Goal: Task Accomplishment & Management: Complete application form

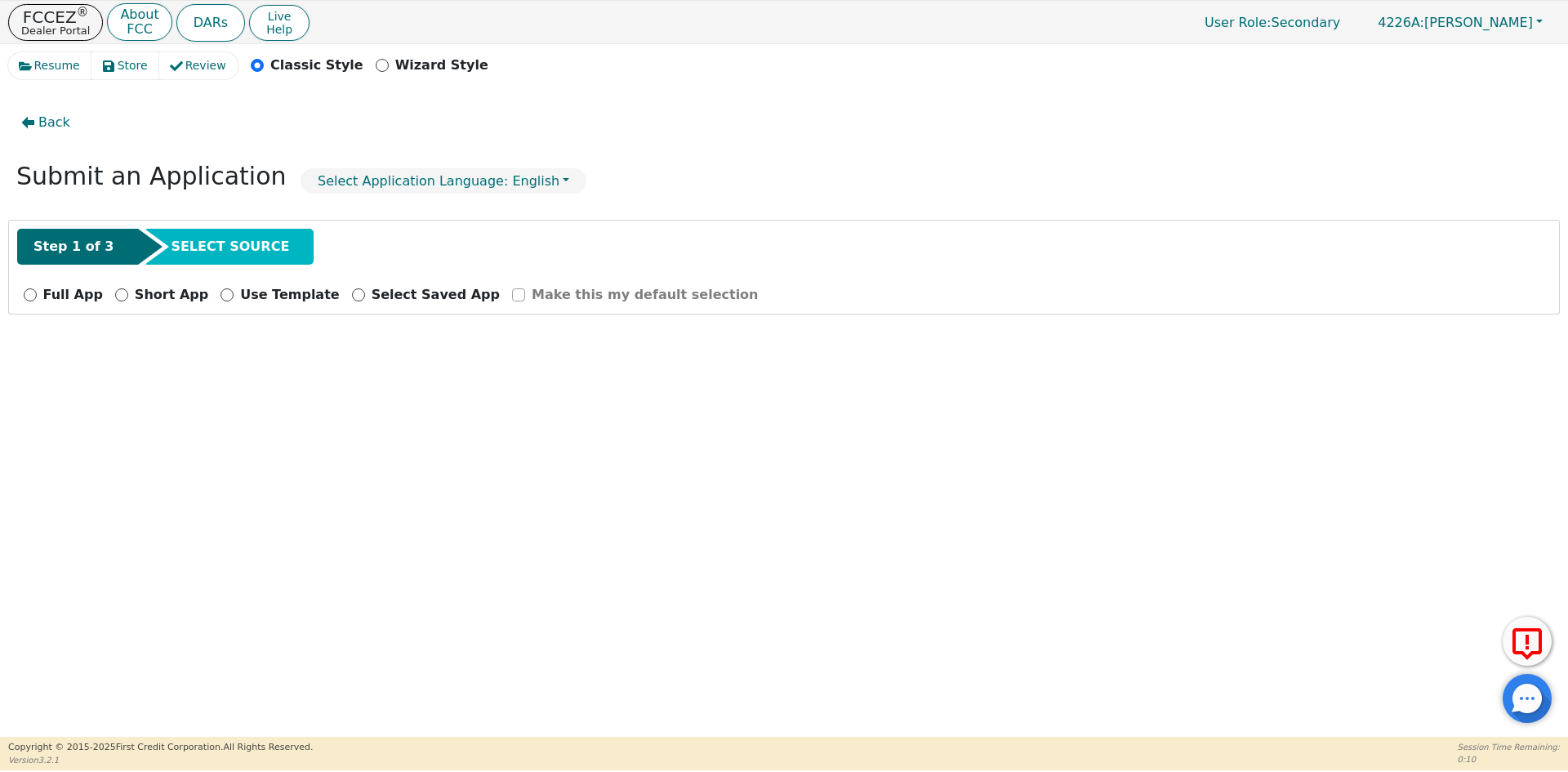
click at [37, 298] on div "Full App" at bounding box center [63, 295] width 79 height 20
click at [26, 290] on input "Full App" at bounding box center [30, 294] width 13 height 13
radio input "true"
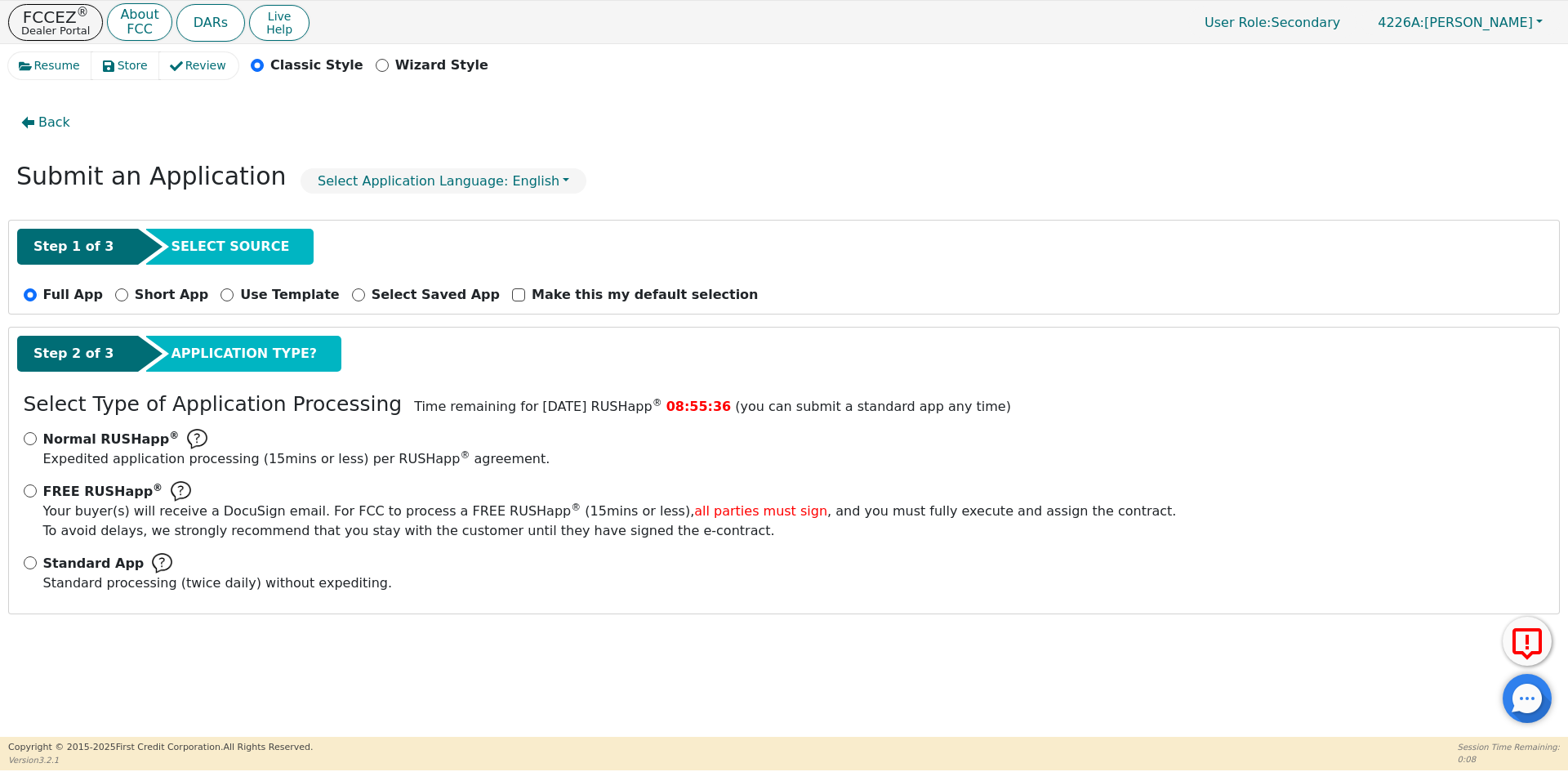
click at [44, 566] on span "Standard App" at bounding box center [94, 563] width 102 height 20
click at [37, 566] on input "Standard App Standard processing (twice daily) without expediting." at bounding box center [30, 563] width 13 height 13
radio input "true"
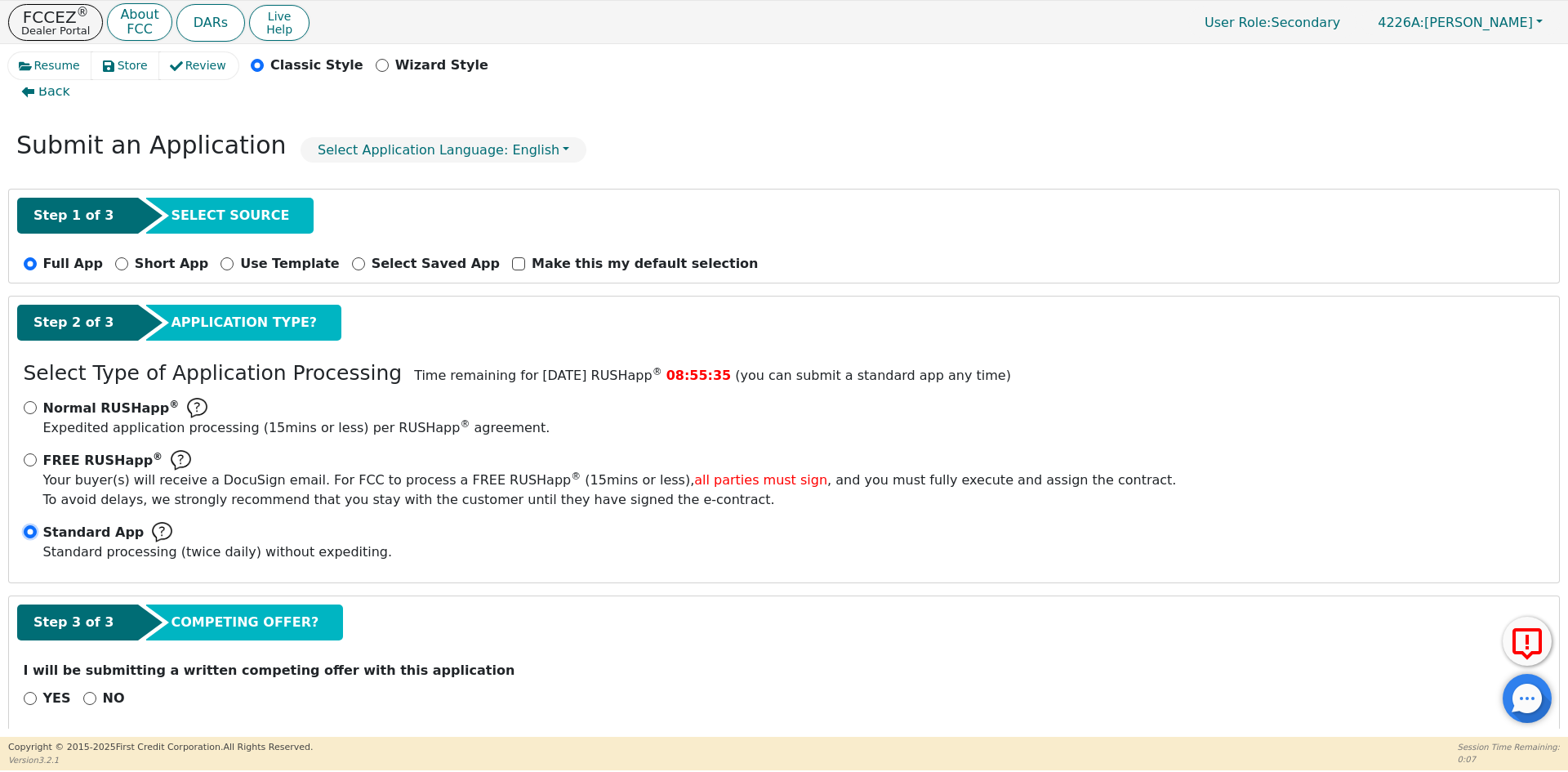
scroll to position [45, 0]
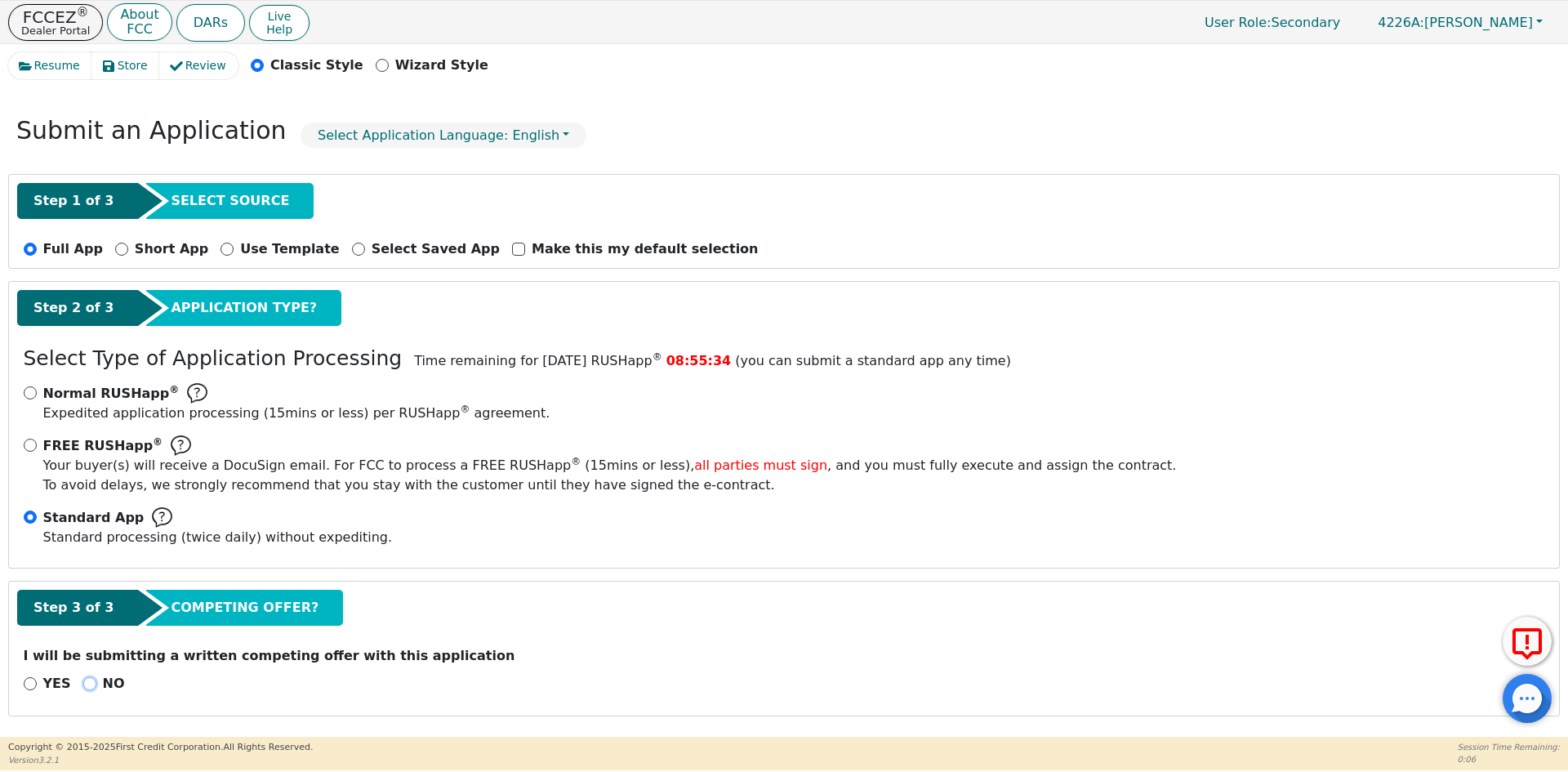
click at [83, 685] on input "NO" at bounding box center [89, 683] width 13 height 13
radio input "true"
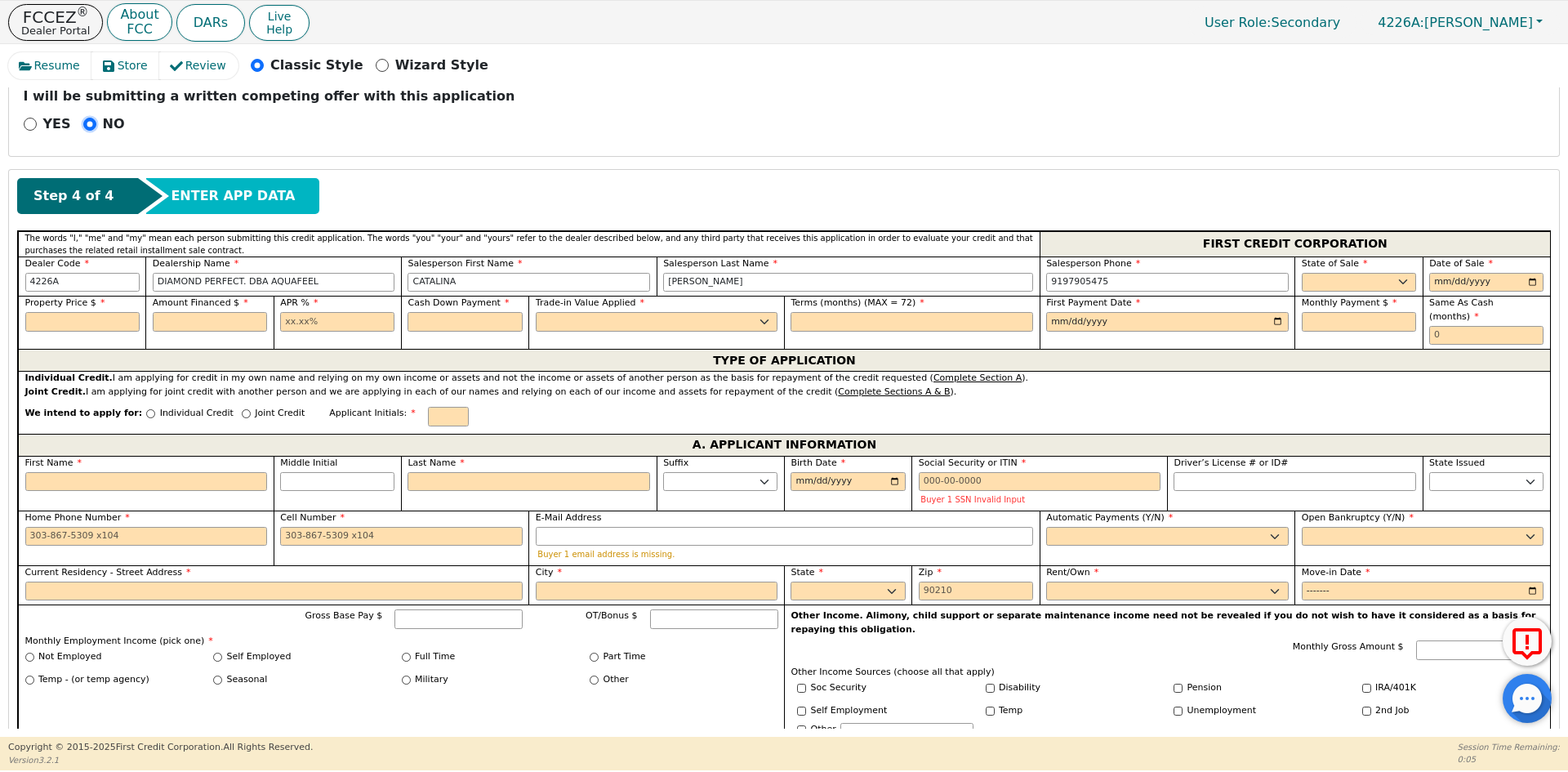
scroll to position [617, 0]
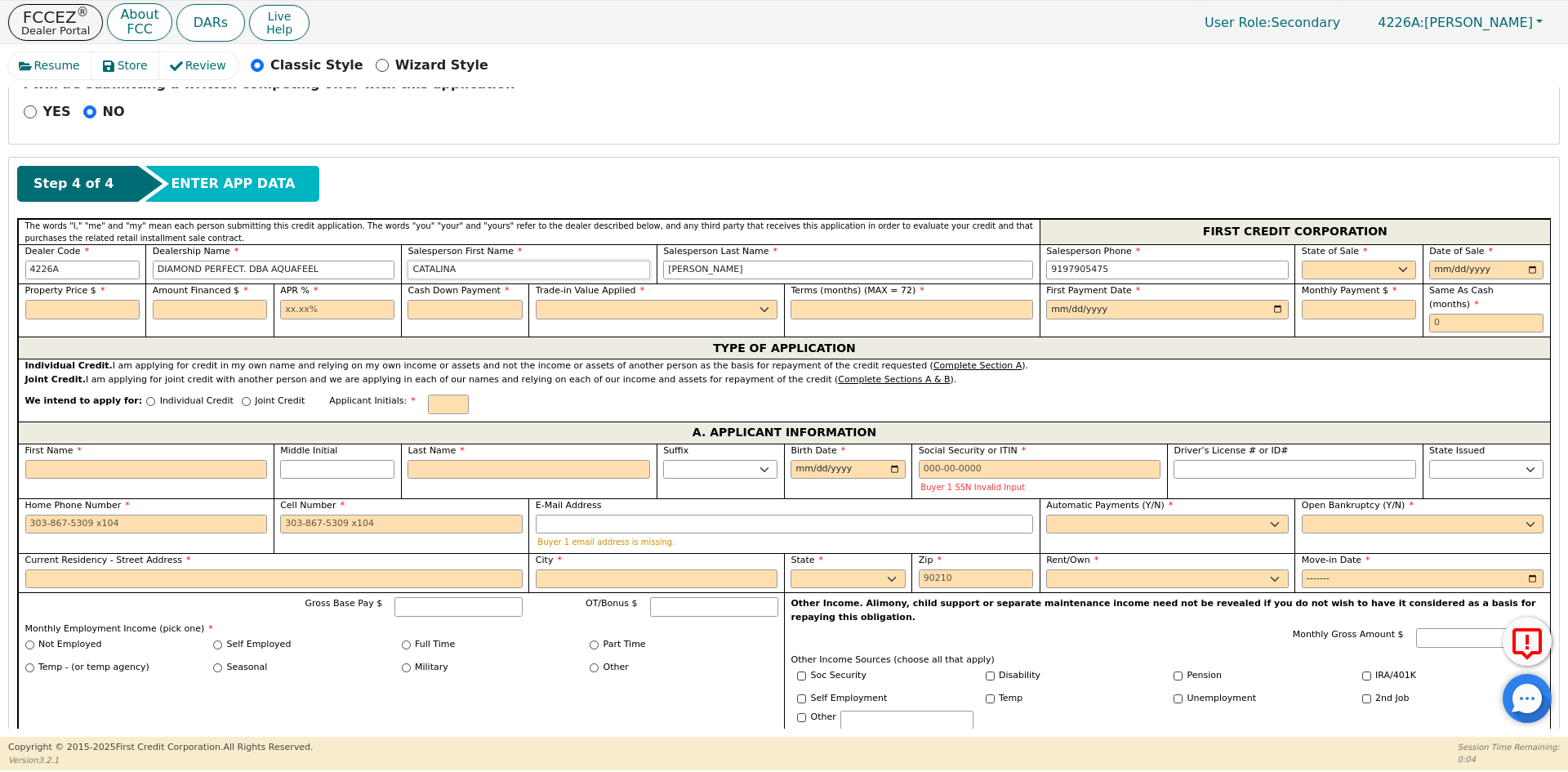
drag, startPoint x: 474, startPoint y: 273, endPoint x: 355, endPoint y: 271, distance: 119.0
click at [355, 271] on div "Dealer Code 4226A Dealership Name DIAMOND PERFECT. DBA AQUAFEEL Salesperson Fir…" at bounding box center [784, 264] width 1531 height 40
type input "ANT"
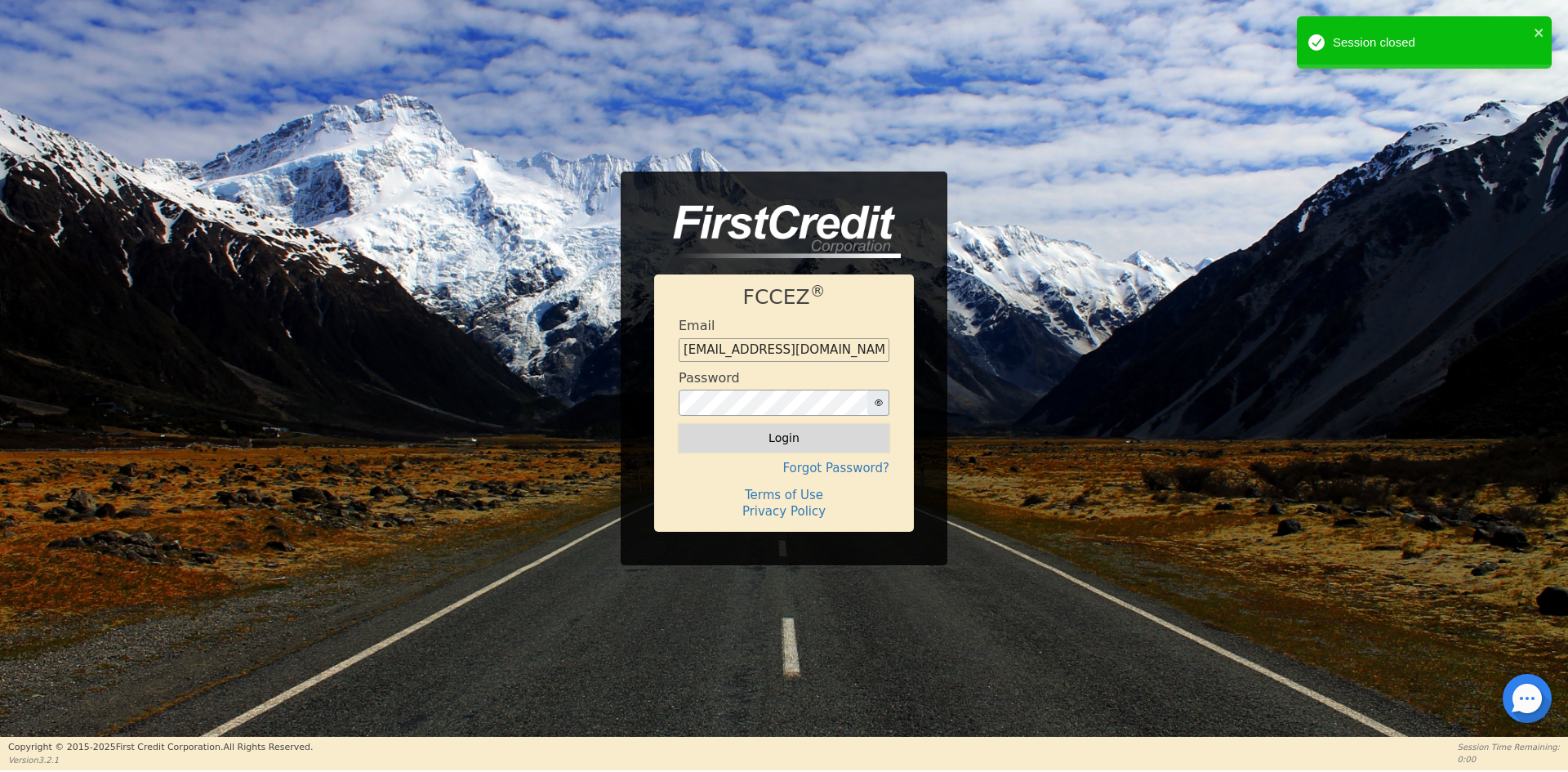
click at [765, 431] on button "Login" at bounding box center [784, 437] width 210 height 28
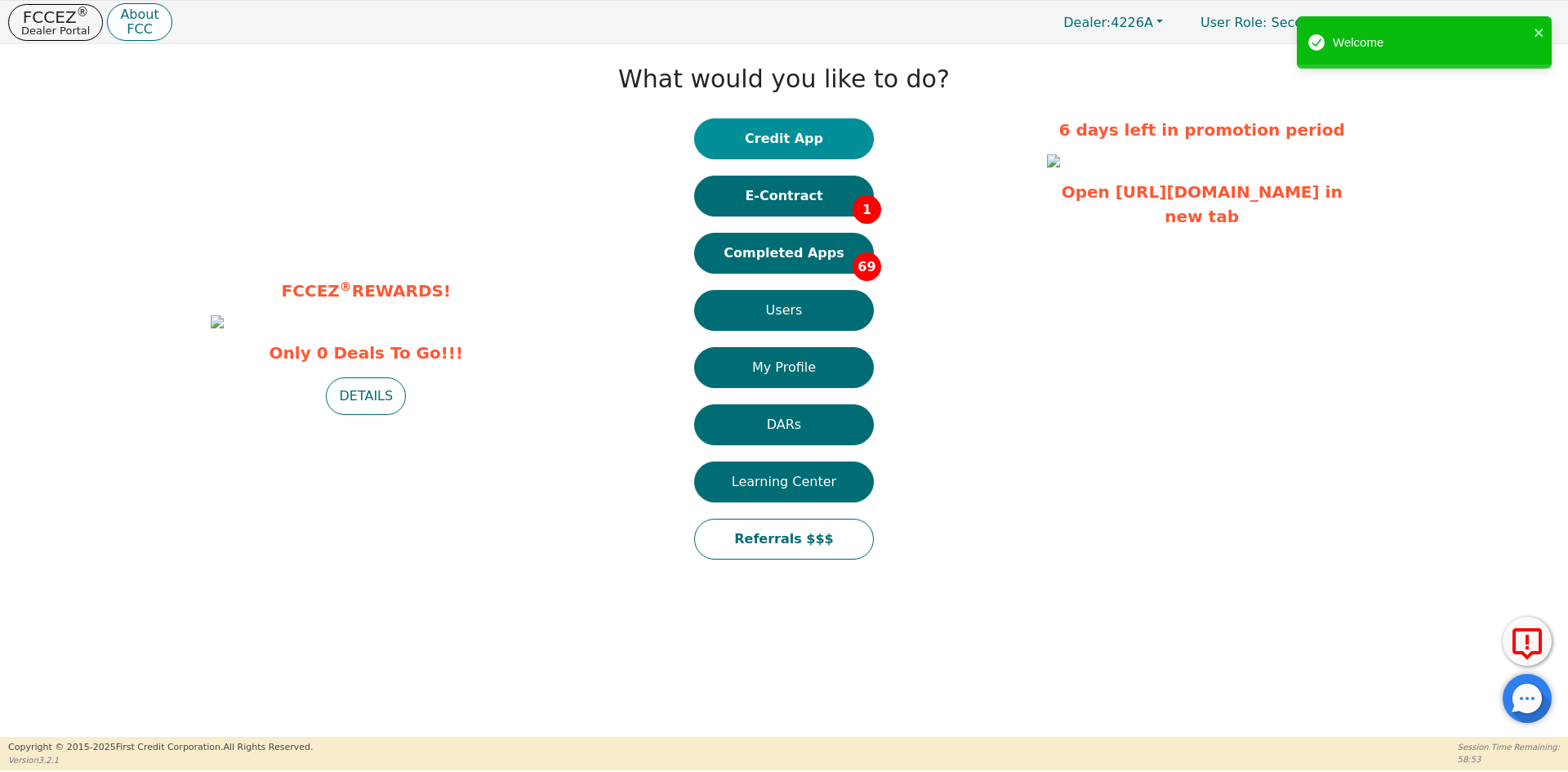
click at [802, 135] on button "Credit App" at bounding box center [784, 139] width 180 height 41
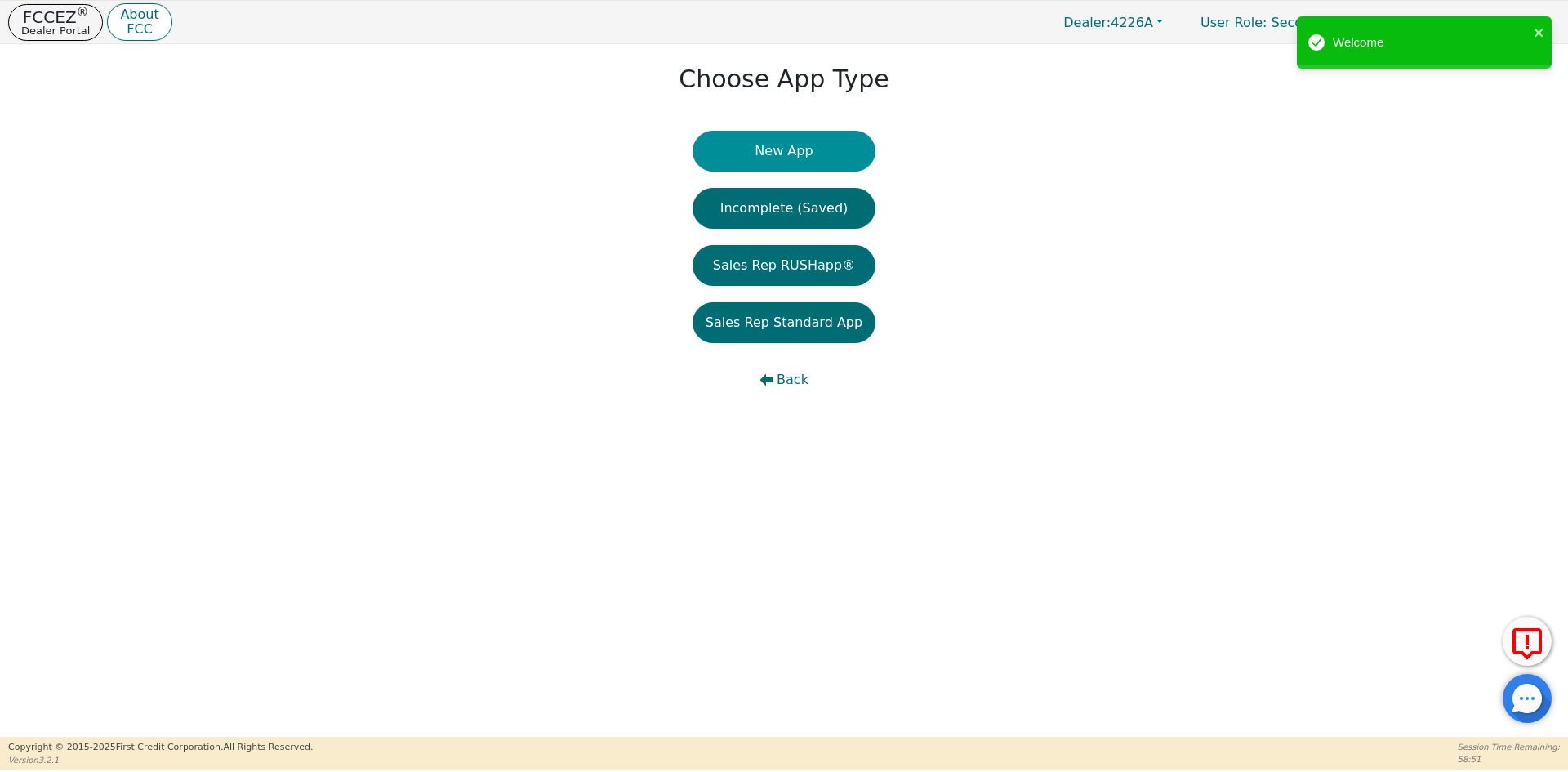
click at [787, 158] on button "New App" at bounding box center [784, 152] width 183 height 41
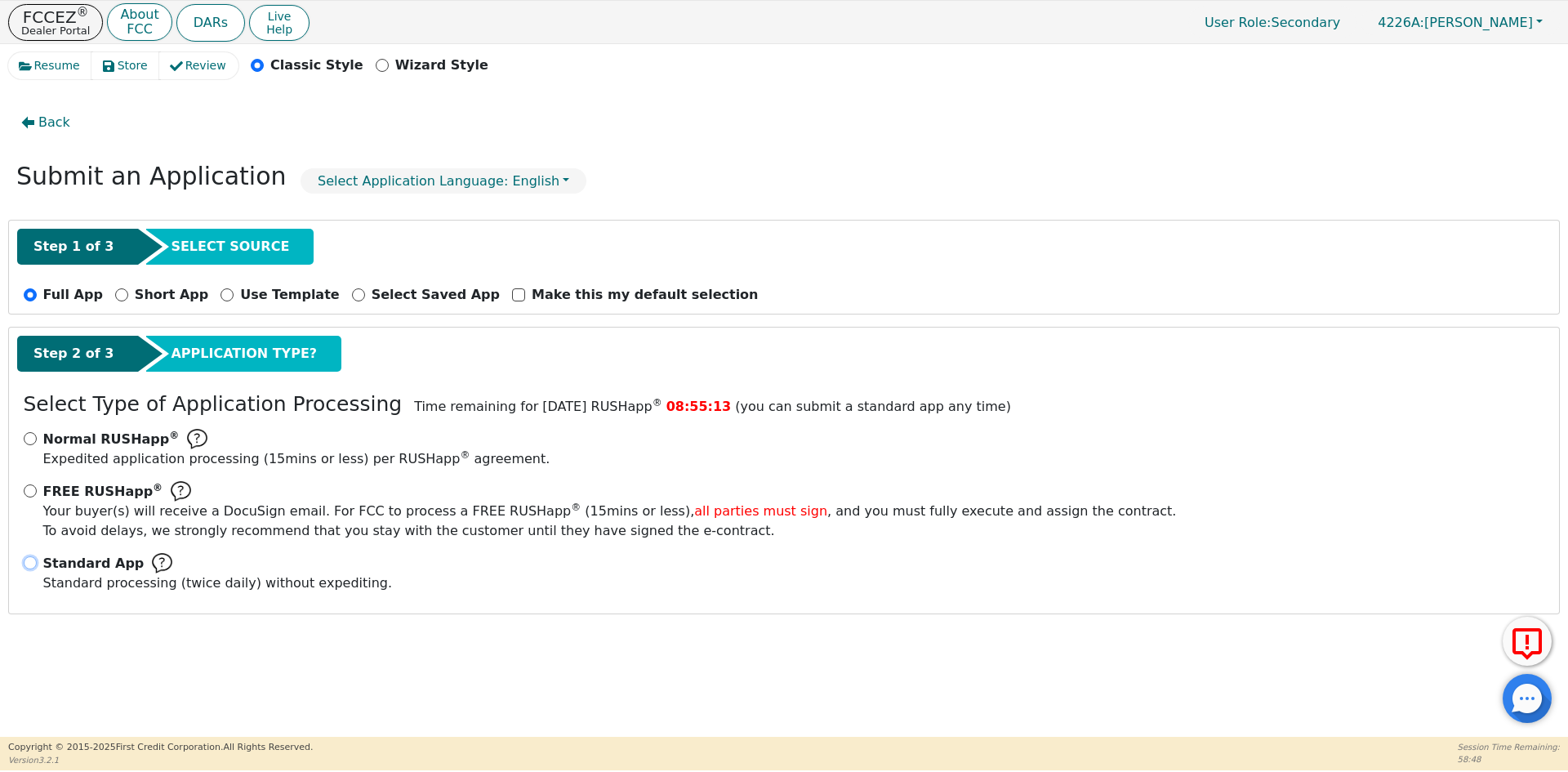
click at [25, 561] on input "Standard App Standard processing (twice daily) without expediting." at bounding box center [30, 563] width 13 height 13
radio input "true"
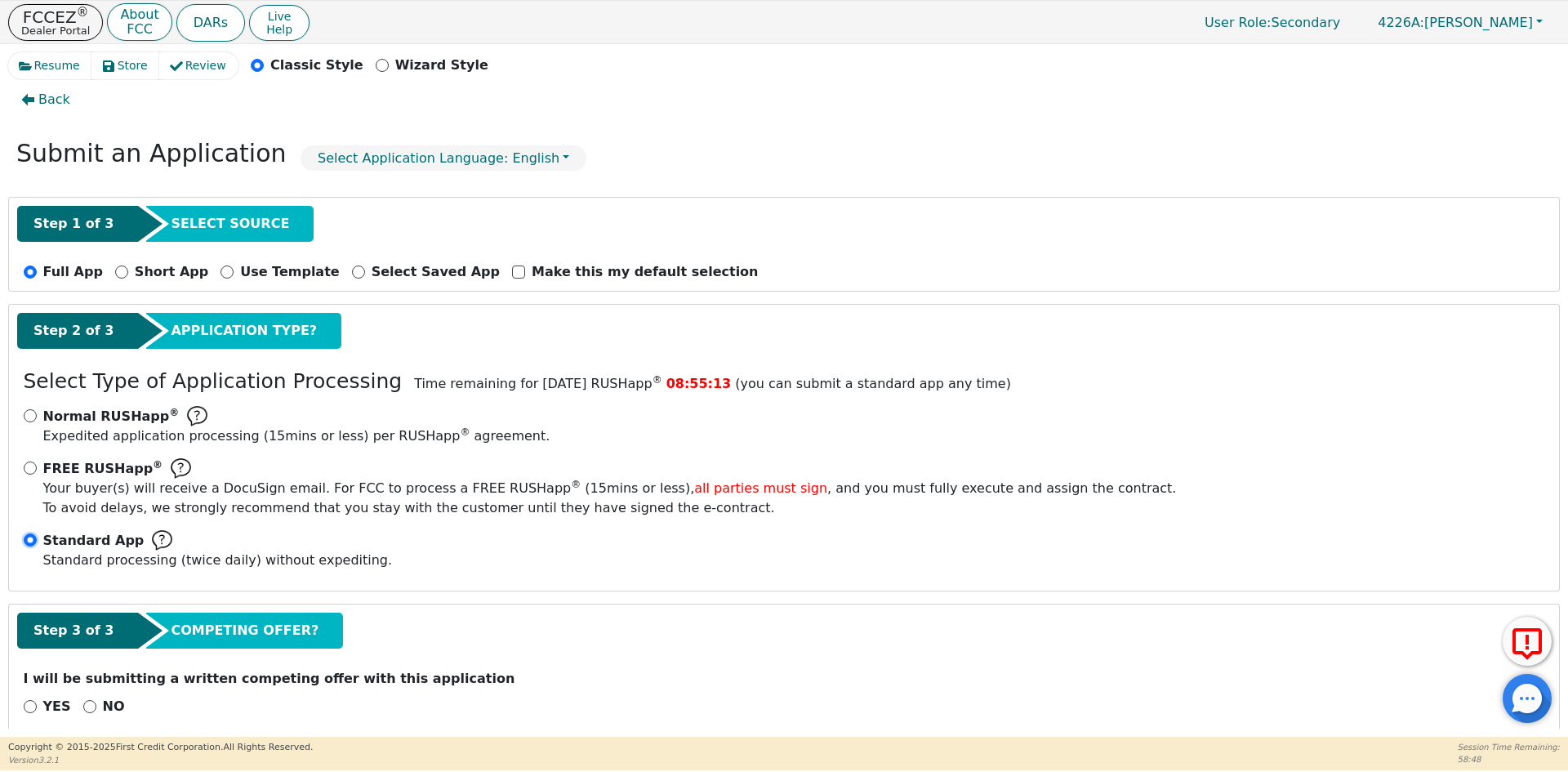
scroll to position [45, 0]
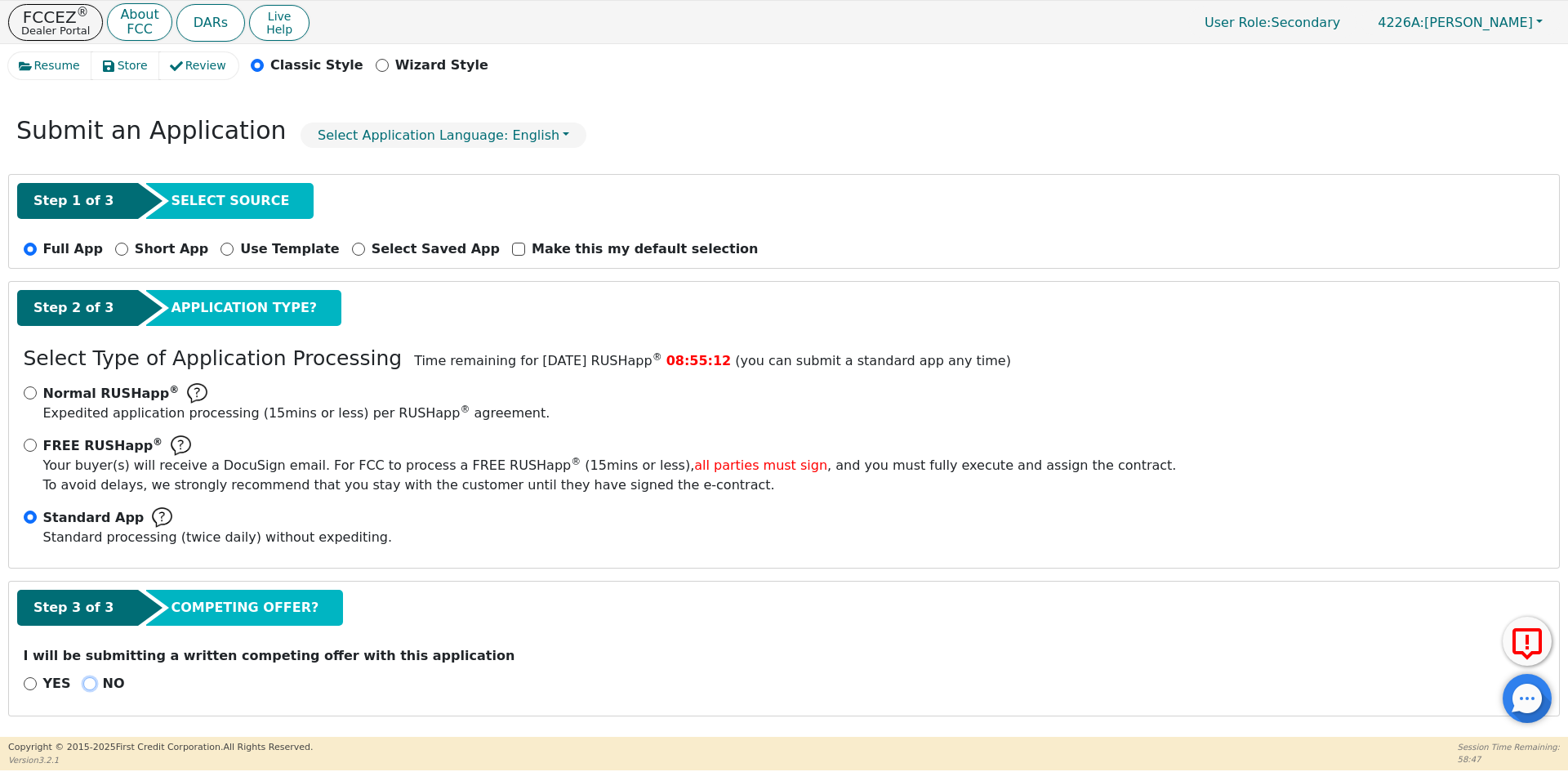
click at [89, 684] on input "NO" at bounding box center [89, 683] width 13 height 13
radio input "true"
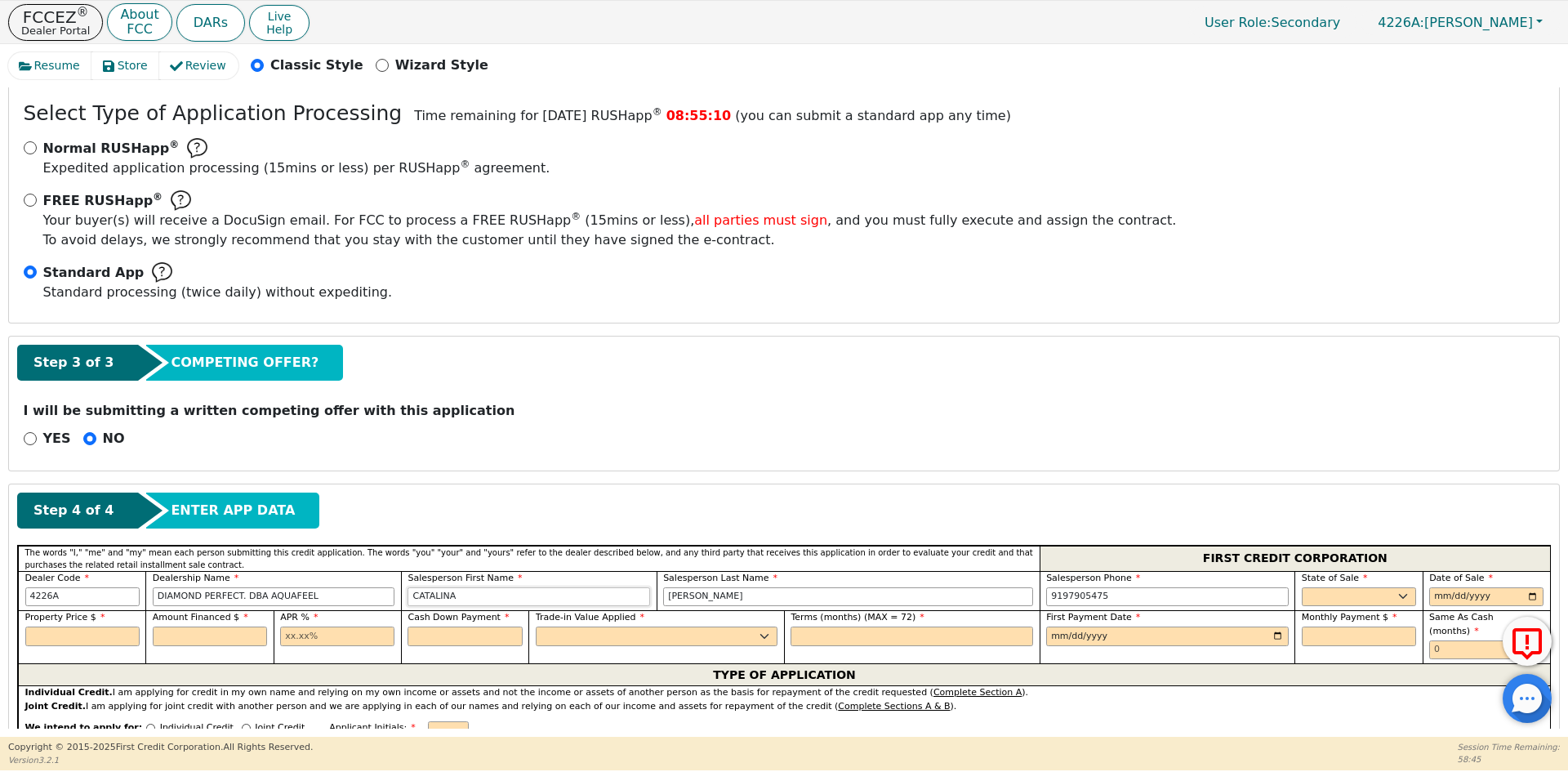
drag, startPoint x: 463, startPoint y: 600, endPoint x: 374, endPoint y: 595, distance: 89.1
click at [374, 595] on div "Dealer Code 4226A Dealership Name DIAMOND PERFECT. DBA AQUAFEEL Salesperson Fir…" at bounding box center [784, 590] width 1531 height 40
type input "[PERSON_NAME]"
click at [1372, 595] on select "AK AL AR AZ CA CO CT DC DE FL [GEOGRAPHIC_DATA] HI IA ID IL IN KS [GEOGRAPHIC_D…" at bounding box center [1359, 597] width 114 height 20
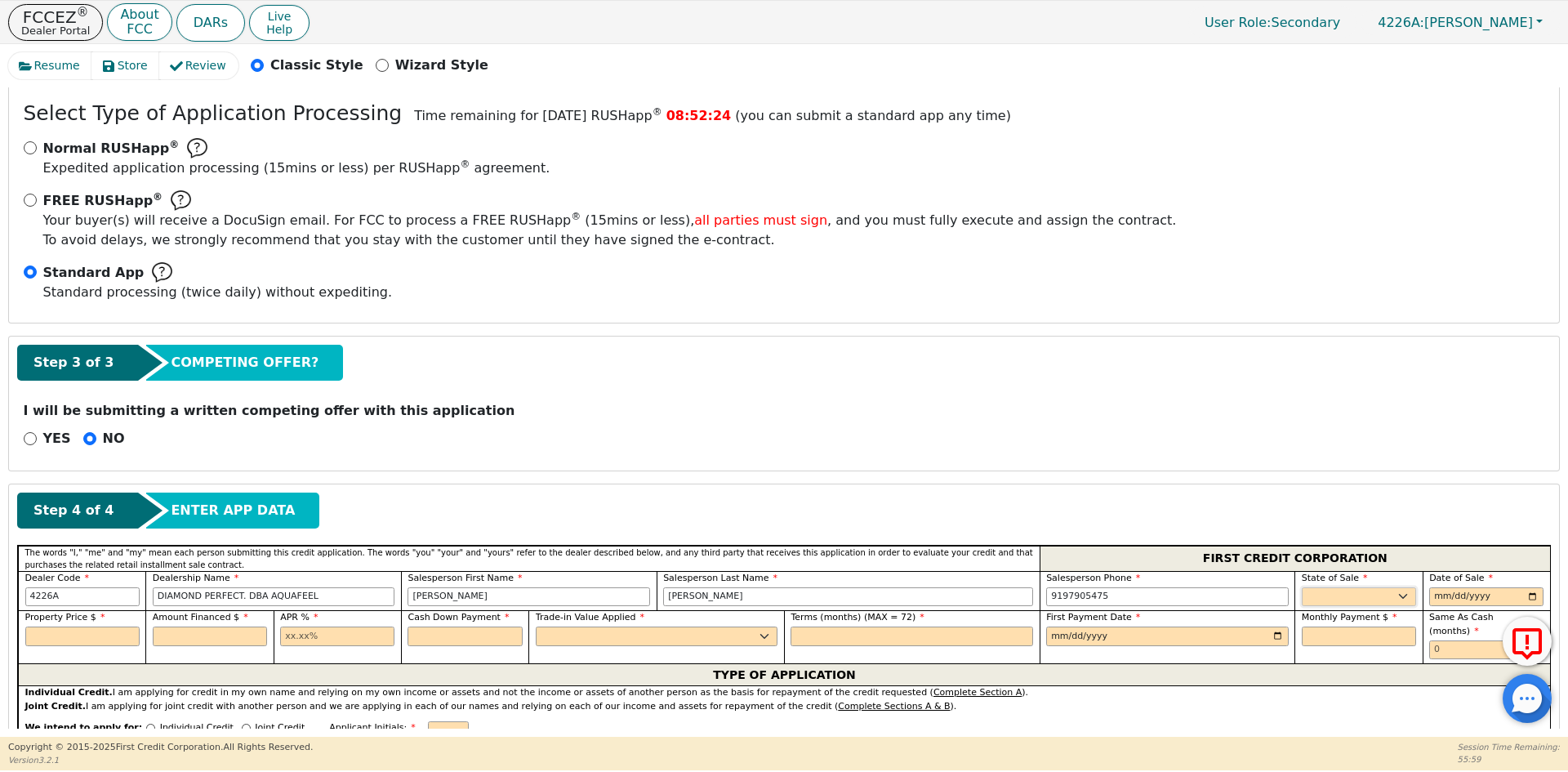
click at [1315, 598] on select "AK AL AR AZ CA CO CT DC DE FL [GEOGRAPHIC_DATA] HI IA ID IL IN KS [GEOGRAPHIC_D…" at bounding box center [1359, 597] width 114 height 20
click at [1313, 593] on select "AK AL AR AZ CA CO CT DC DE FL [GEOGRAPHIC_DATA] HI IA ID IL IN KS [GEOGRAPHIC_D…" at bounding box center [1359, 597] width 114 height 20
click at [1314, 593] on select "AK AL AR AZ CA CO CT DC DE FL [GEOGRAPHIC_DATA] HI IA ID IL IN KS [GEOGRAPHIC_D…" at bounding box center [1359, 597] width 114 height 20
click at [1316, 593] on select "AK AL AR AZ CA CO CT DC DE FL [GEOGRAPHIC_DATA] HI IA ID IL IN KS [GEOGRAPHIC_D…" at bounding box center [1359, 597] width 114 height 20
select select "MD"
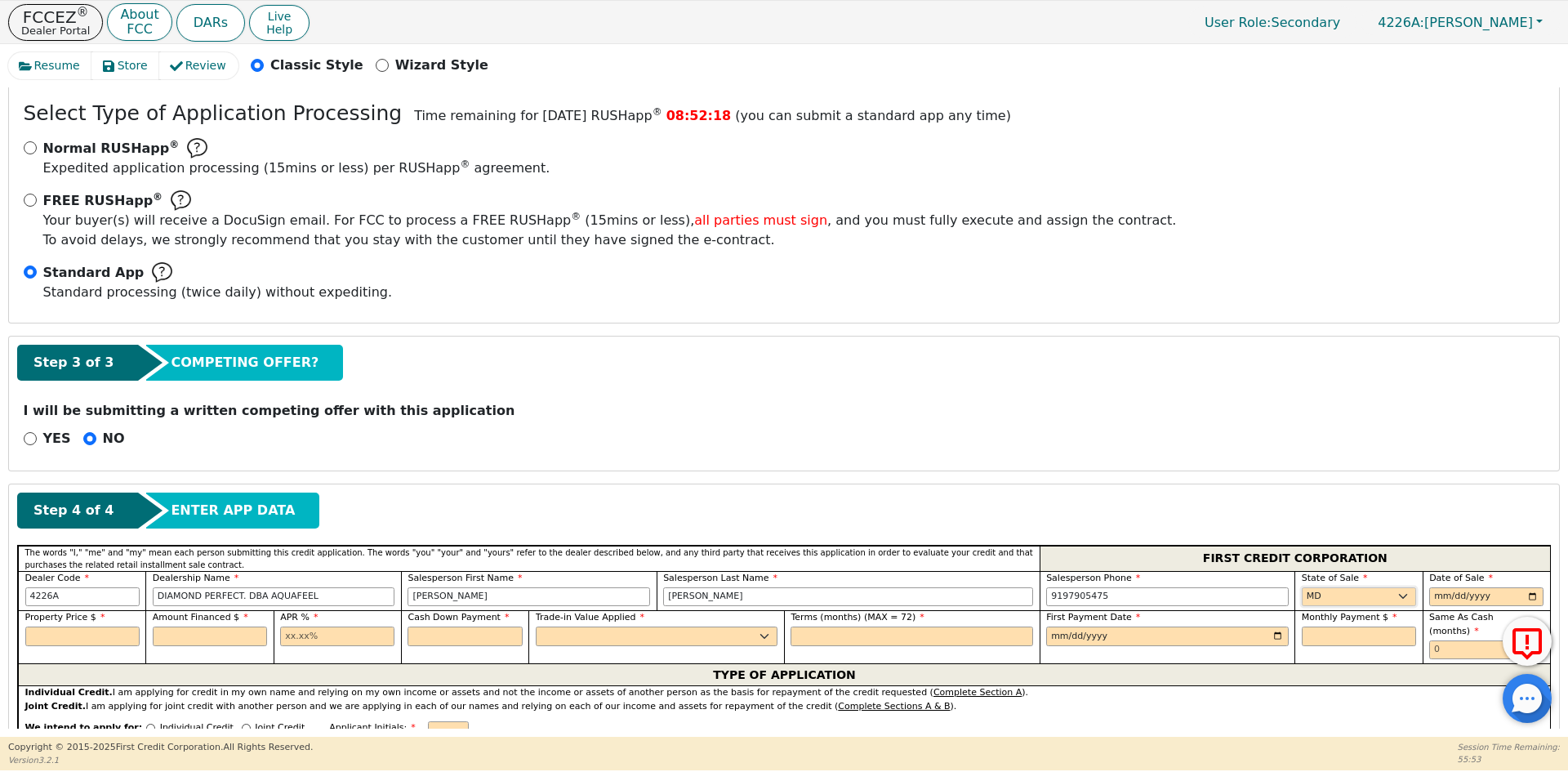
click at [1301, 587] on select "AK AL AR AZ CA CO CT DC DE FL [GEOGRAPHIC_DATA] HI IA ID IL IN KS [GEOGRAPHIC_D…" at bounding box center [1359, 597] width 114 height 20
click at [1527, 595] on input "date" at bounding box center [1486, 597] width 114 height 20
type input "[DATE]"
click at [86, 639] on input "text" at bounding box center [82, 636] width 114 height 20
type input "7990.00"
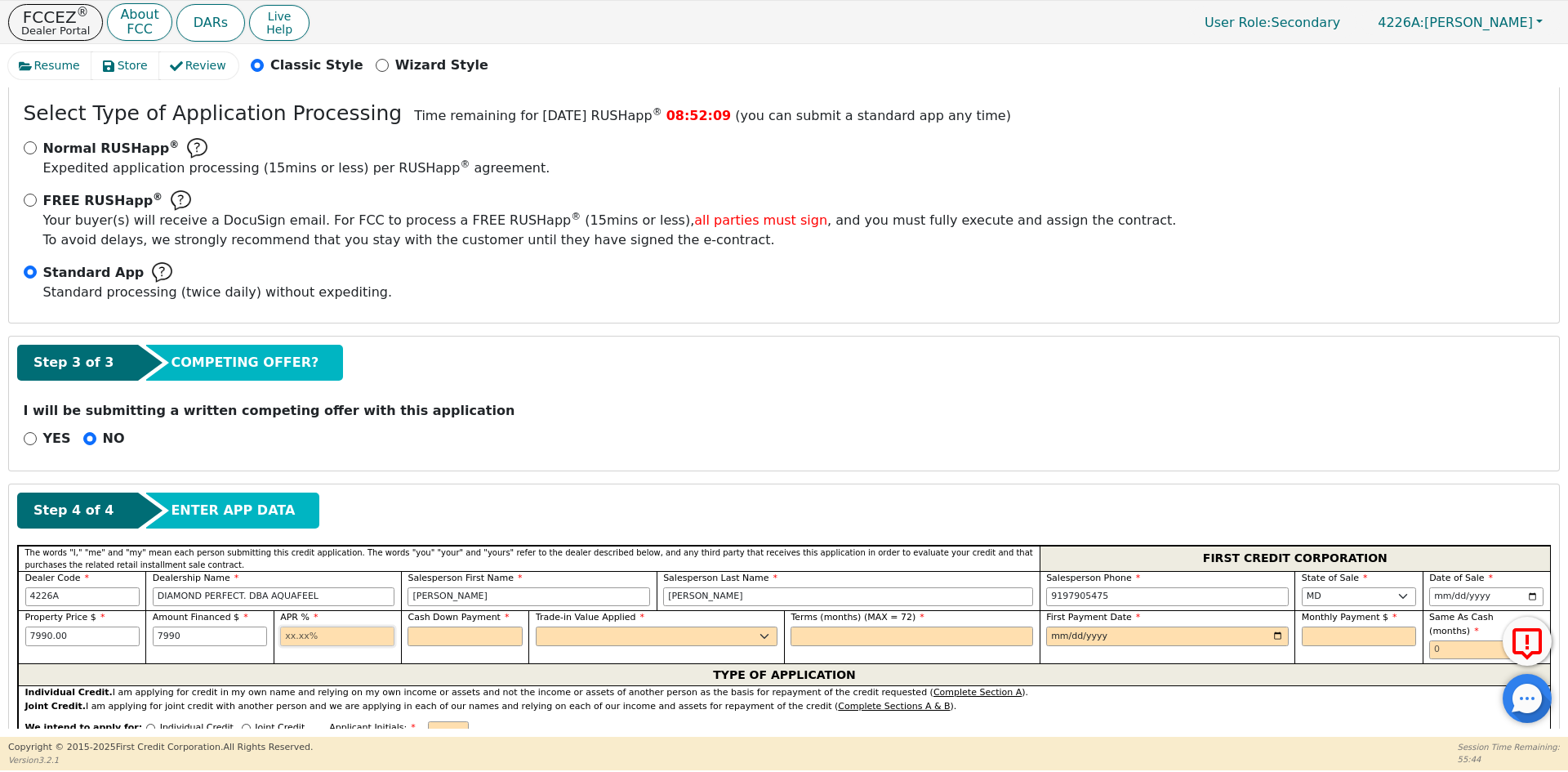
type input "7990.00"
type input "10.99"
click at [431, 637] on input "text" at bounding box center [464, 636] width 114 height 20
type input "0.00"
click at [695, 641] on select "Yes No" at bounding box center [657, 636] width 242 height 20
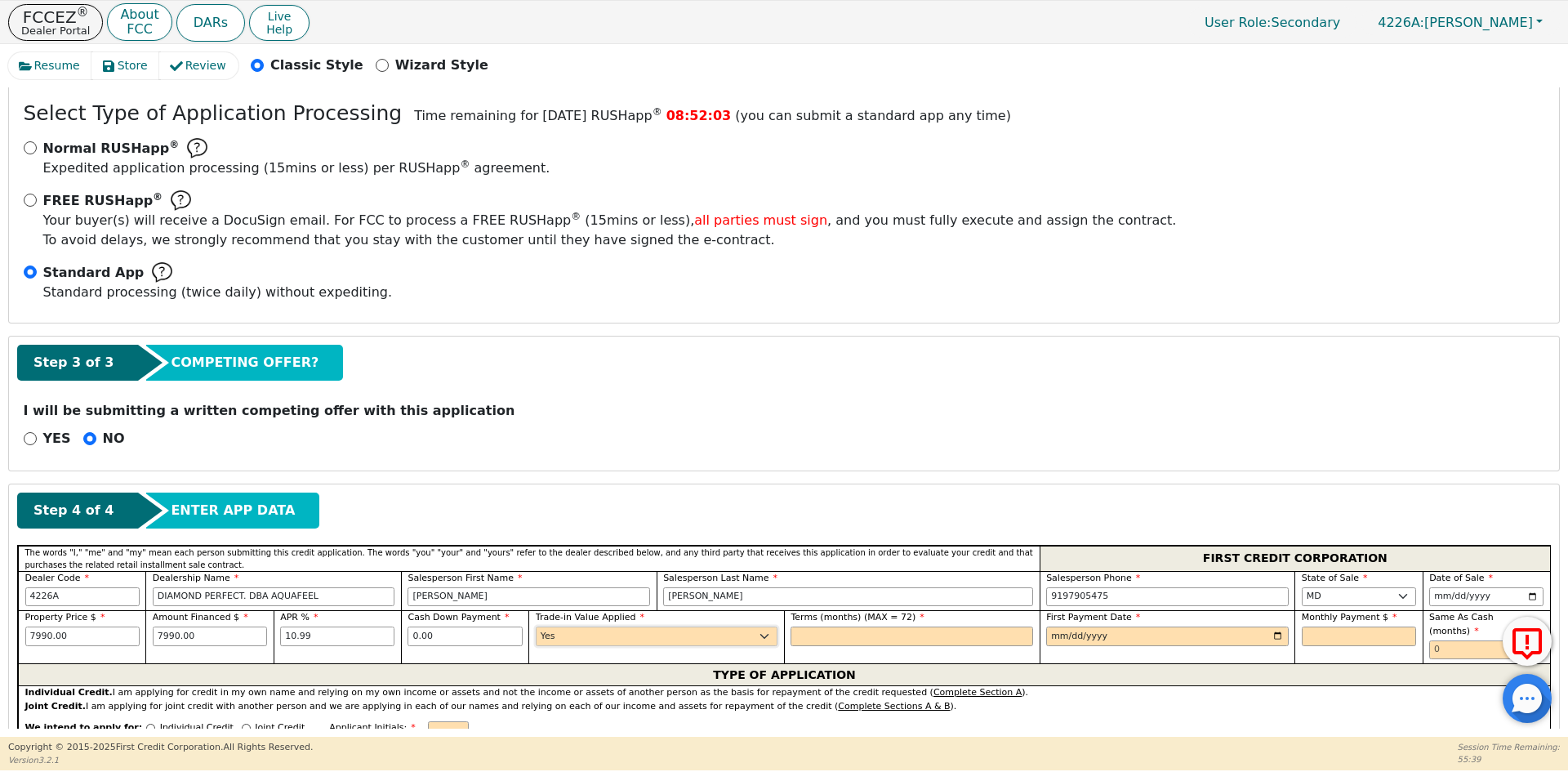
click at [536, 627] on select "Yes No" at bounding box center [657, 636] width 242 height 20
click at [747, 633] on select "Yes No" at bounding box center [657, 636] width 242 height 20
select select "n"
click at [536, 627] on select "Yes No" at bounding box center [657, 636] width 242 height 20
click at [896, 637] on input "text" at bounding box center [912, 636] width 242 height 20
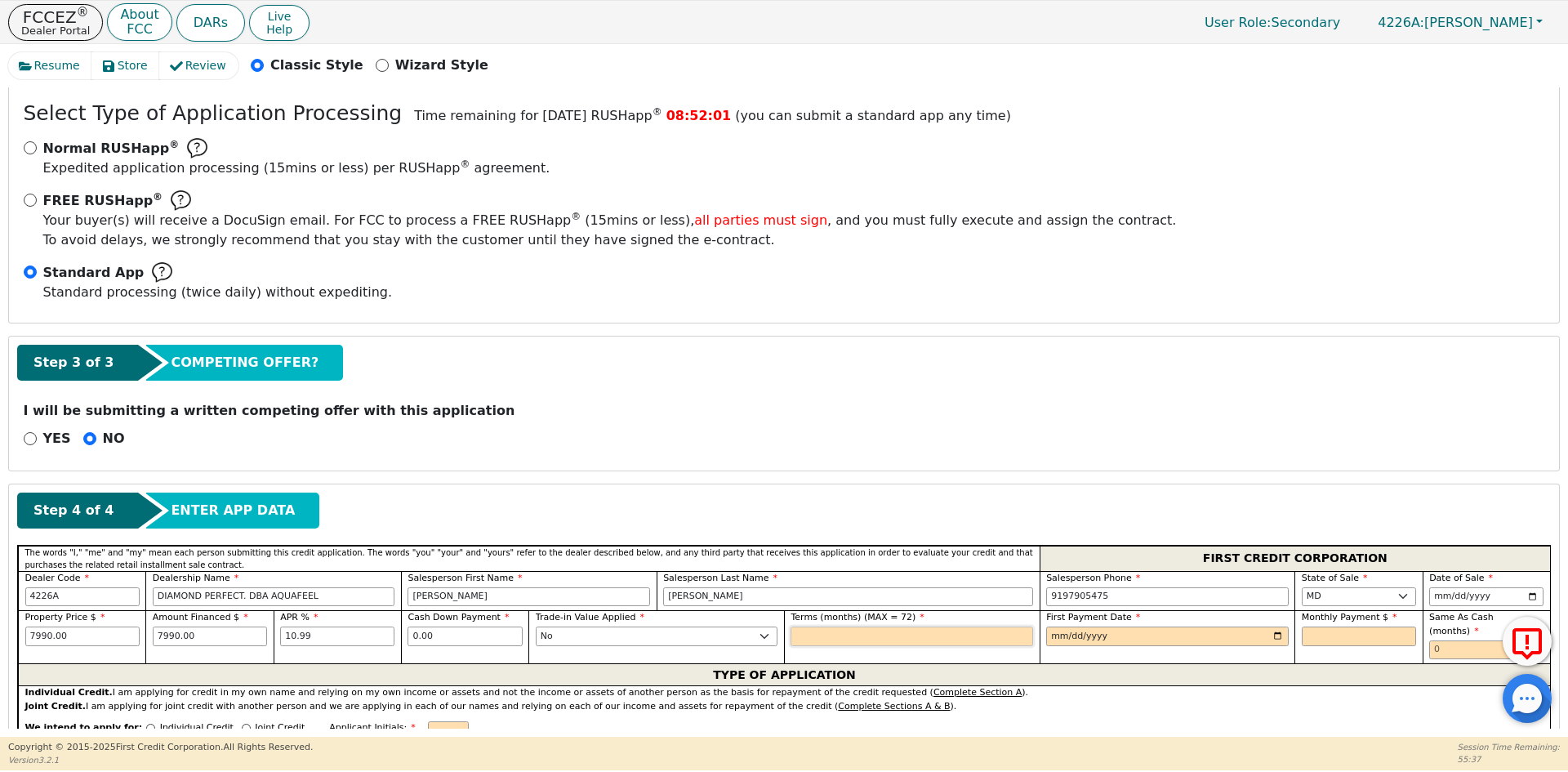
type input "72"
click at [1270, 636] on input "date" at bounding box center [1167, 636] width 242 height 20
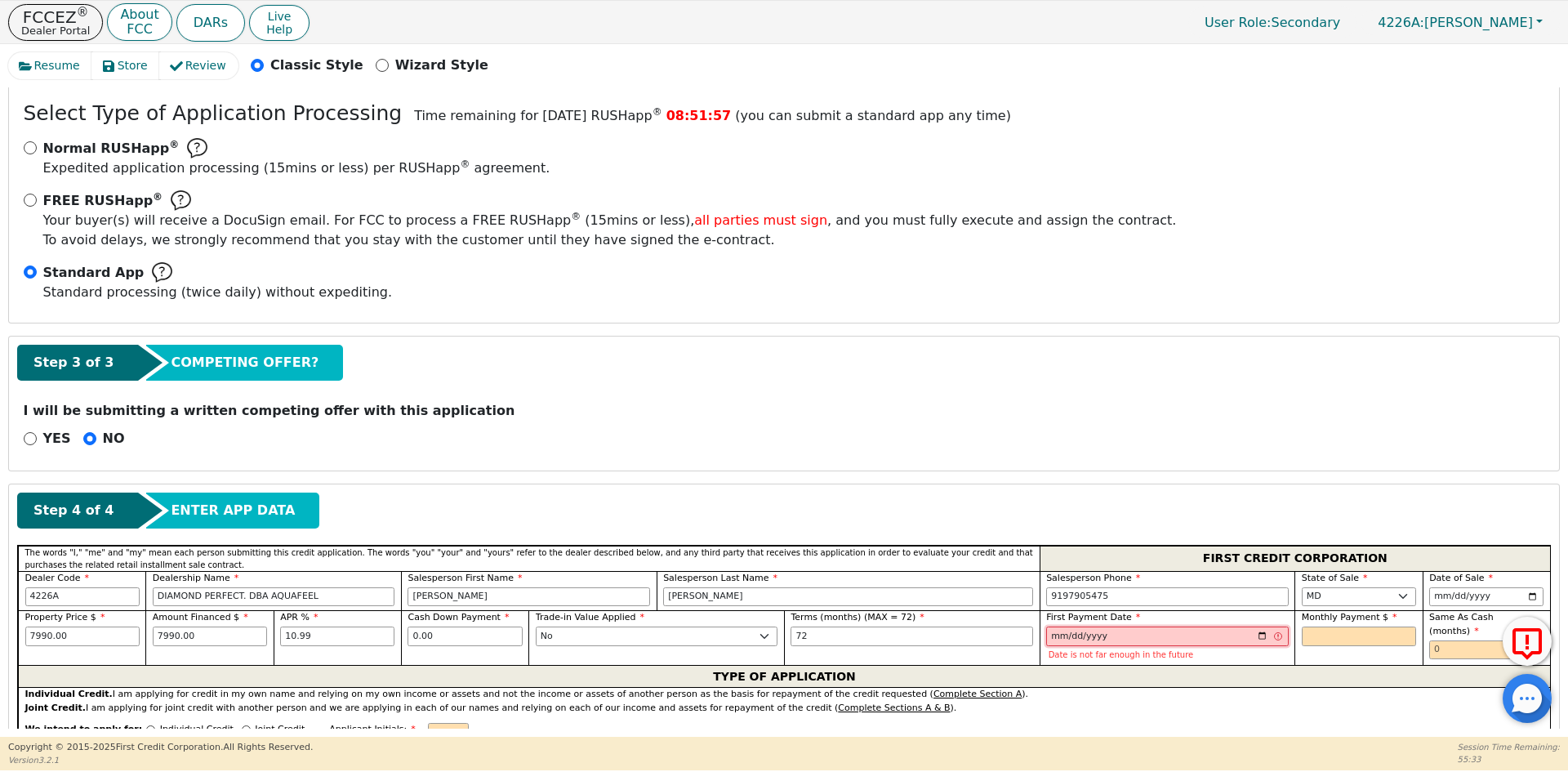
click at [1258, 636] on input "[DATE]" at bounding box center [1167, 636] width 242 height 20
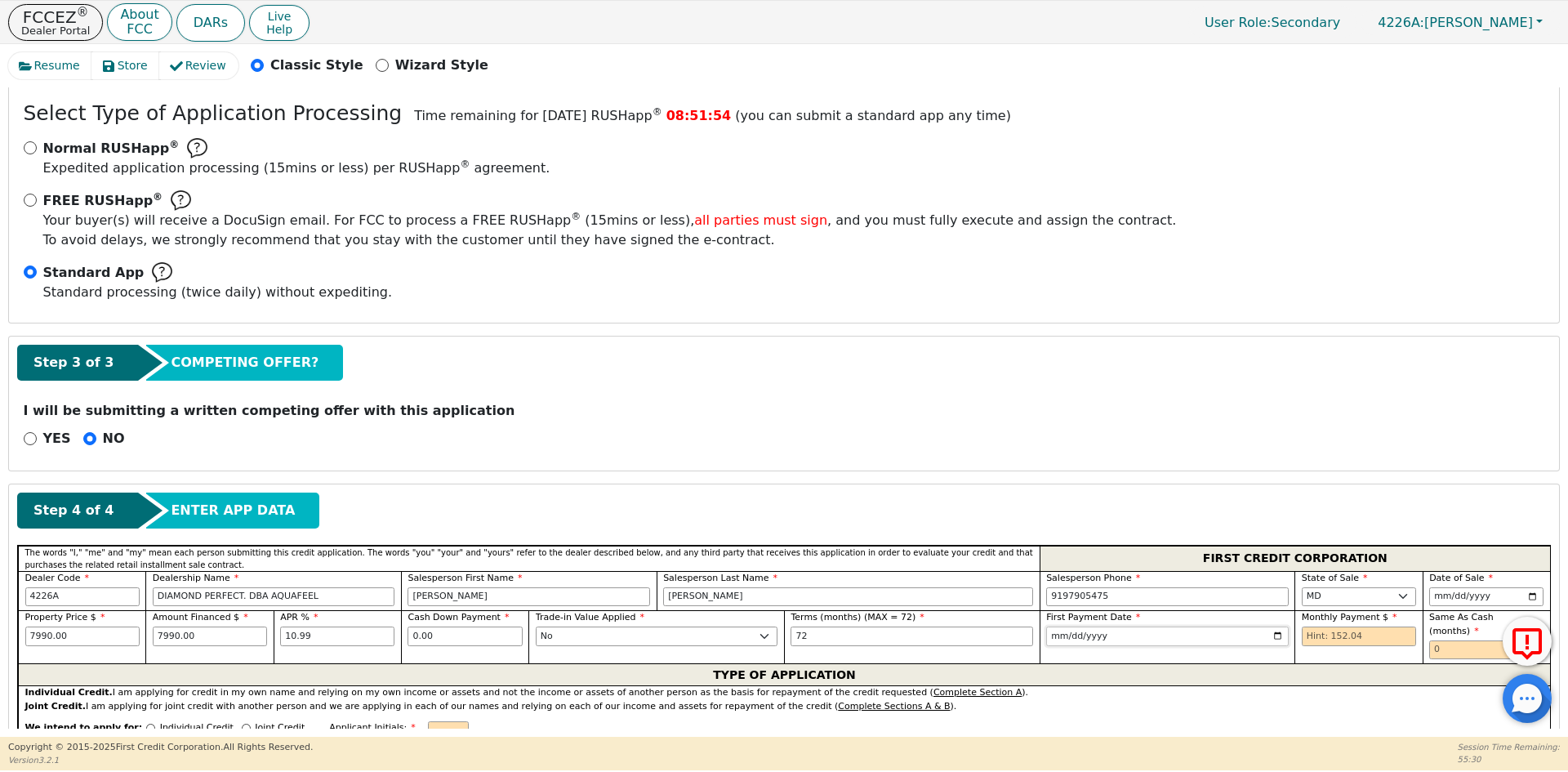
type input "[DATE]"
click at [1329, 633] on input "text" at bounding box center [1359, 636] width 114 height 20
type input "152.04"
click at [1478, 640] on input "text" at bounding box center [1486, 650] width 114 height 20
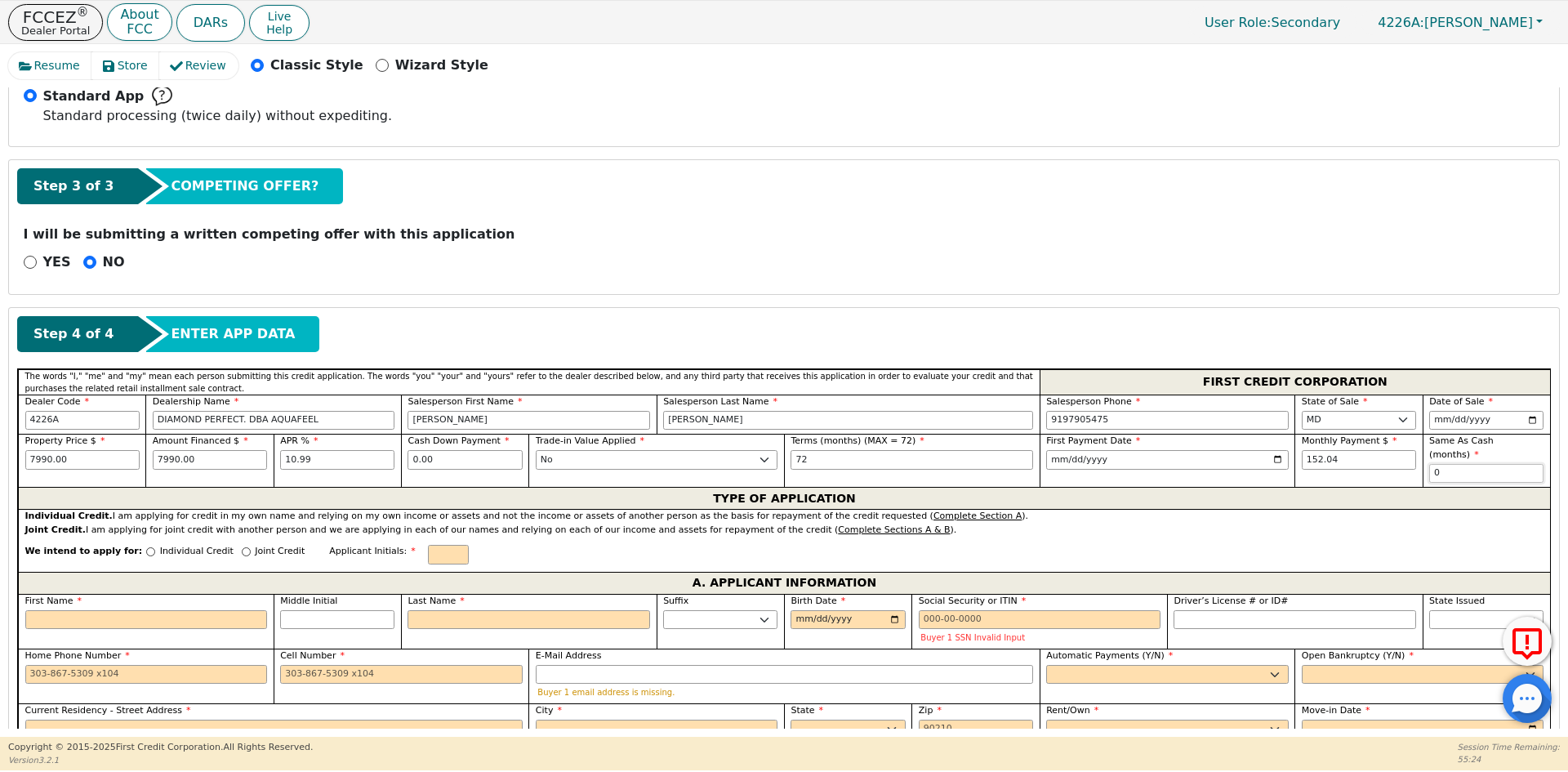
scroll to position [536, 0]
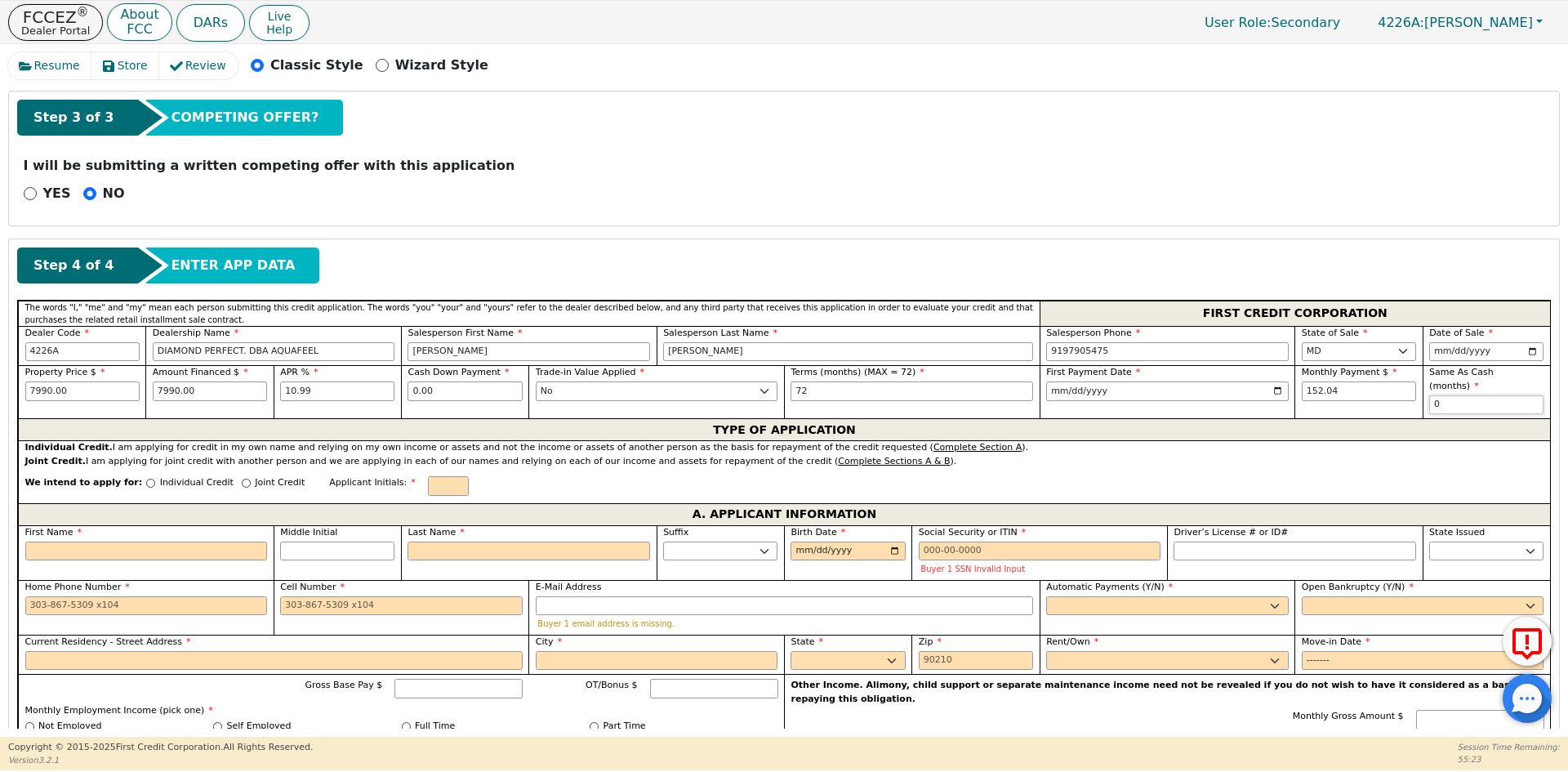
type input "0"
click at [160, 476] on p "Individual Credit" at bounding box center [197, 483] width 73 height 14
click at [152, 479] on input "Individual Credit" at bounding box center [151, 483] width 9 height 9
radio input "true"
click at [428, 476] on input "text" at bounding box center [448, 486] width 41 height 20
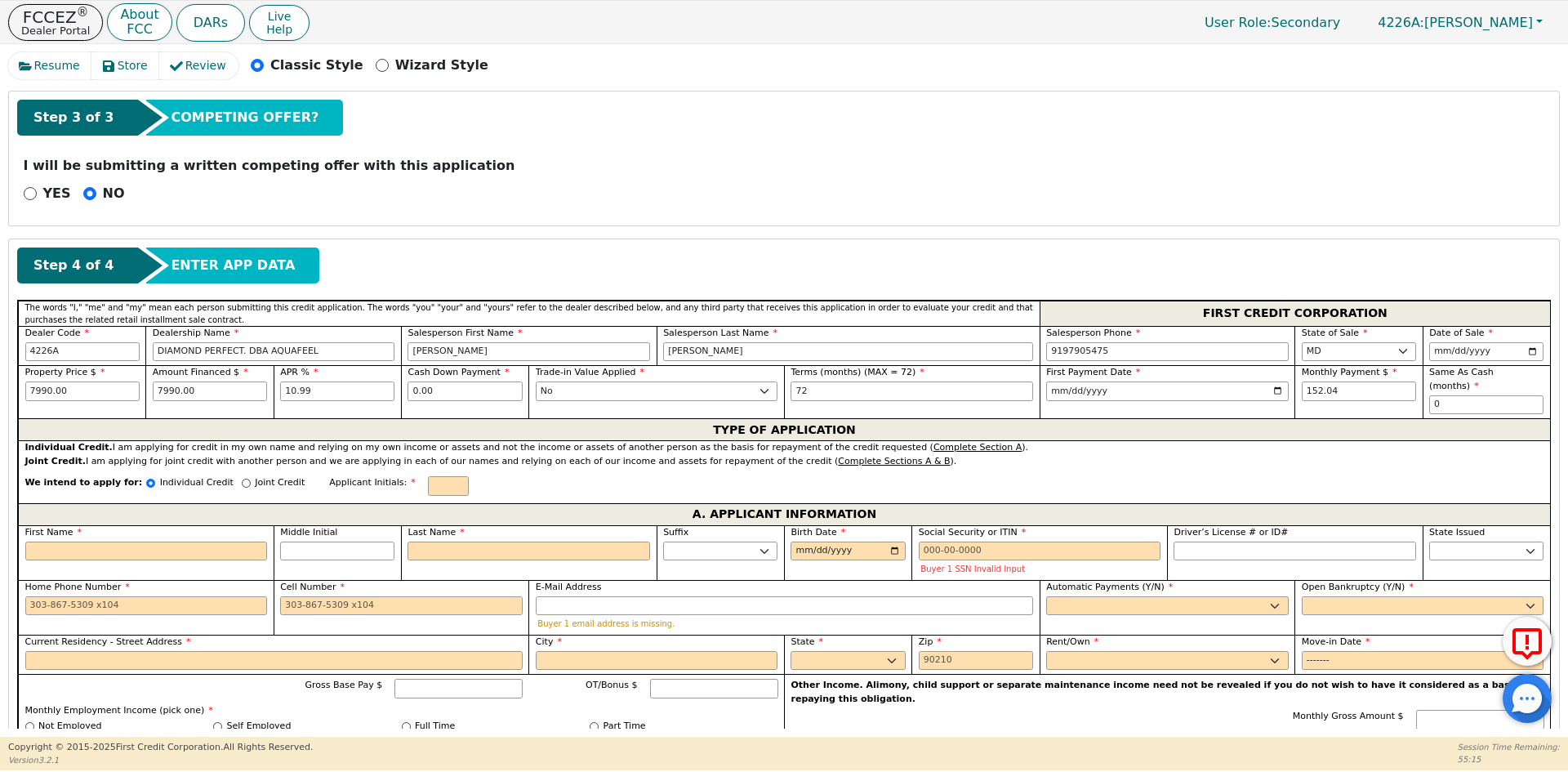
click at [263, 476] on p "Joint Credit" at bounding box center [280, 483] width 50 height 14
click at [250, 479] on input "Joint Credit" at bounding box center [246, 483] width 9 height 9
radio input "true"
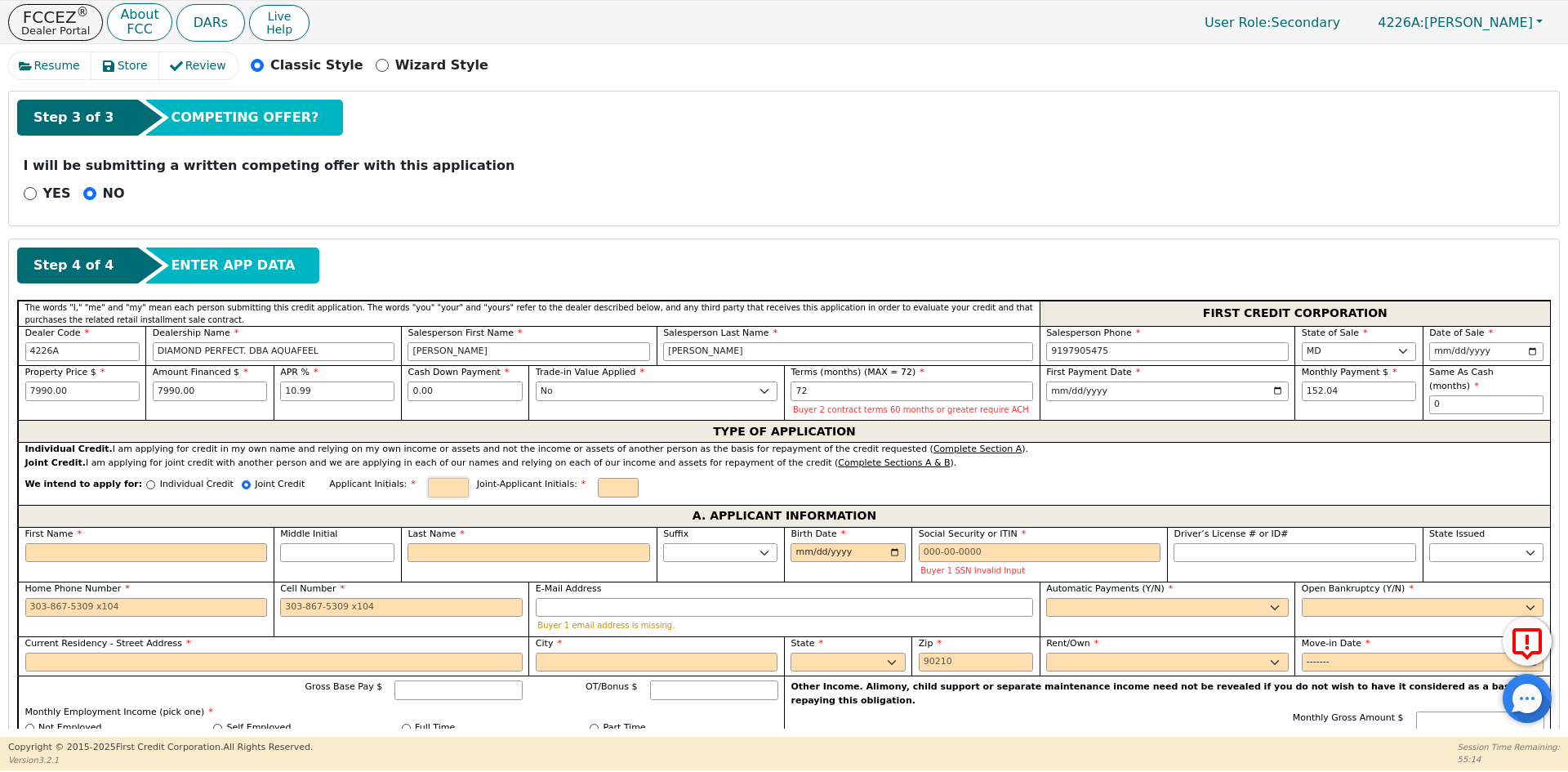
click at [428, 487] on input "text" at bounding box center [448, 488] width 41 height 20
type input "AG"
click at [597, 491] on input "text" at bounding box center [618, 488] width 41 height 20
type input "MH"
click at [225, 557] on input "First Name" at bounding box center [146, 553] width 242 height 20
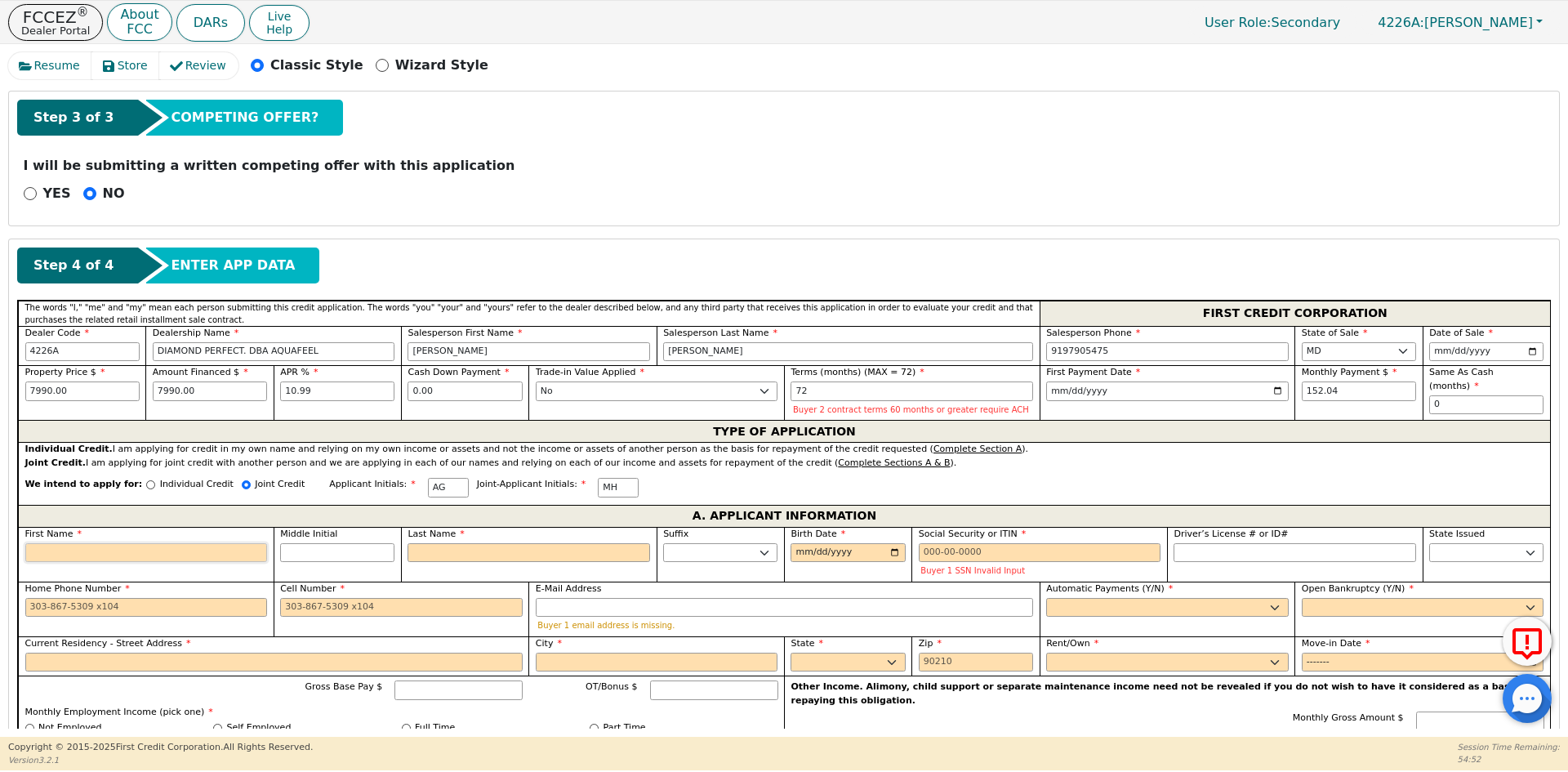
type input "A"
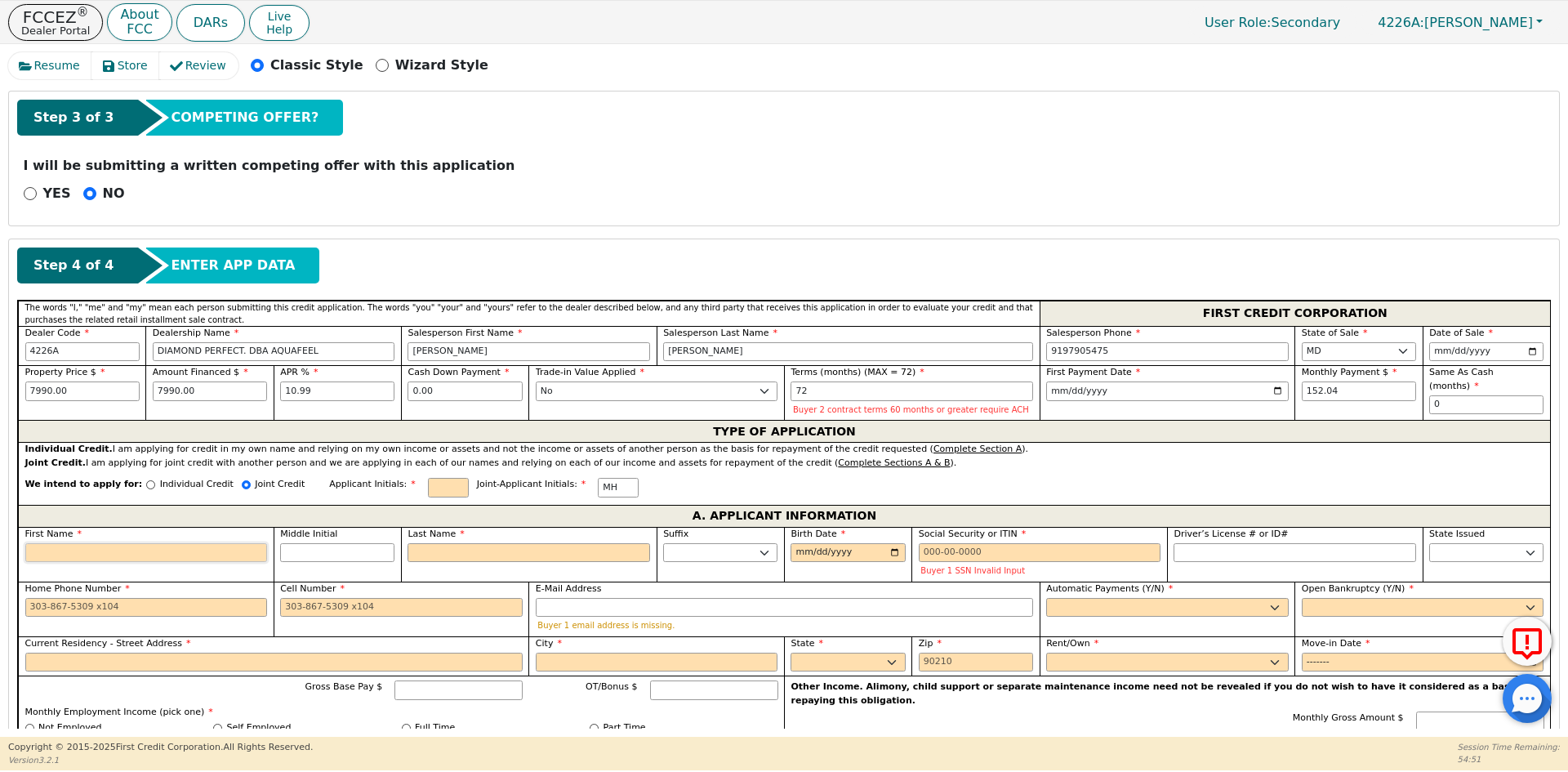
type input "A"
type input "AN"
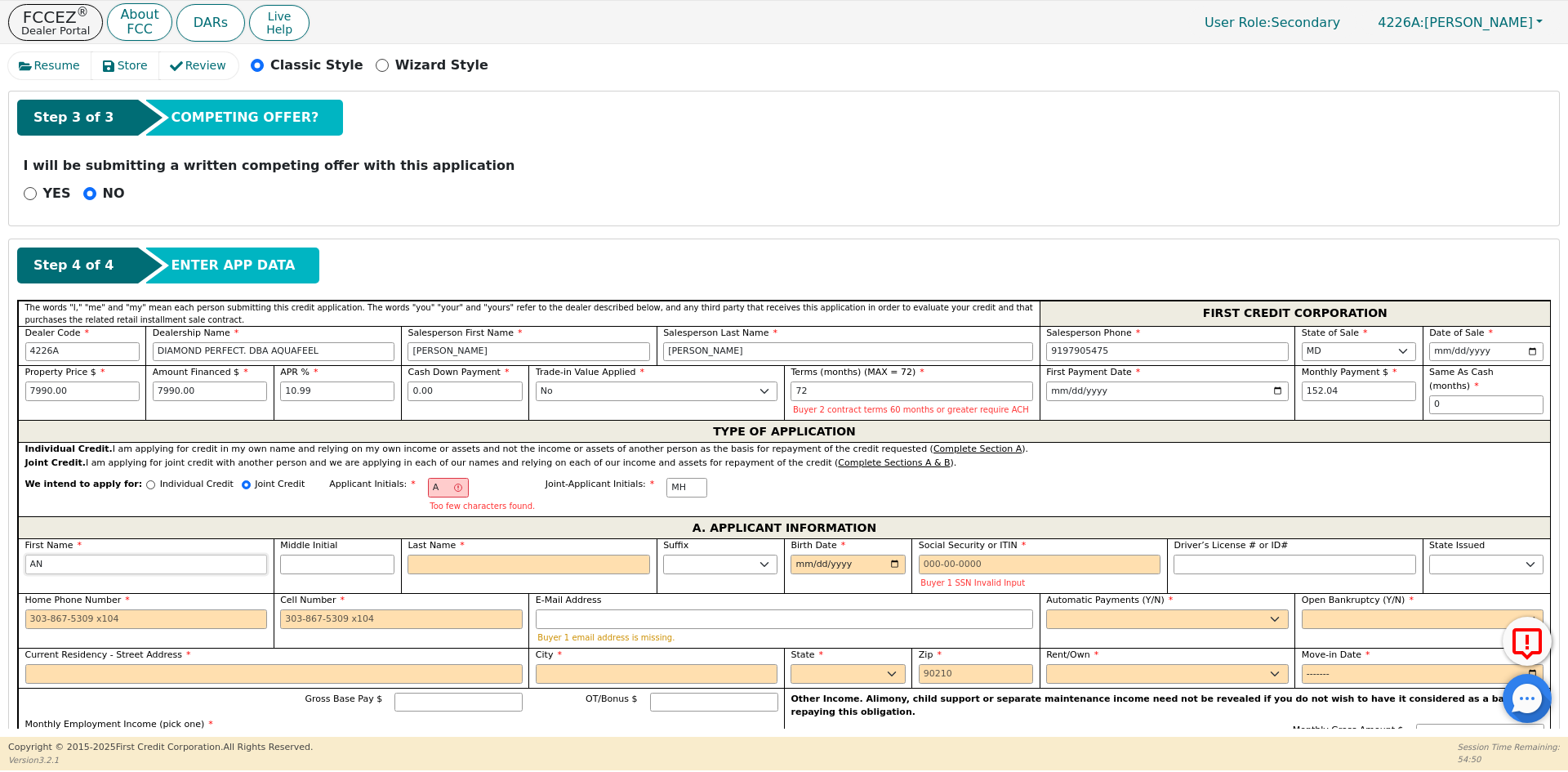
type input "ANT"
type input "ANTO"
type input "[PERSON_NAME]"
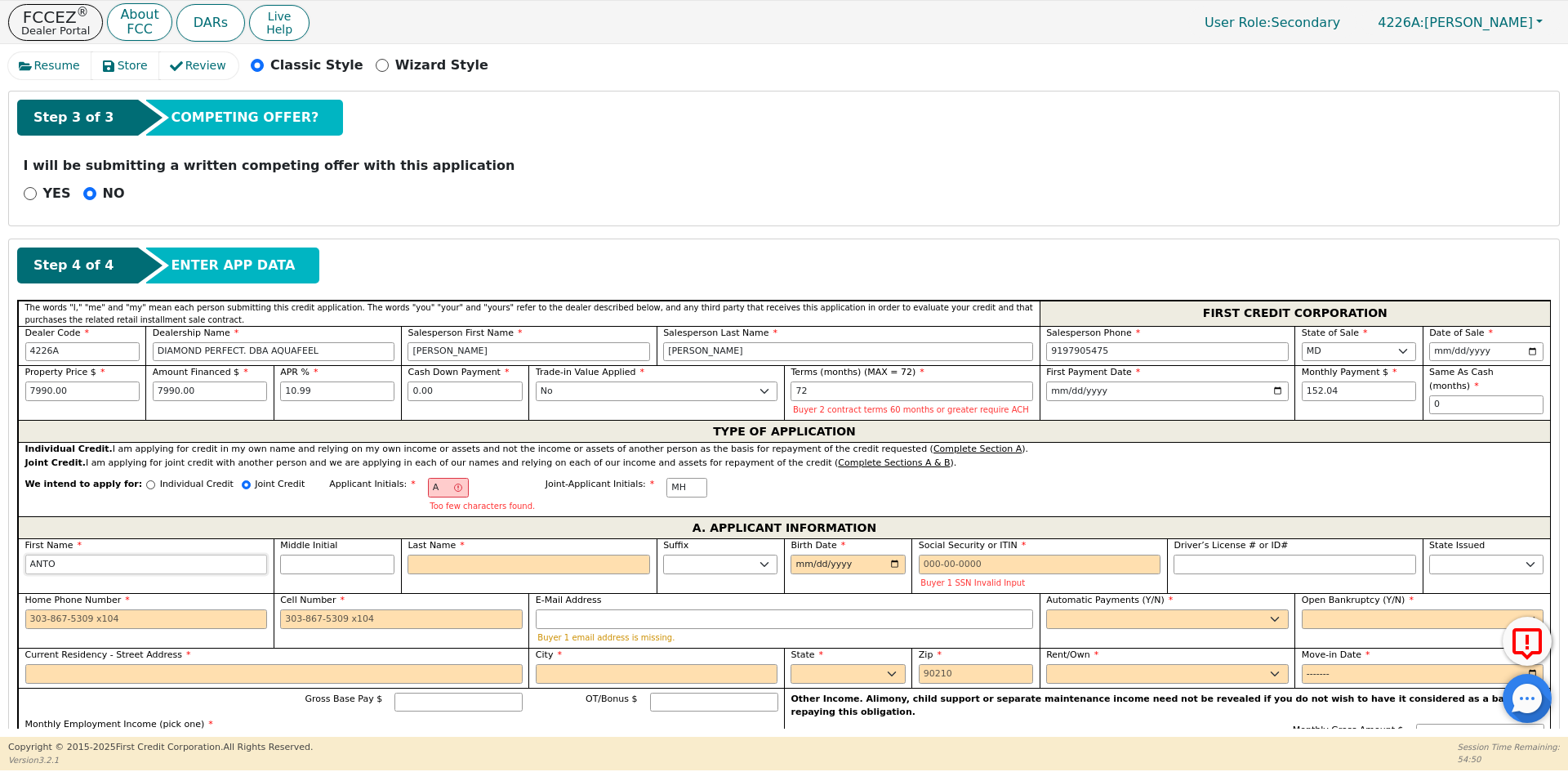
type input "[PERSON_NAME]"
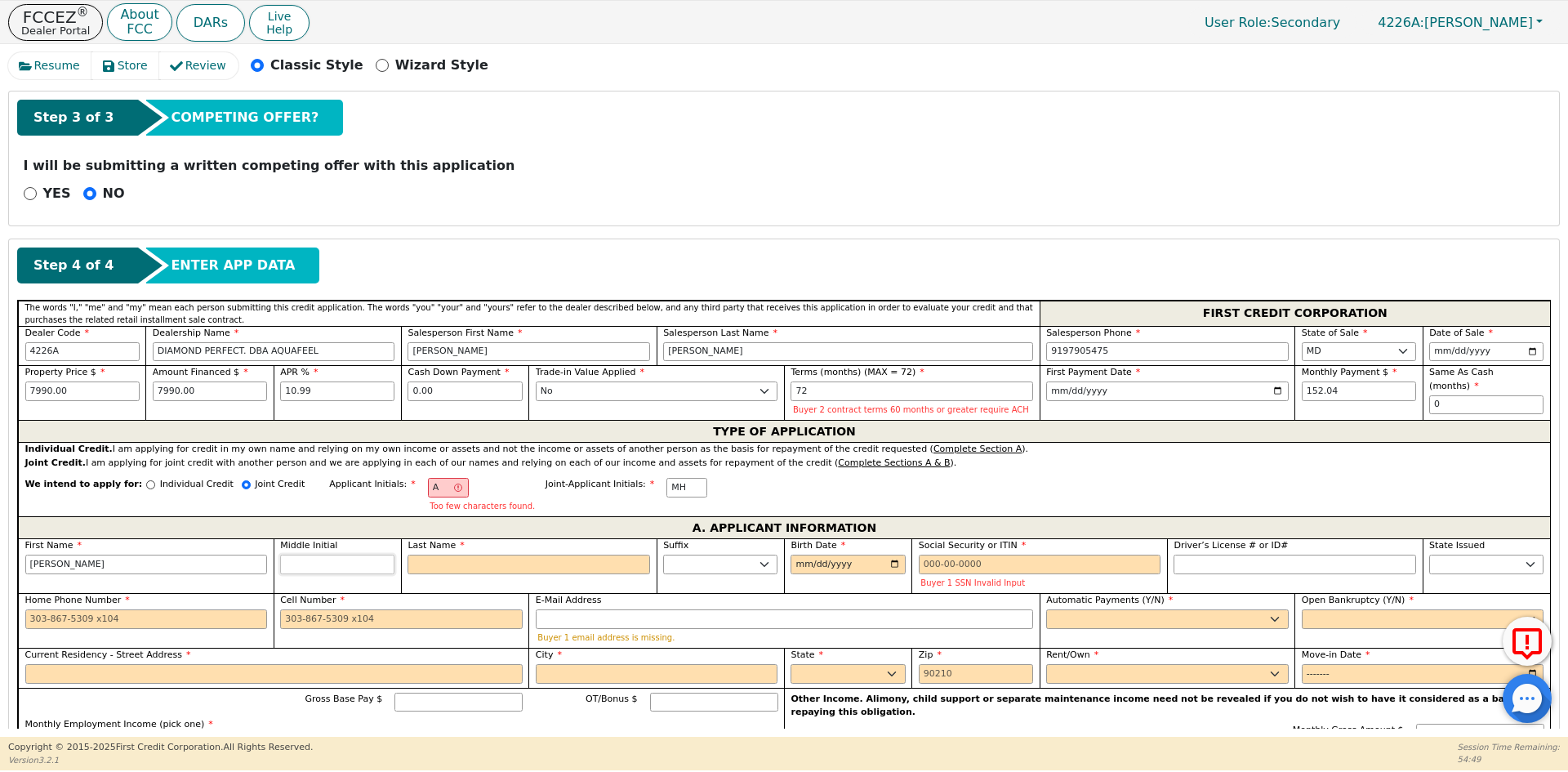
type input "[PERSON_NAME]"
type input "AG"
type input "G"
type input "[PERSON_NAME]"
type input "GA"
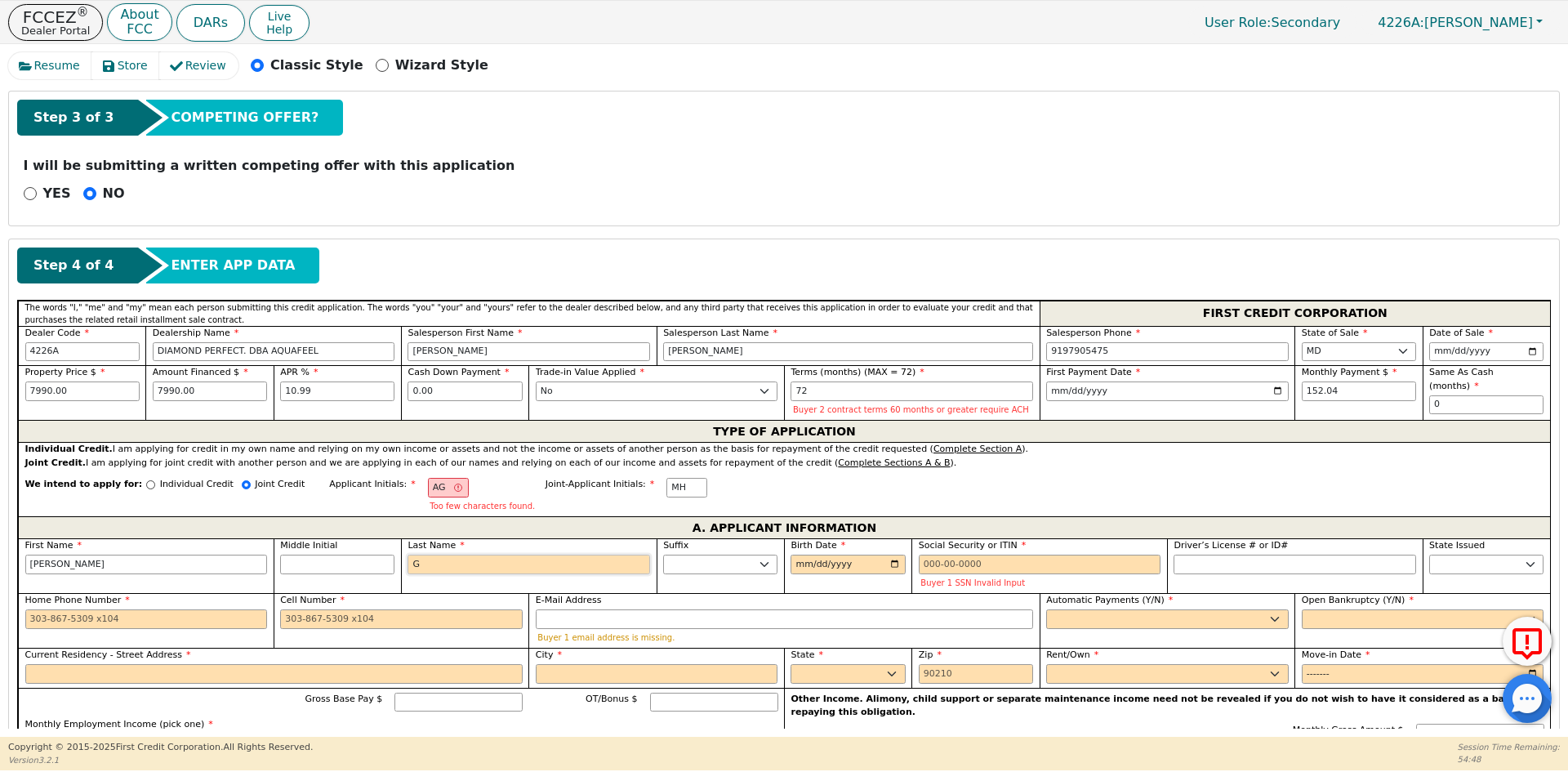
type input "[PERSON_NAME]"
type input "GAR"
type input "[PERSON_NAME]"
type input "GARC"
type input "[PERSON_NAME]"
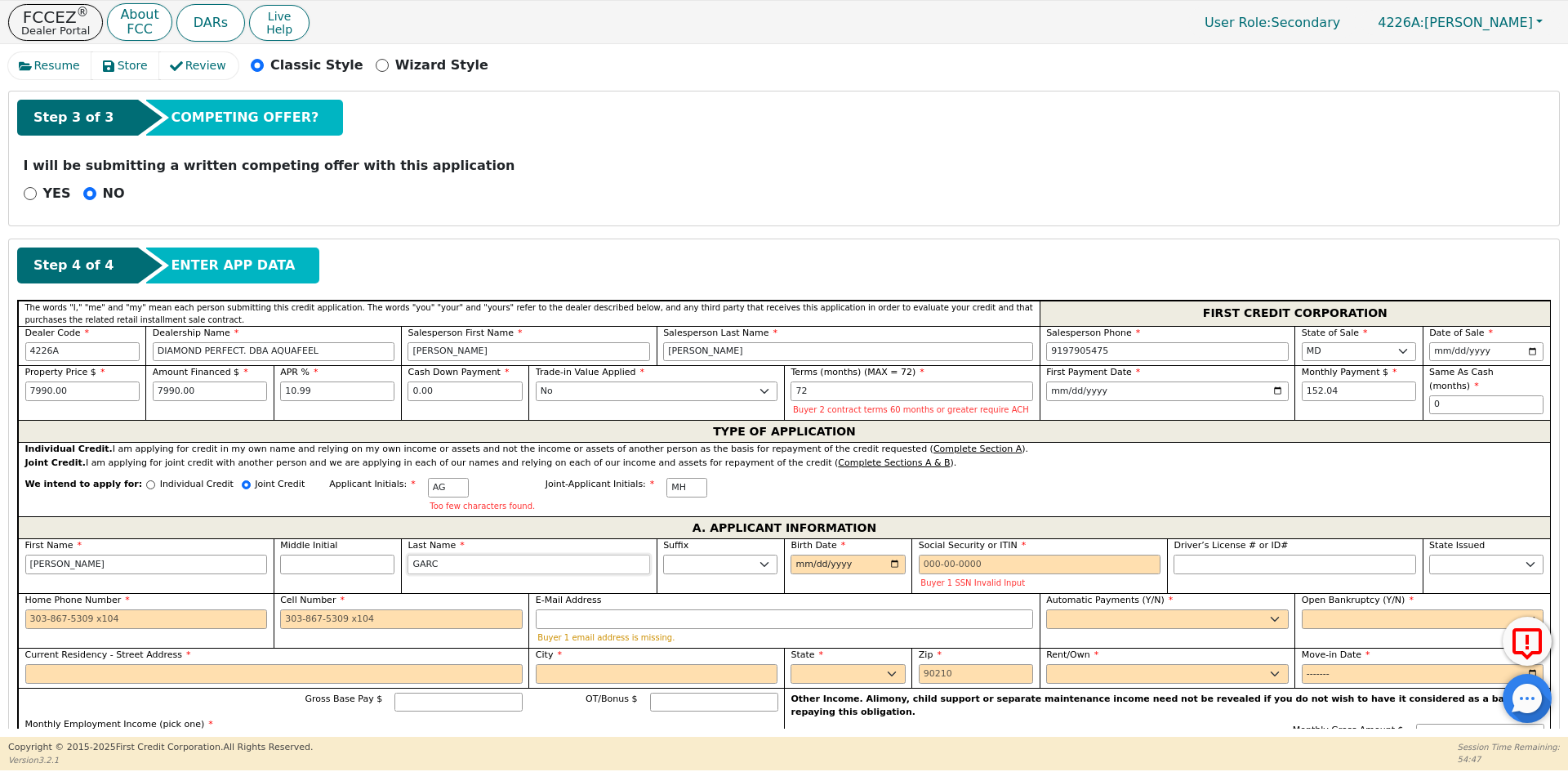
type input "GARCI"
type input "[PERSON_NAME]"
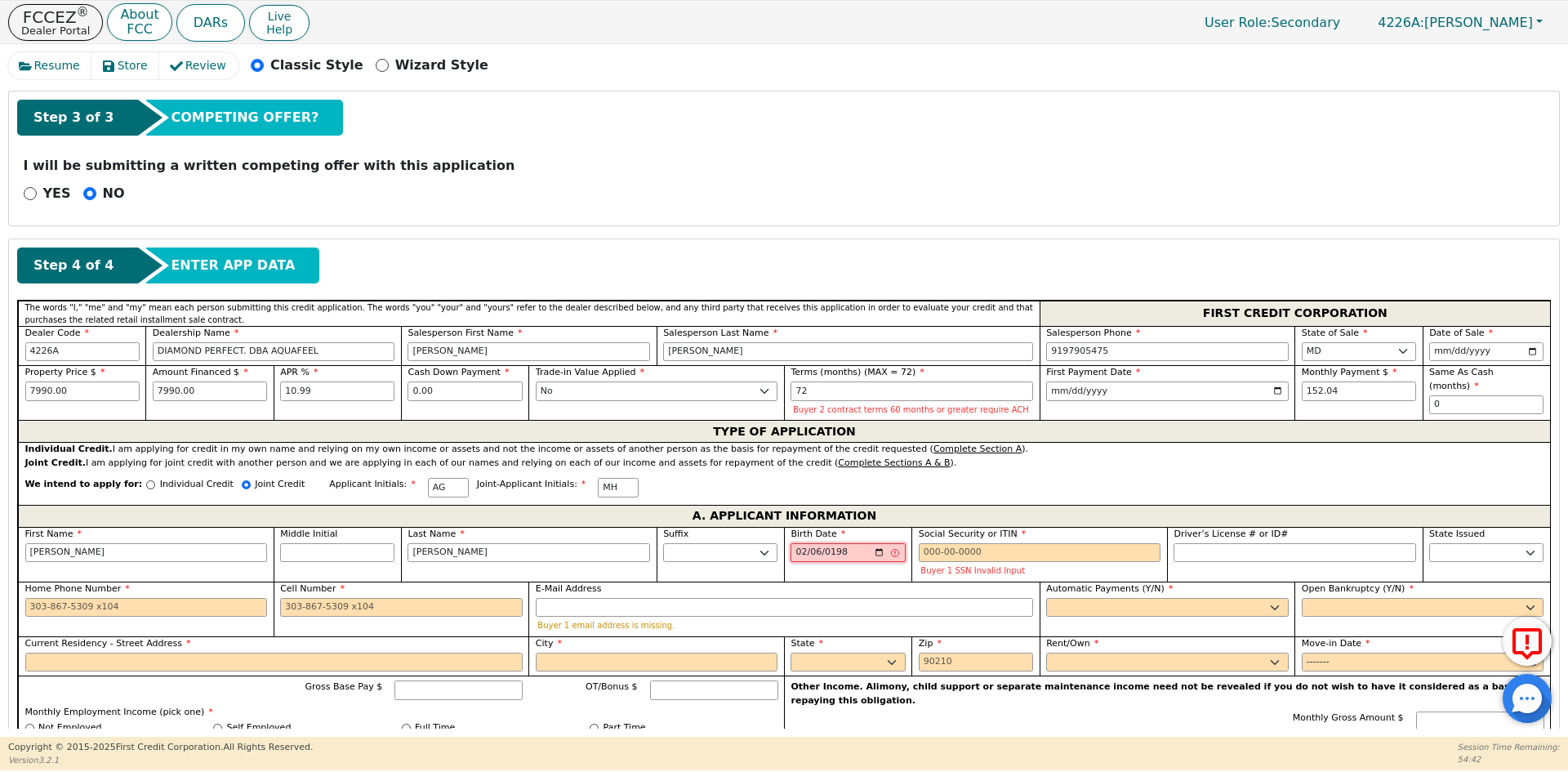
type input "[DATE]"
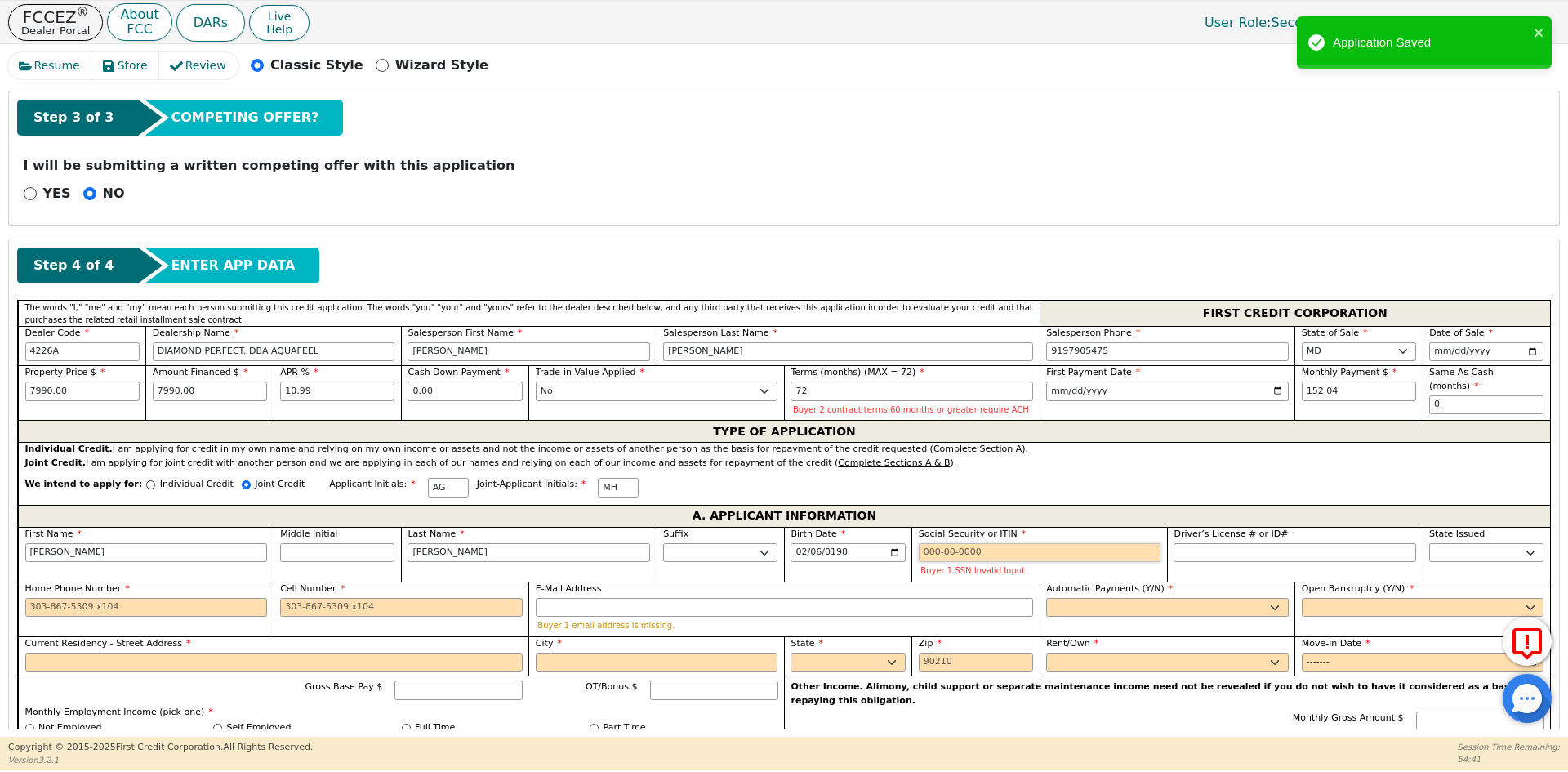
click at [959, 544] on input "Social Security or ITIN" at bounding box center [1039, 553] width 242 height 20
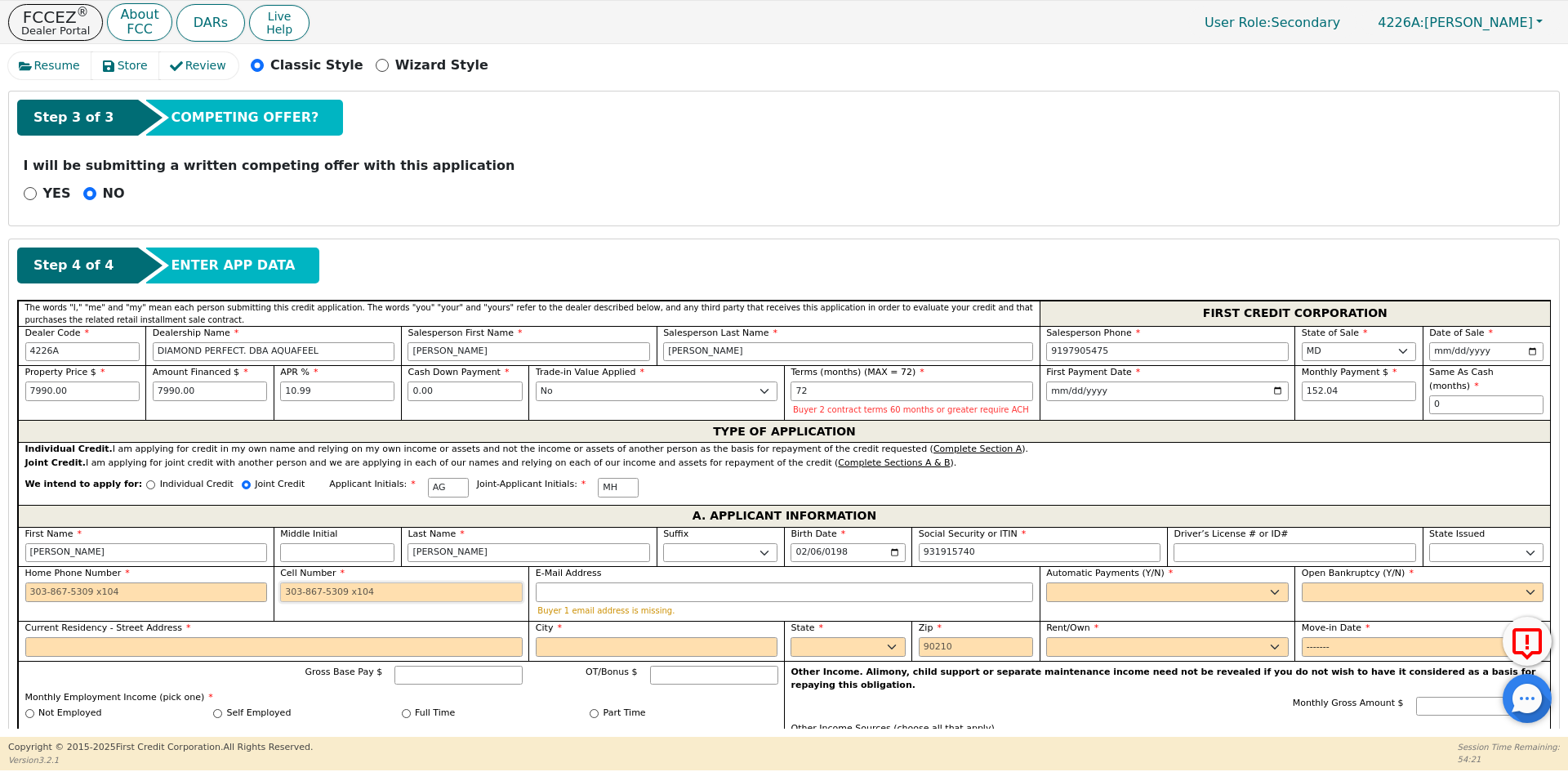
type input "***-**-5740"
click at [309, 593] on input "Cell Number" at bounding box center [401, 592] width 242 height 20
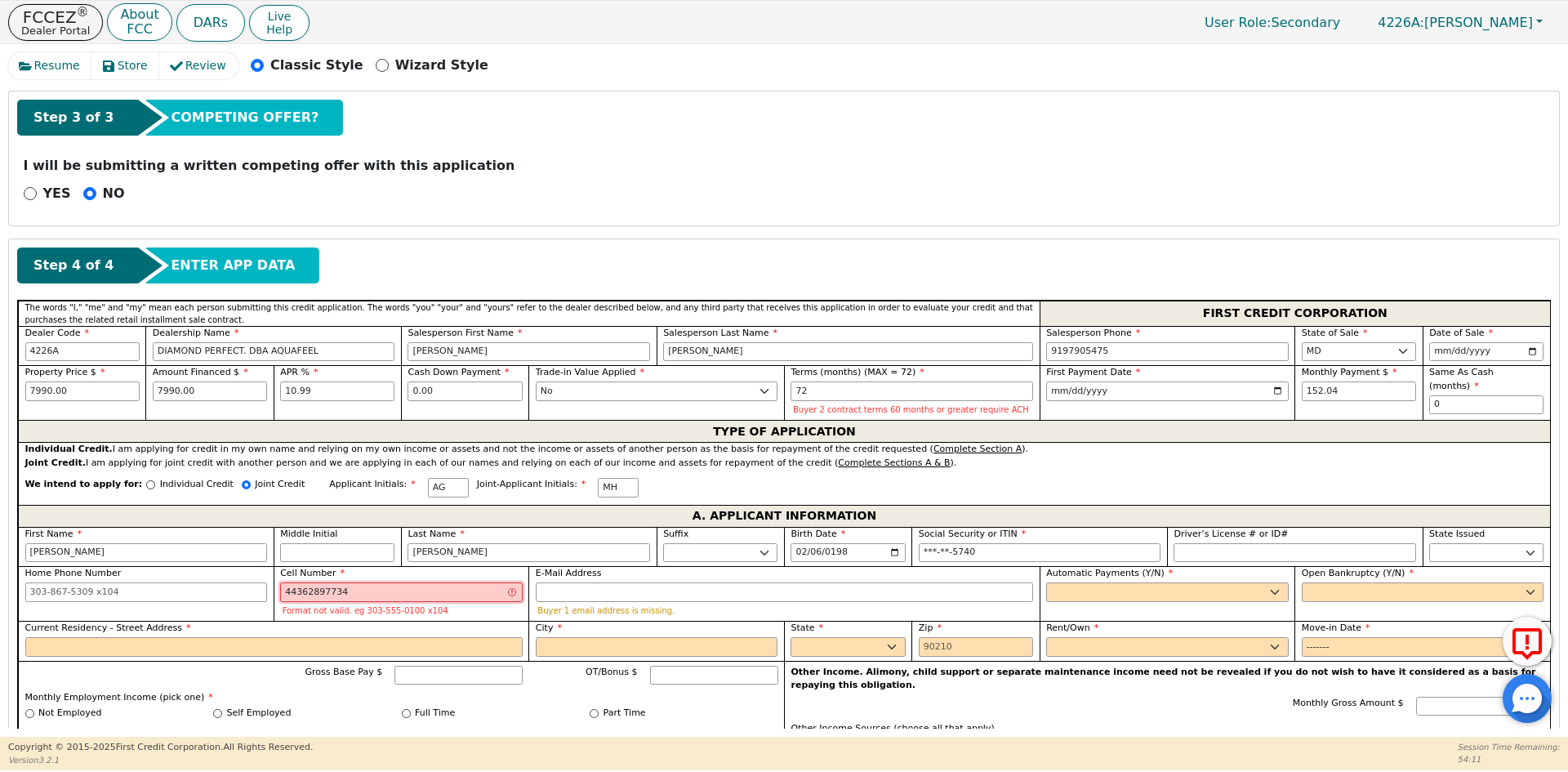
click at [325, 592] on input "44362897734" at bounding box center [401, 592] width 242 height 20
type input "[PHONE_NUMBER]"
click at [1178, 581] on div "Automatic Payments (Y/N) Yes No" at bounding box center [1167, 584] width 242 height 35
click at [1153, 594] on select "Yes No" at bounding box center [1167, 592] width 242 height 20
select select "y"
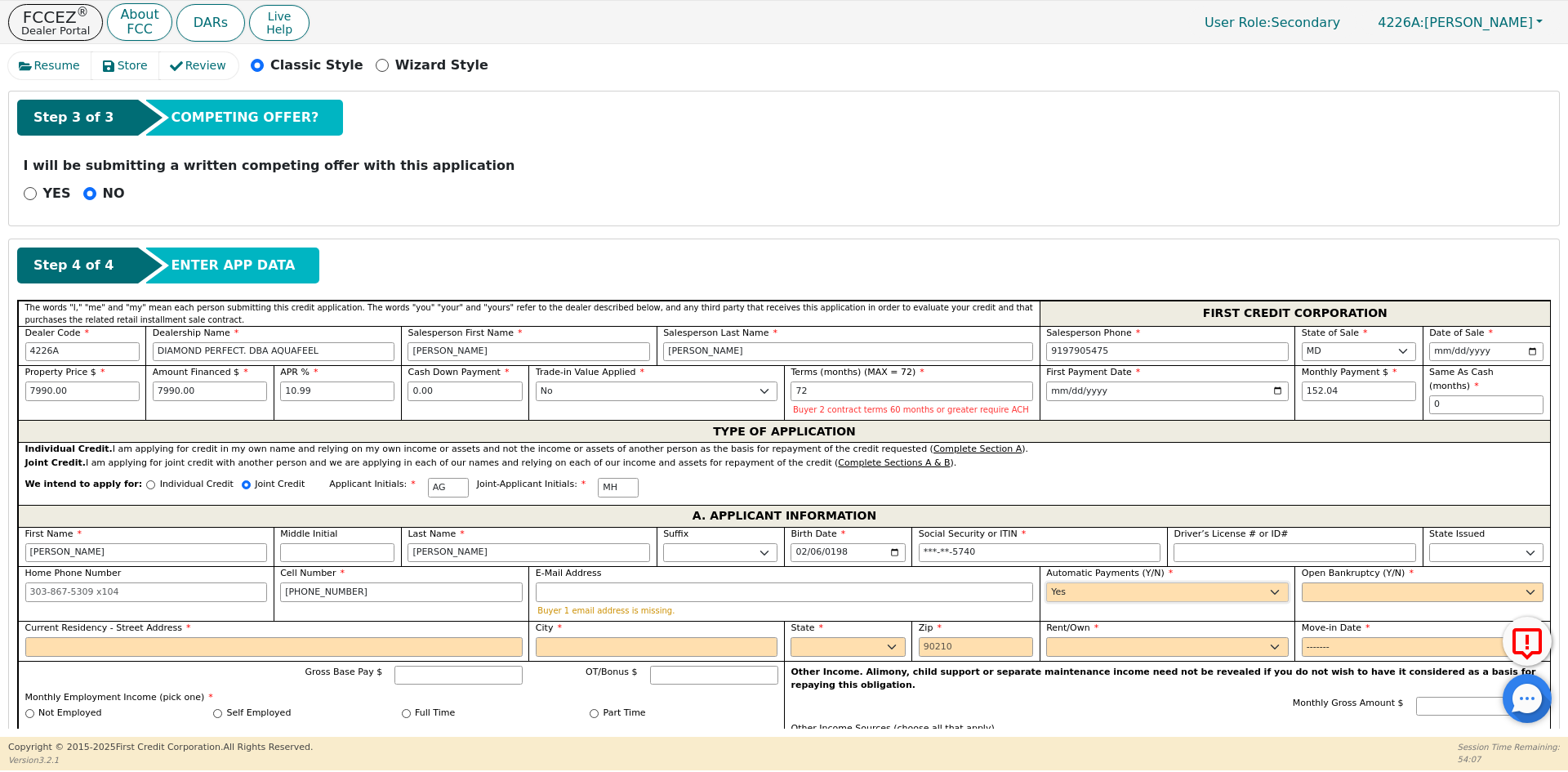
click at [1046, 582] on select "Yes No" at bounding box center [1167, 592] width 242 height 20
type input "[PERSON_NAME]"
click at [1318, 595] on select "Yes No" at bounding box center [1423, 592] width 242 height 20
select select "n"
click at [1301, 582] on select "Yes No" at bounding box center [1423, 592] width 242 height 20
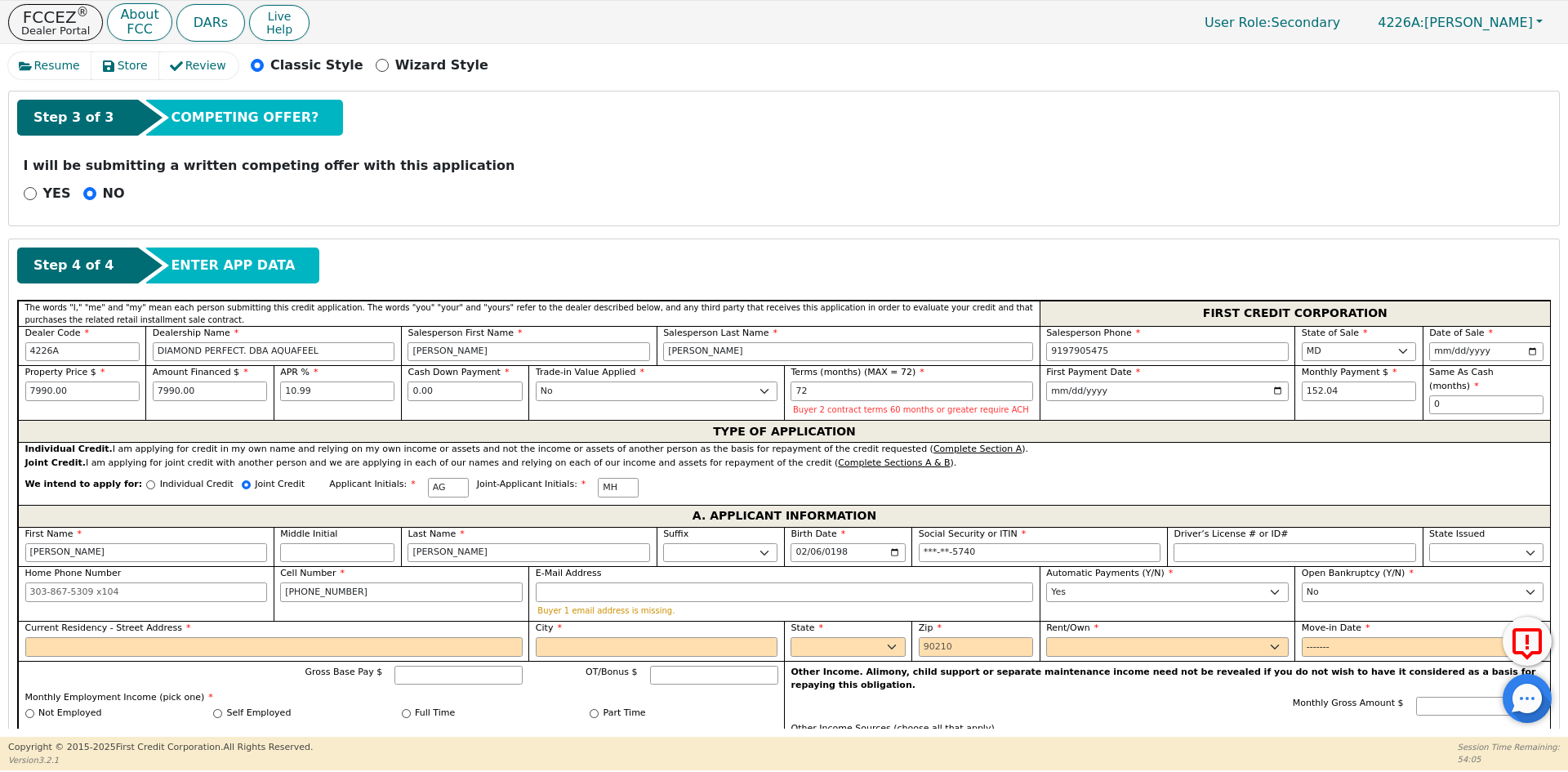
click at [70, 658] on div "Current Residency - Street Address" at bounding box center [273, 640] width 510 height 40
click at [87, 645] on input "Current Residency - Street Address" at bounding box center [274, 646] width 497 height 20
type input "[STREET_ADDRESS]"
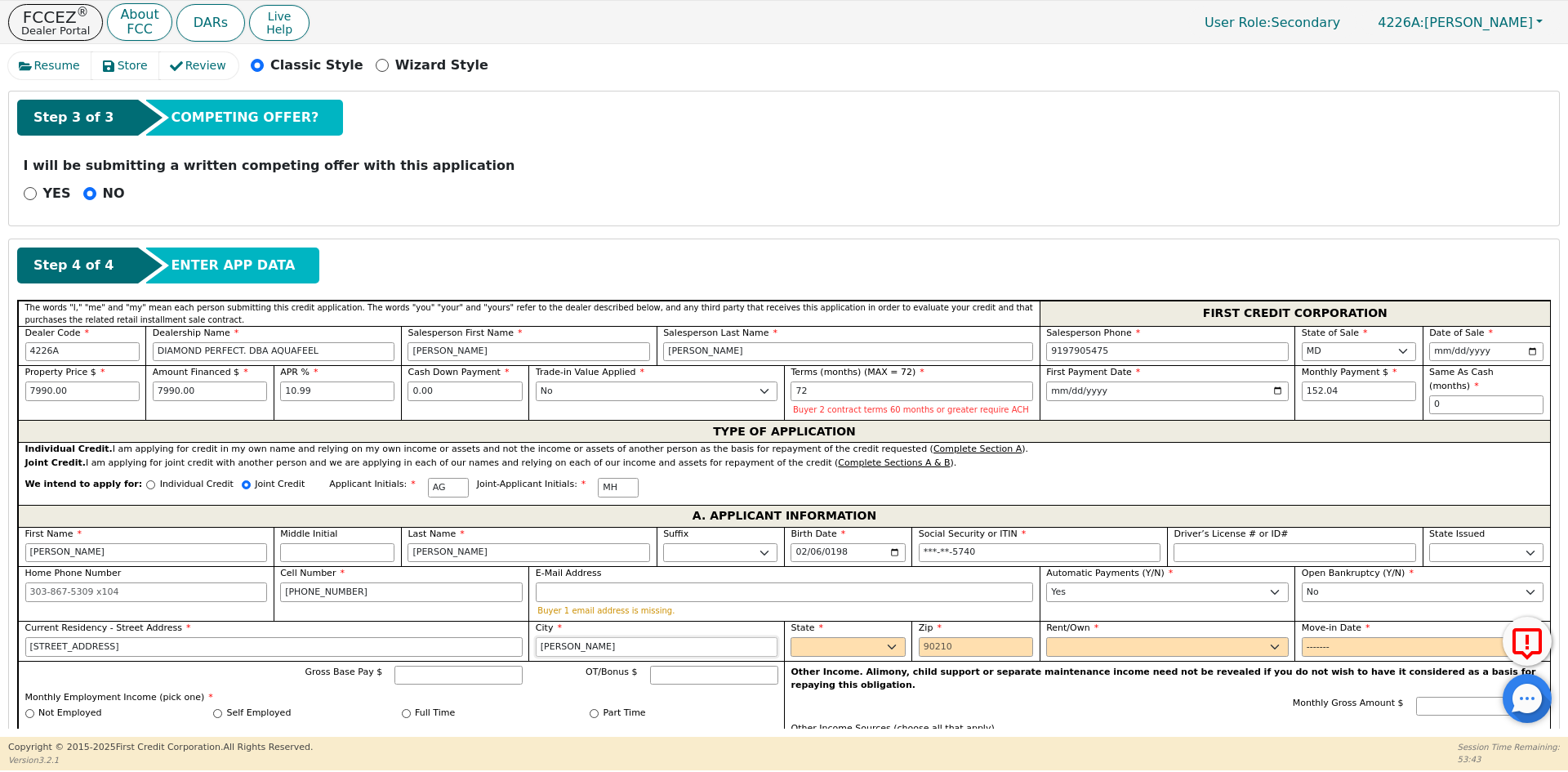
type input "[PERSON_NAME]"
select select "MD"
type input "21060"
click at [1095, 641] on select "Rent Own" at bounding box center [1167, 646] width 242 height 20
select select "Own"
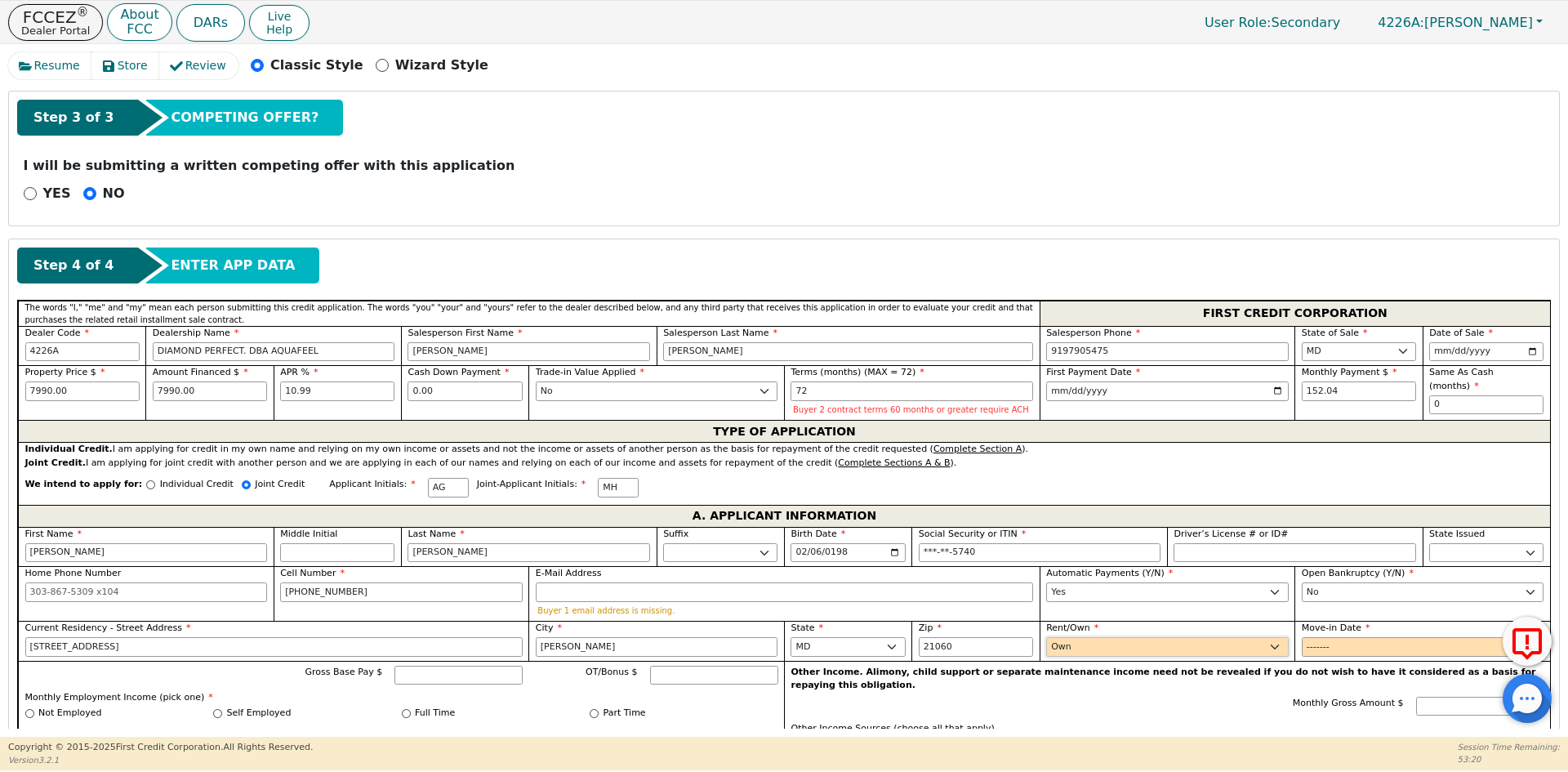
click at [1046, 636] on select "Rent Own" at bounding box center [1167, 646] width 242 height 20
click at [1322, 647] on input "Move-in Date" at bounding box center [1423, 646] width 242 height 20
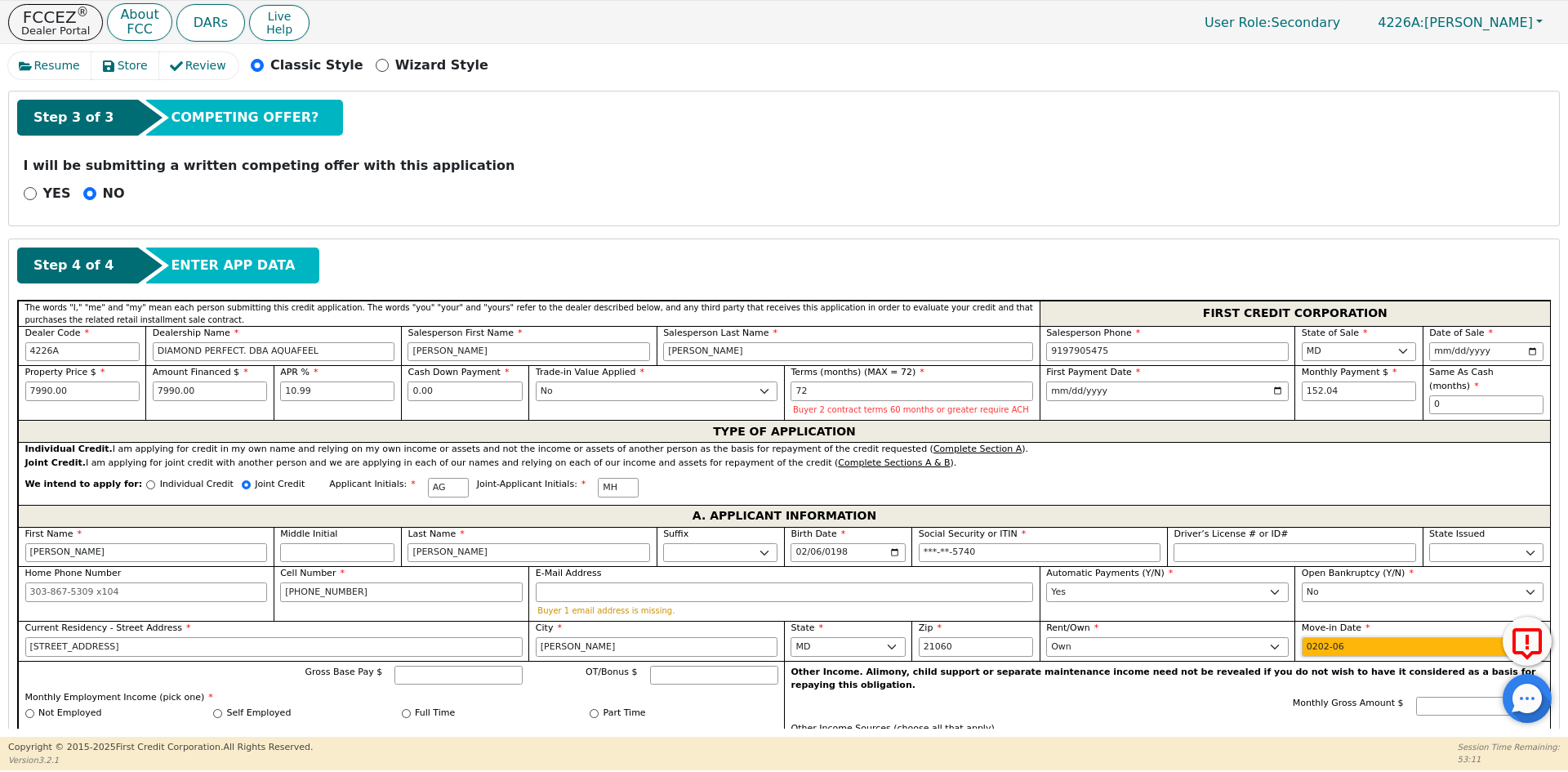
type input "2025-06"
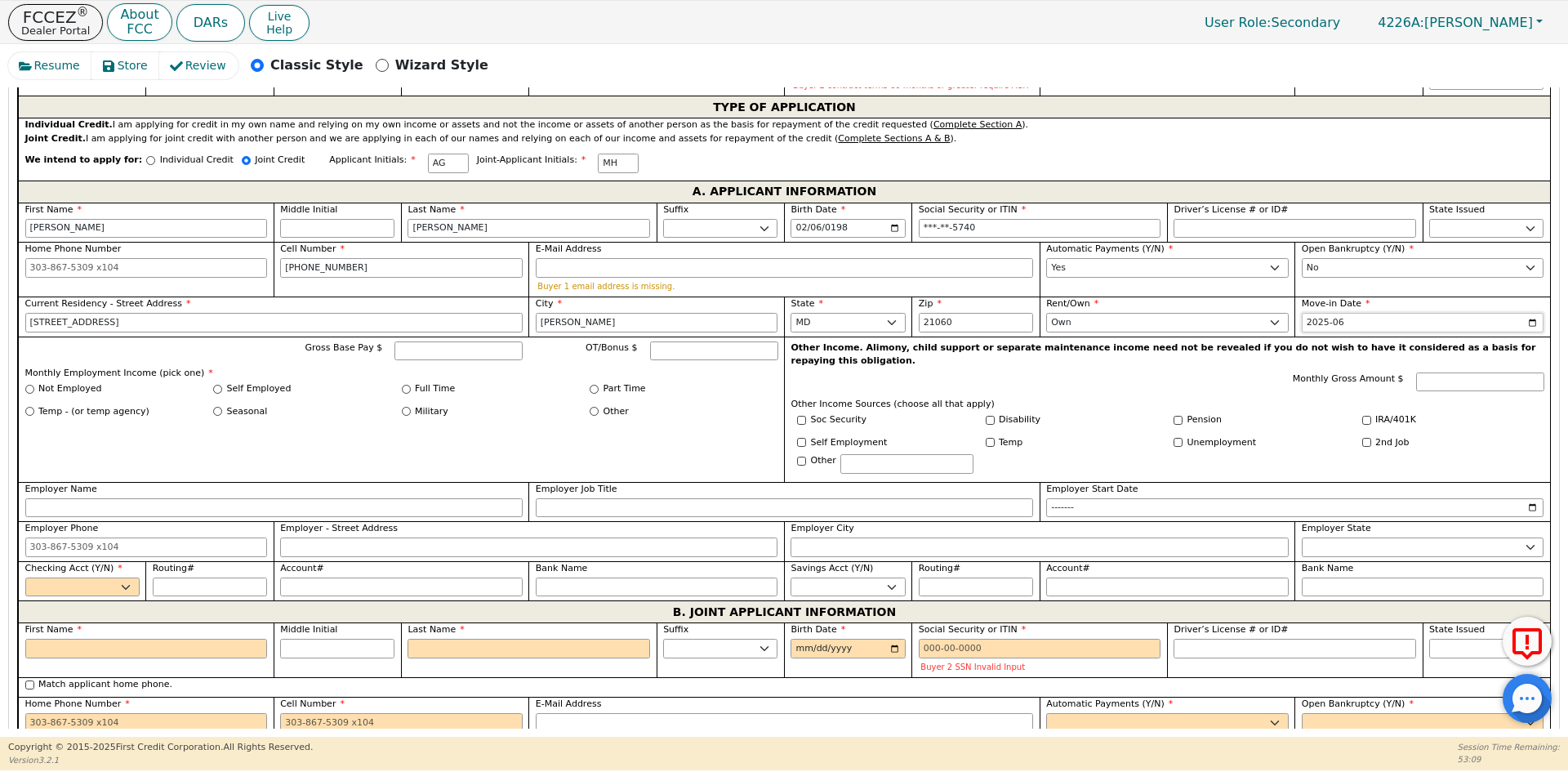
scroll to position [862, 0]
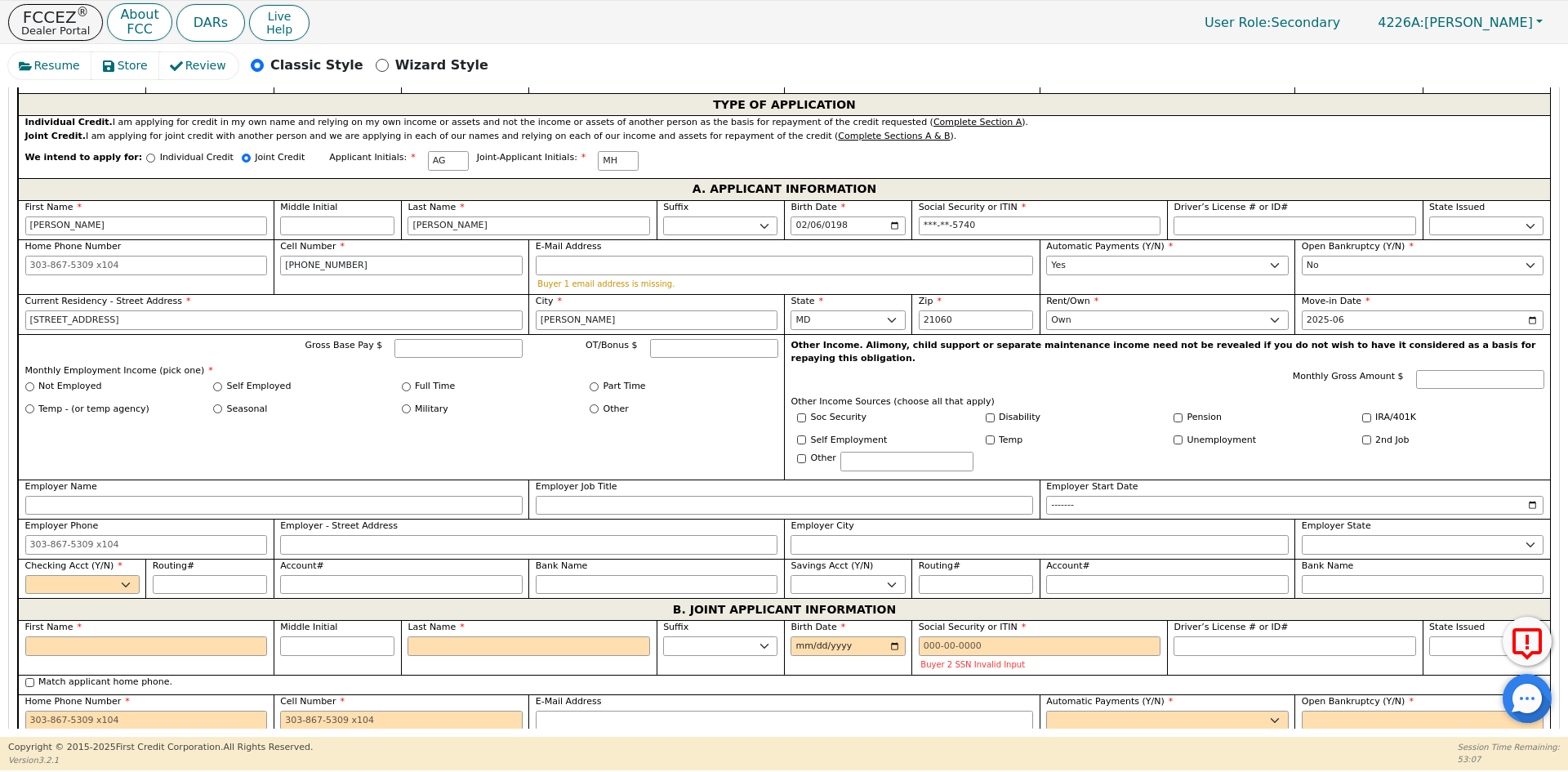
click at [241, 386] on label "Self Employed" at bounding box center [259, 387] width 64 height 14
click at [222, 386] on input "Self Employed" at bounding box center [218, 387] width 9 height 9
radio input "true"
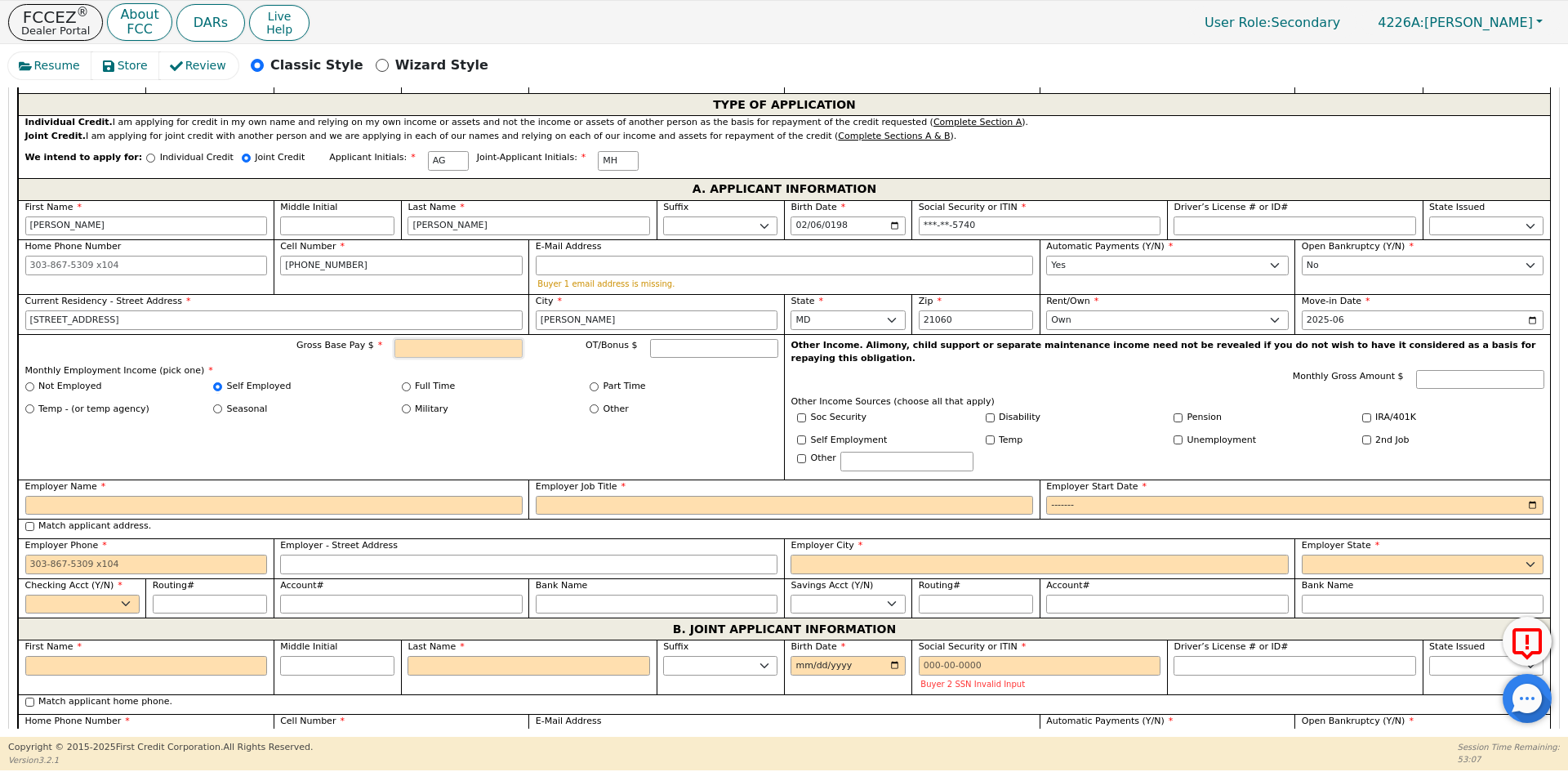
click at [434, 347] on input "Gross Base Pay $" at bounding box center [458, 349] width 128 height 20
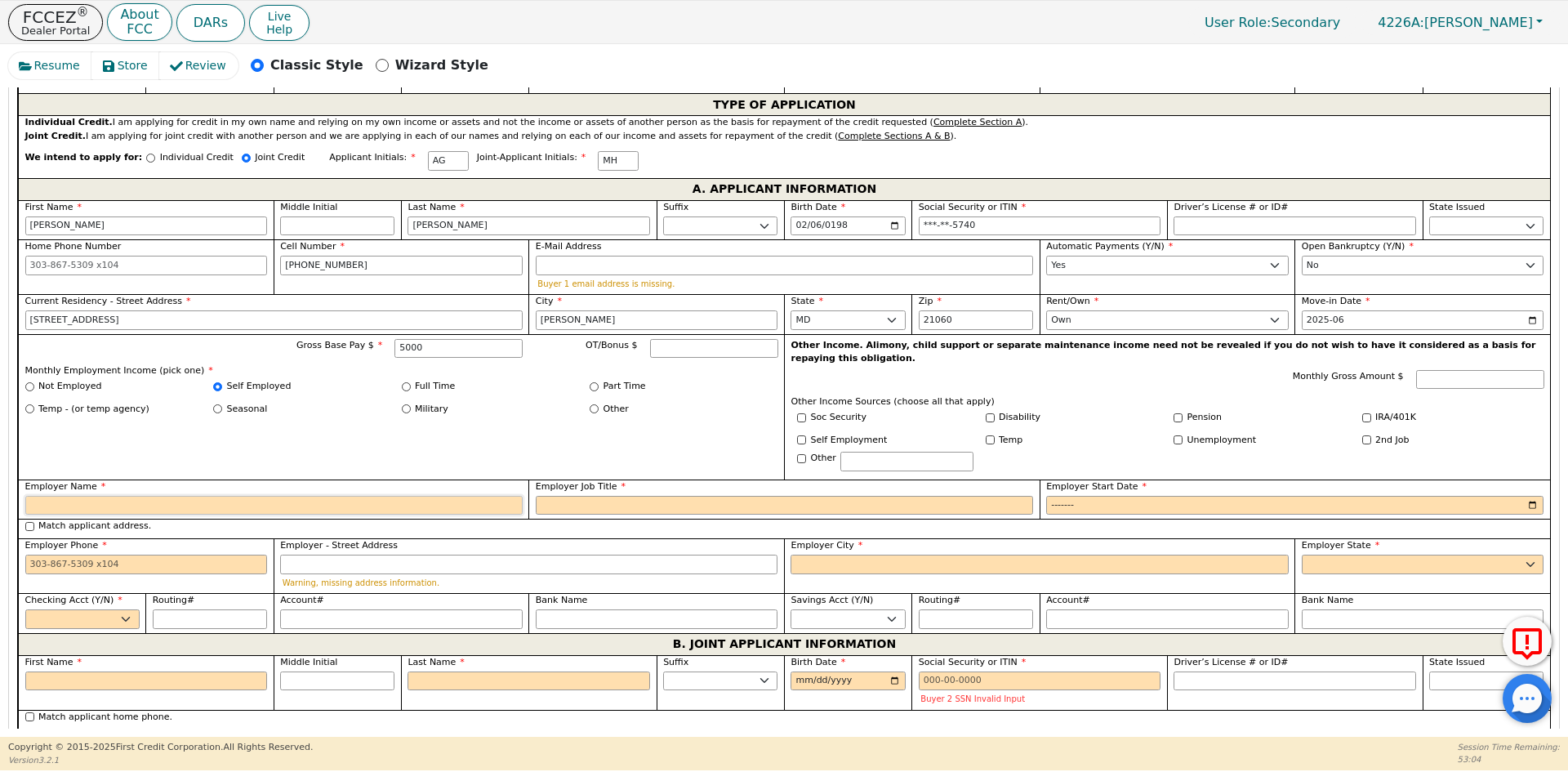
type input "5000.00"
click at [65, 496] on input "Employer Name" at bounding box center [274, 505] width 497 height 20
click at [67, 496] on input "Employer Name" at bounding box center [274, 505] width 497 height 20
type input "AG FENCING"
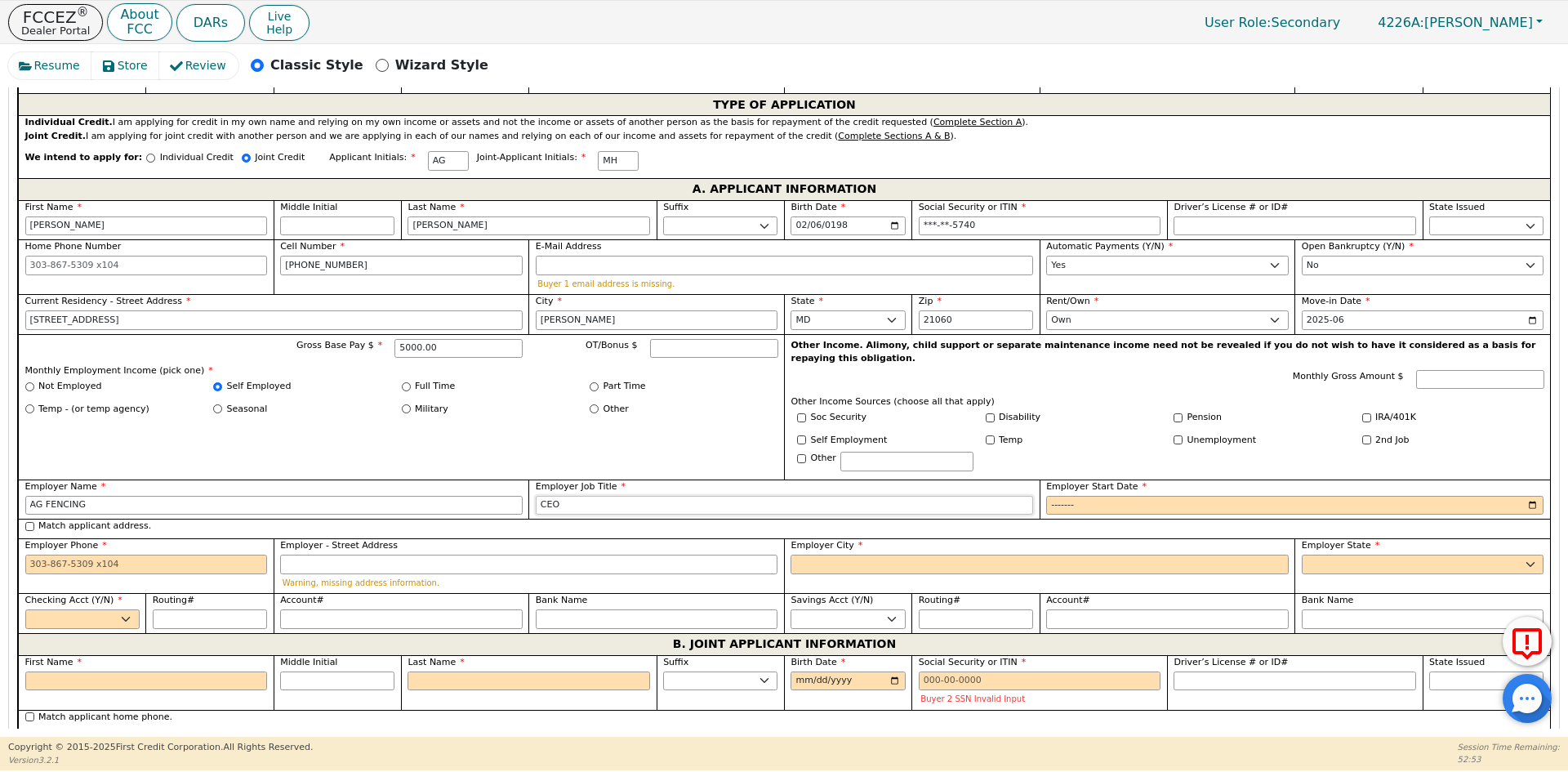
type input "CEO"
type input "2019-08"
click at [104, 520] on label "Match applicant address." at bounding box center [94, 527] width 112 height 14
click at [34, 522] on input "Match applicant address." at bounding box center [29, 526] width 9 height 9
checkbox input "true"
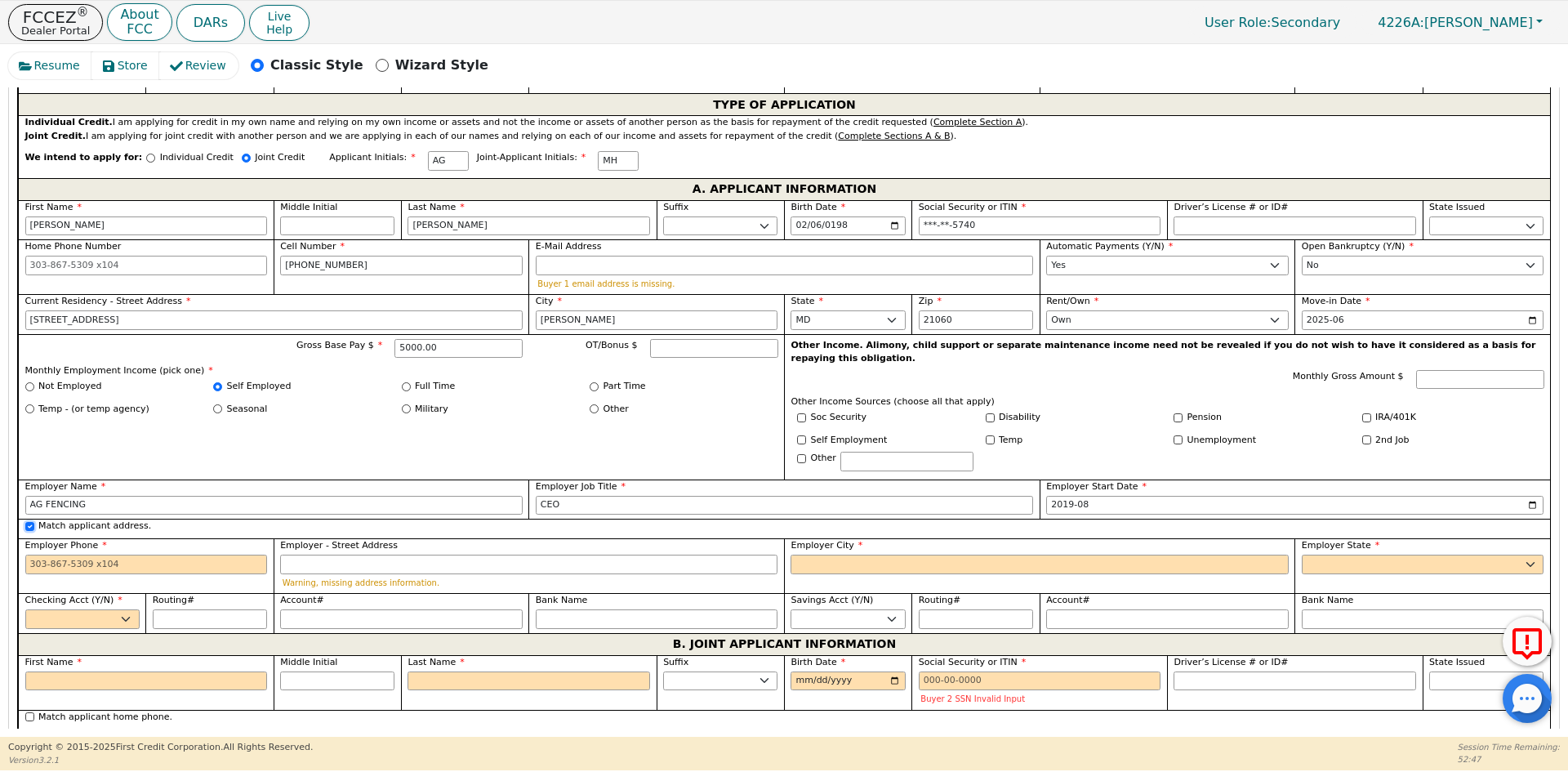
type input "[STREET_ADDRESS]"
type input "[PERSON_NAME]"
select select "MD"
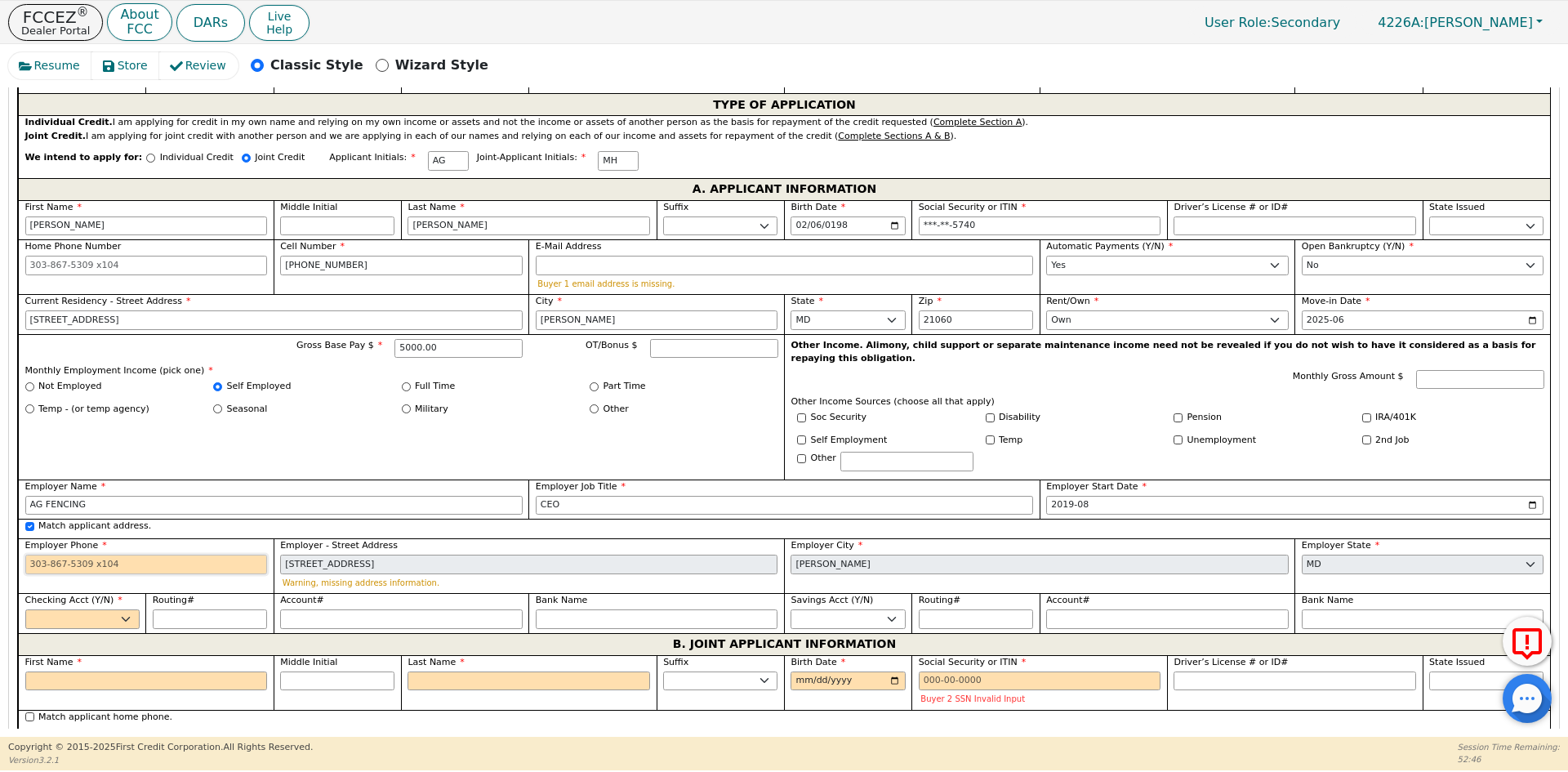
click at [114, 554] on input "Employer Phone" at bounding box center [146, 564] width 242 height 20
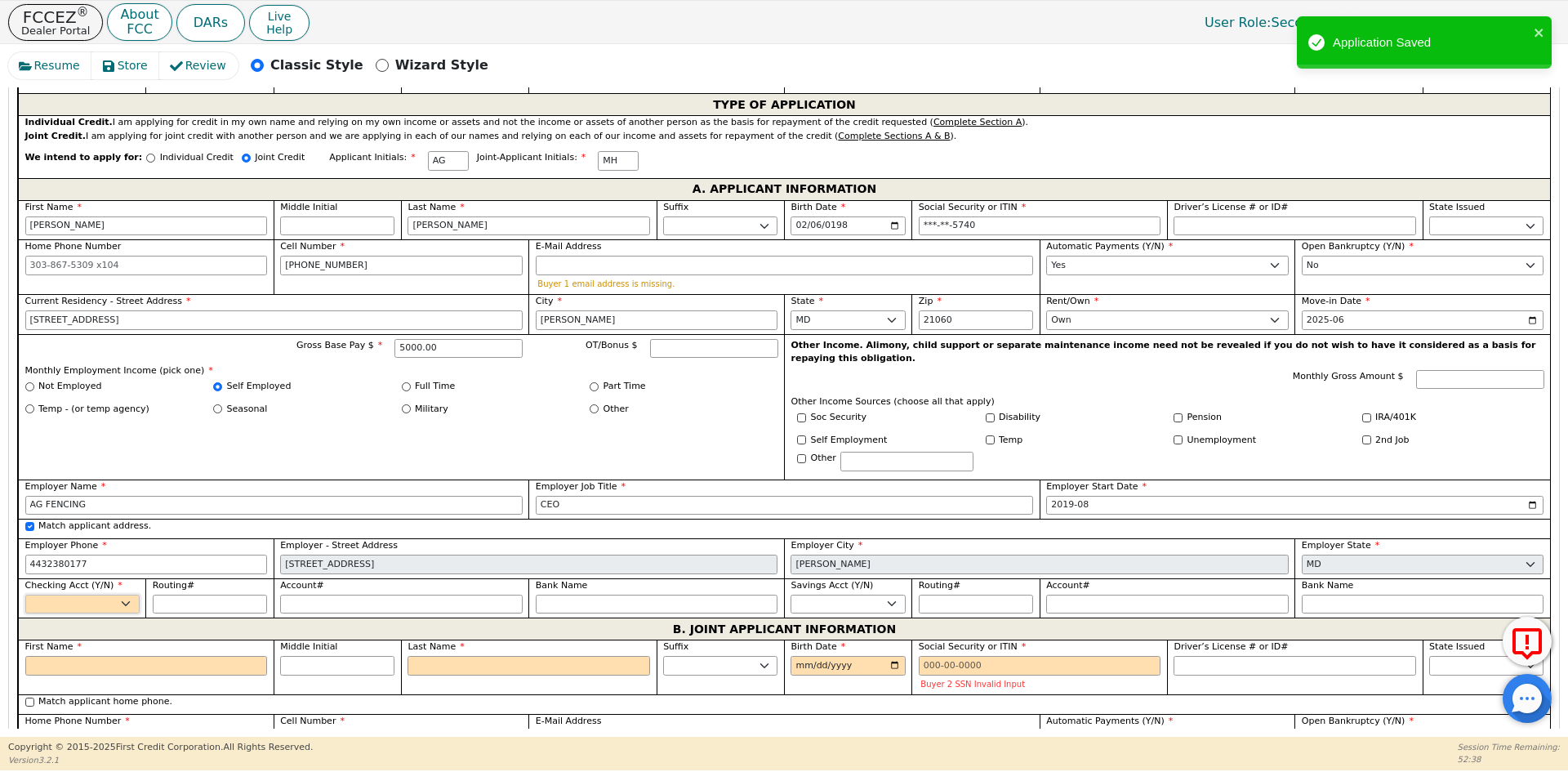
type input "[PHONE_NUMBER]"
click at [125, 595] on select "Yes No" at bounding box center [82, 604] width 114 height 20
select select "y"
click at [25, 595] on select "Yes No" at bounding box center [82, 604] width 114 height 20
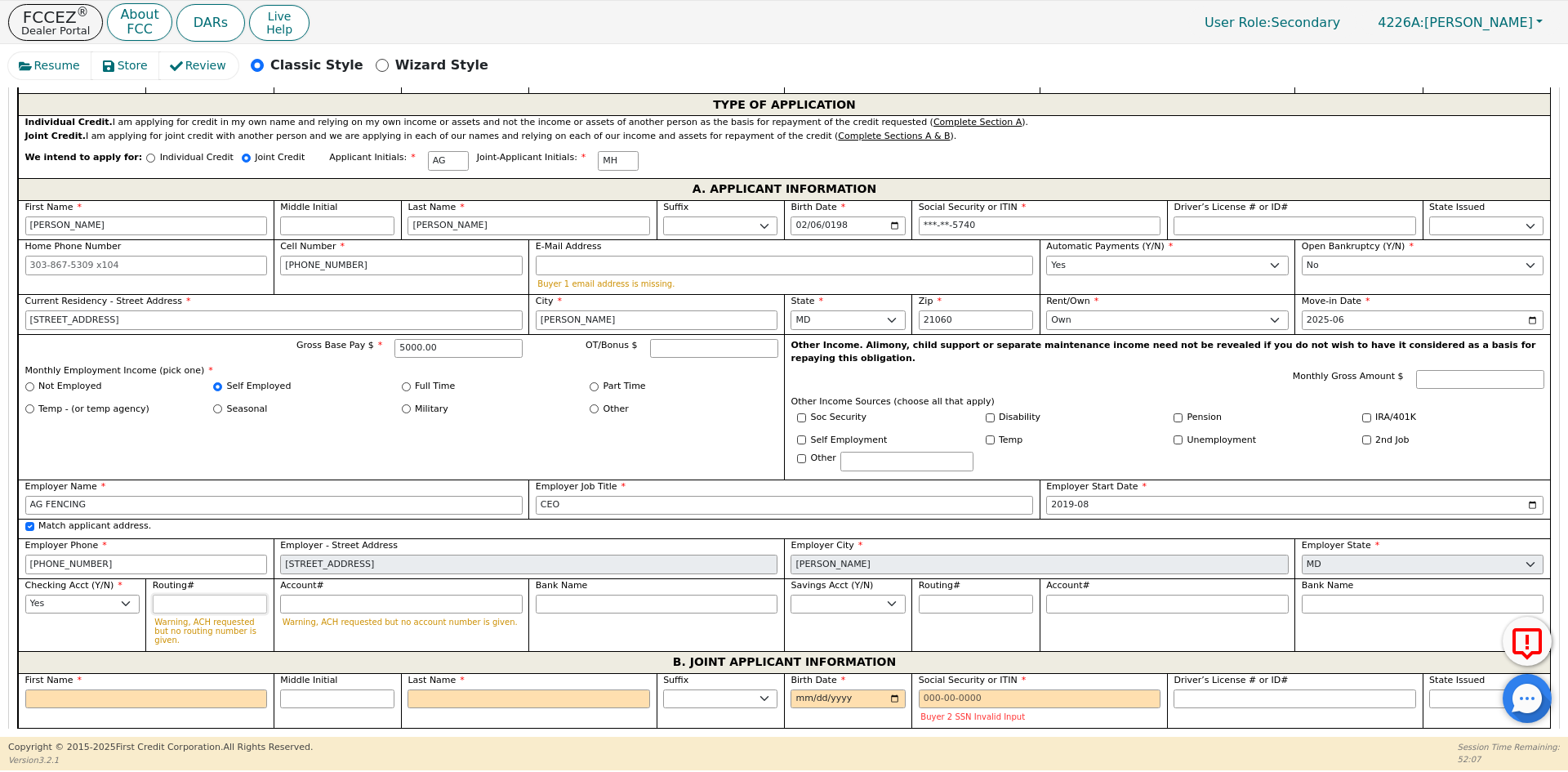
click at [190, 598] on input "Routing#" at bounding box center [209, 604] width 114 height 20
type input "0"
type input "*"
type input "05"
type input "**"
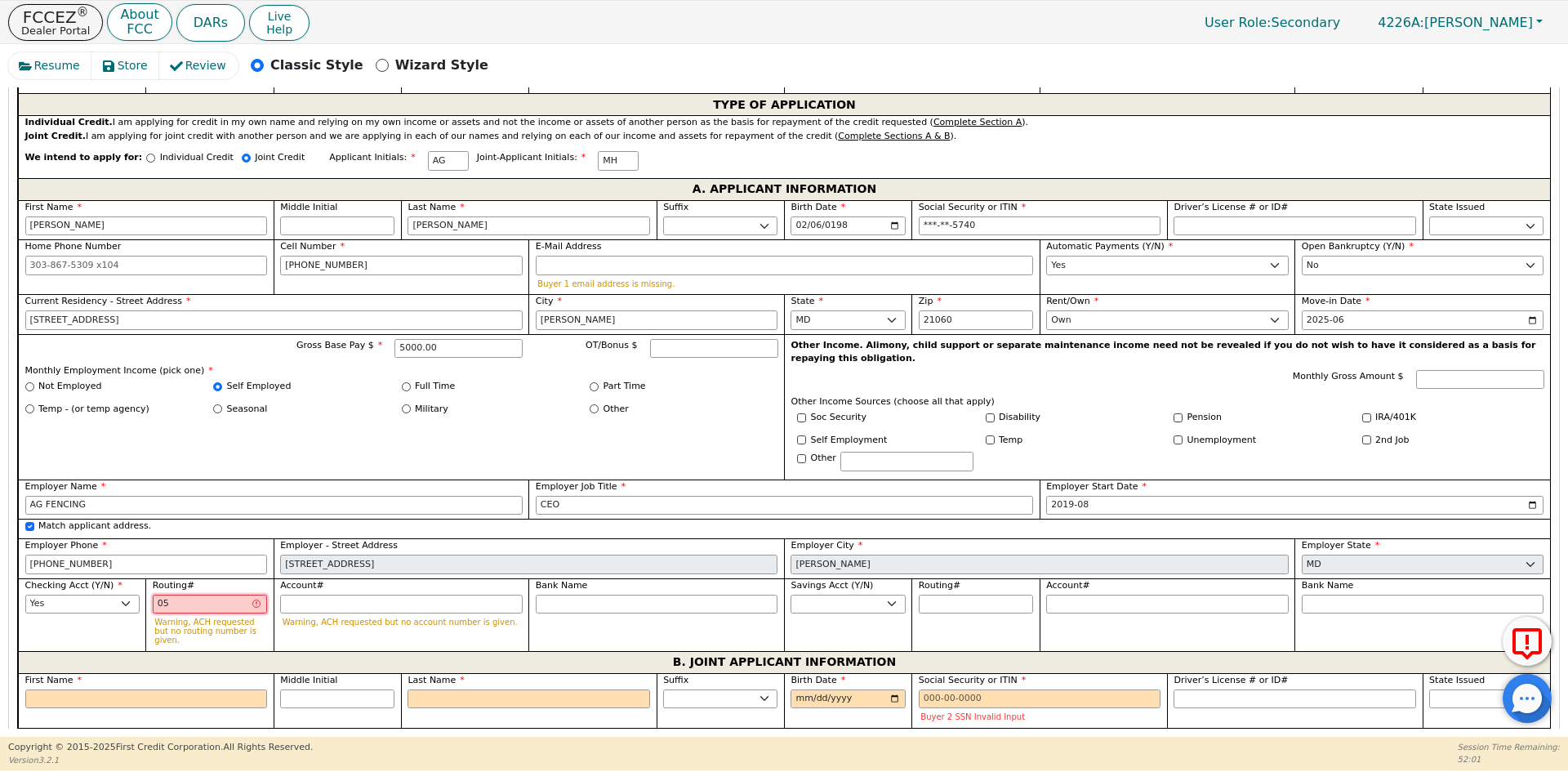
type input "052"
type input "***"
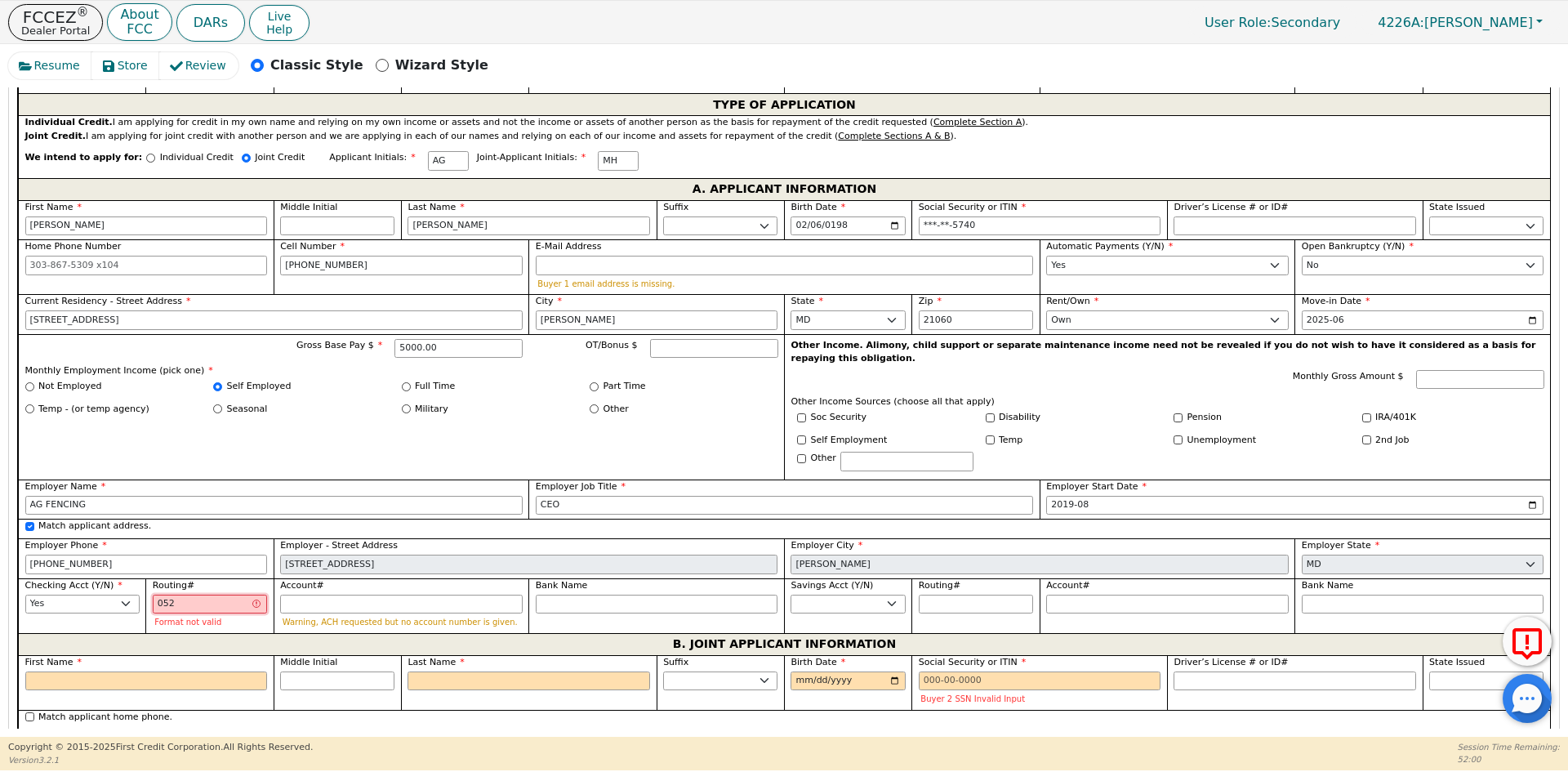
type input "0520"
type input "****"
type input "05200"
type input "*****"
type input "052001"
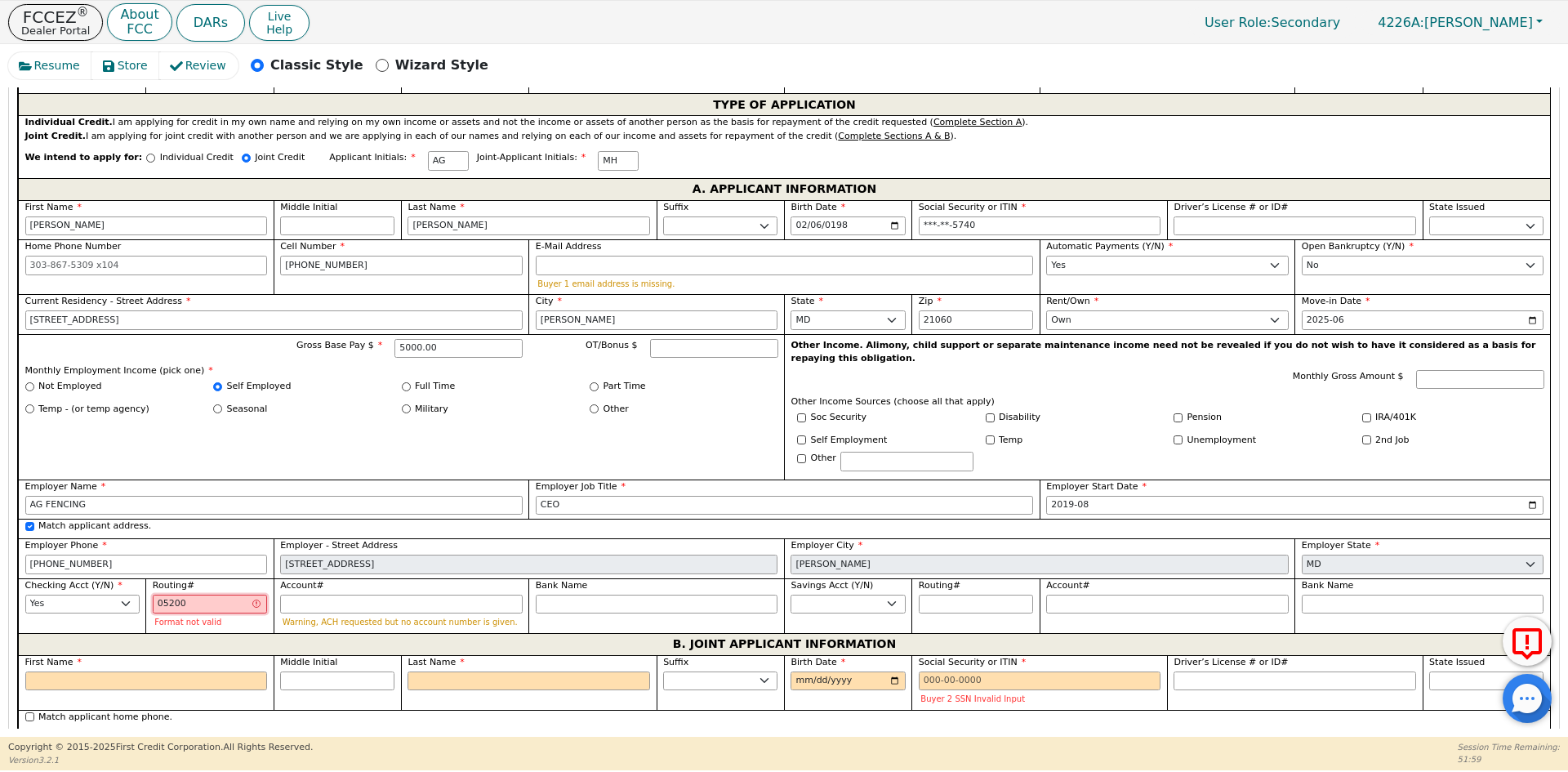
type input "******"
type input "0520016"
type input "*******"
type input "05200163"
type input "********"
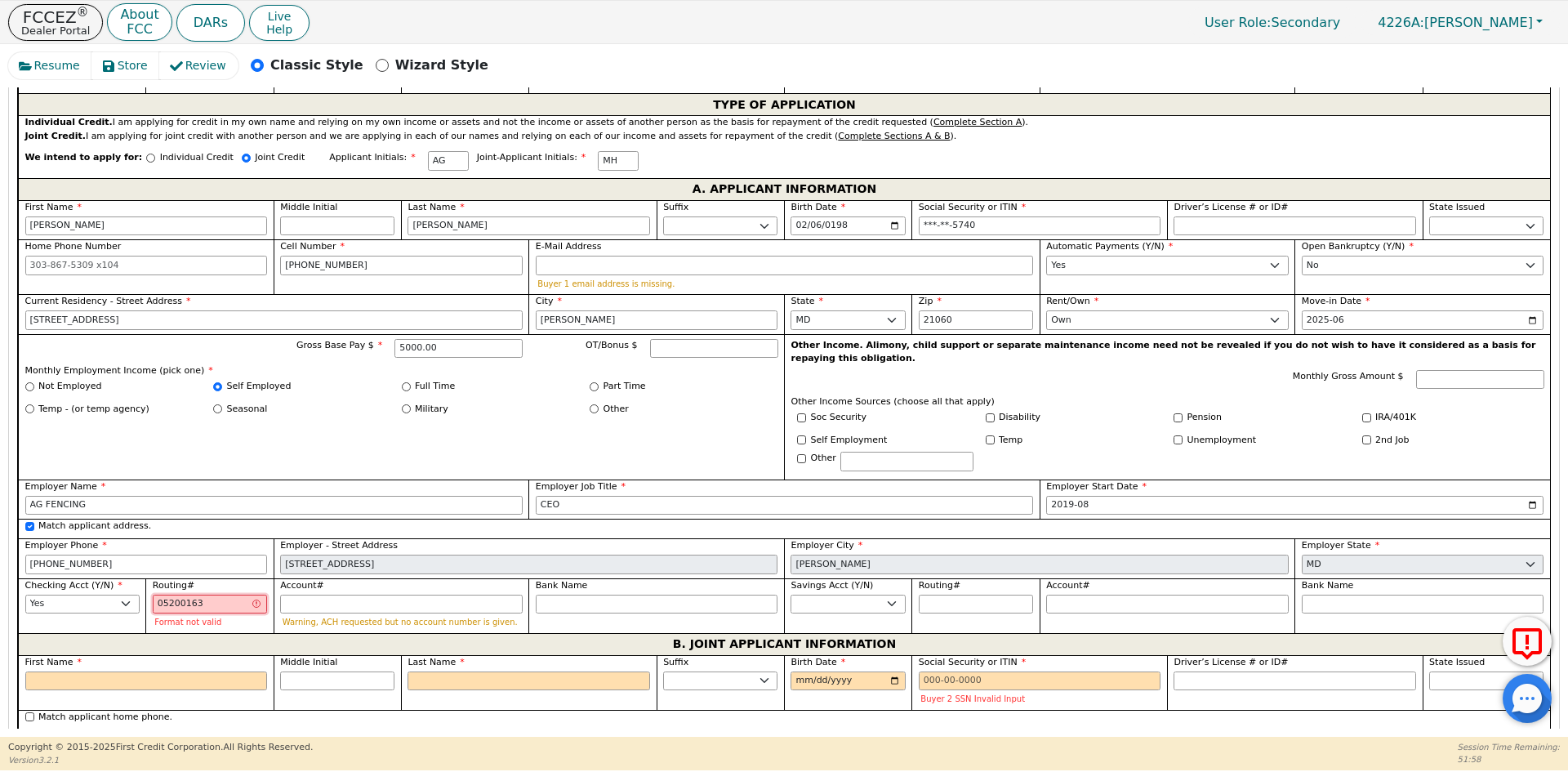
type input "052001633"
type input "*********"
click at [318, 595] on input "Account#" at bounding box center [401, 604] width 242 height 20
type input "4"
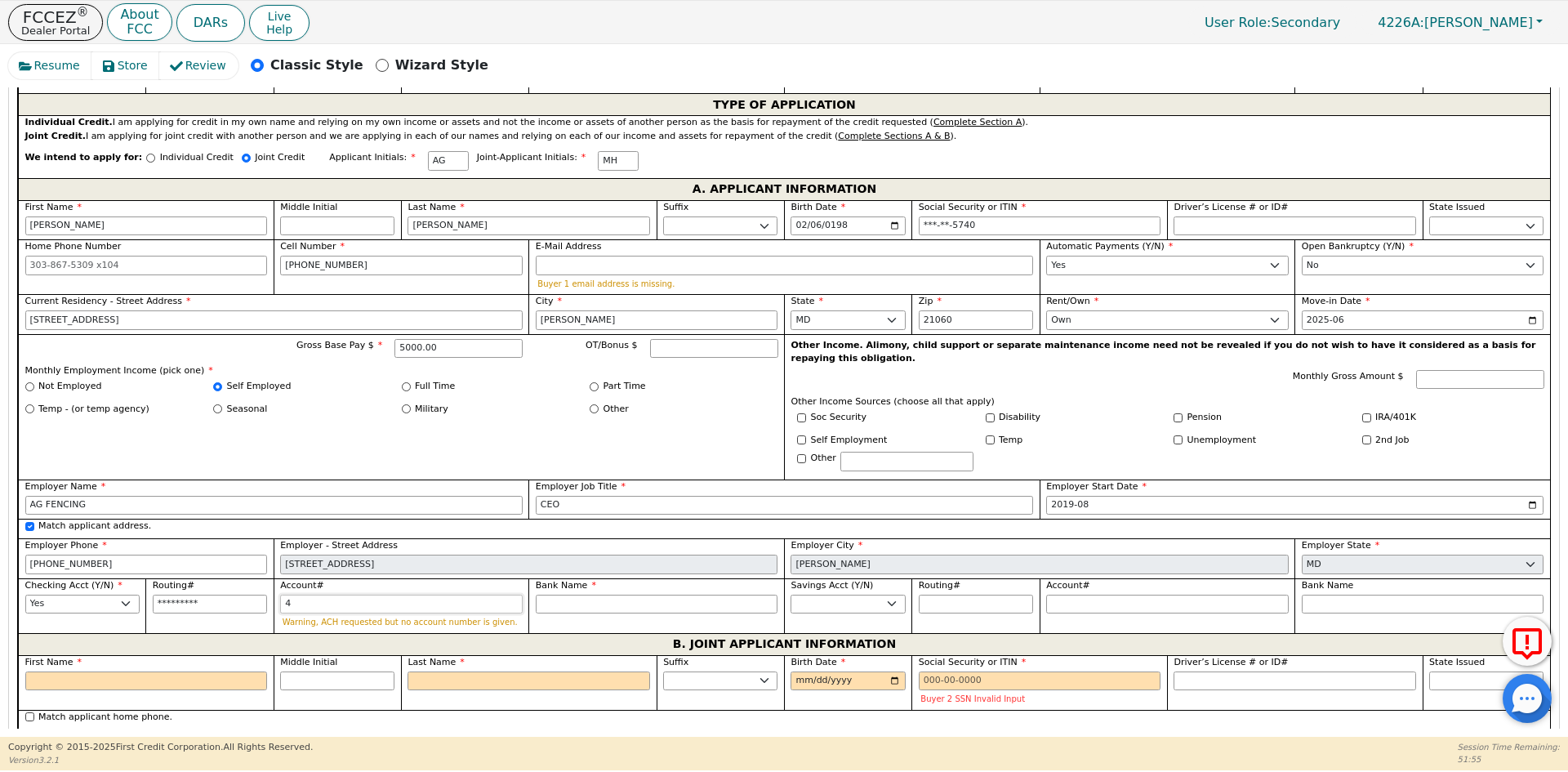
type input "*"
type input "46"
type input "**"
type input "460"
type input "***"
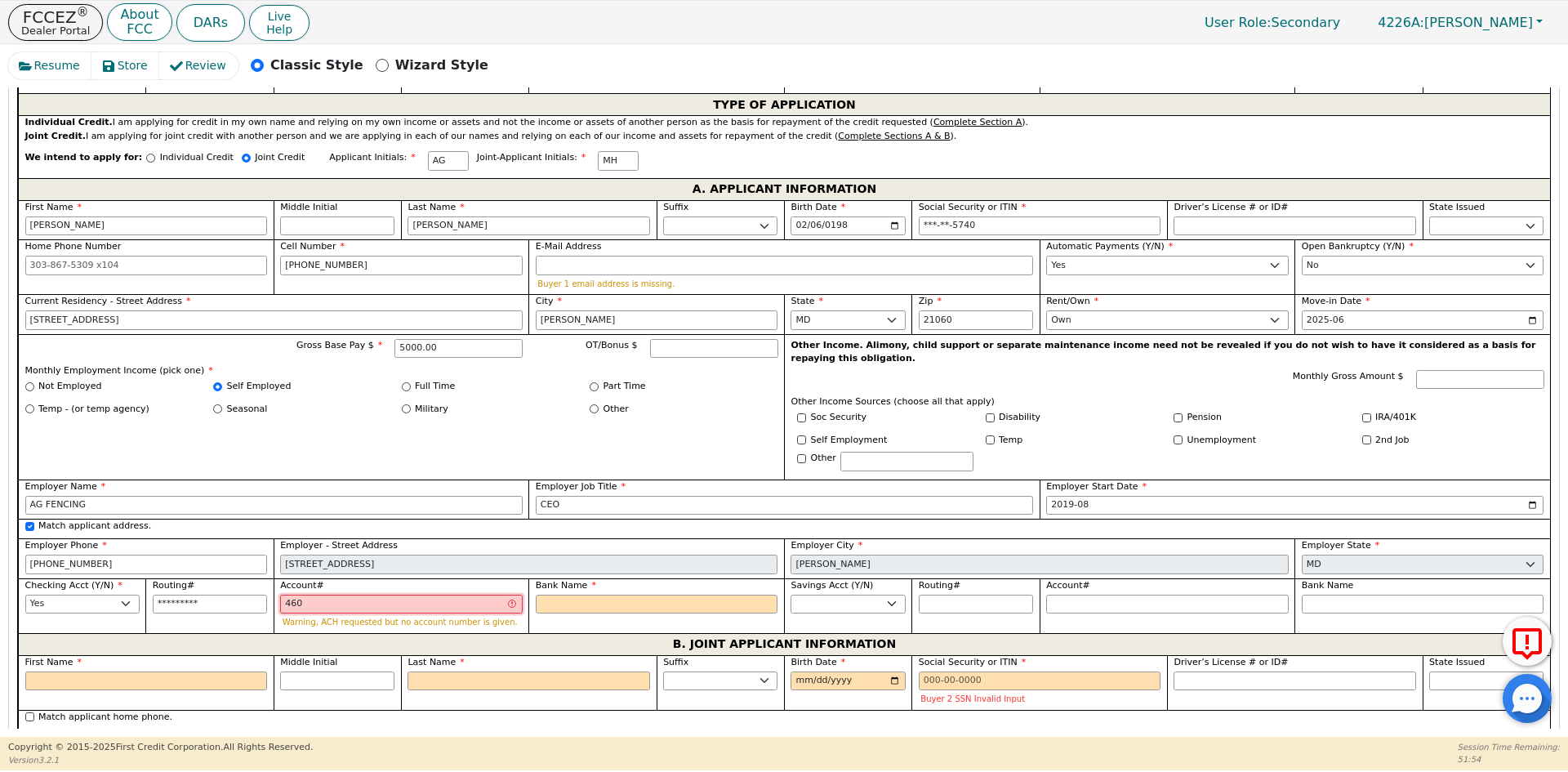
type input "4600"
type input "****"
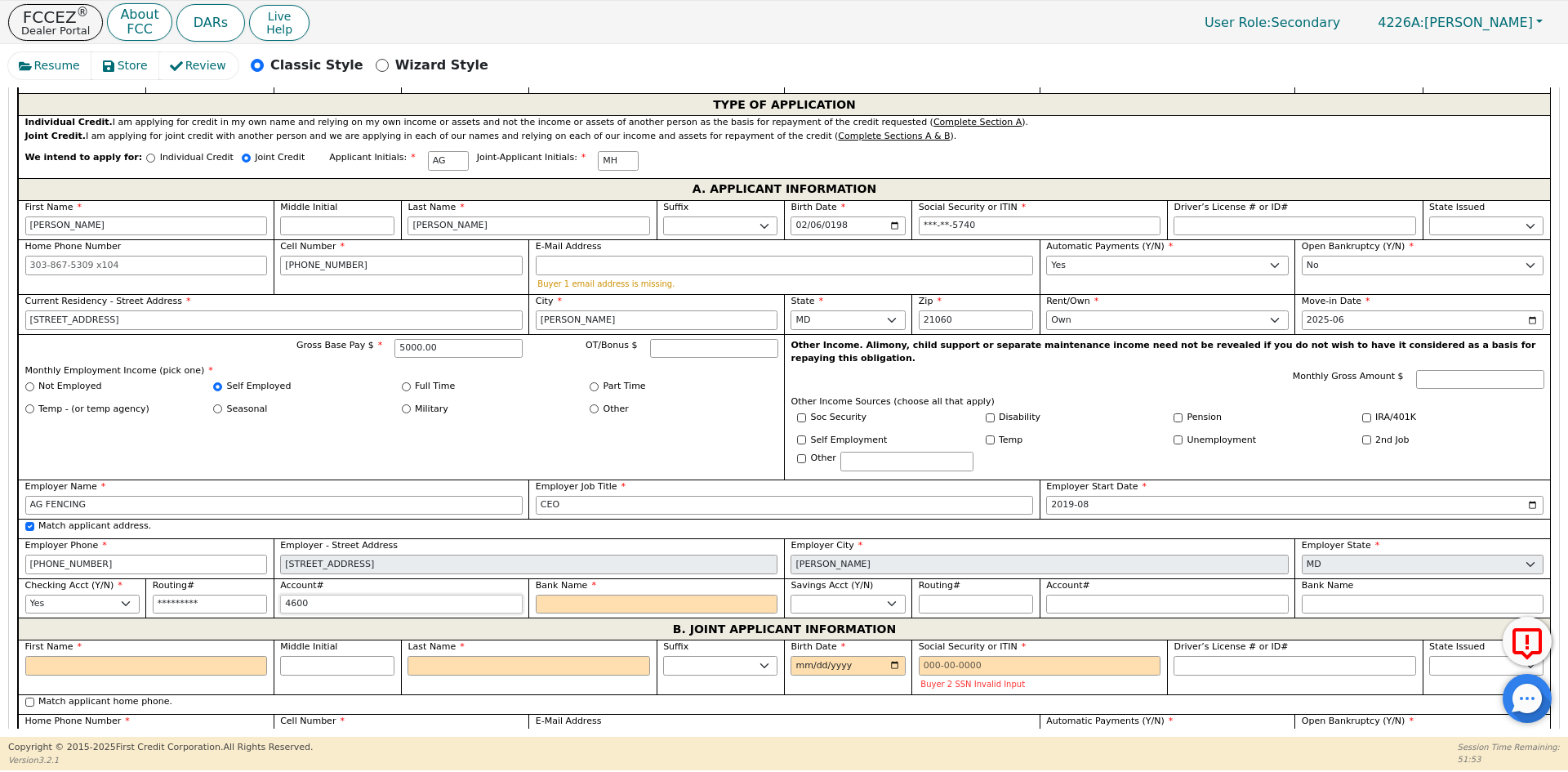
type input "46008"
type input "*****"
type input "460082"
type input "******"
type input "4600828"
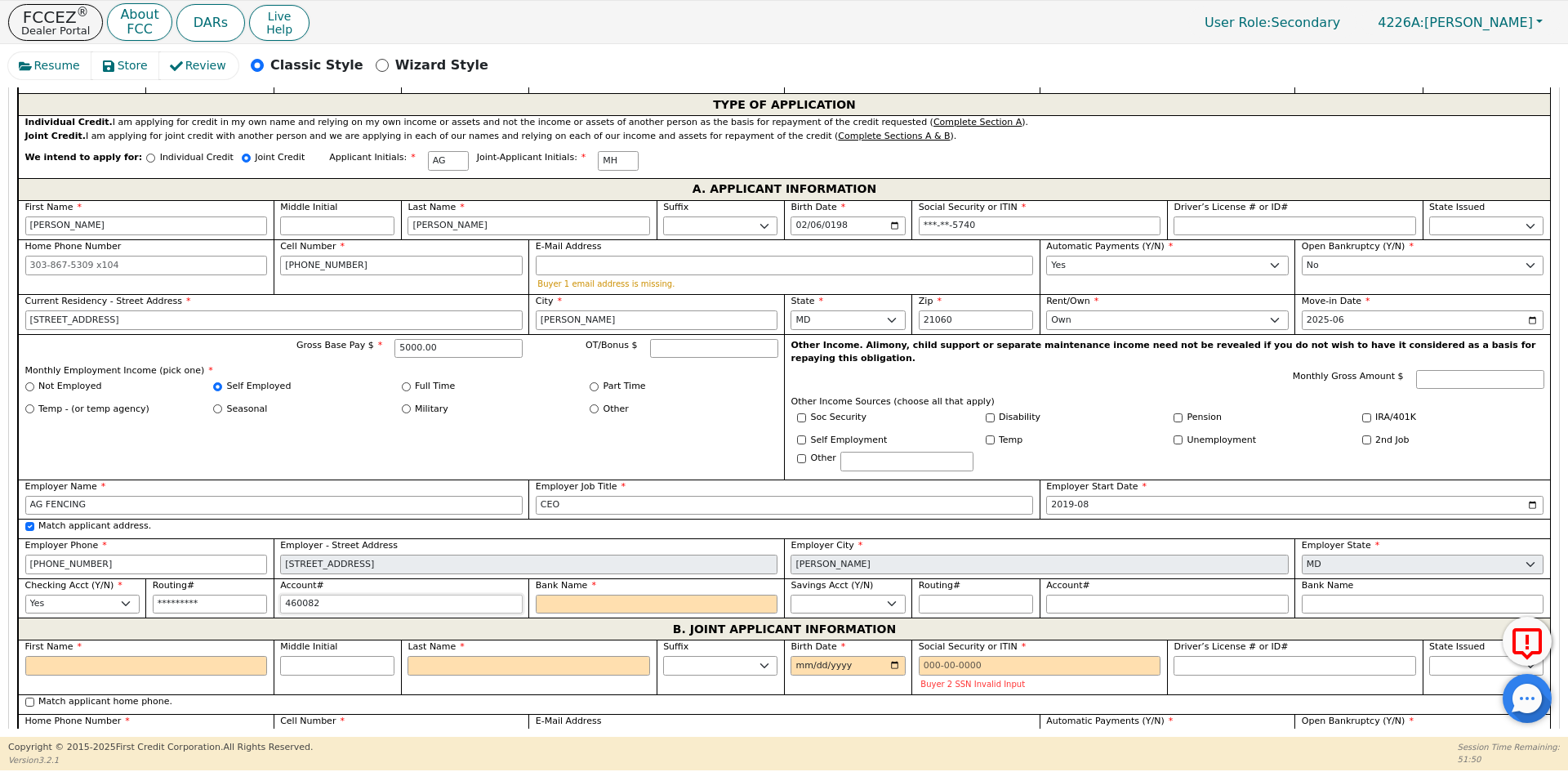
type input "*******"
type input "46008285"
type input "********"
type input "460082856"
type input "*********"
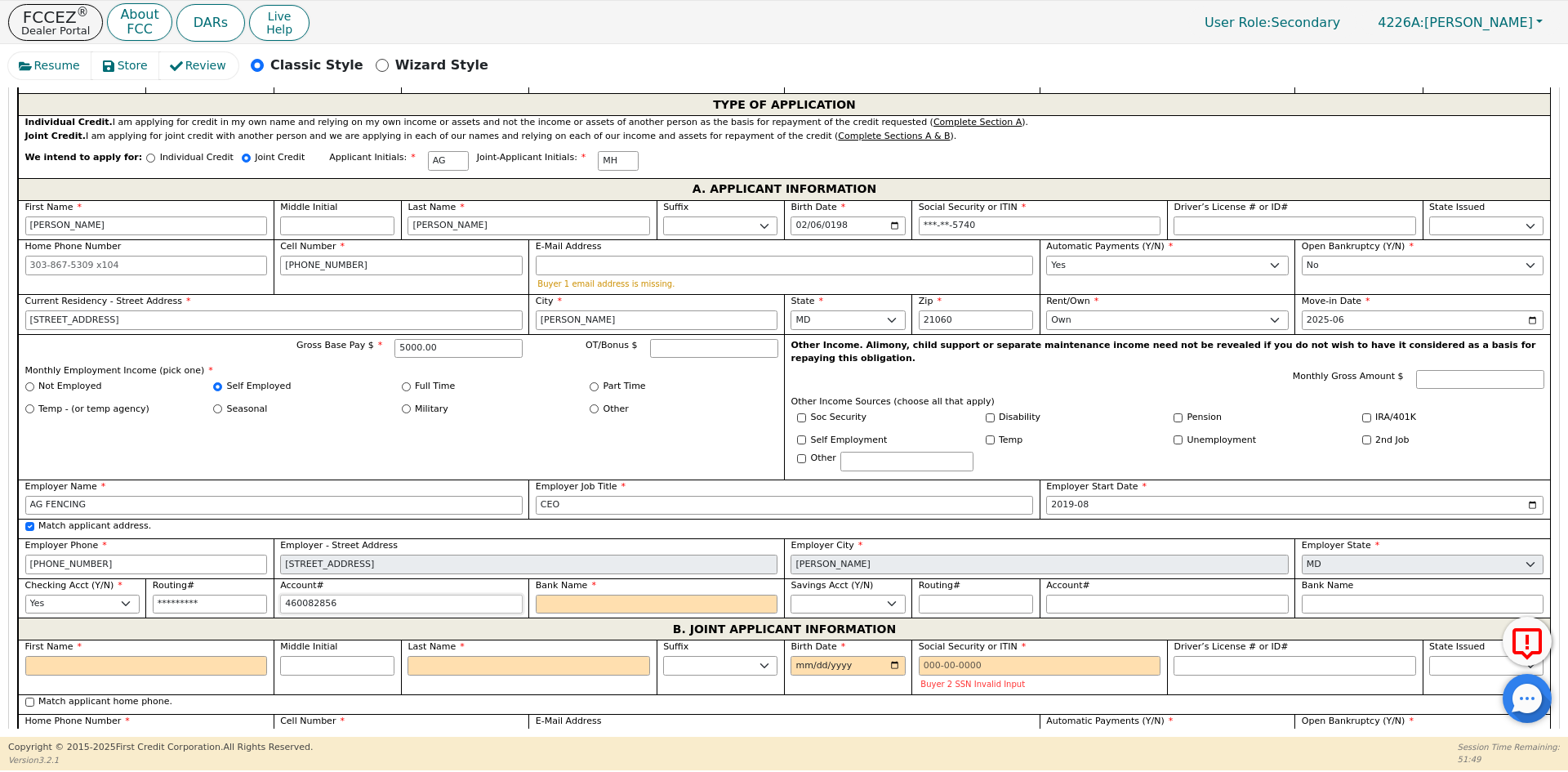
type input "4600828560"
type input "**********"
type input "46008285601"
type input "**********"
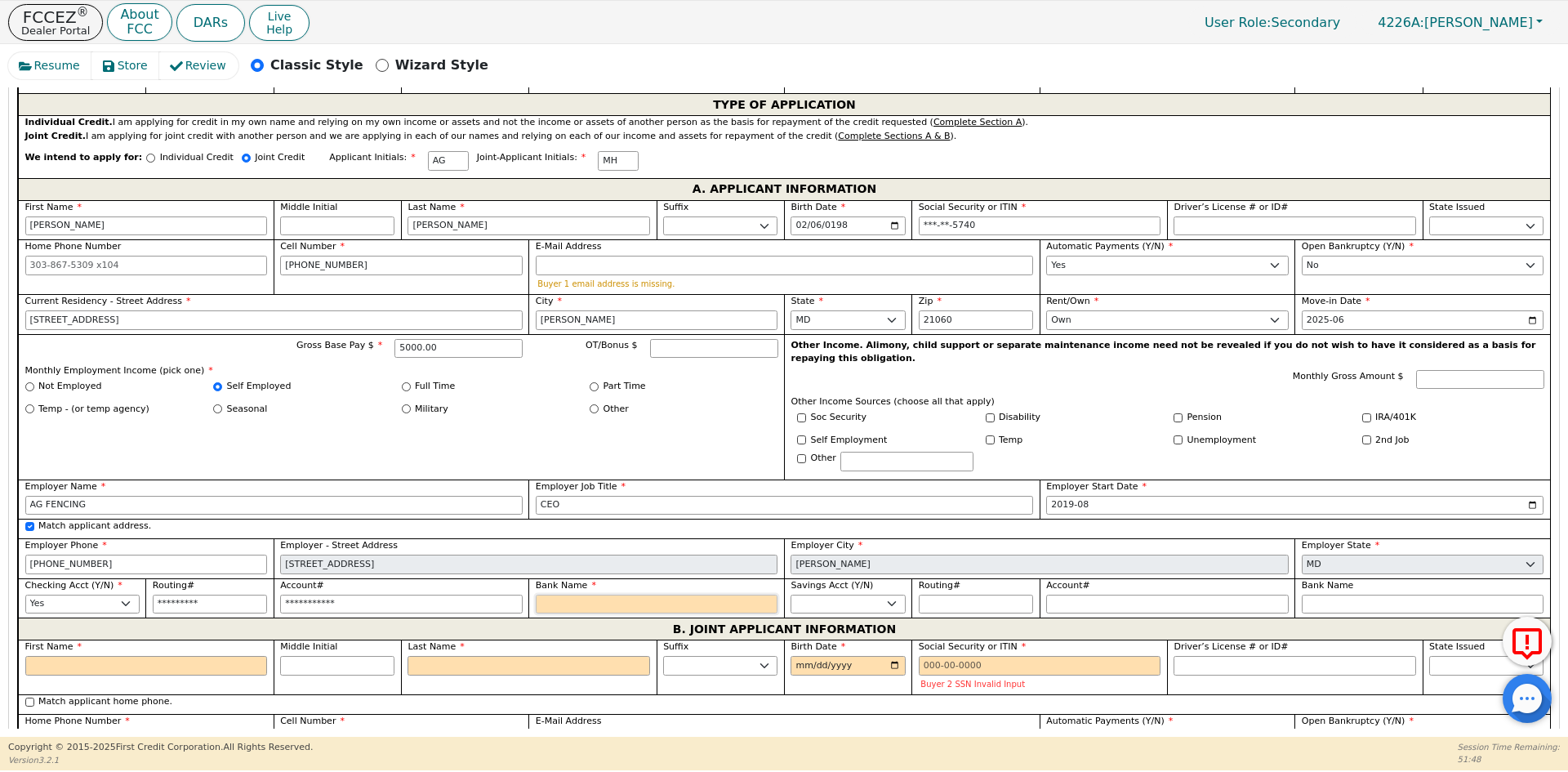
click at [612, 595] on input "Bank Name" at bounding box center [657, 604] width 242 height 20
type input "B"
type input "BA"
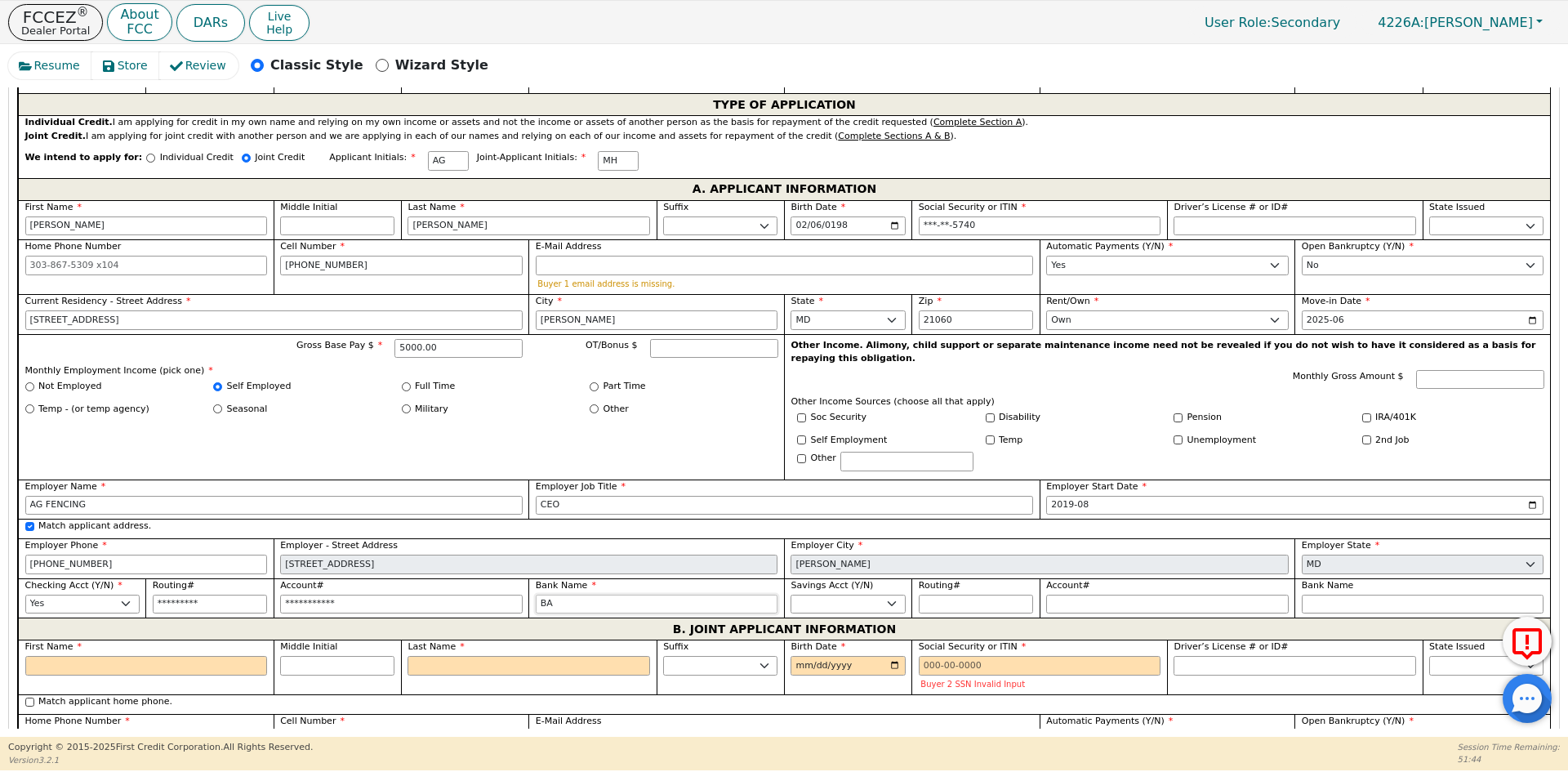
type input "BAN"
type input "BANK"
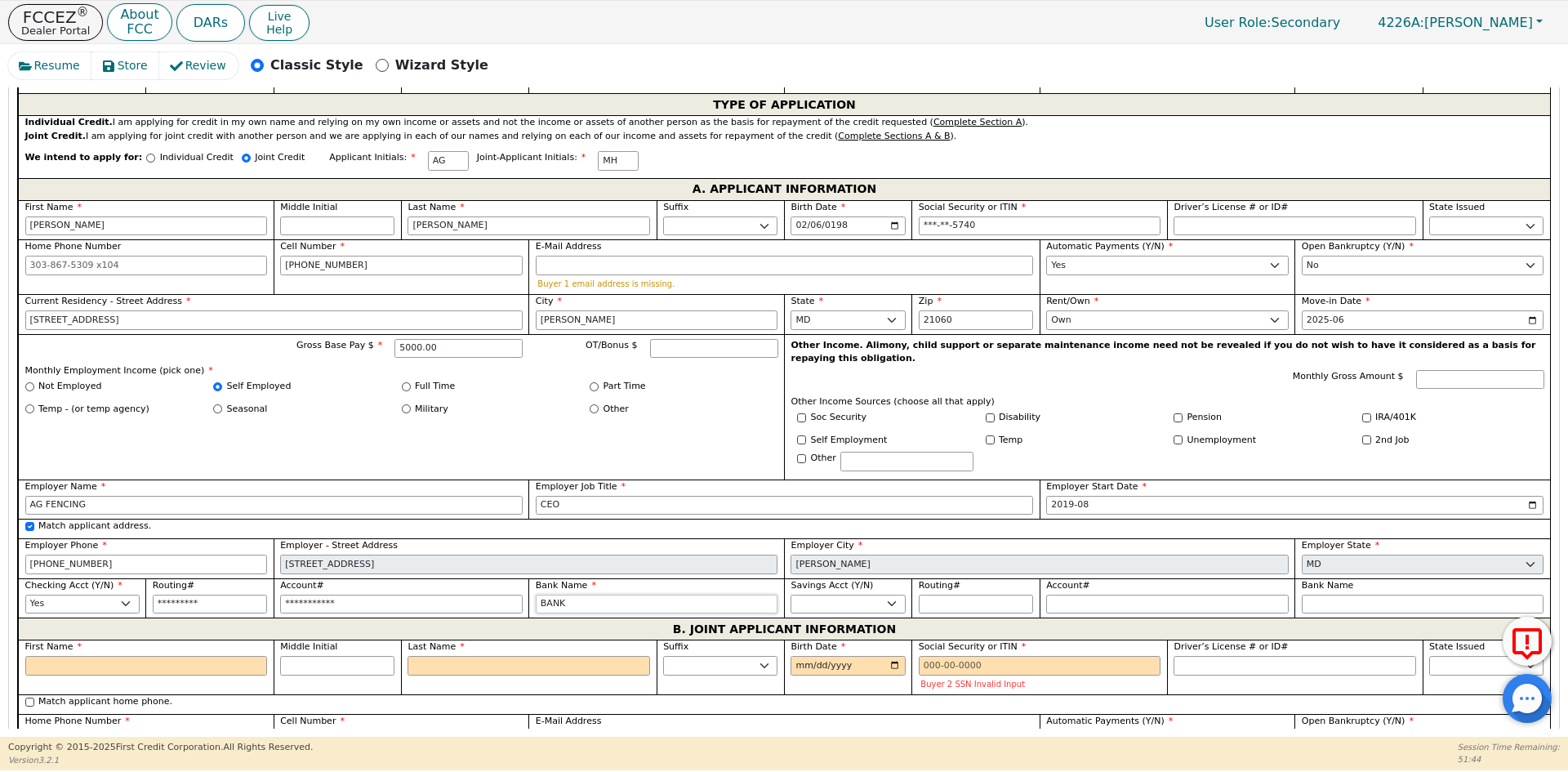
type input "BANK"
type input "BANK O"
type input "BANK OF"
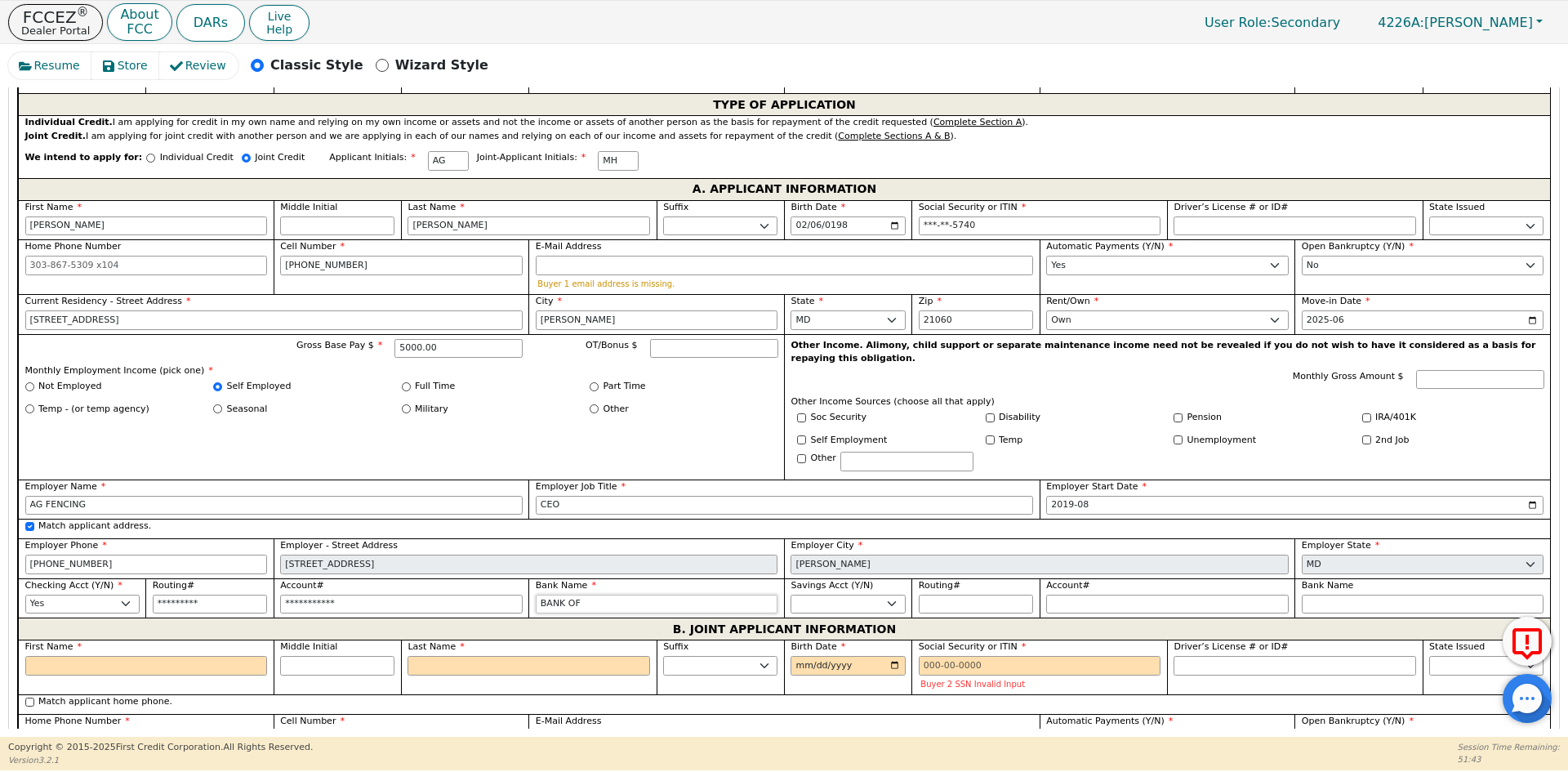
type input "BANK OF"
type input "BANK OF A"
type input "BANK OF AM"
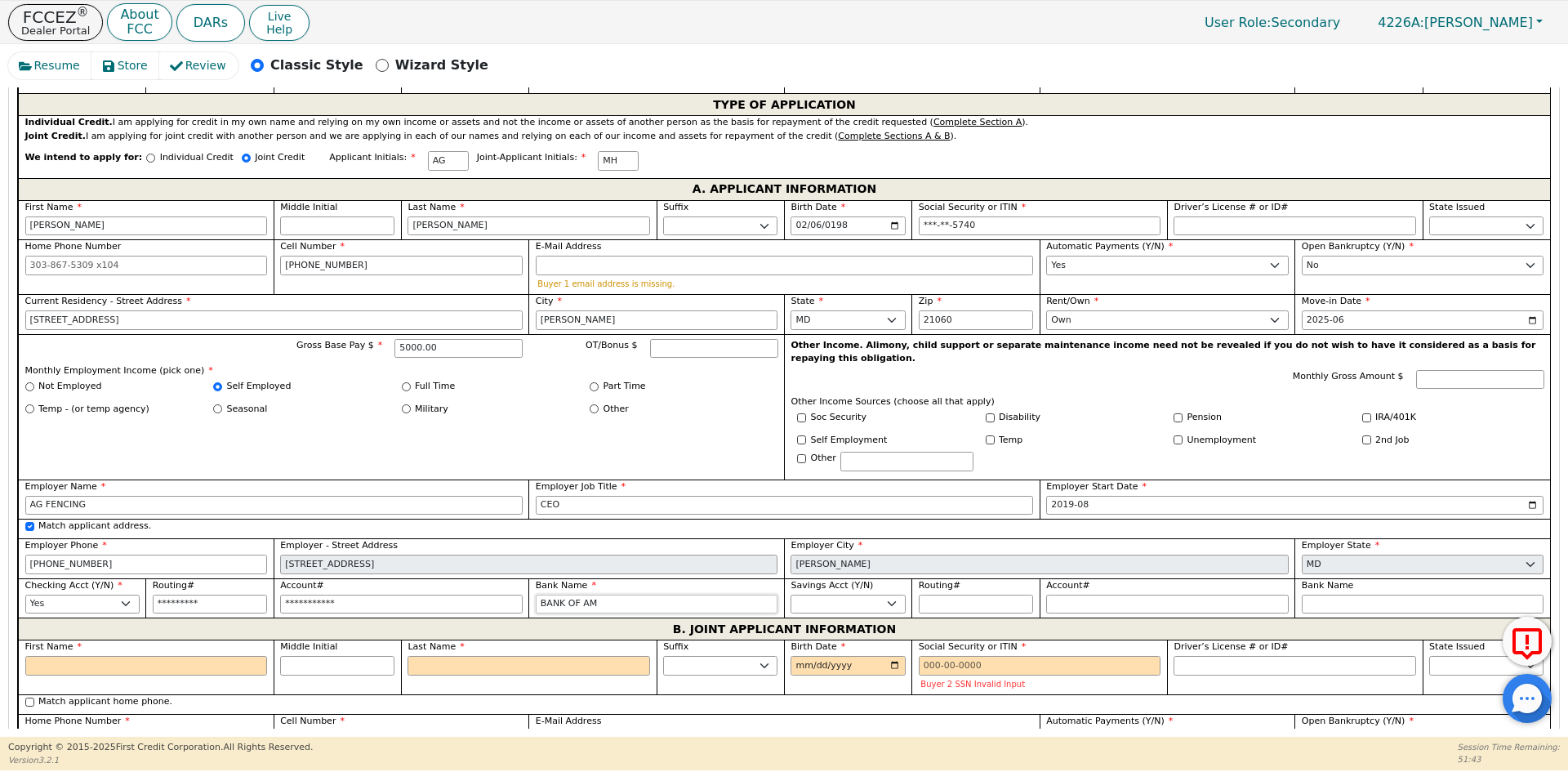
type input "BANK OF AM"
type input "BANK OF AME"
type input "BANK OF AMER"
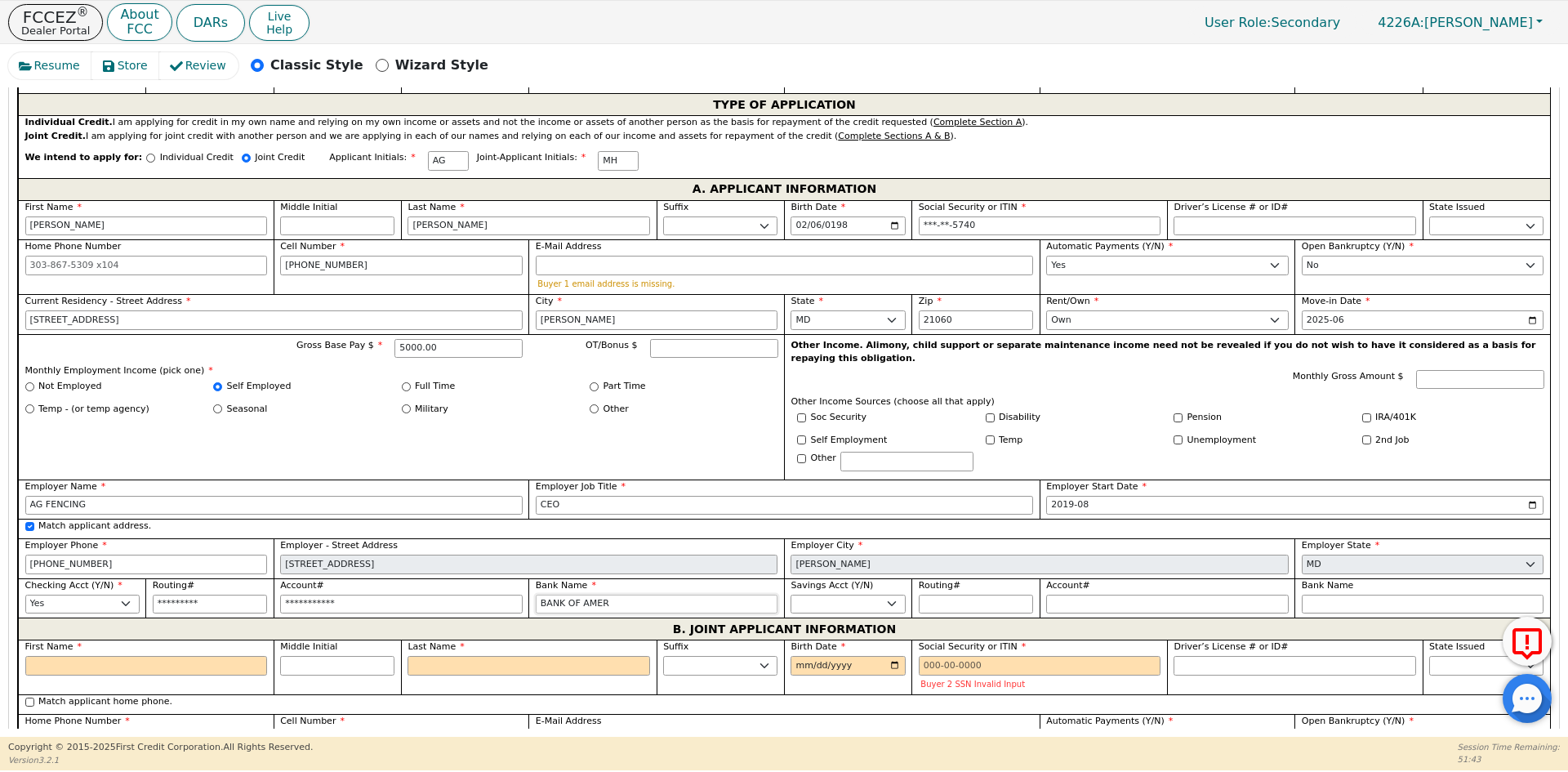
type input "BANK OF AMERI"
type input "BANK OF AMERIC"
type input "BANK OF AMERICA"
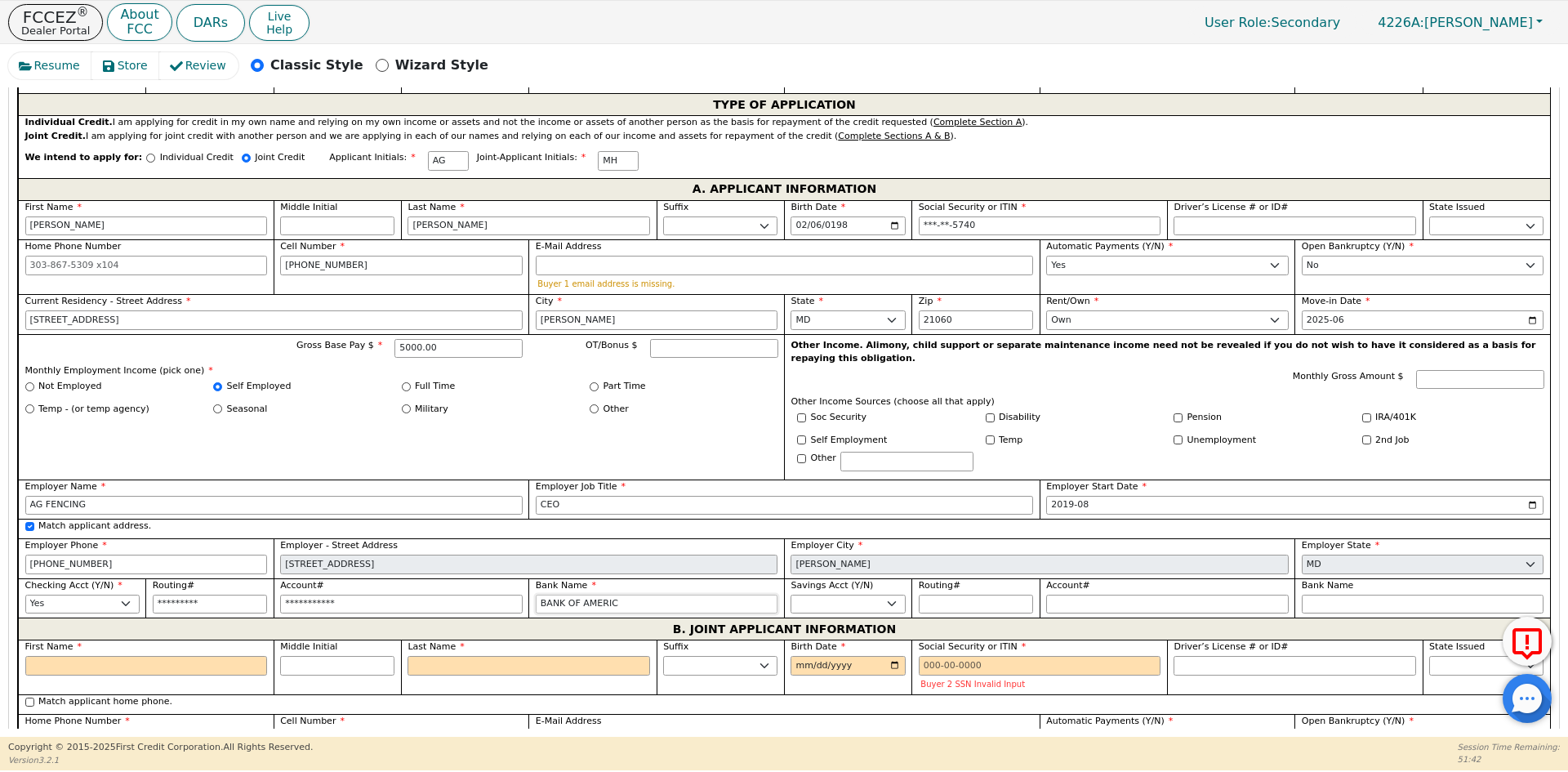
type input "BANK OF AMERICA"
click at [122, 656] on input "First Name" at bounding box center [146, 666] width 242 height 20
type input "C"
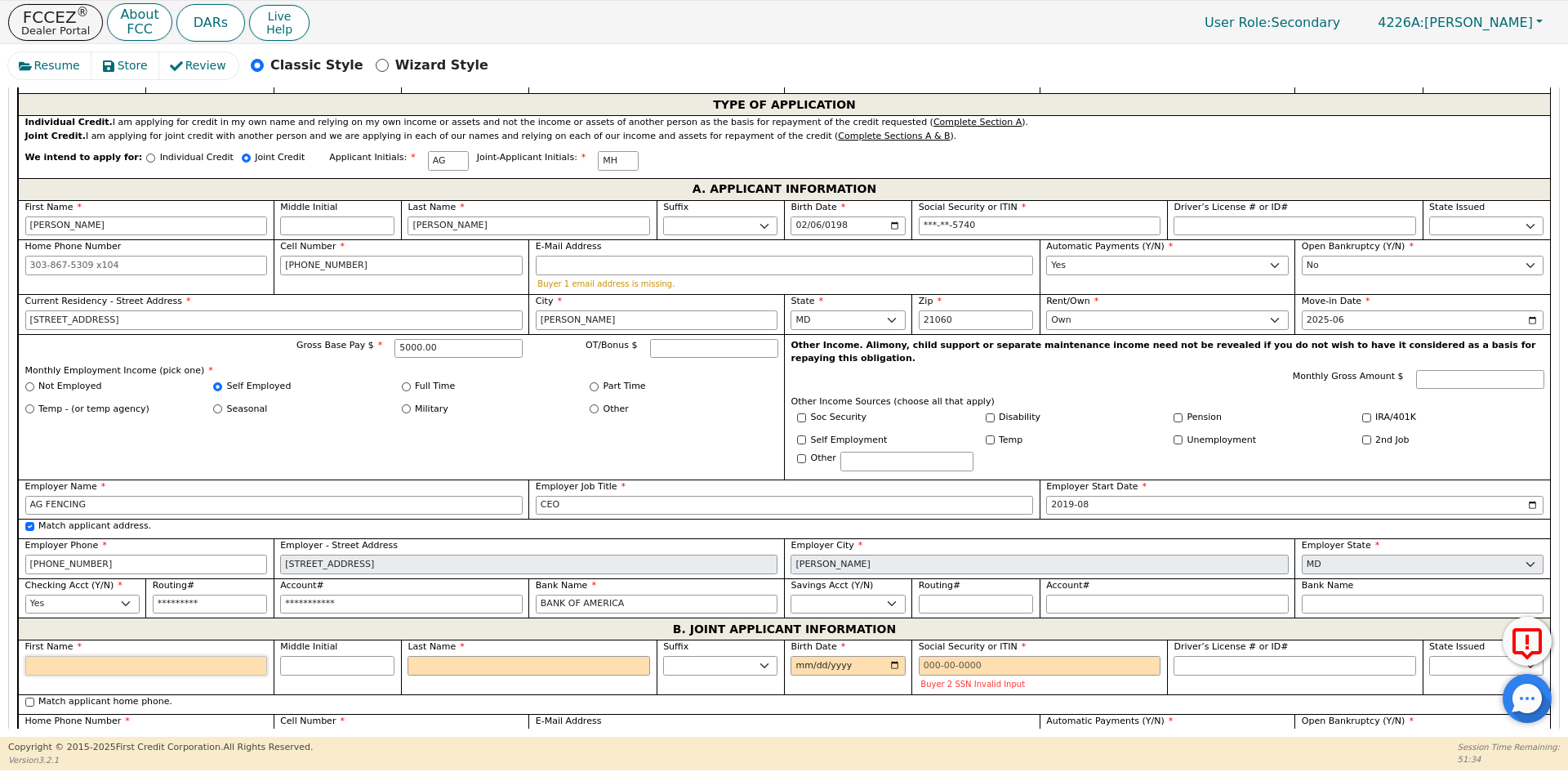
type input "C"
type input "CA"
type input "CAR"
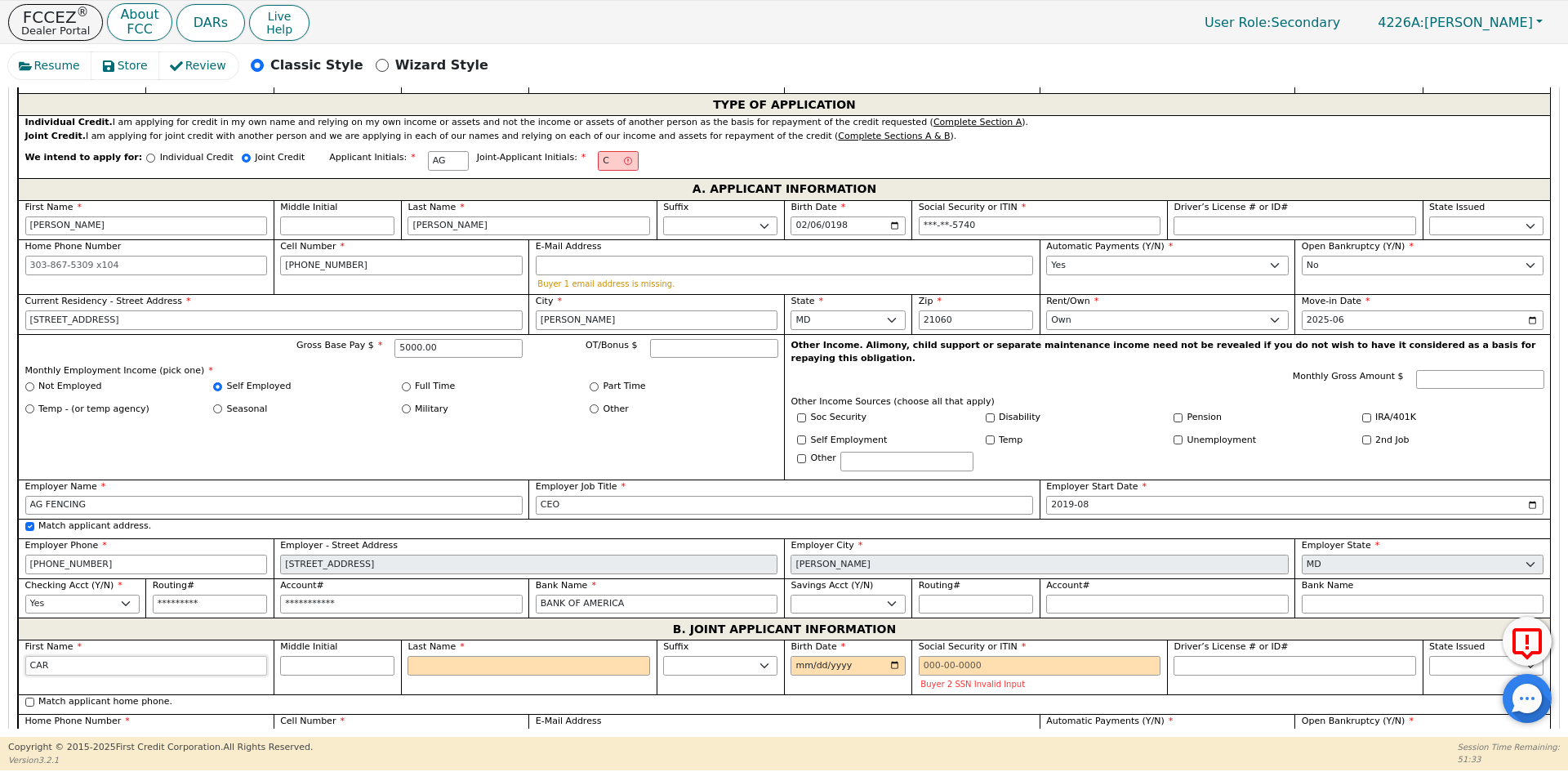
type input "[PERSON_NAME]"
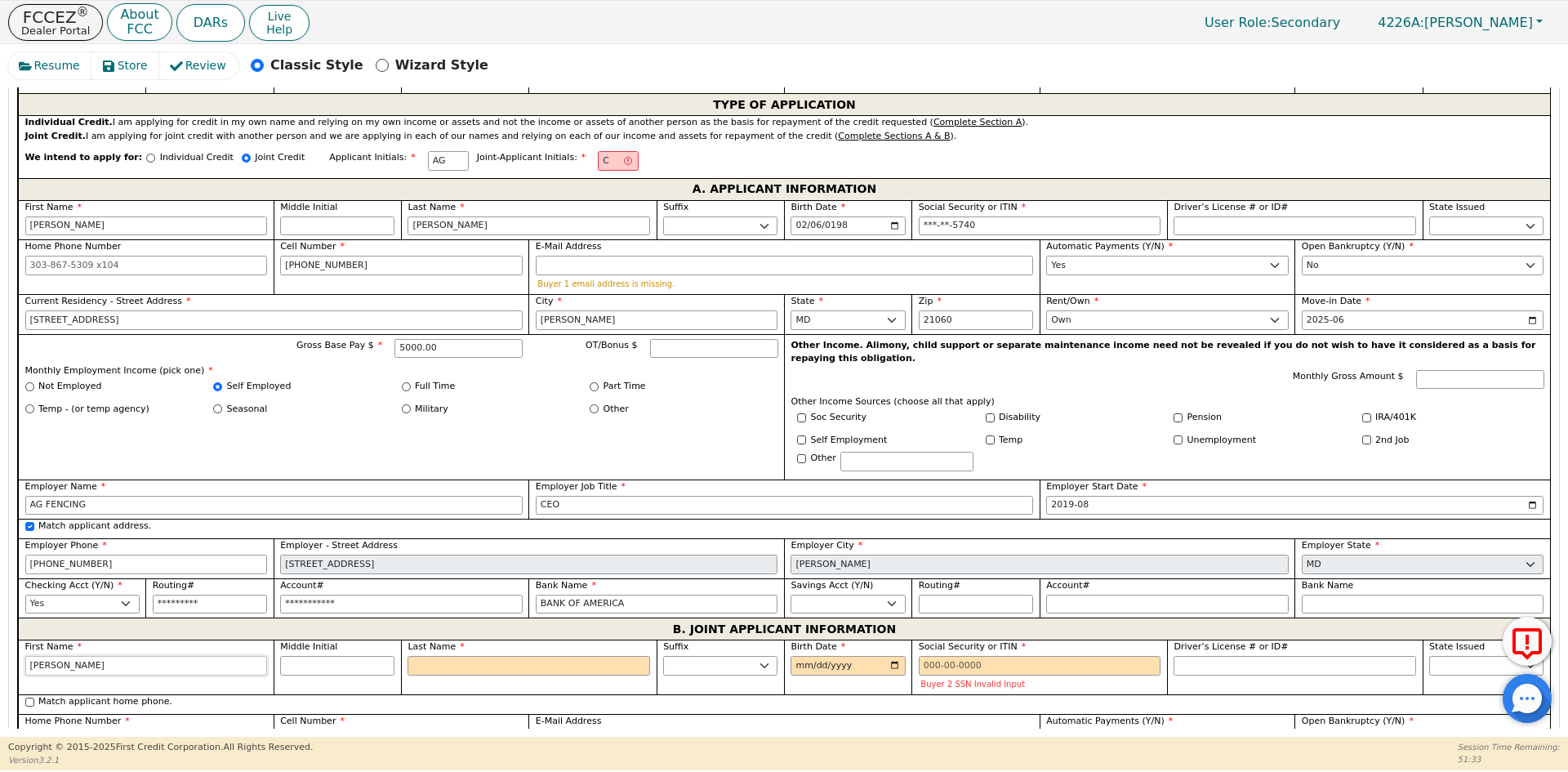
type input "[PERSON_NAME]"
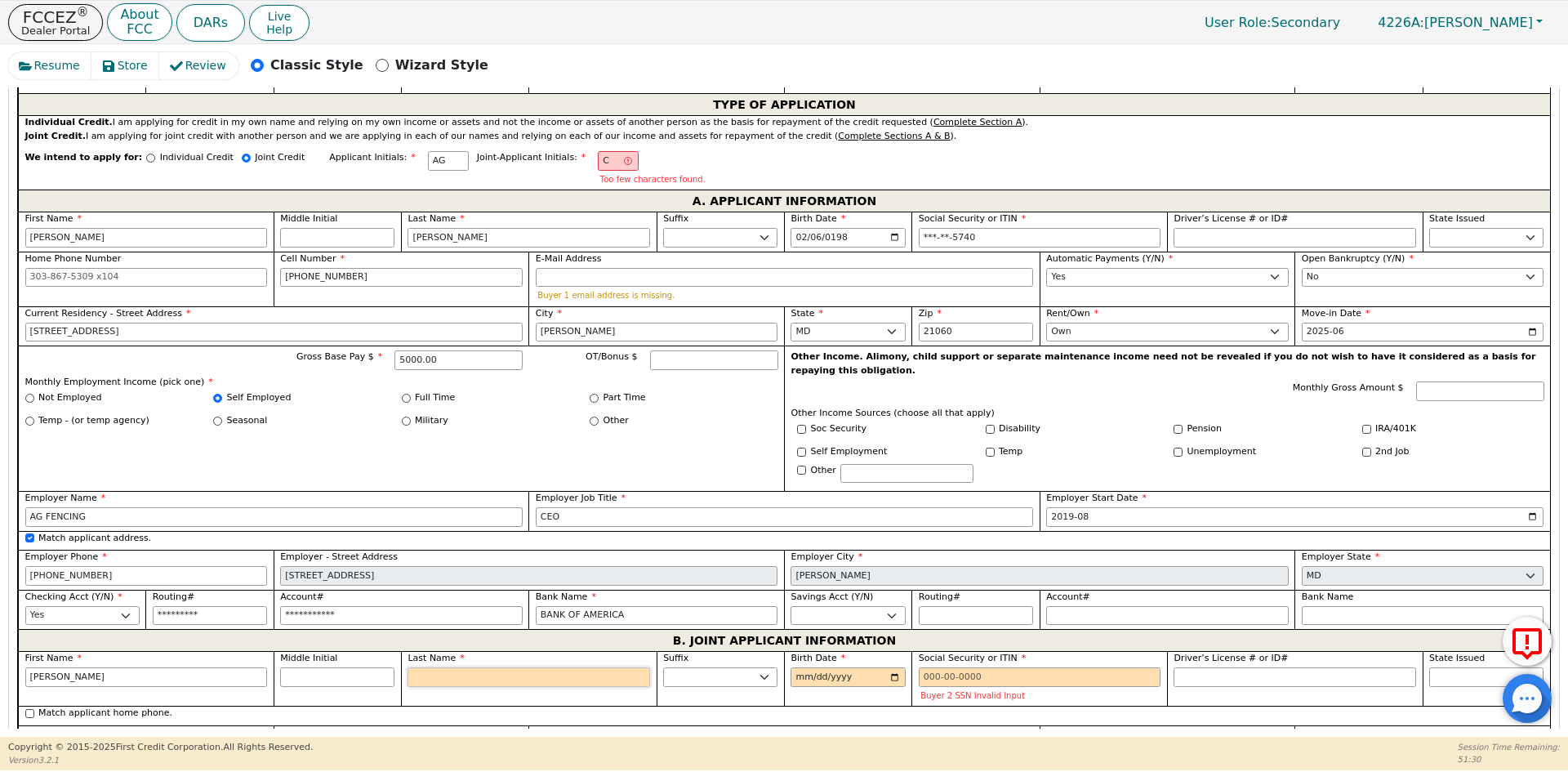
type input "G"
type input "CG"
type input "[PERSON_NAME]"
type input "GA"
type input "[PERSON_NAME]"
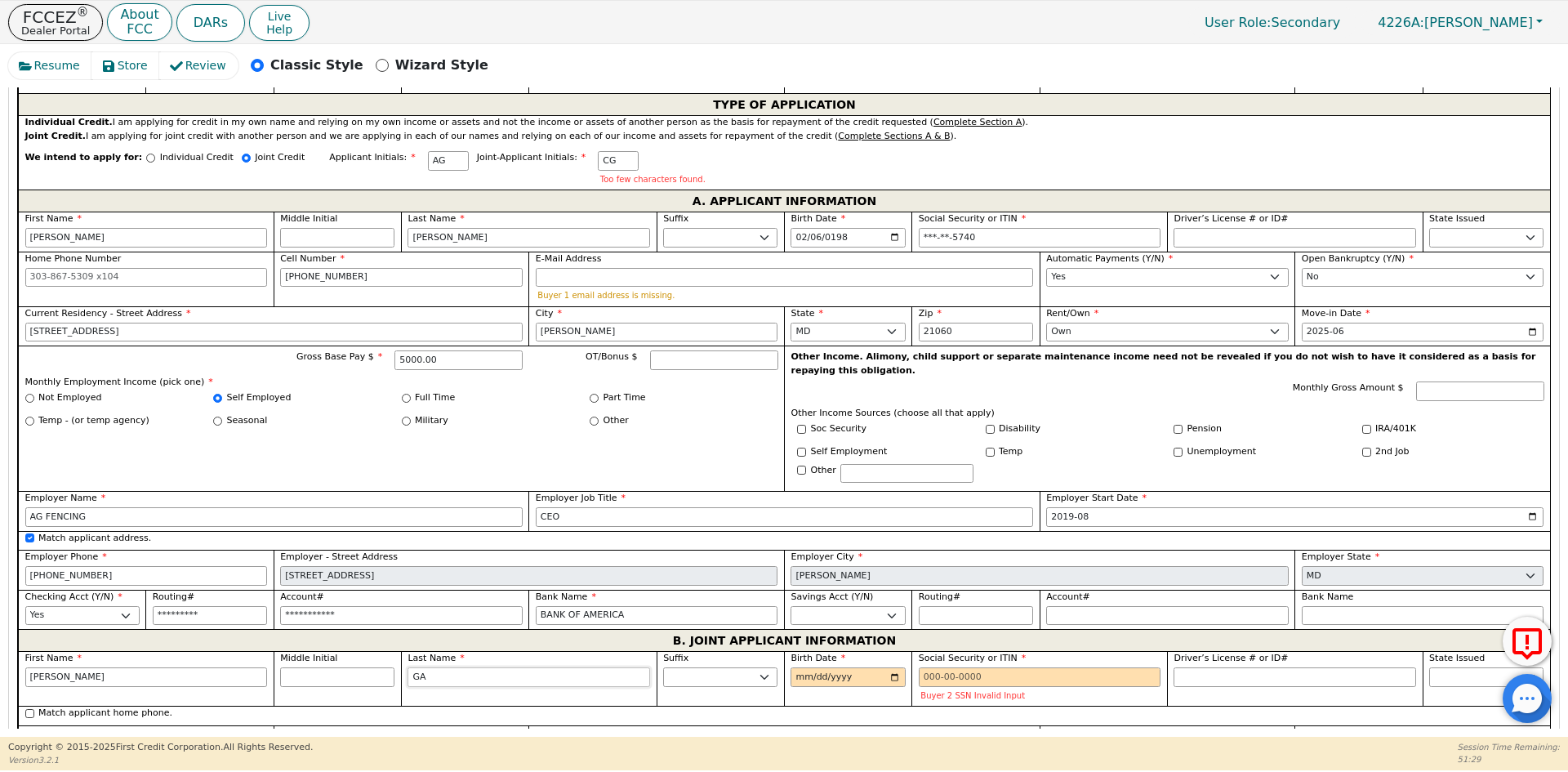
type input "GAR"
type input "[PERSON_NAME]"
type input "GARC"
type input "[PERSON_NAME]"
type input "GARCI"
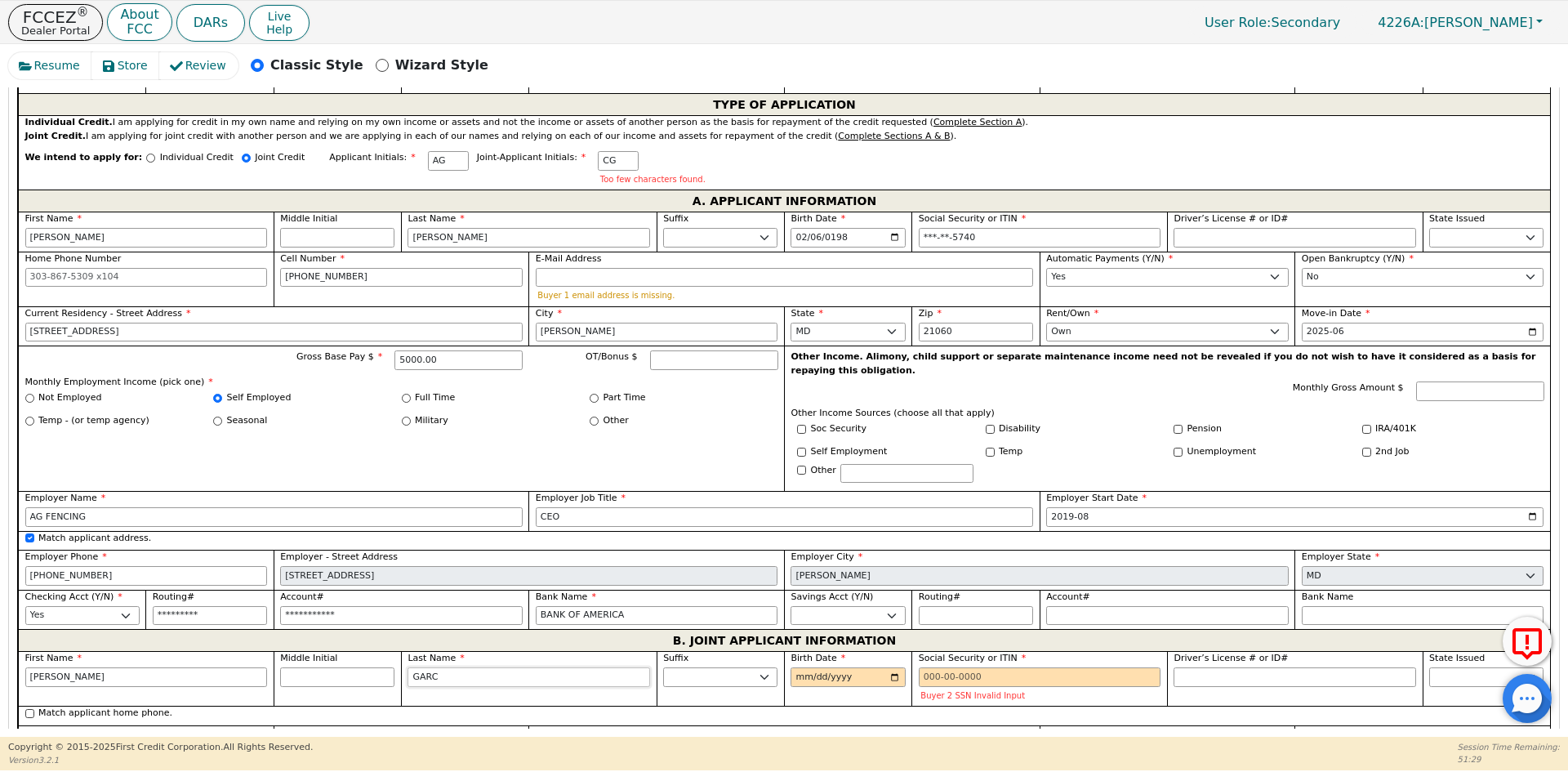
type input "[PERSON_NAME]"
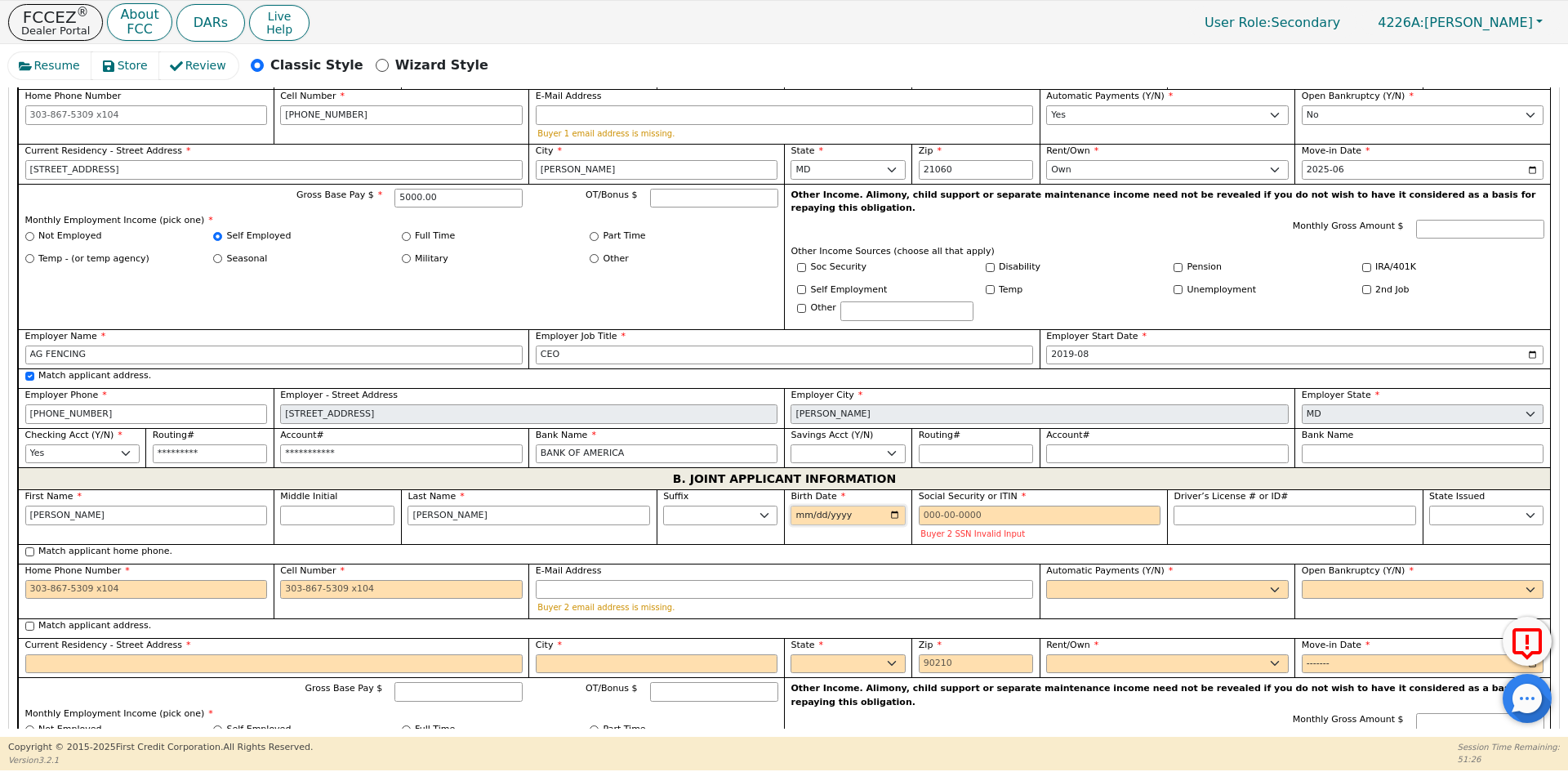
scroll to position [1025, 0]
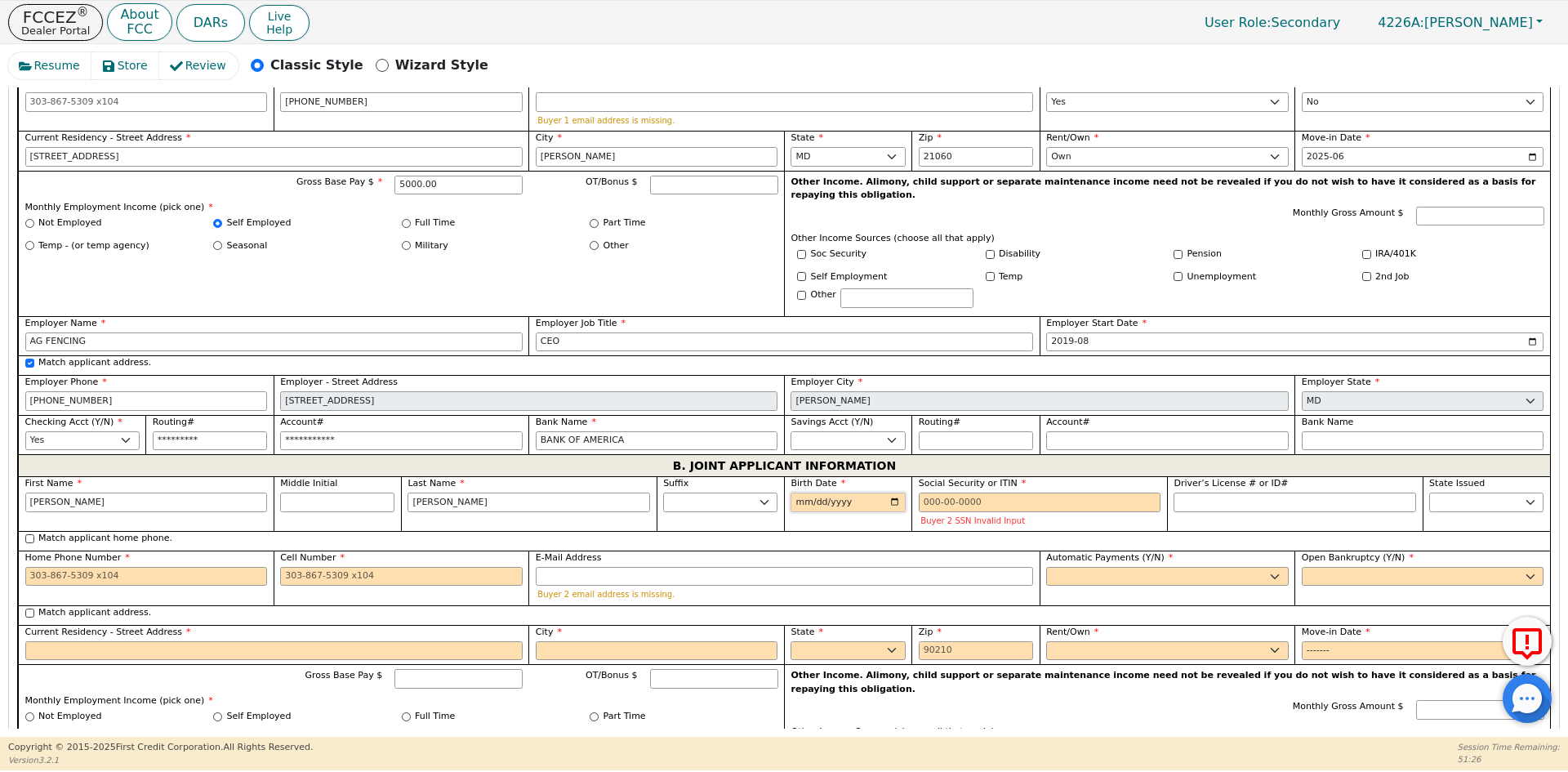
click at [796, 492] on input "Birth Date" at bounding box center [848, 502] width 114 height 20
drag, startPoint x: 460, startPoint y: 488, endPoint x: 341, endPoint y: 489, distance: 119.0
click at [341, 489] on div "First Name [PERSON_NAME] Middle Initial Last Name [PERSON_NAME] Sr. II III IV B…" at bounding box center [784, 711] width 1531 height 472
type input "C"
type input "[PERSON_NAME]"
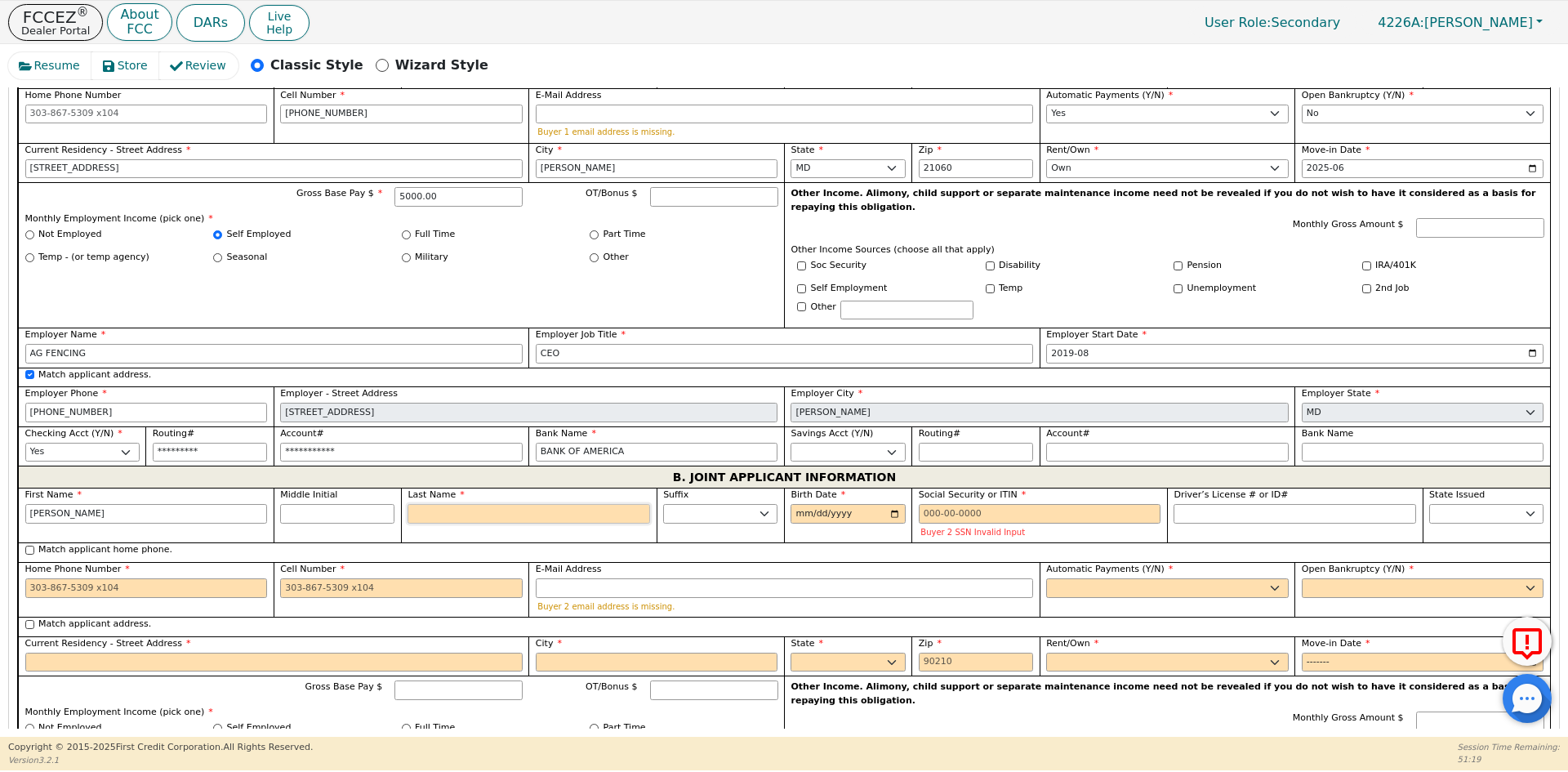
scroll to position [1038, 0]
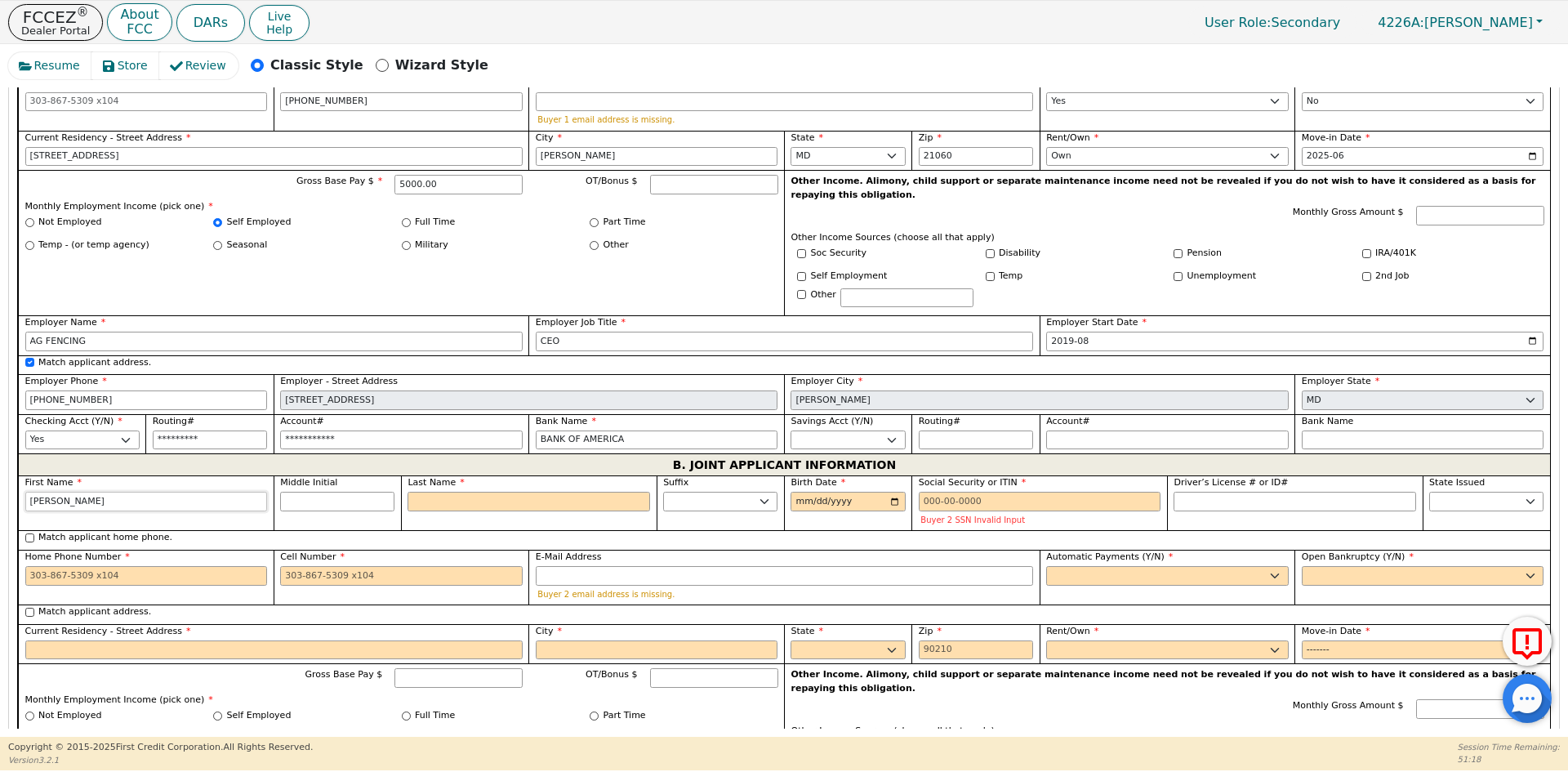
drag, startPoint x: 127, startPoint y: 486, endPoint x: 12, endPoint y: 500, distance: 115.8
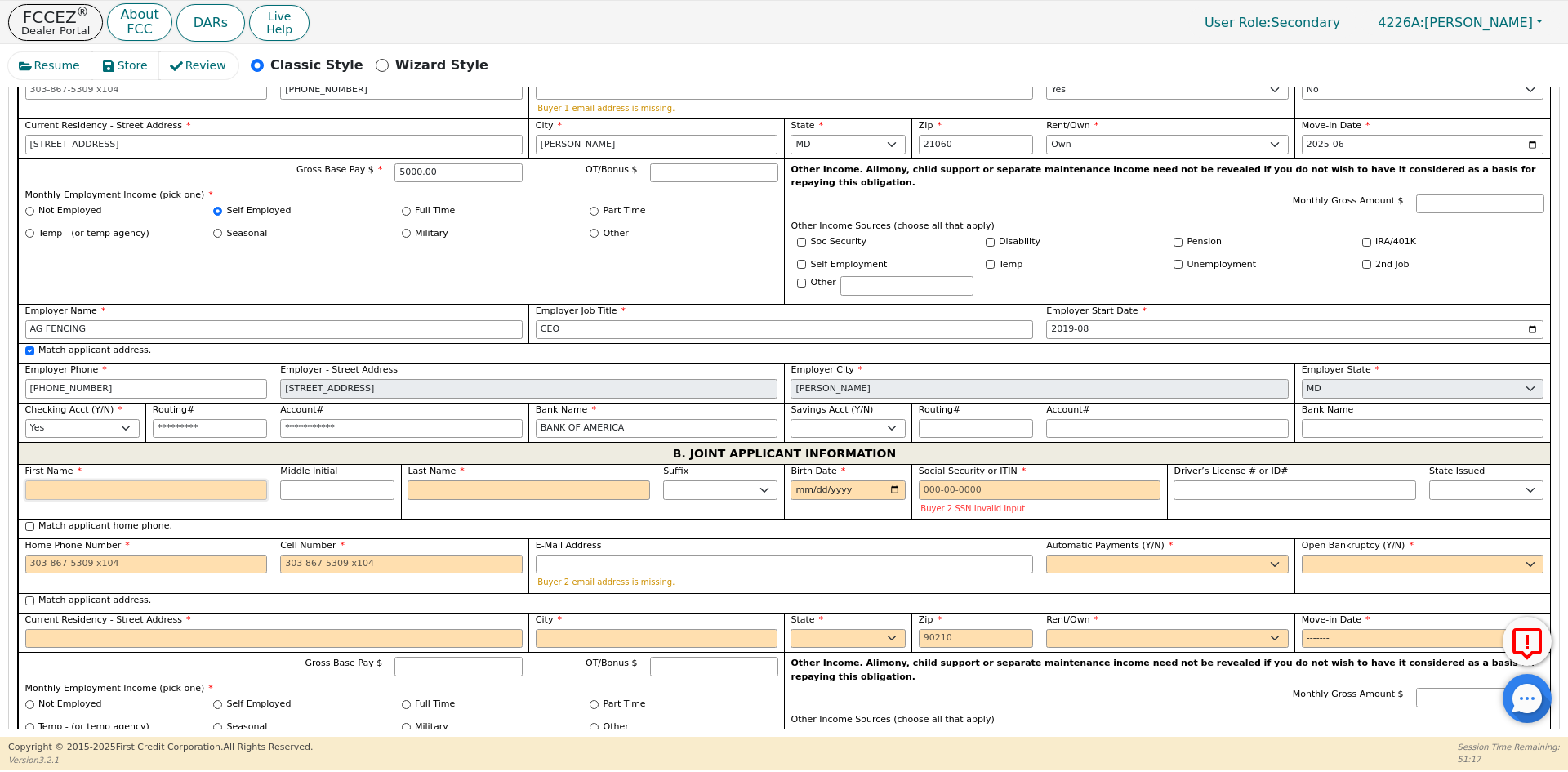
scroll to position [1025, 0]
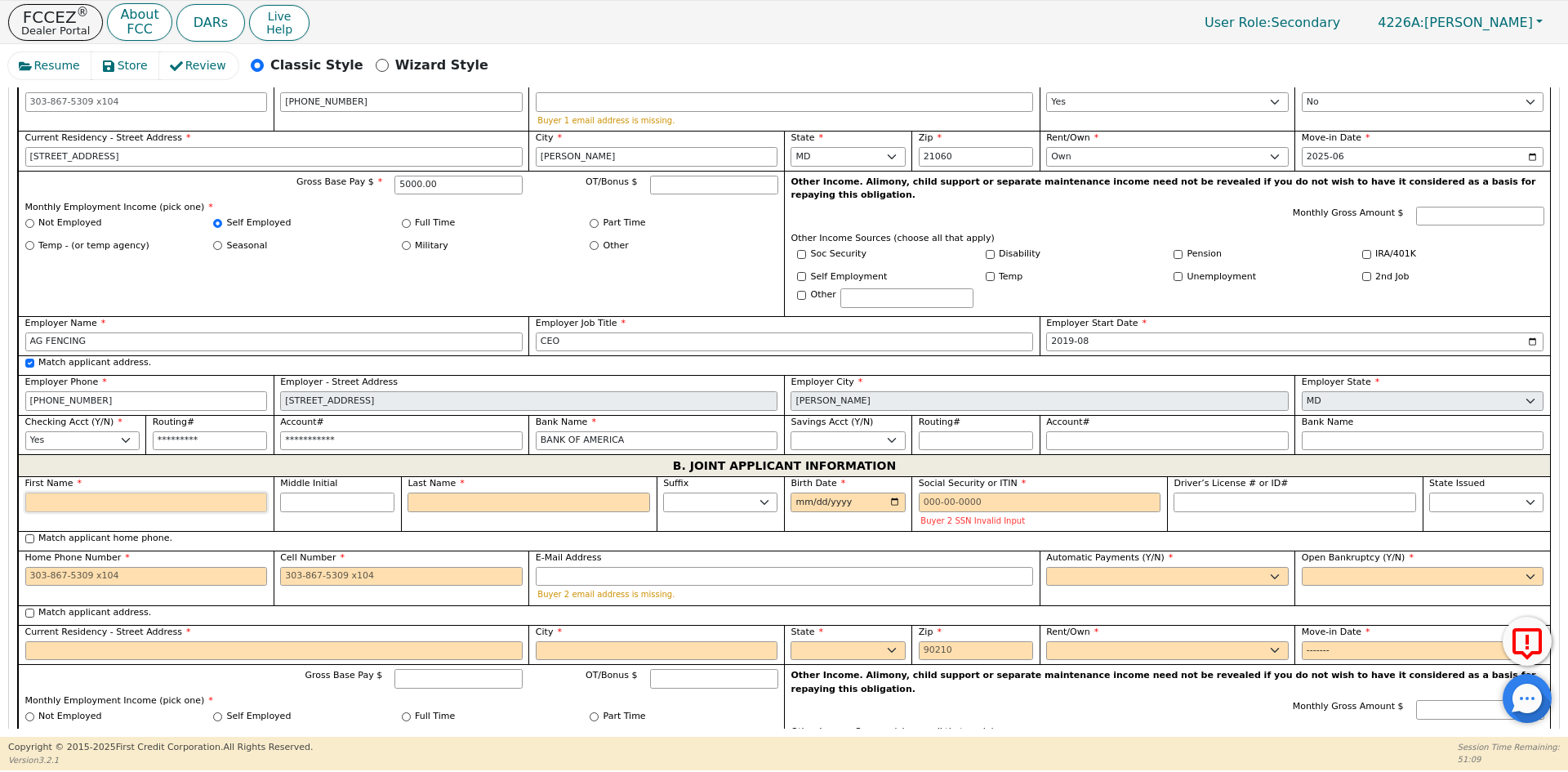
type input "H"
type input "HE"
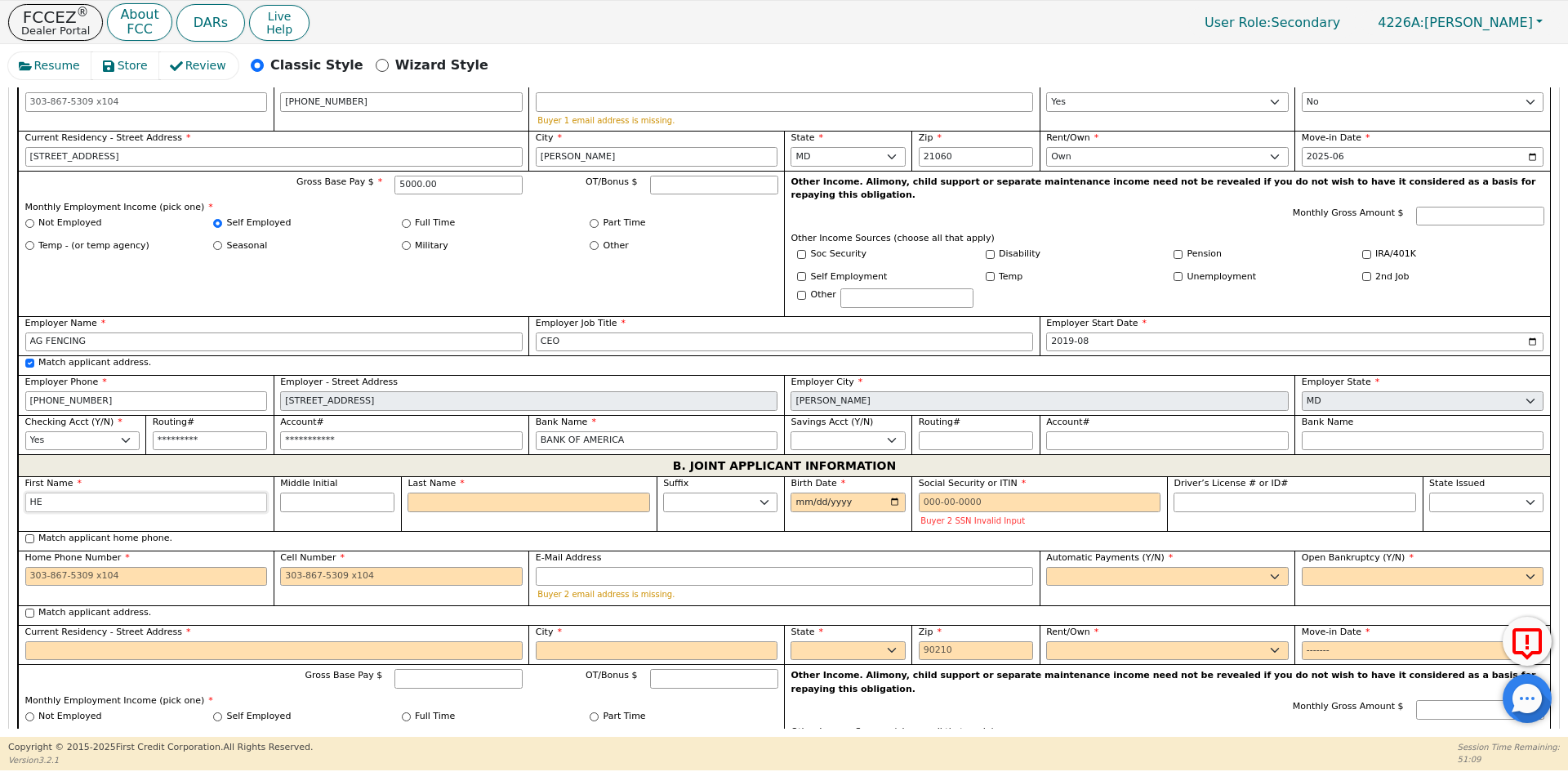
type input "H"
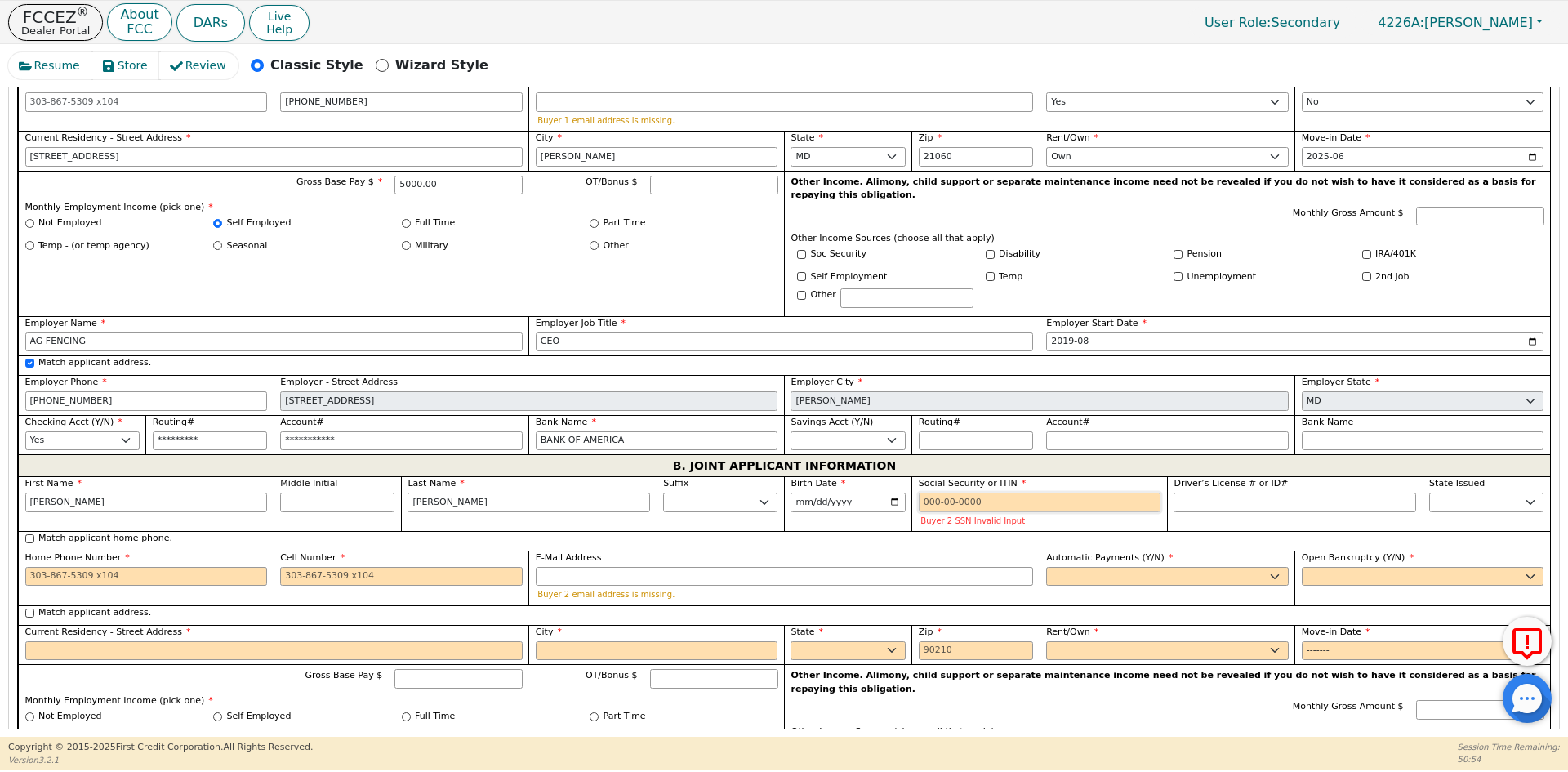
click at [965, 492] on input "Social Security or ITIN" at bounding box center [1039, 502] width 242 height 20
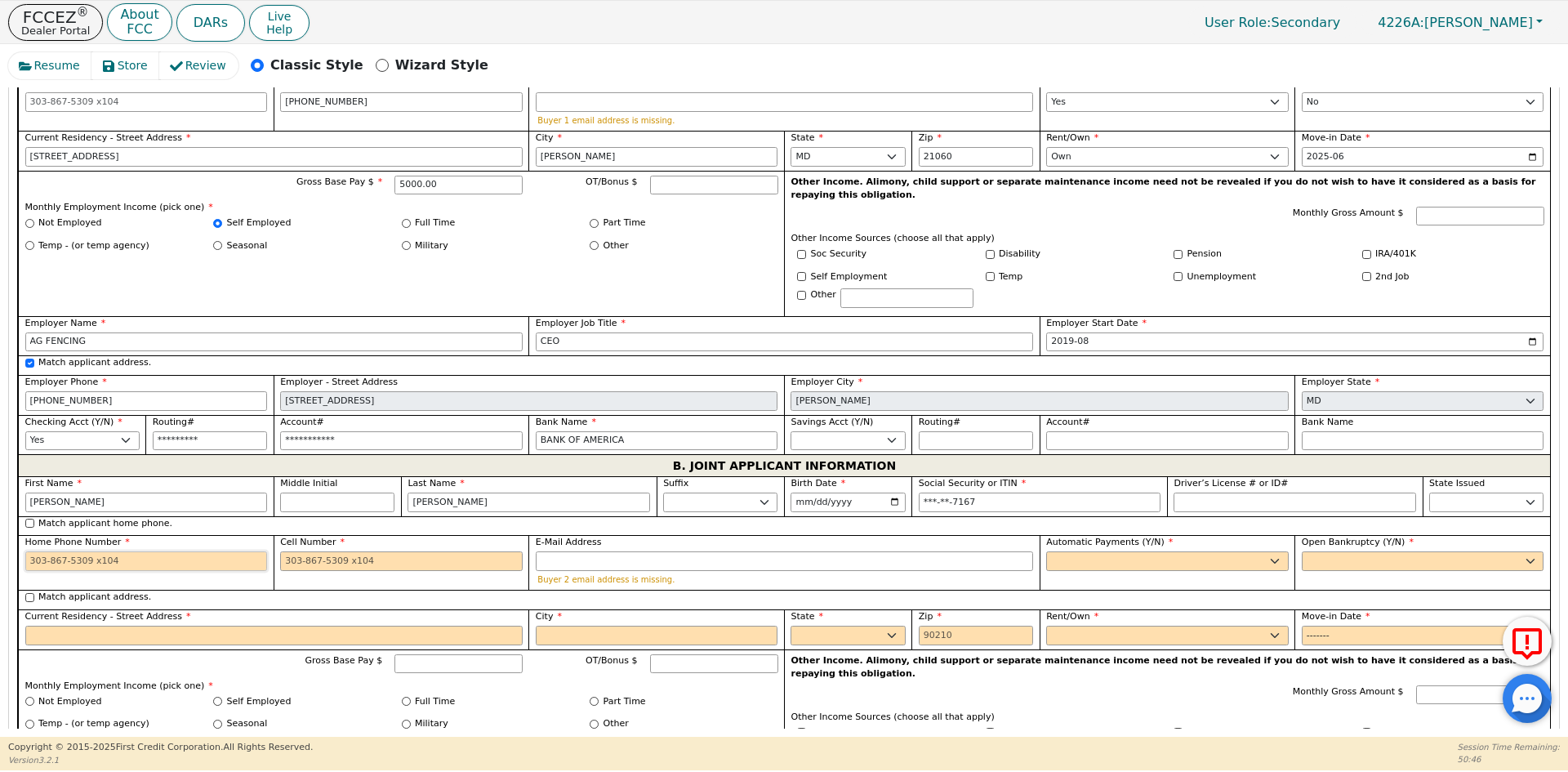
click at [171, 551] on input "Home Phone Number" at bounding box center [146, 561] width 242 height 20
click at [322, 551] on input "Cell Number" at bounding box center [401, 561] width 242 height 20
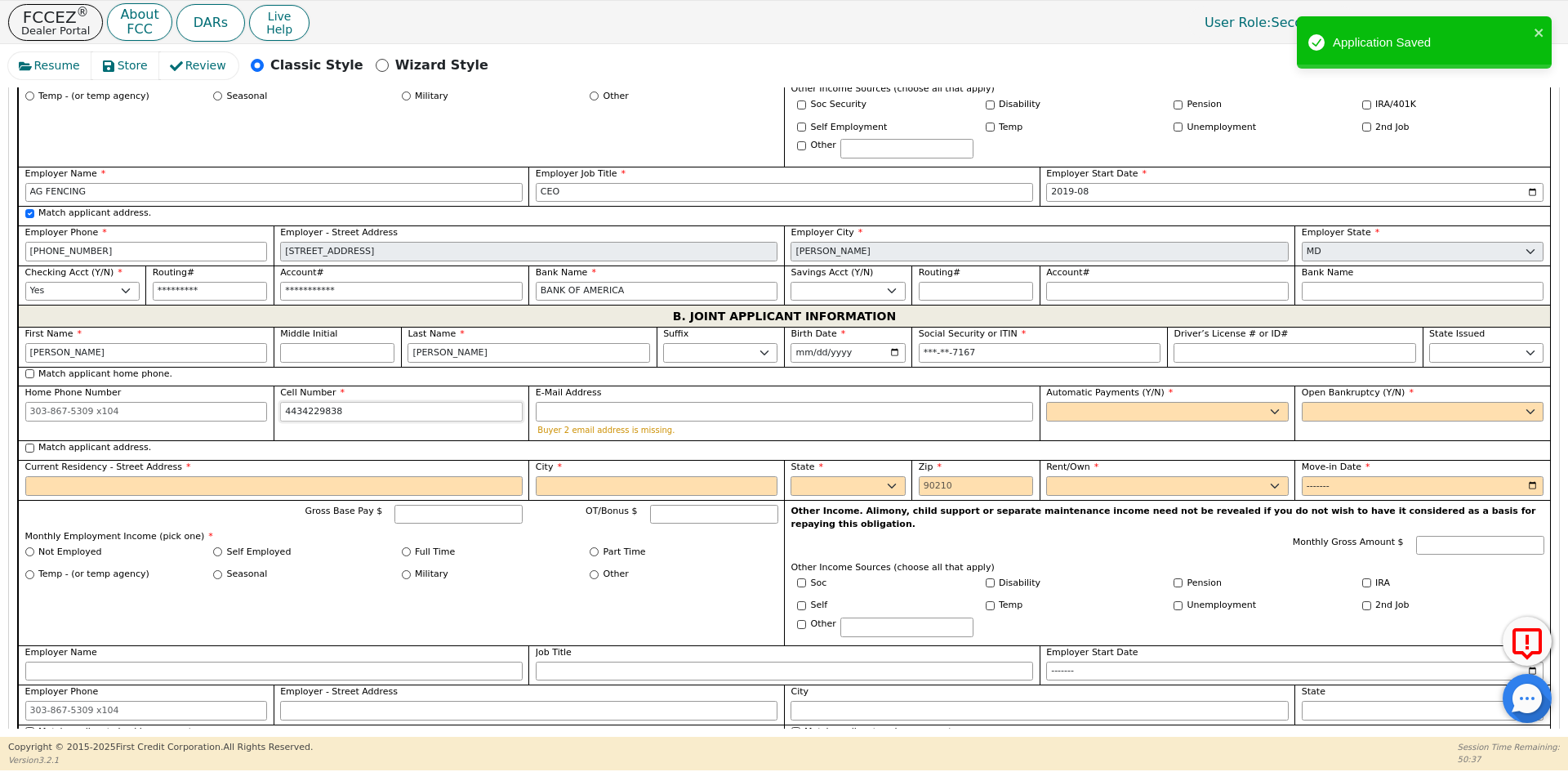
scroll to position [1189, 0]
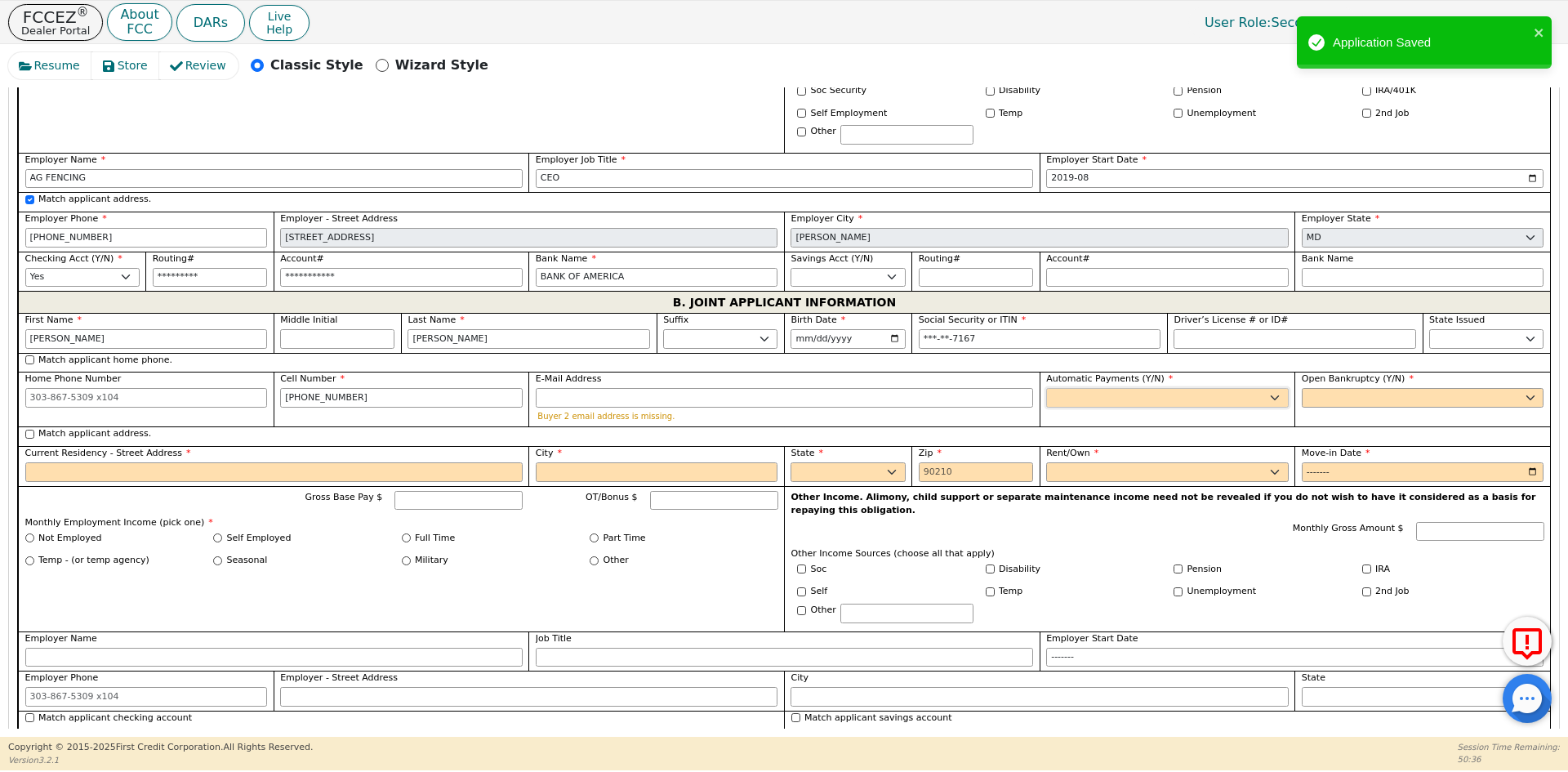
click at [1117, 388] on select "Yes No" at bounding box center [1167, 398] width 242 height 20
click at [1046, 388] on select "Yes No" at bounding box center [1167, 398] width 242 height 20
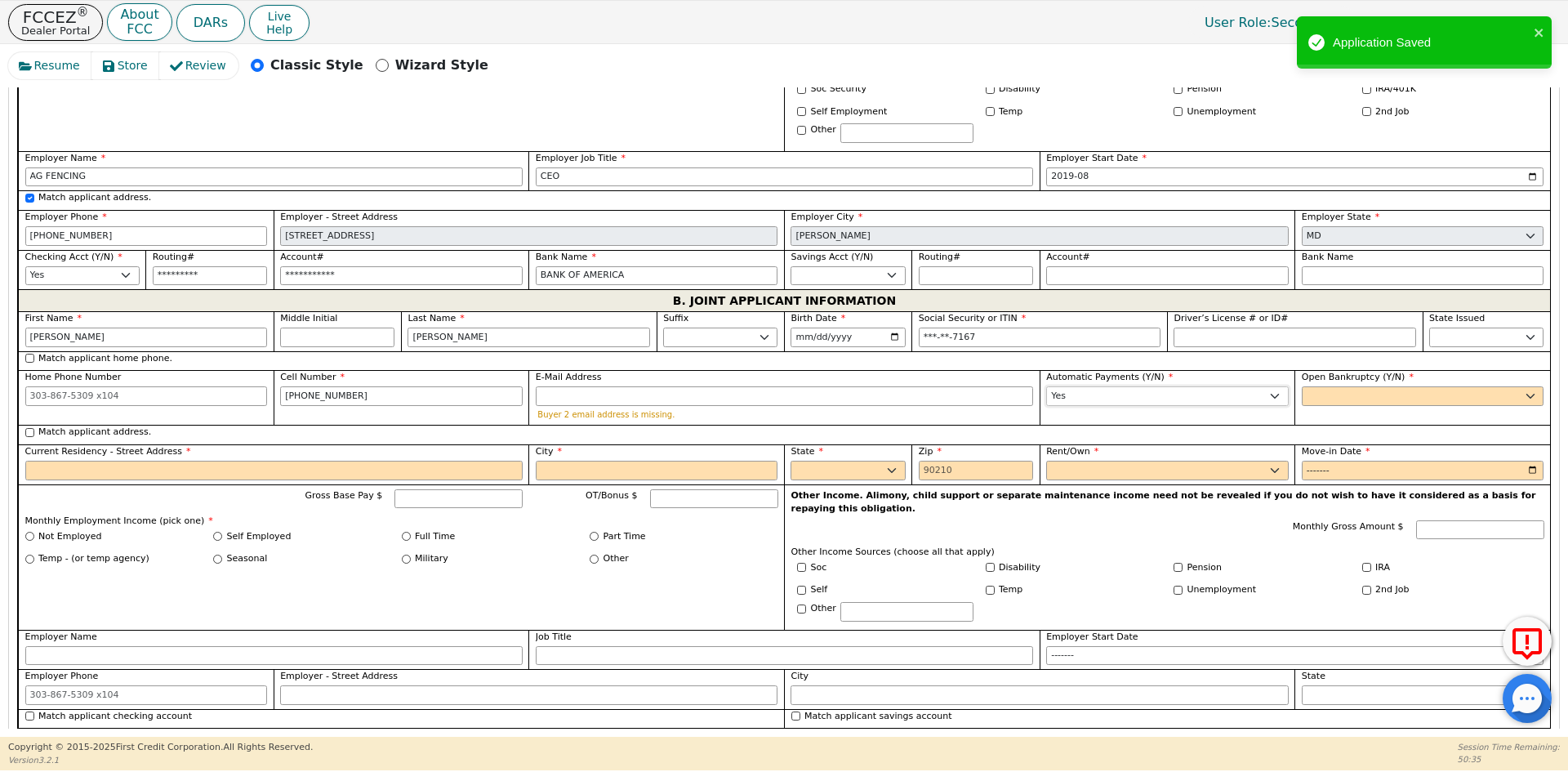
scroll to position [1173, 0]
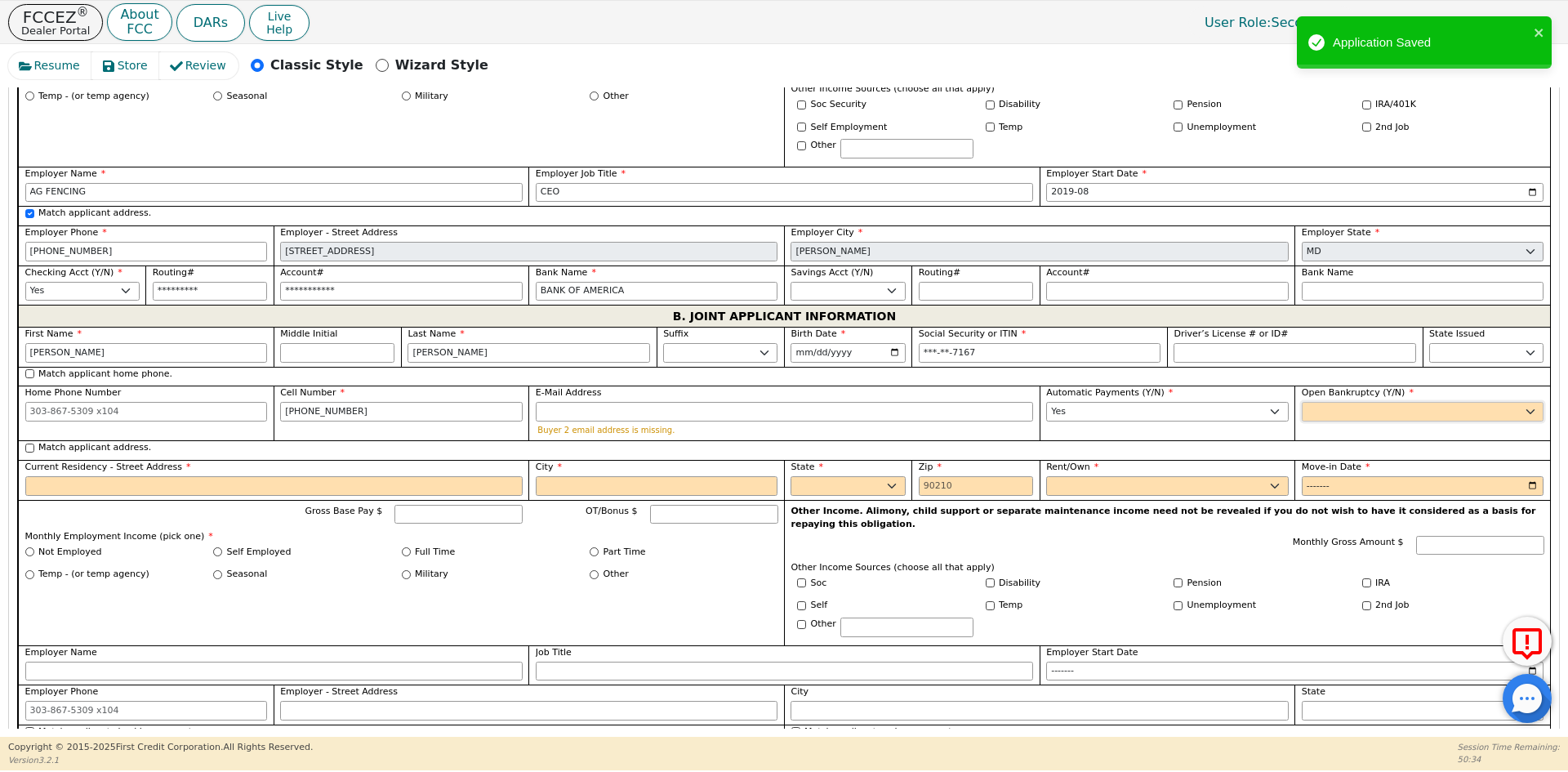
click at [1323, 402] on select "Yes No" at bounding box center [1423, 412] width 242 height 20
click at [1301, 402] on select "Yes No" at bounding box center [1423, 412] width 242 height 20
click at [119, 441] on label "Match applicant address." at bounding box center [94, 448] width 112 height 14
click at [34, 443] on input "Match applicant address." at bounding box center [29, 448] width 9 height 9
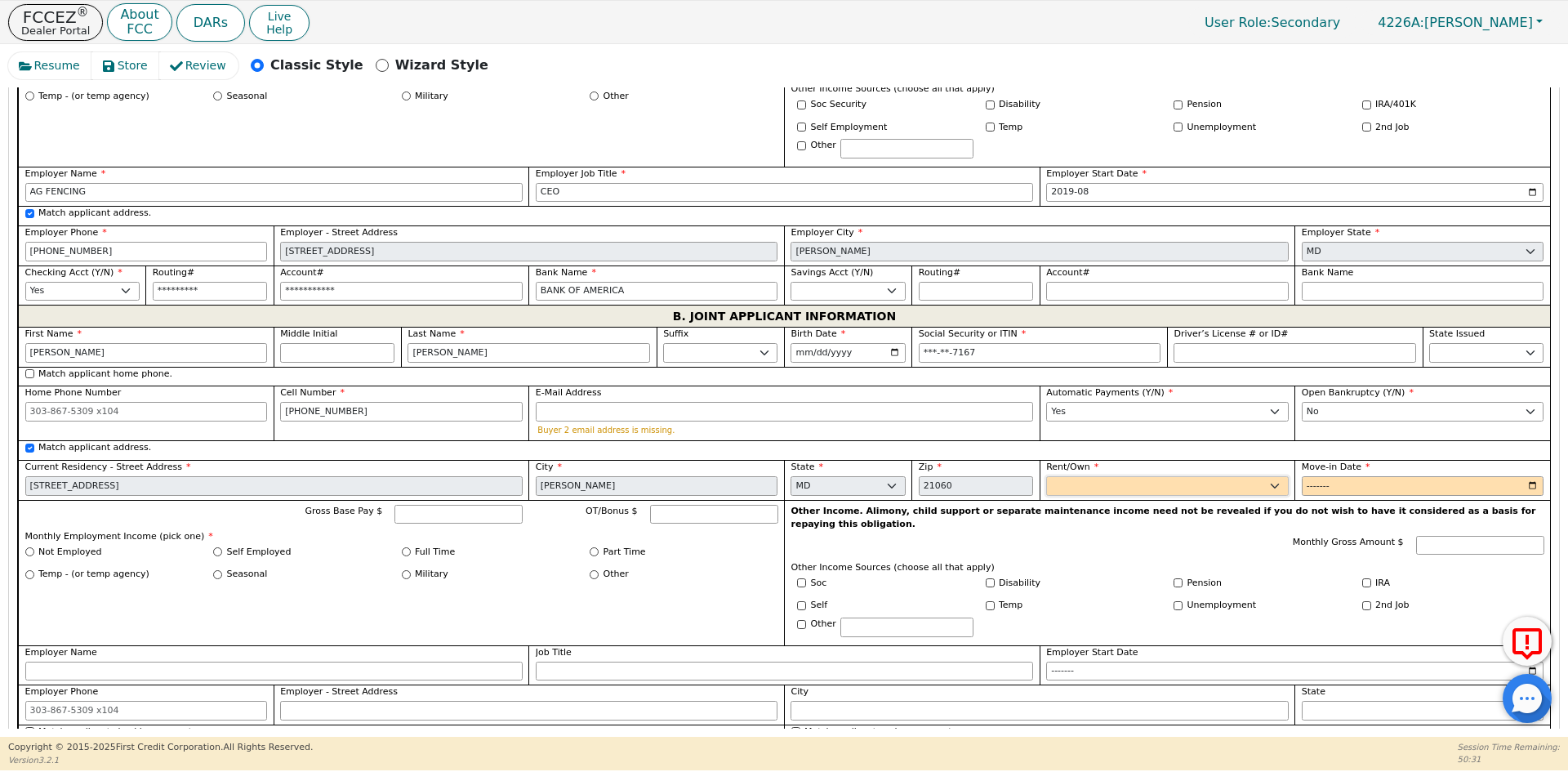
drag, startPoint x: 1085, startPoint y: 453, endPoint x: 1093, endPoint y: 465, distance: 14.4
click at [1085, 476] on select "Rent Own" at bounding box center [1167, 486] width 242 height 20
click at [1046, 476] on select "Rent Own" at bounding box center [1167, 486] width 242 height 20
click at [1315, 476] on input "Move-in Date" at bounding box center [1423, 486] width 242 height 20
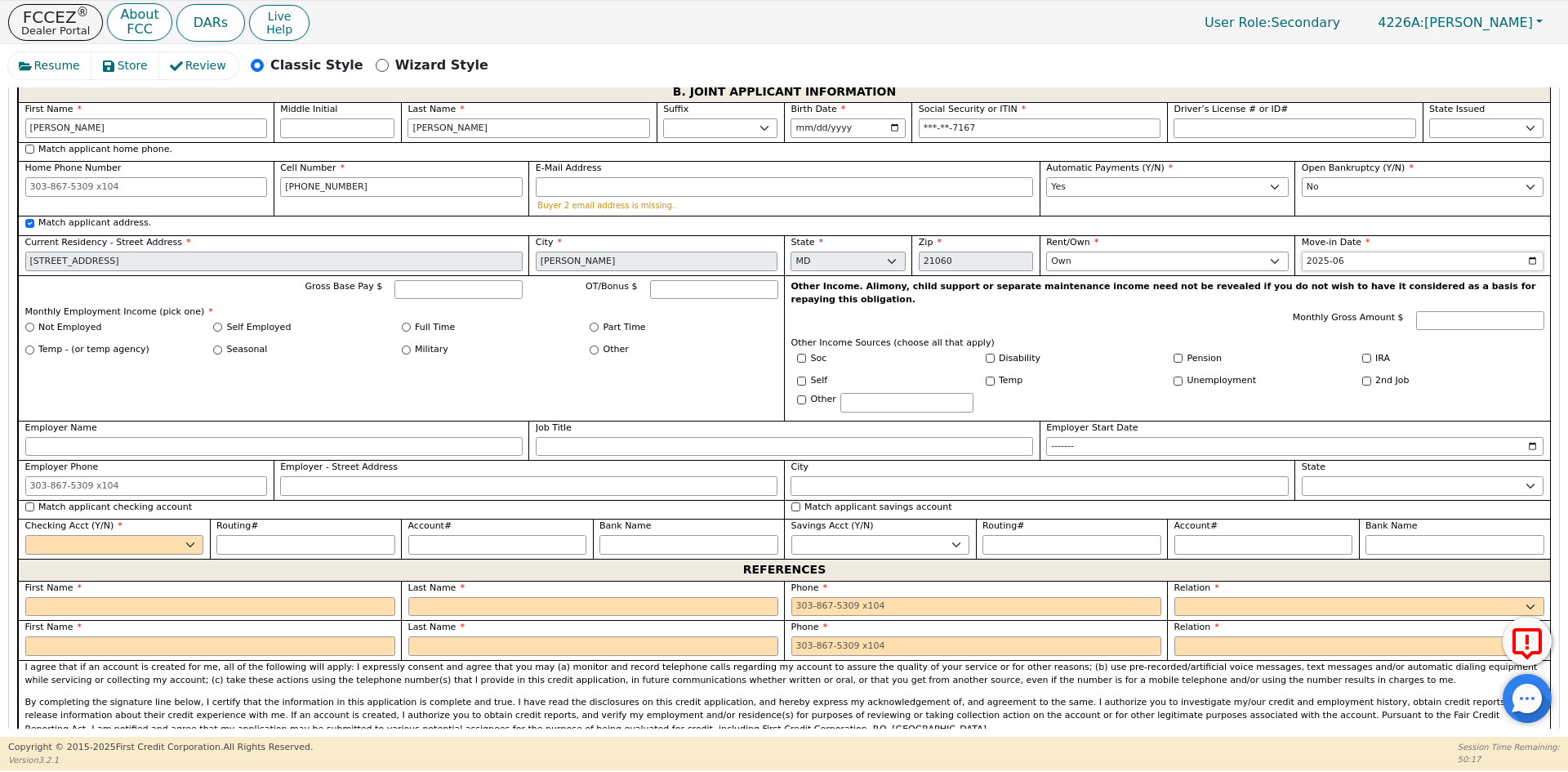
scroll to position [1418, 0]
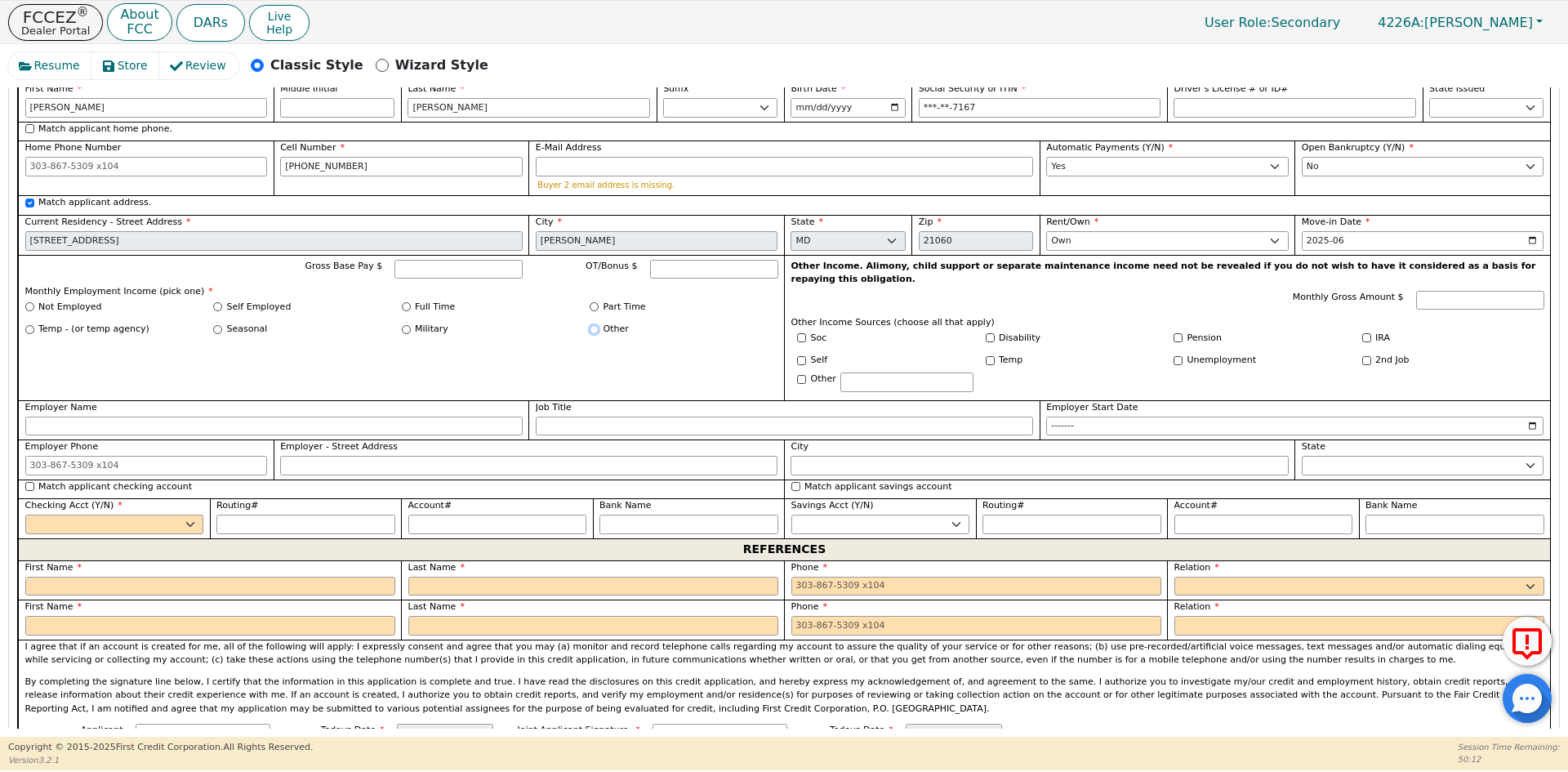
click at [593, 325] on input "Other" at bounding box center [594, 330] width 9 height 9
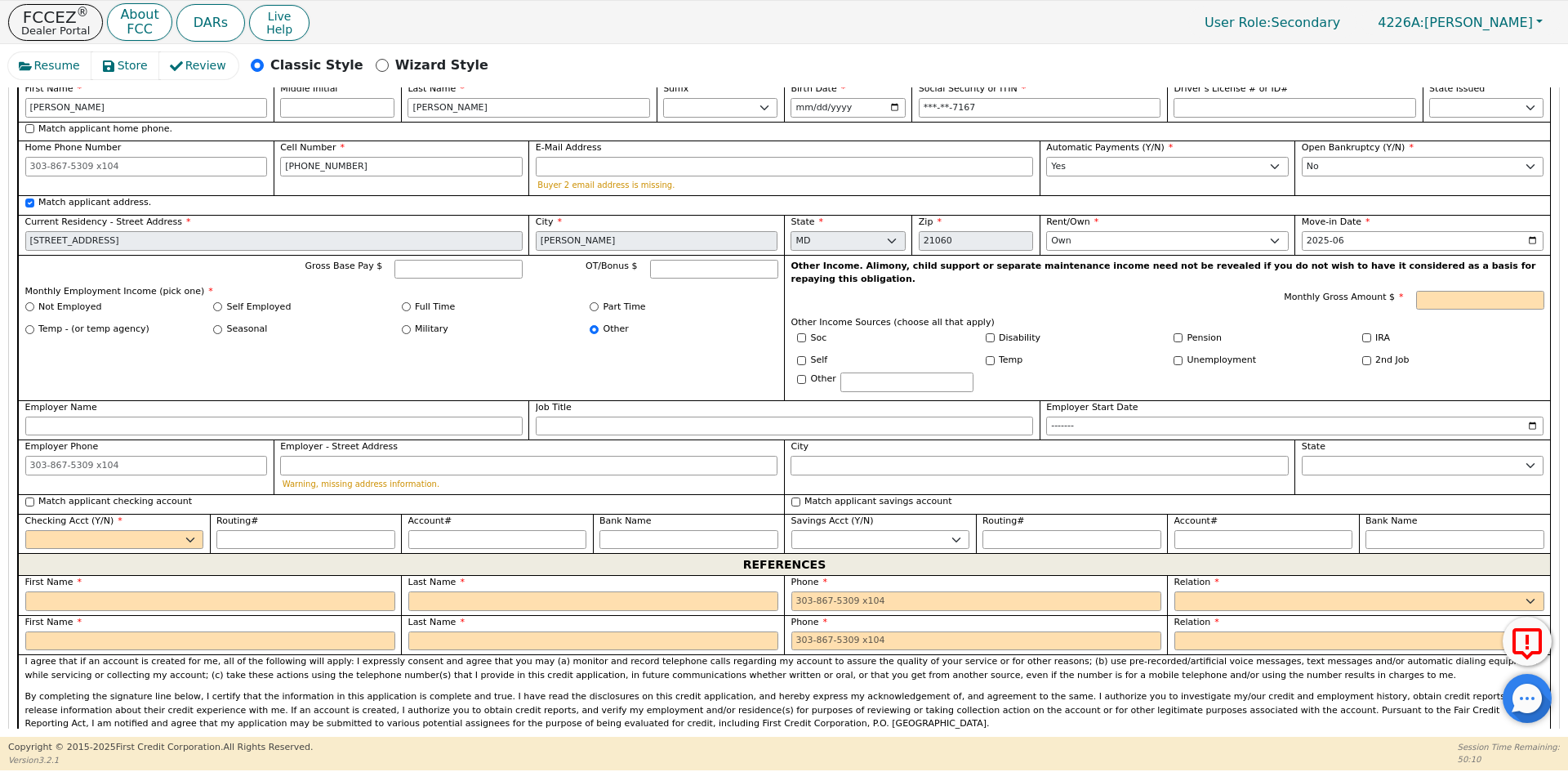
click at [1318, 354] on div "Unemployment" at bounding box center [1262, 363] width 189 height 19
click at [70, 300] on label "Not Employed" at bounding box center [70, 308] width 63 height 14
click at [34, 302] on input "Not Employed" at bounding box center [29, 307] width 9 height 9
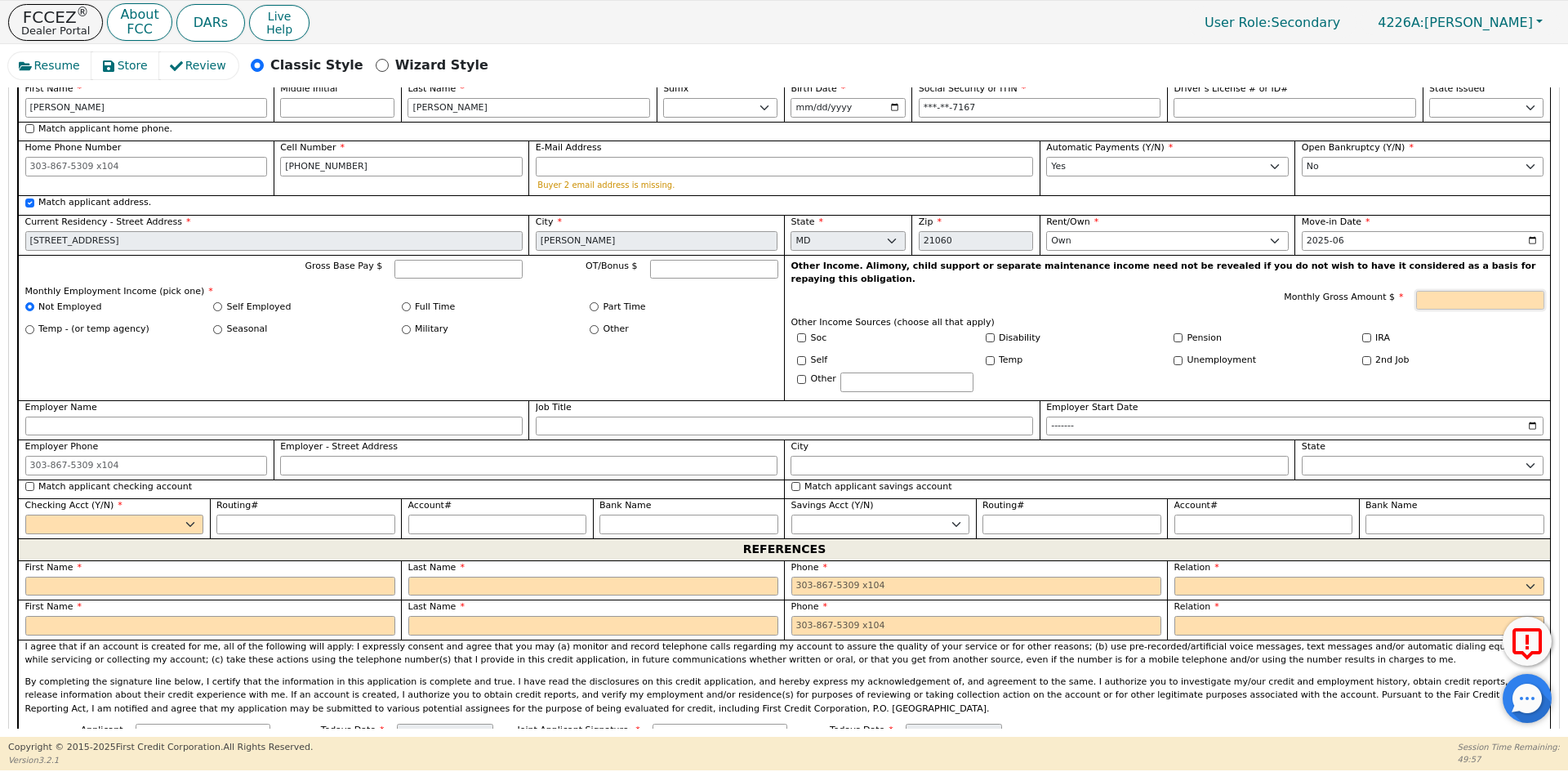
click at [1502, 291] on input "Monthly Gross Amount $" at bounding box center [1480, 300] width 128 height 20
click at [227, 300] on label "Self Employed" at bounding box center [259, 308] width 64 height 14
click at [222, 302] on input "Self Employed" at bounding box center [218, 307] width 9 height 9
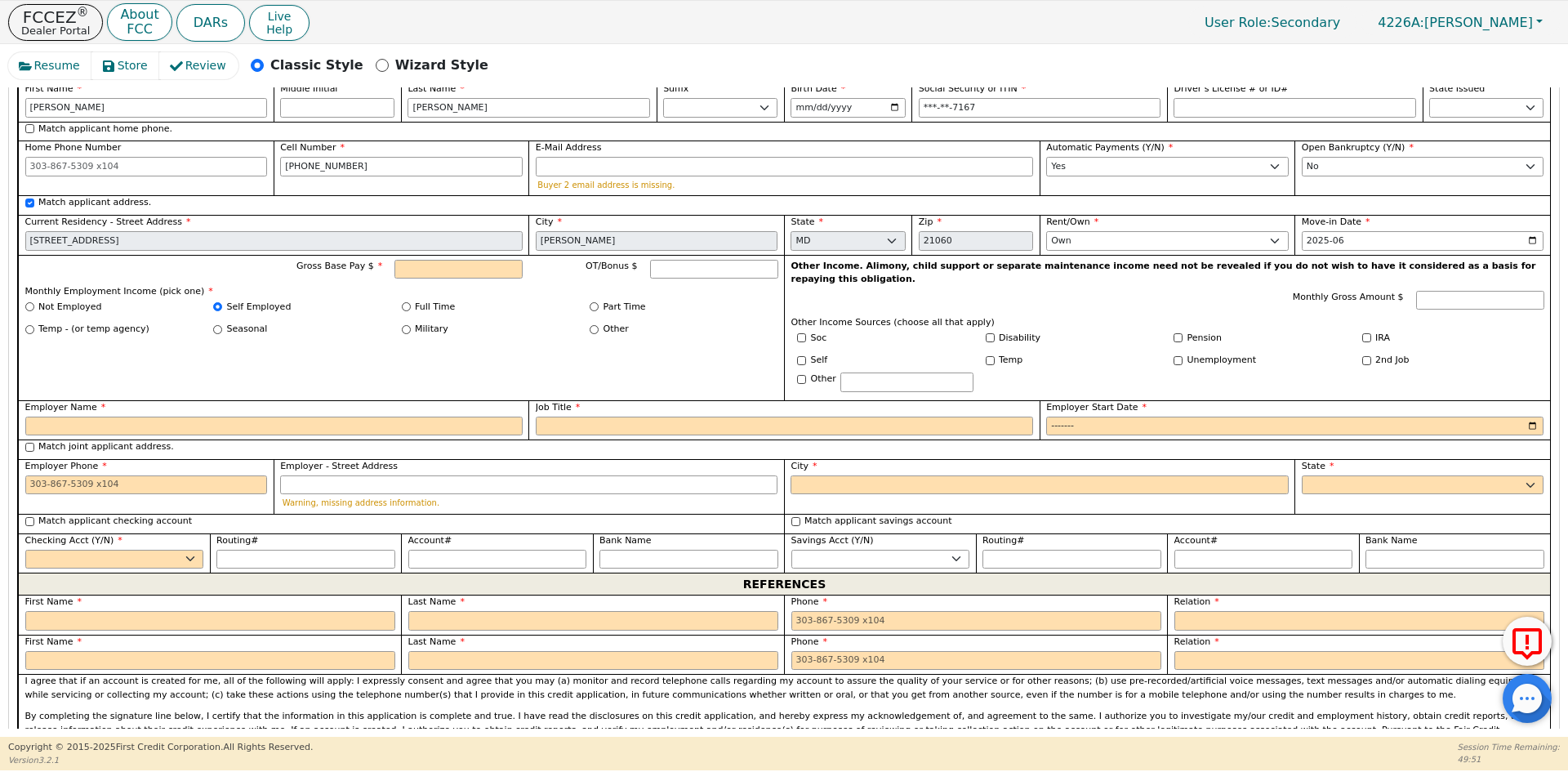
click at [84, 300] on label "Not Employed" at bounding box center [70, 308] width 63 height 14
click at [34, 302] on input "Not Employed" at bounding box center [29, 307] width 9 height 9
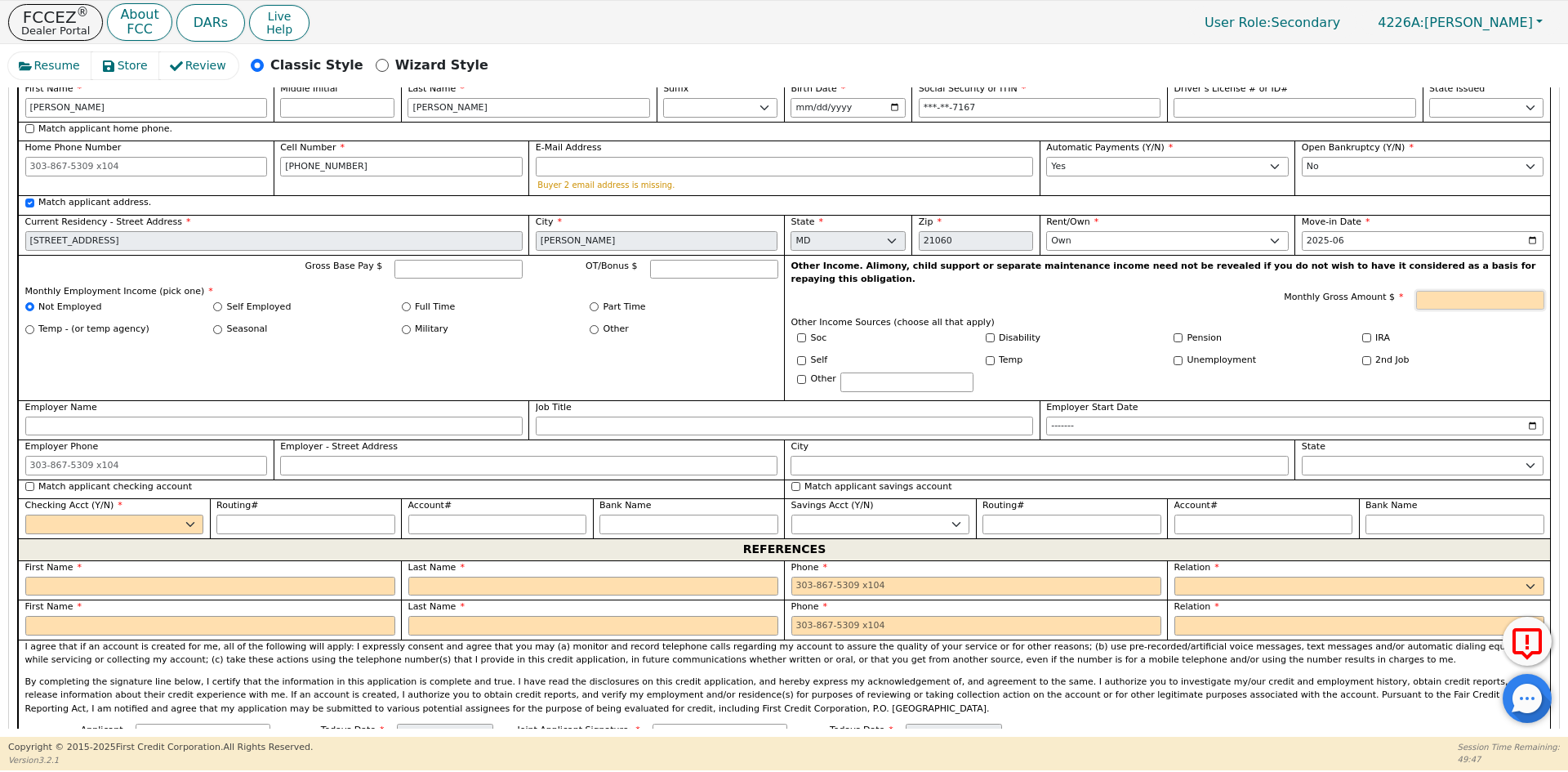
click at [1459, 291] on input "Monthly Gross Amount $" at bounding box center [1480, 300] width 128 height 20
click at [67, 300] on label "Not Employed" at bounding box center [70, 308] width 63 height 14
click at [34, 302] on input "Not Employed" at bounding box center [29, 307] width 9 height 9
click at [67, 300] on label "Not Employed" at bounding box center [70, 308] width 63 height 14
click at [34, 302] on input "Not Employed" at bounding box center [29, 307] width 9 height 9
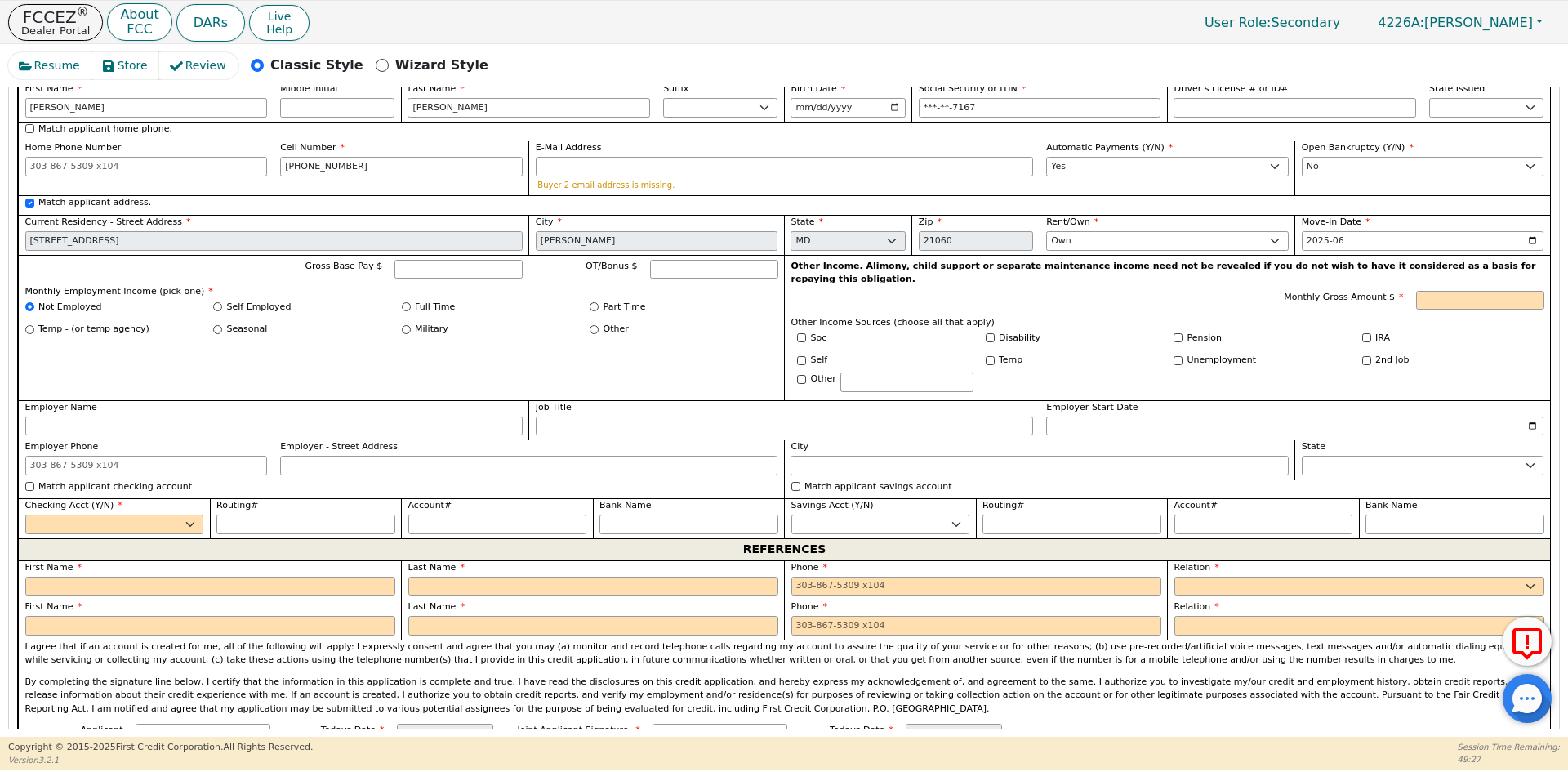
click at [68, 323] on label "Temp - (or temp agency)" at bounding box center [94, 330] width 111 height 14
click at [34, 325] on input "Temp - (or temp agency)" at bounding box center [29, 330] width 9 height 9
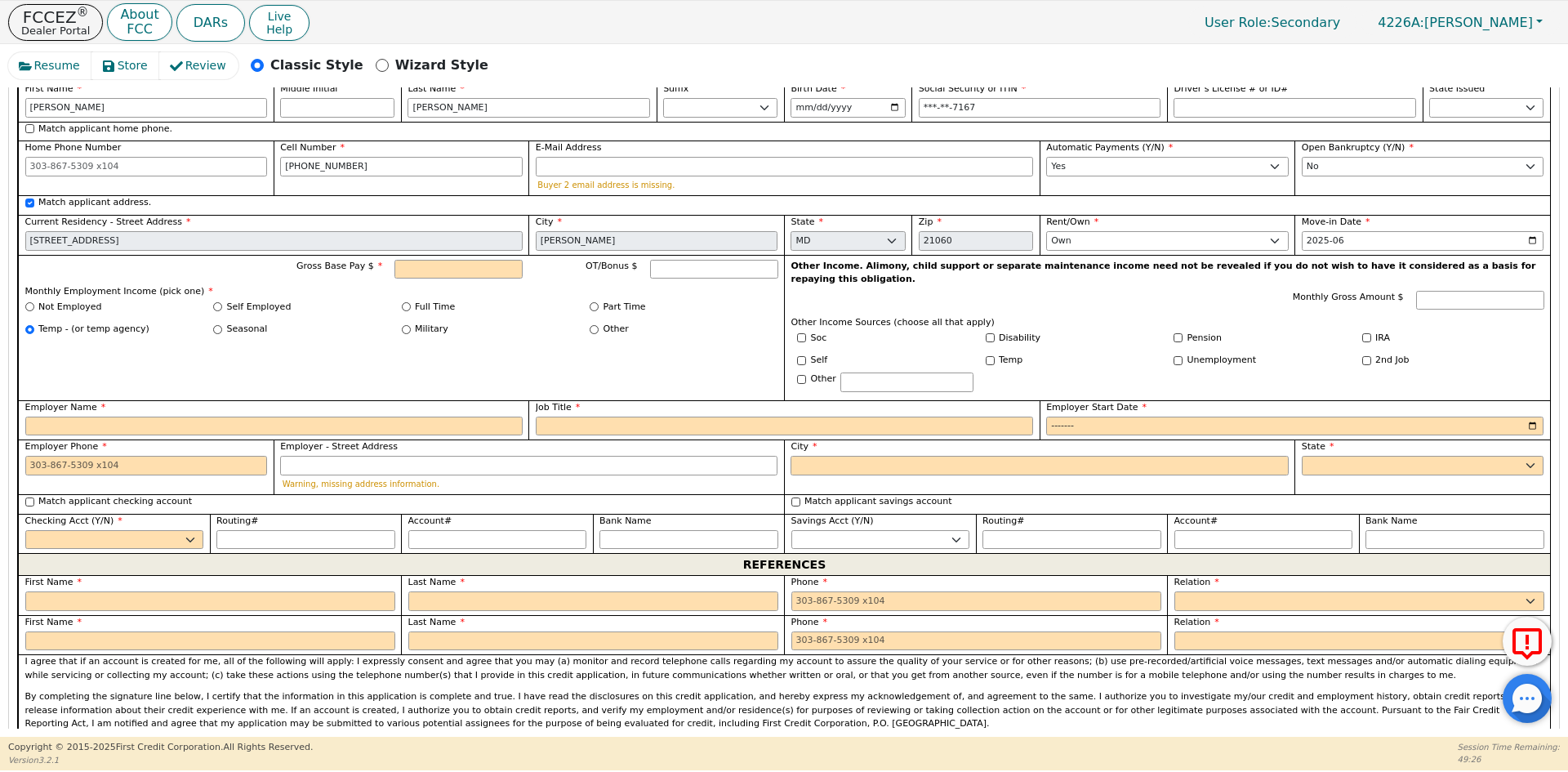
click at [75, 300] on label "Not Employed" at bounding box center [70, 308] width 63 height 14
click at [34, 302] on input "Not Employed" at bounding box center [29, 307] width 9 height 9
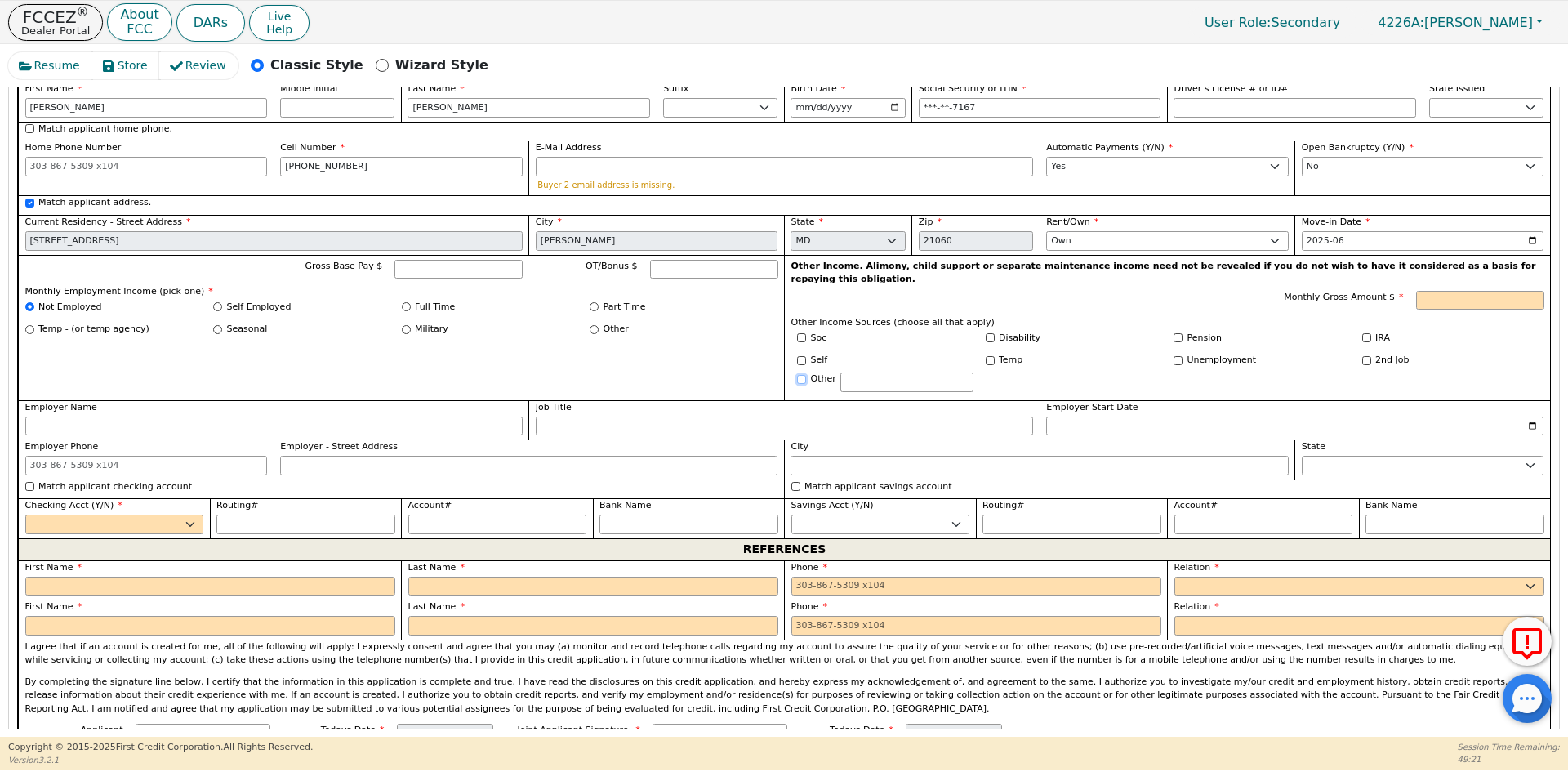
click at [802, 374] on input "Other" at bounding box center [801, 379] width 9 height 9
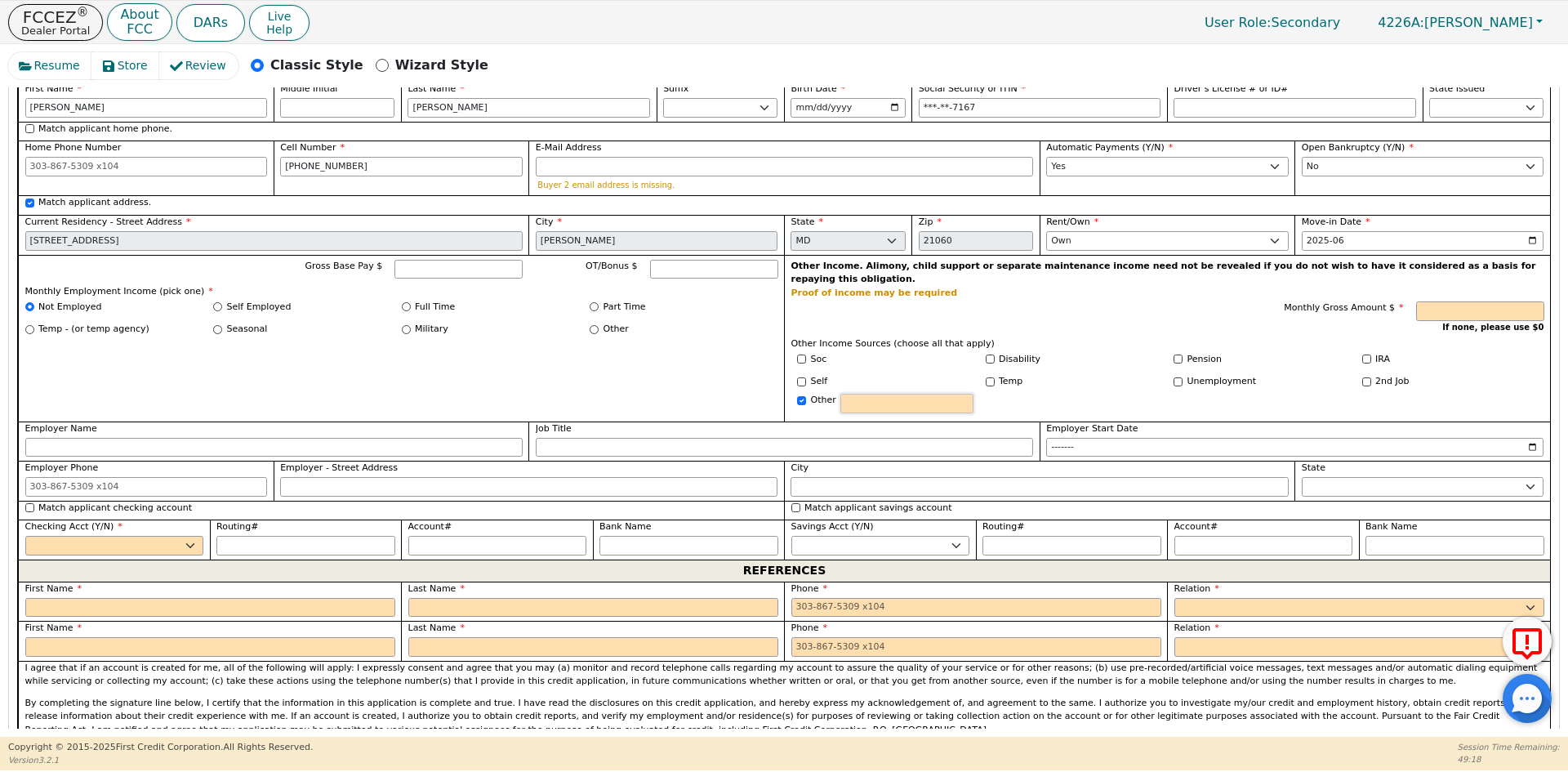
click at [861, 393] on input "text" at bounding box center [907, 403] width 133 height 20
click at [1441, 301] on input "Monthly Gross Amount $" at bounding box center [1480, 311] width 128 height 20
click at [1188, 374] on label "Unemployment" at bounding box center [1222, 382] width 70 height 14
click at [1182, 377] on input "Unemployment" at bounding box center [1178, 382] width 9 height 9
click at [801, 396] on input "Other" at bounding box center [801, 400] width 9 height 9
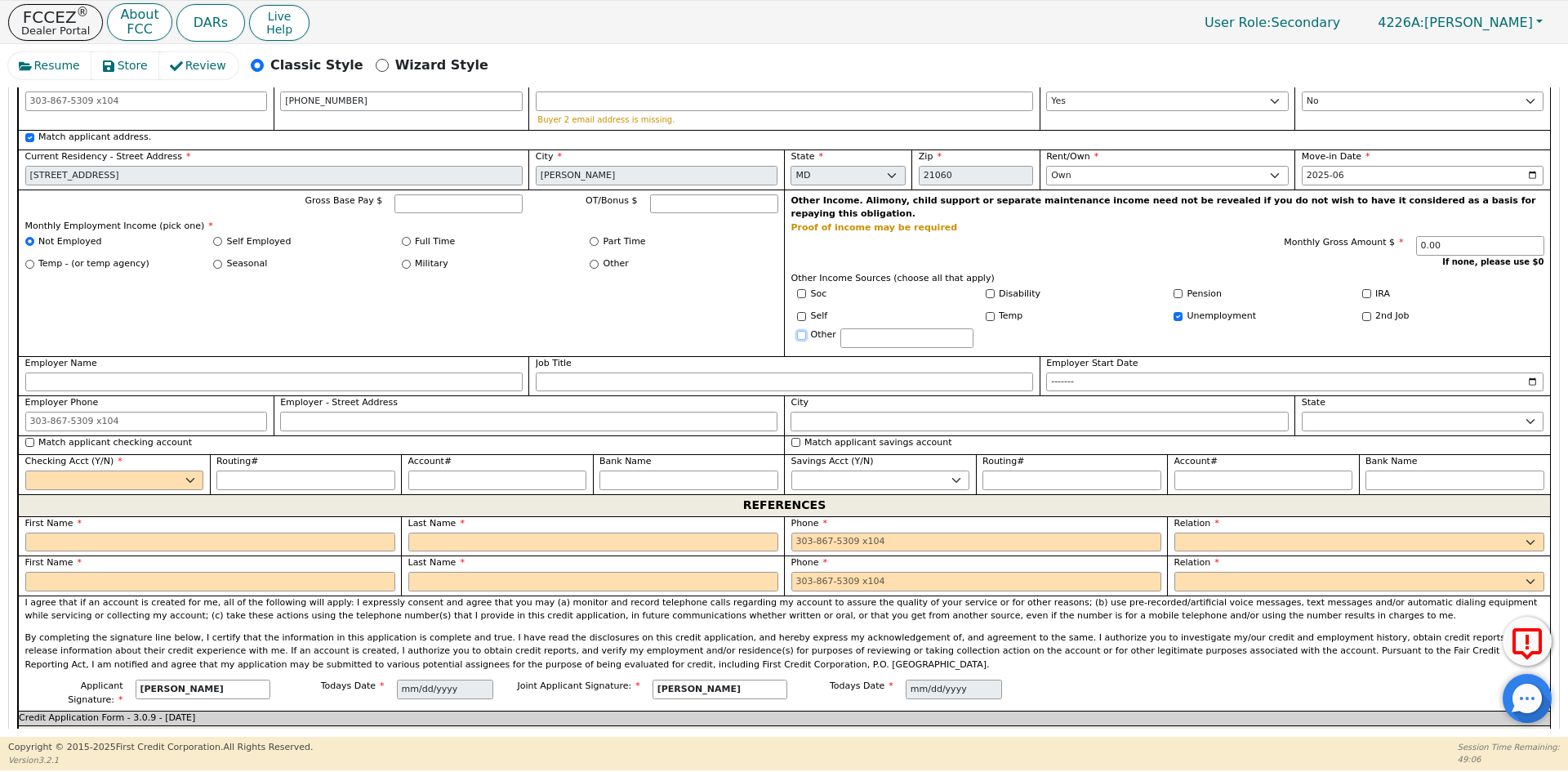
scroll to position [1581, 0]
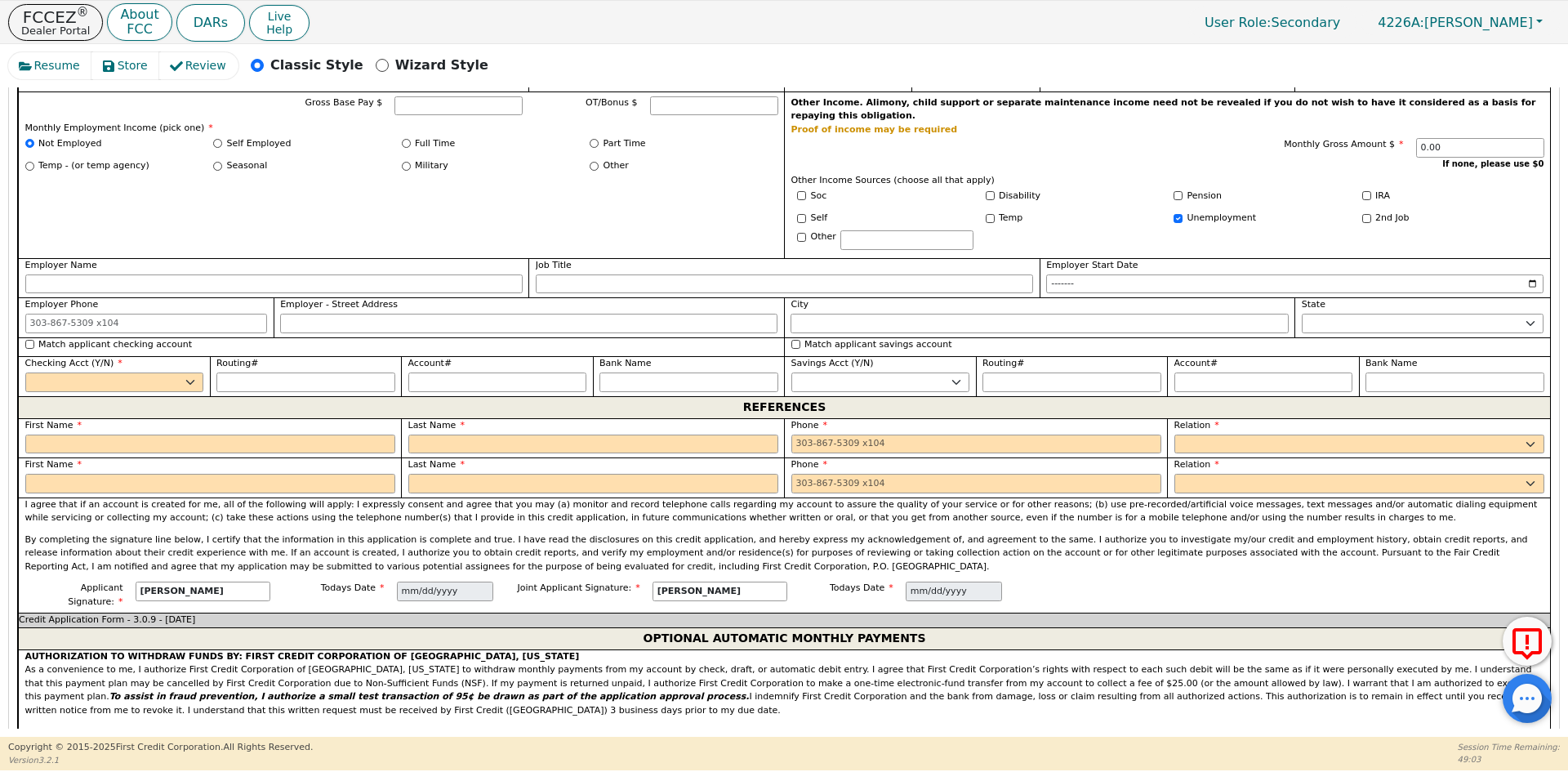
click at [52, 338] on label "Match applicant checking account" at bounding box center [115, 345] width 153 height 14
click at [27, 340] on input "Match applicant checking account" at bounding box center [29, 344] width 9 height 9
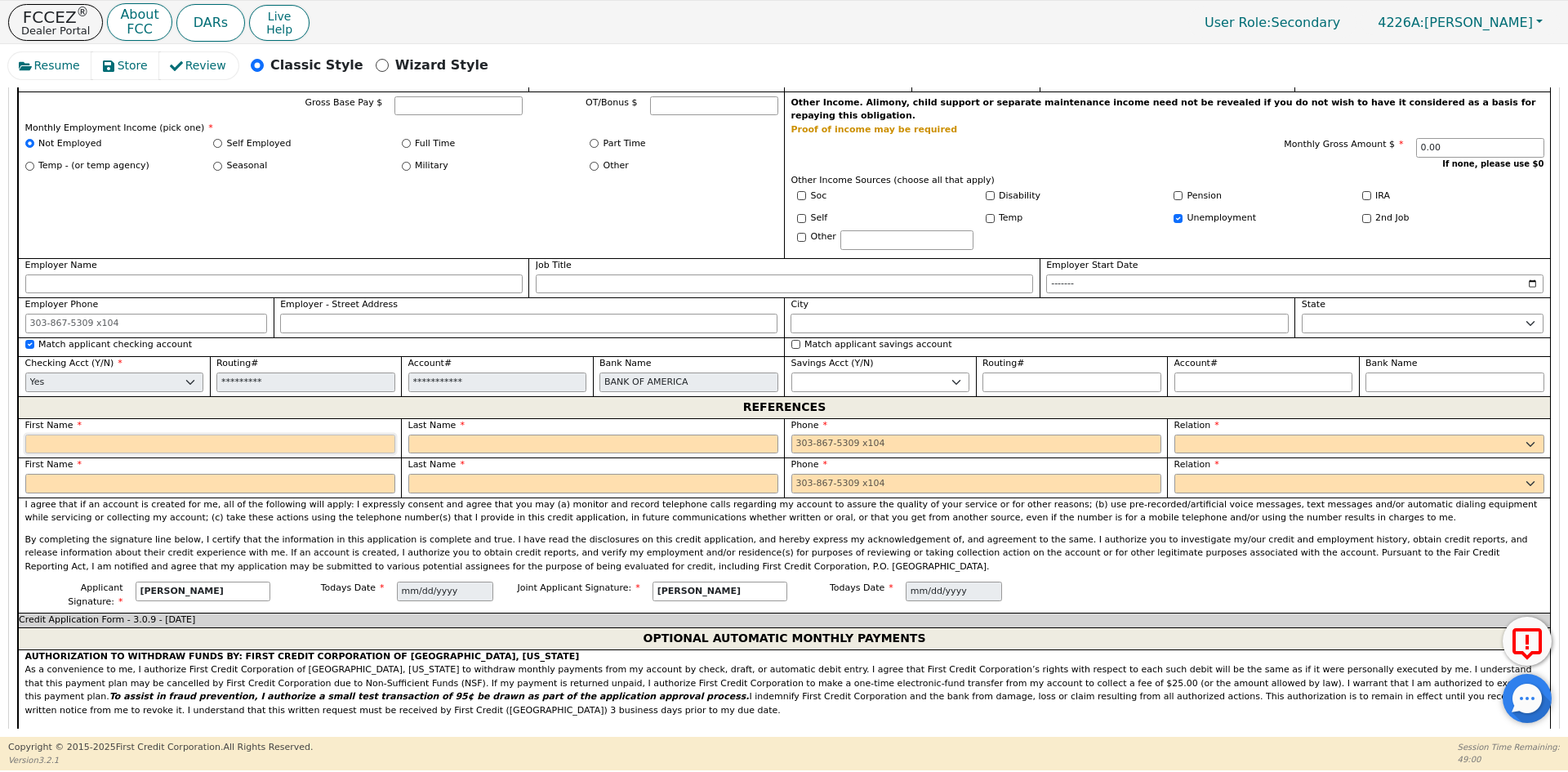
click at [222, 434] on input "text" at bounding box center [209, 444] width 370 height 20
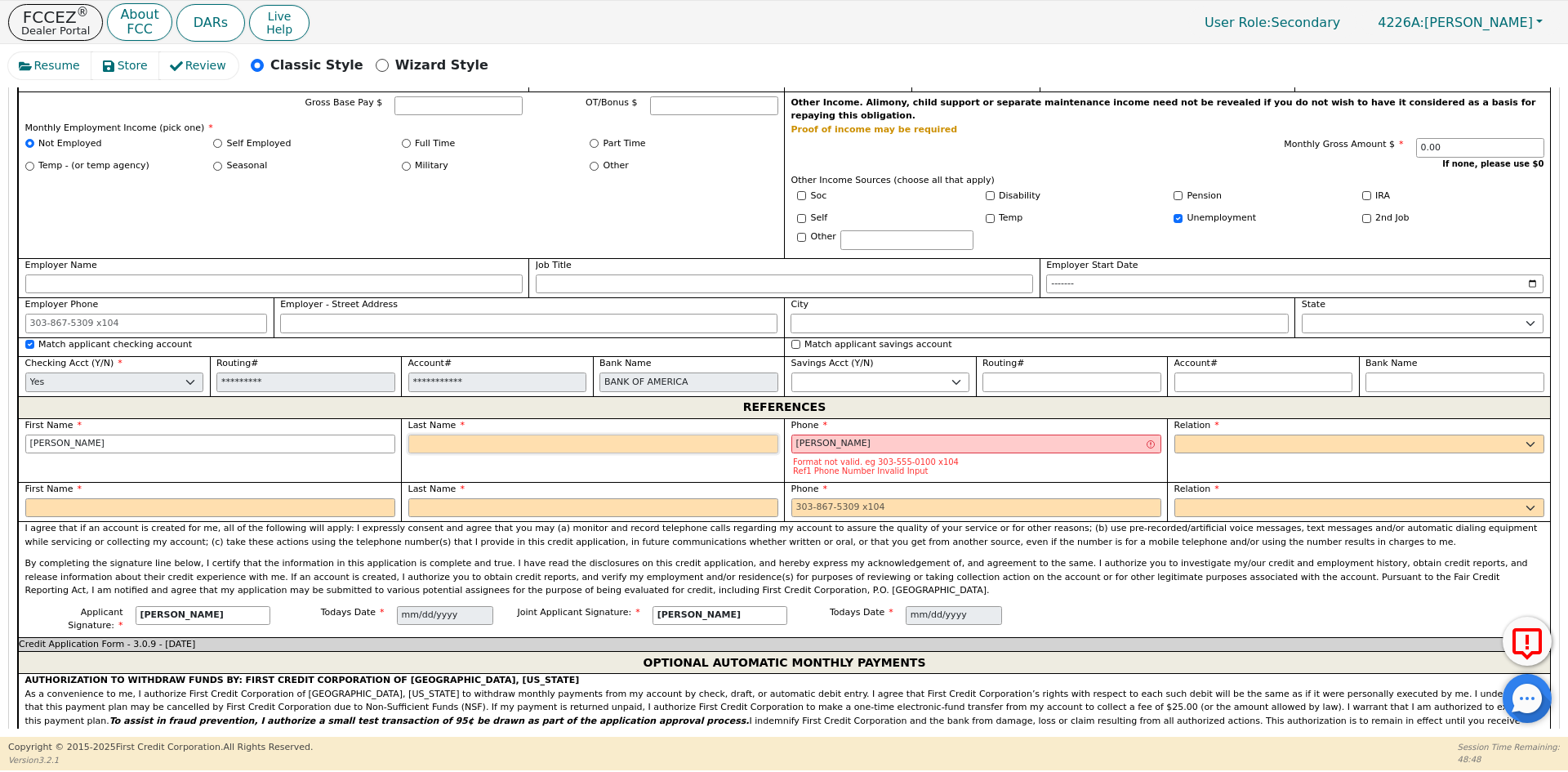
click at [465, 434] on input "text" at bounding box center [593, 444] width 370 height 20
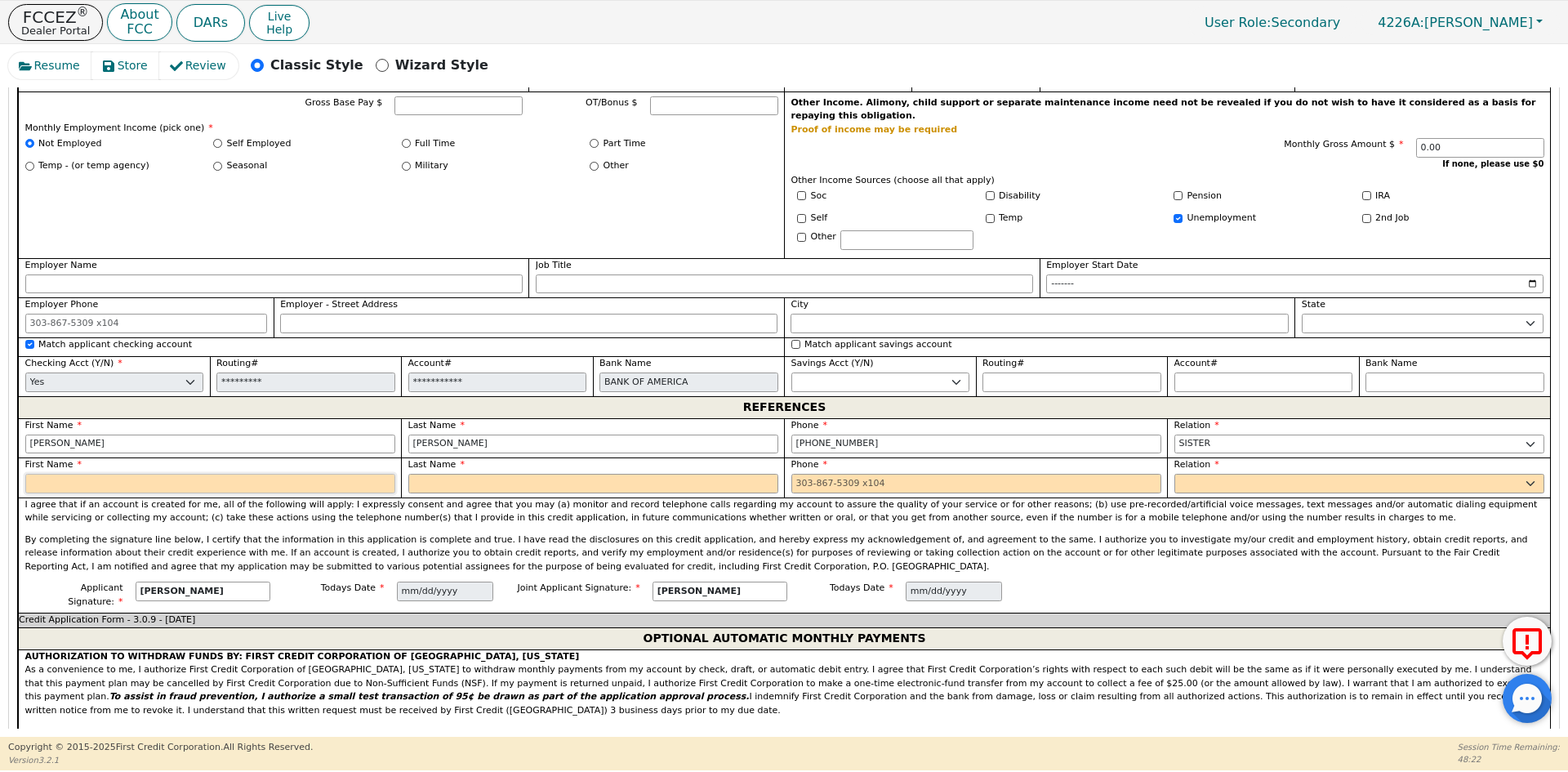
click at [62, 473] on input "text" at bounding box center [209, 483] width 370 height 20
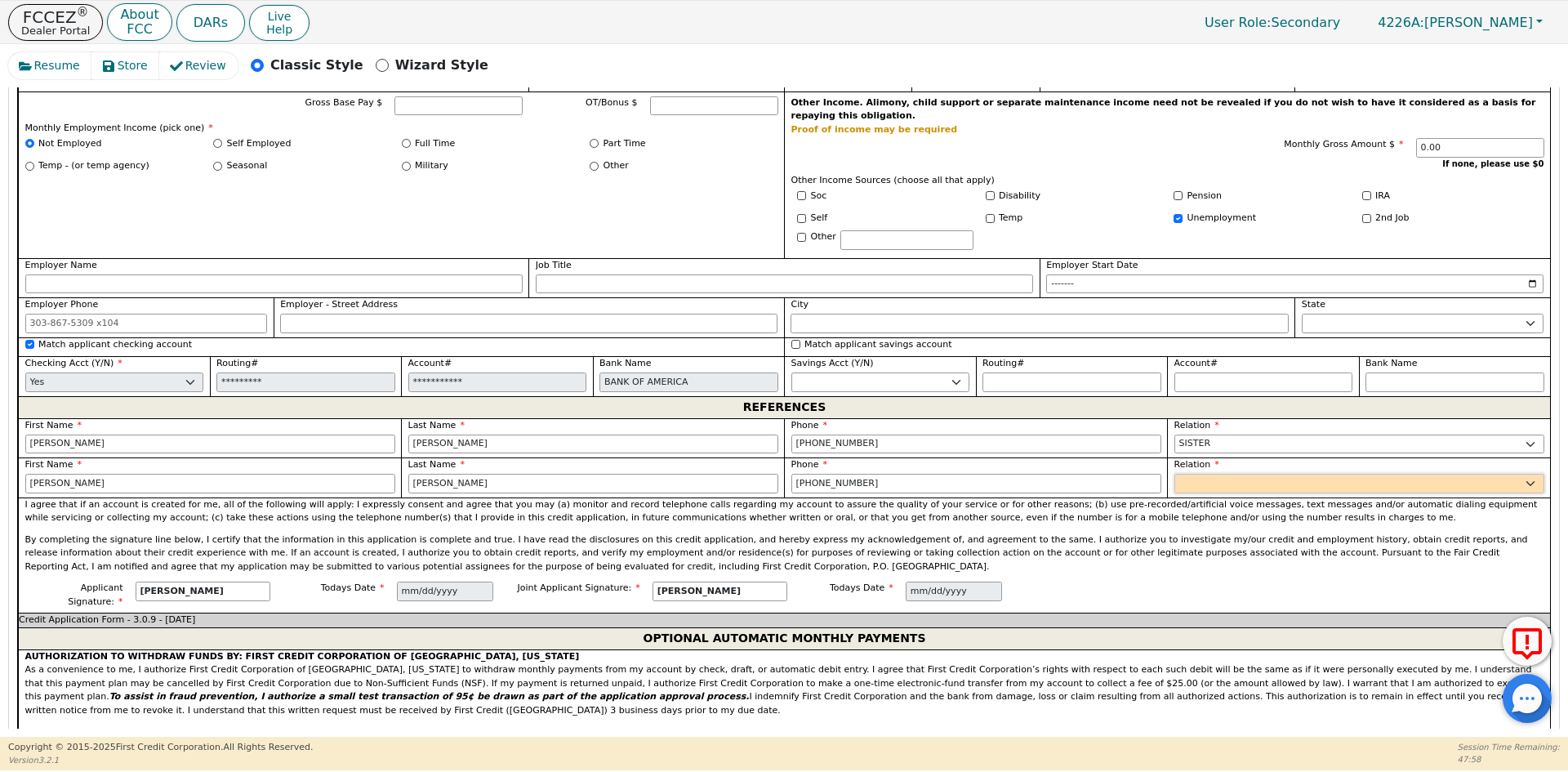
click at [1249, 473] on select "FATHER MOTHER SISTER BROTHER DAUGHTER SON CO-WORKER NEIGHBOR FRIEND COUSIN G-MO…" at bounding box center [1359, 483] width 370 height 20
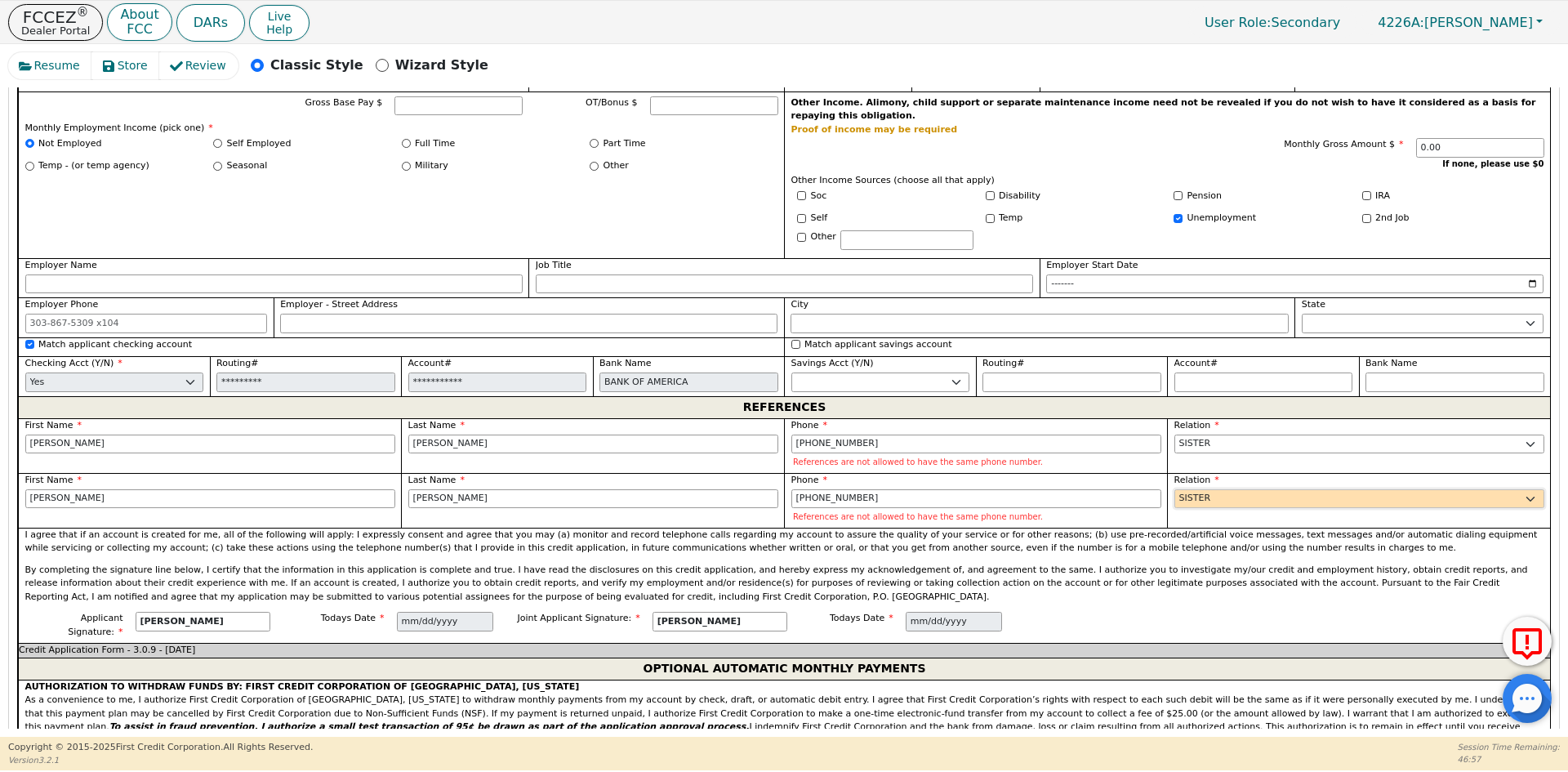
click at [1216, 489] on select "FATHER MOTHER SISTER BROTHER DAUGHTER SON CO-WORKER NEIGHBOR FRIEND COUSIN G-MO…" at bounding box center [1359, 499] width 370 height 20
click at [1205, 434] on select "FATHER MOTHER SISTER BROTHER DAUGHTER SON CO-WORKER NEIGHBOR FRIEND COUSIN G-MO…" at bounding box center [1359, 444] width 370 height 20
click at [1211, 434] on select "FATHER MOTHER SISTER BROTHER DAUGHTER SON CO-WORKER NEIGHBOR FRIEND COUSIN G-MO…" at bounding box center [1359, 444] width 370 height 20
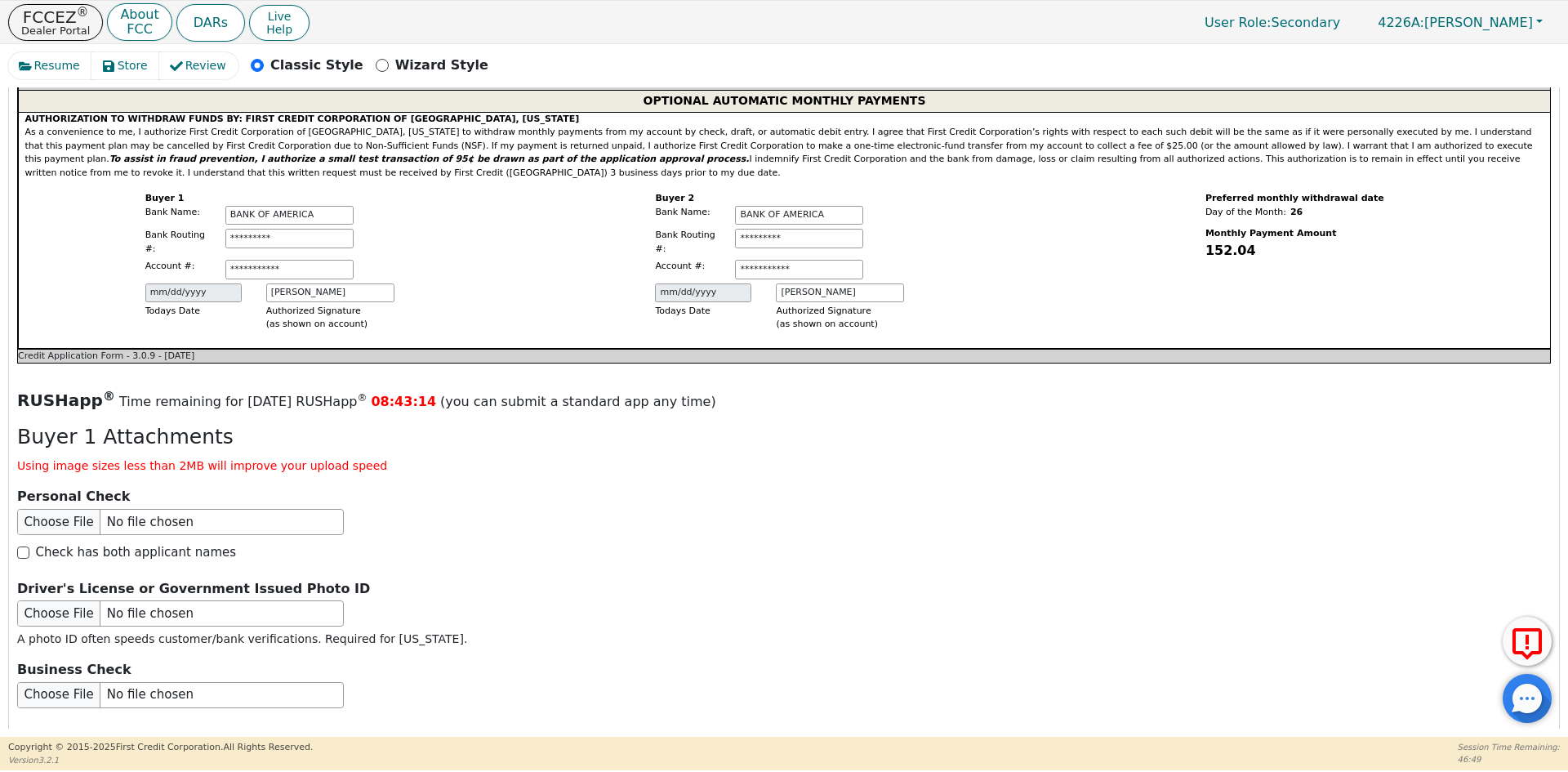
scroll to position [2153, 0]
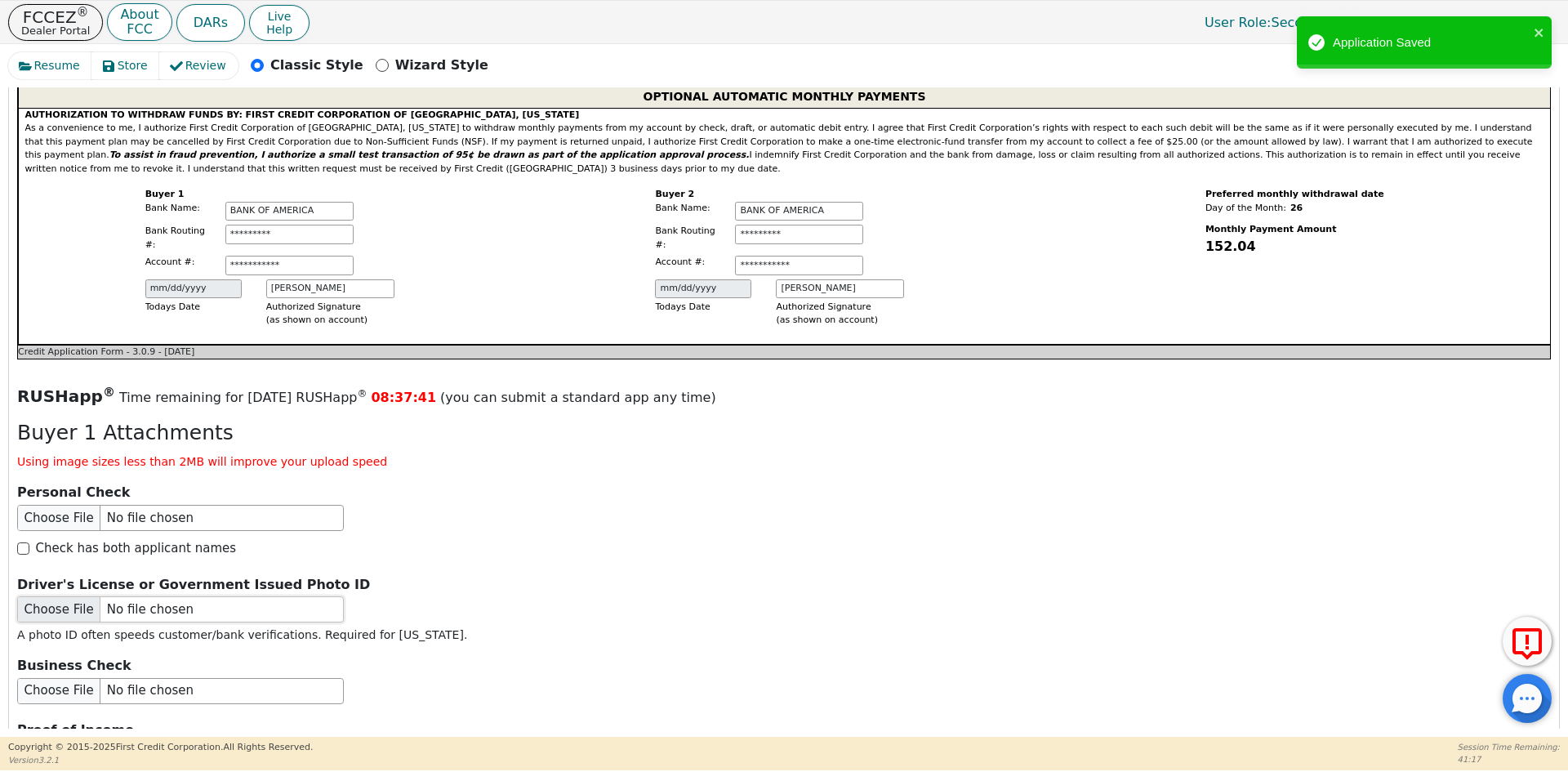
click at [114, 596] on input "file" at bounding box center [180, 609] width 326 height 26
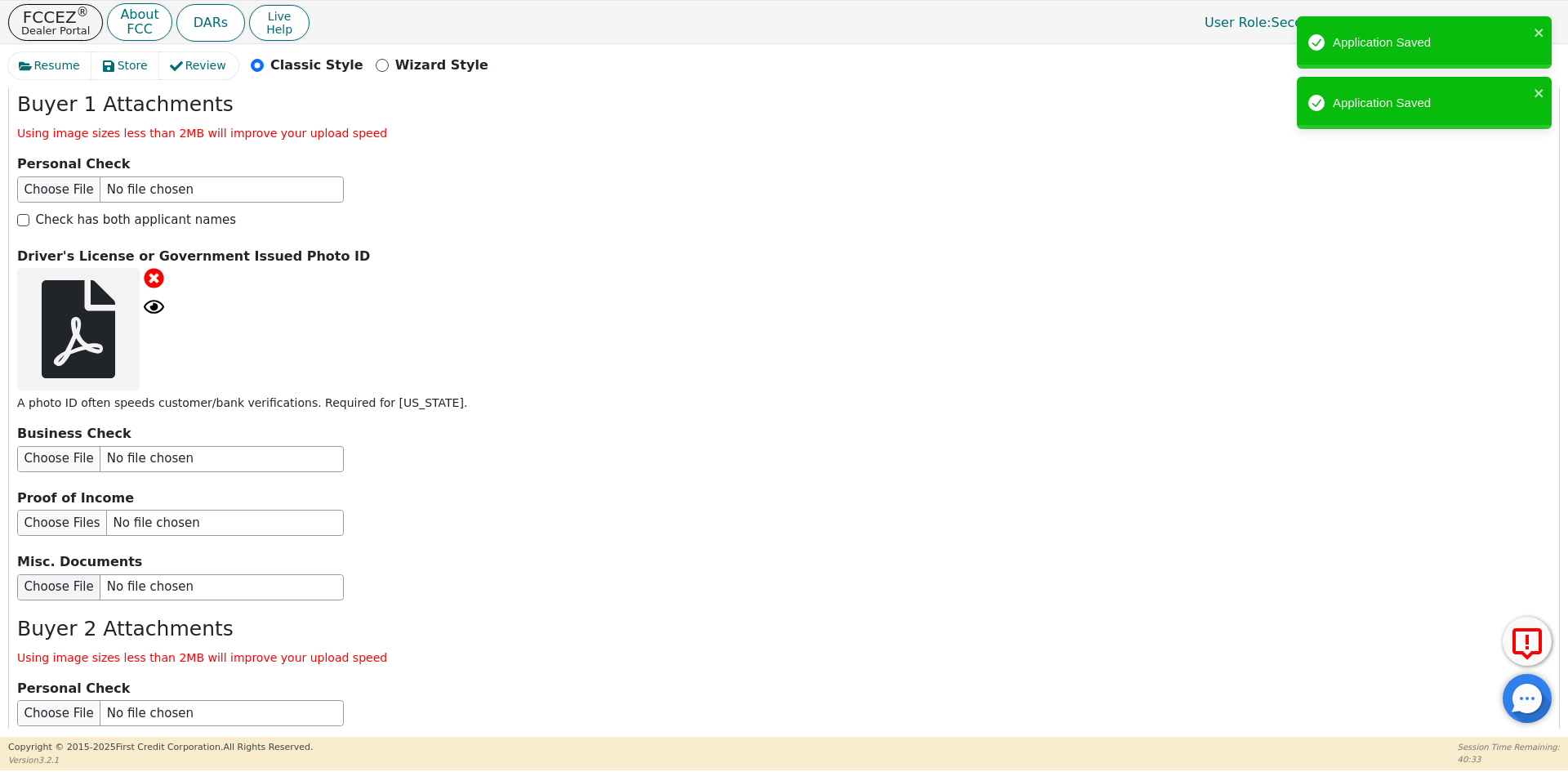
scroll to position [2561, 0]
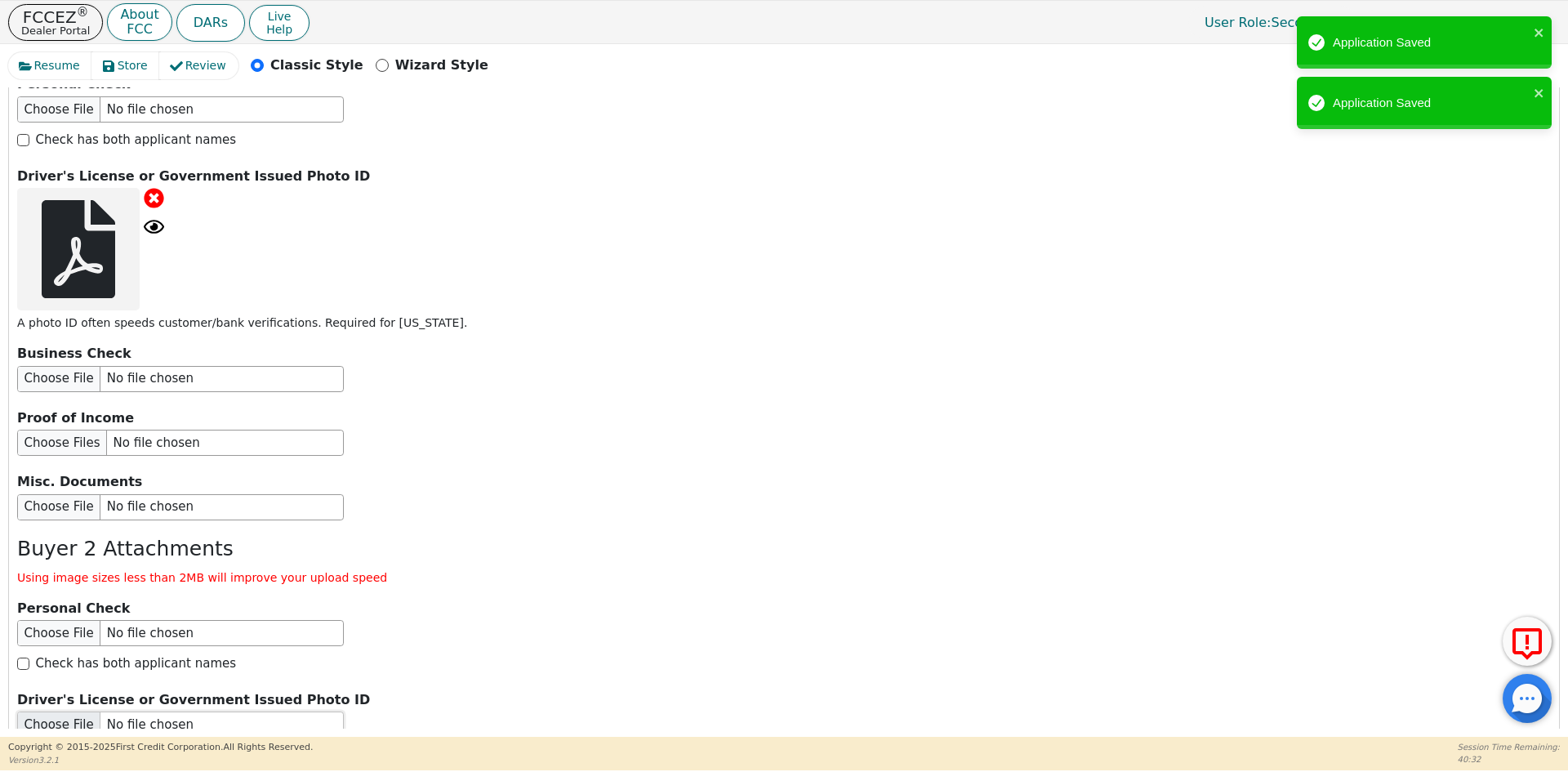
click at [126, 711] on input "file" at bounding box center [180, 724] width 326 height 26
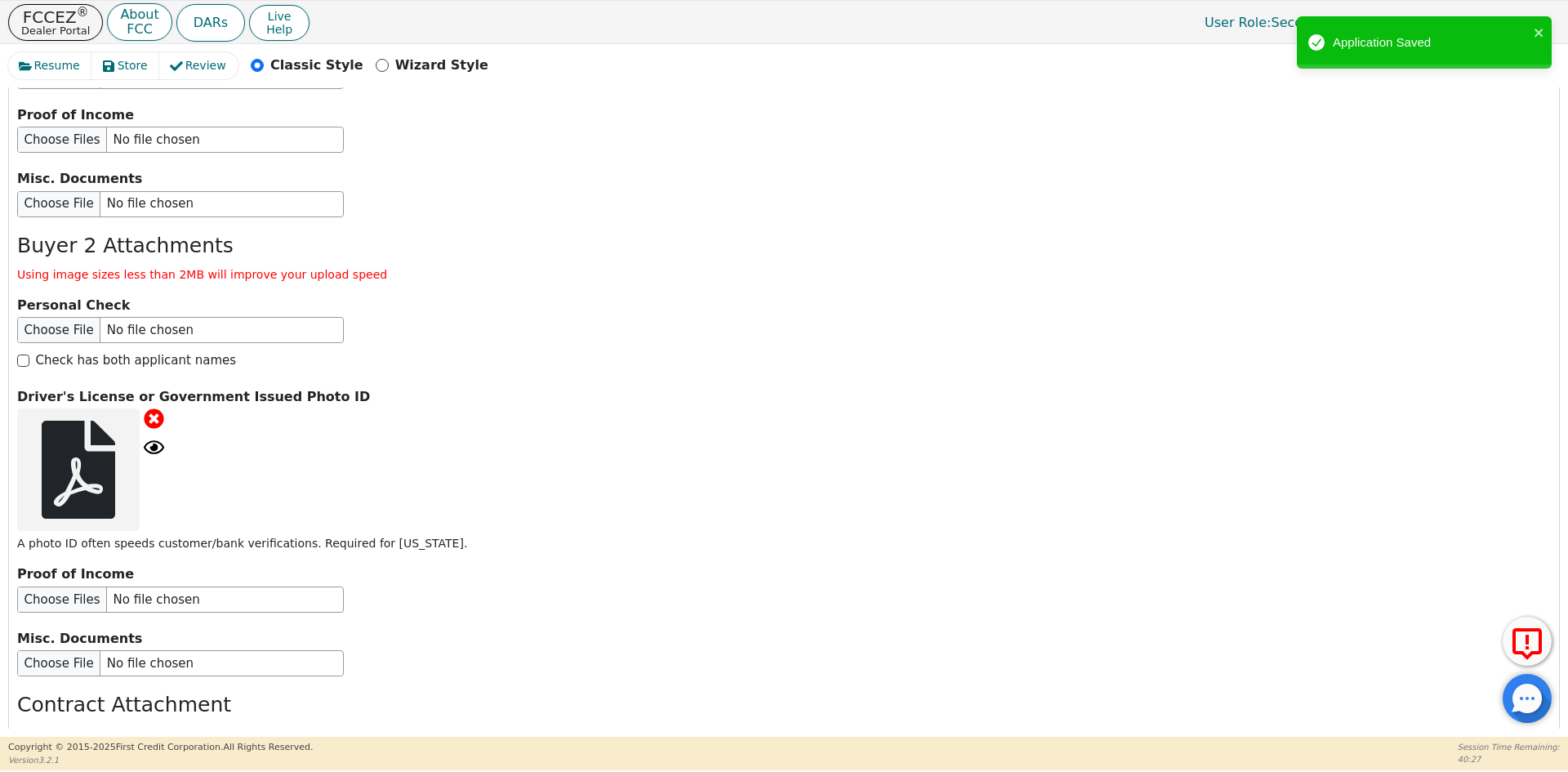
scroll to position [3011, 0]
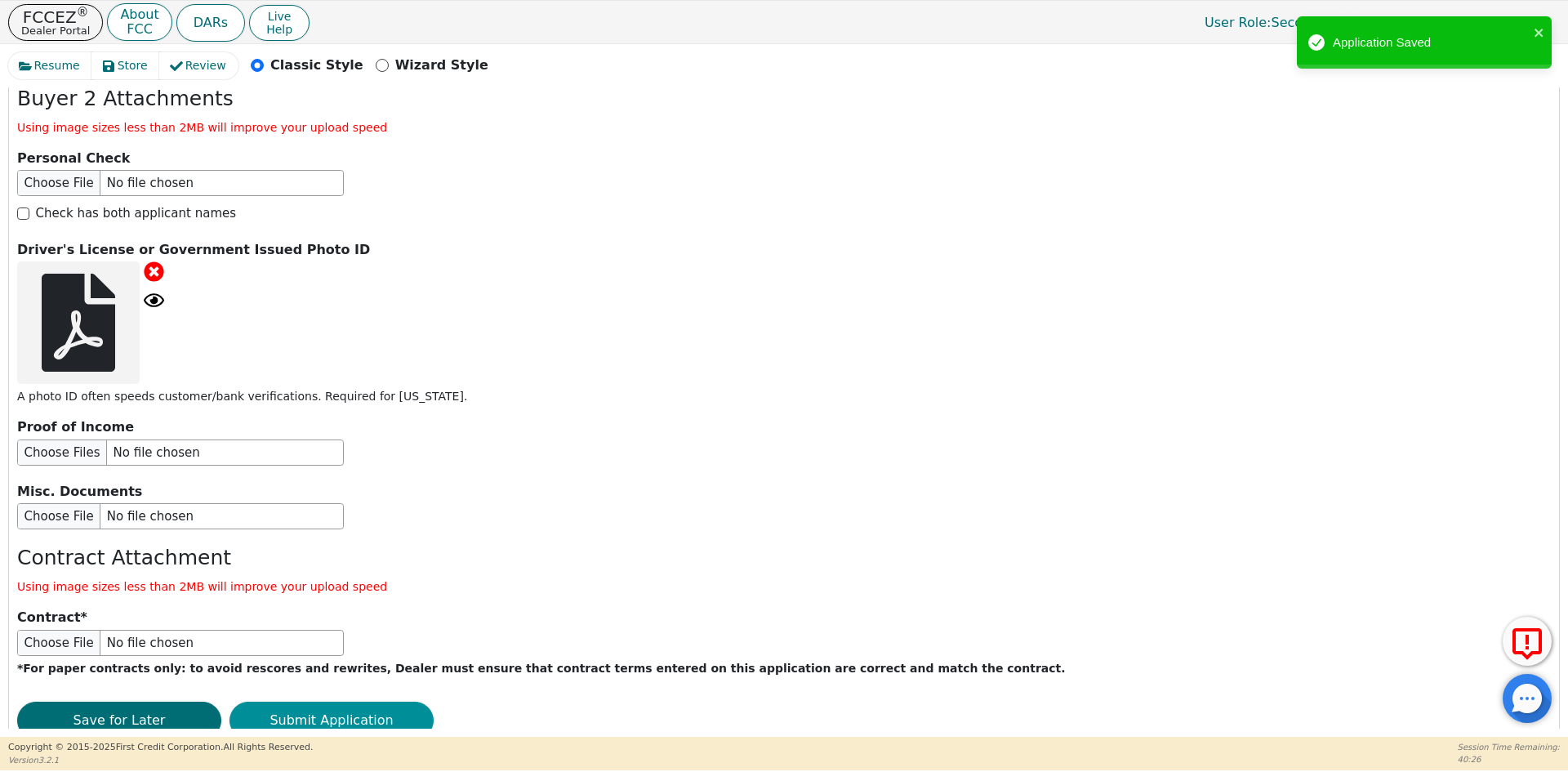
click at [352, 702] on button "Submit Application" at bounding box center [331, 720] width 204 height 37
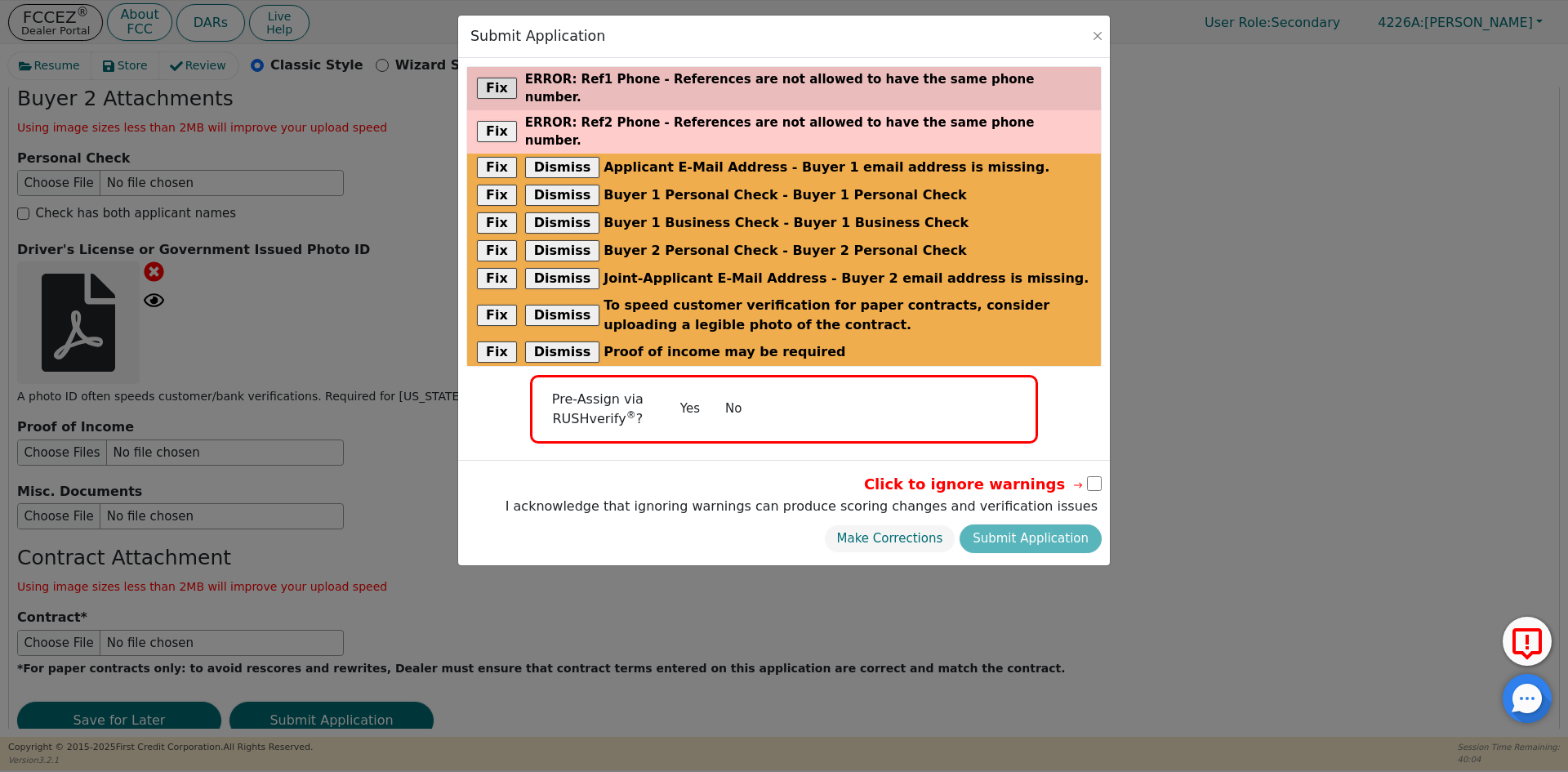
click at [1056, 80] on div "Fix error : Ref1 Phone - References are not allowed to have the same phone numb…" at bounding box center [784, 88] width 634 height 44
click at [732, 86] on p "error : Ref1 Phone - References are not allowed to have the same phone number." at bounding box center [808, 88] width 566 height 37
click at [502, 78] on button "Fix" at bounding box center [497, 88] width 40 height 21
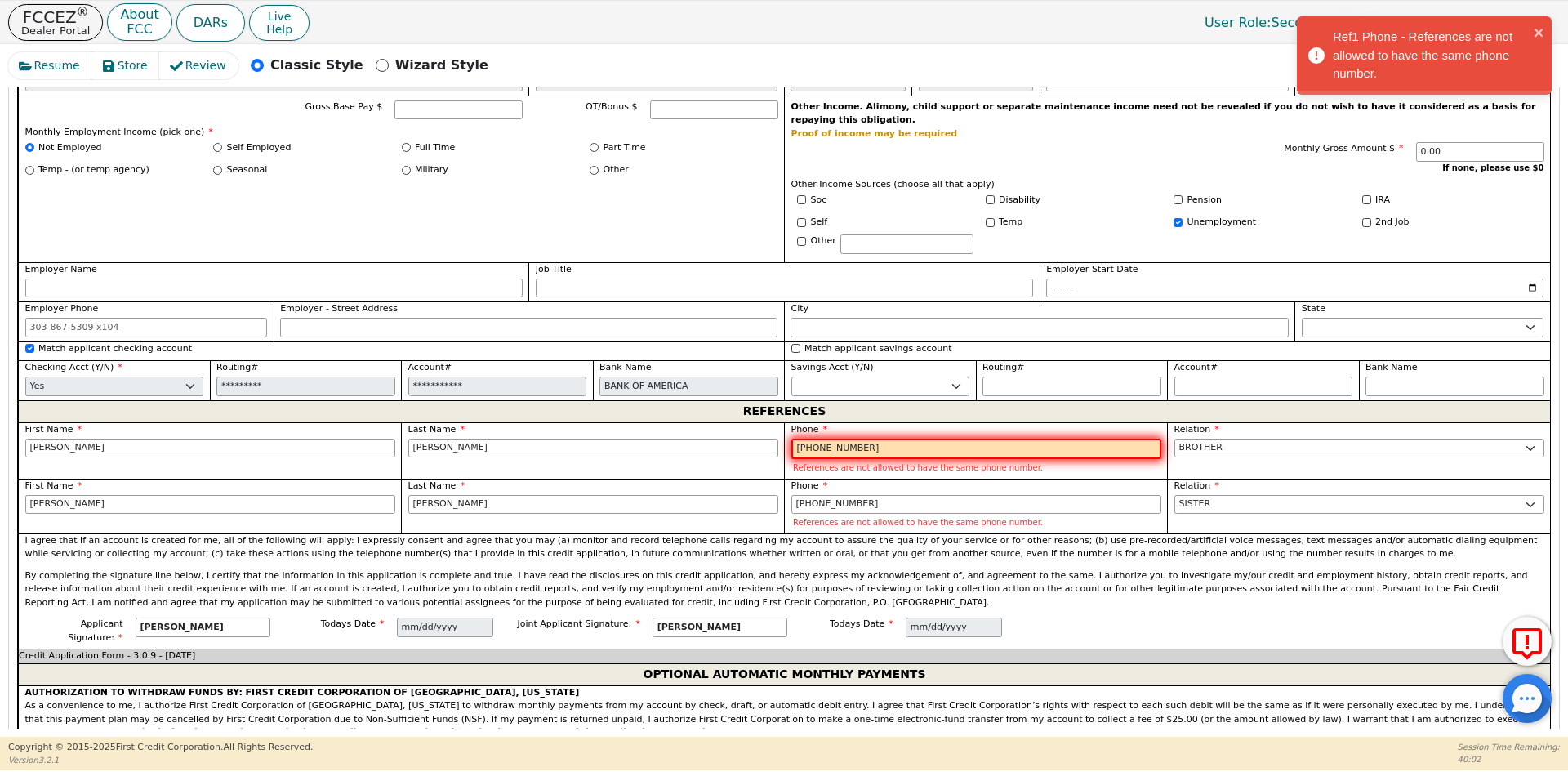
scroll to position [1579, 0]
click at [855, 438] on input "[PHONE_NUMBER]" at bounding box center [976, 448] width 370 height 21
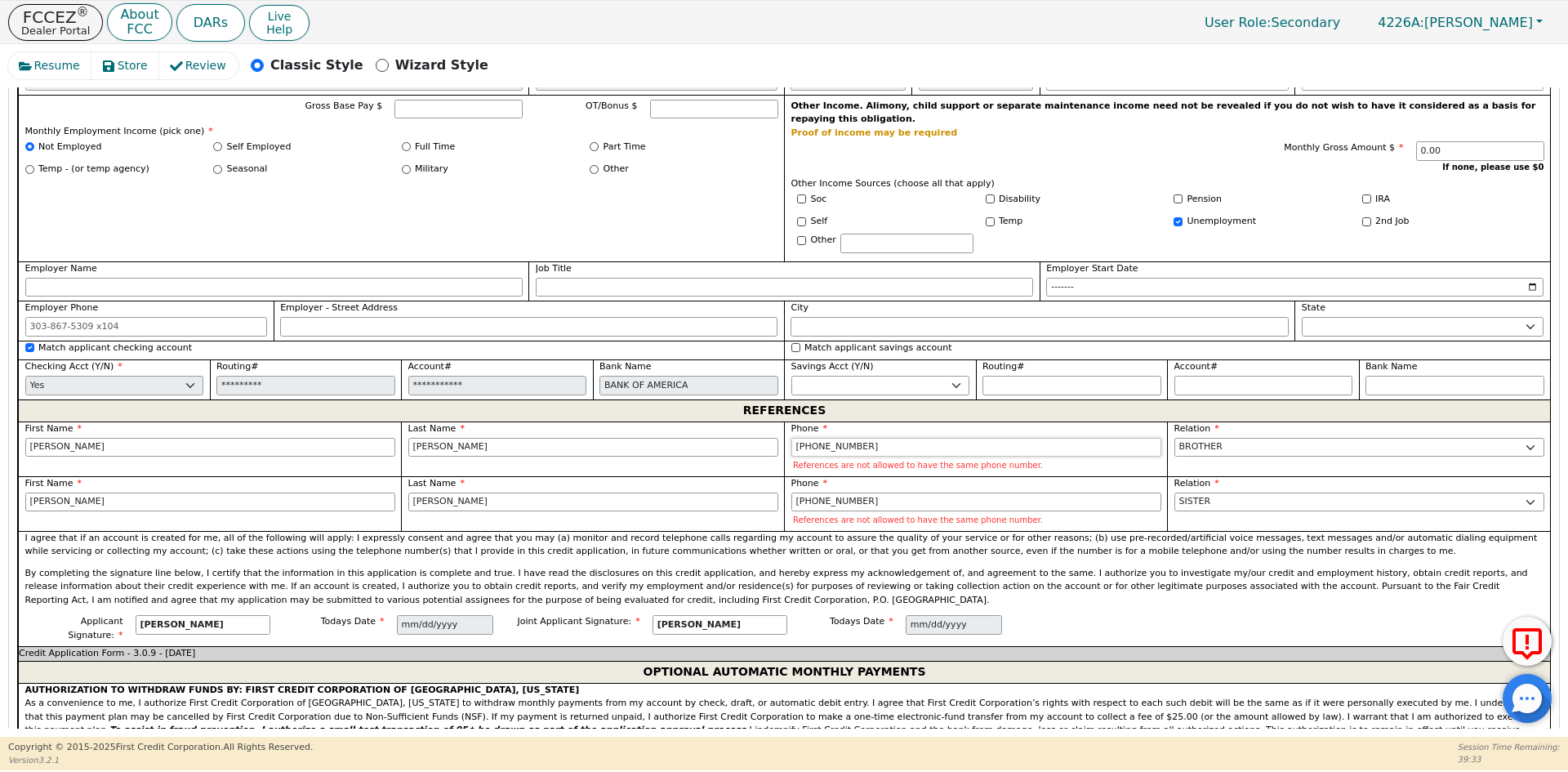
drag, startPoint x: 871, startPoint y: 403, endPoint x: 811, endPoint y: 410, distance: 60.4
click at [811, 438] on input "[PHONE_NUMBER]" at bounding box center [976, 448] width 370 height 20
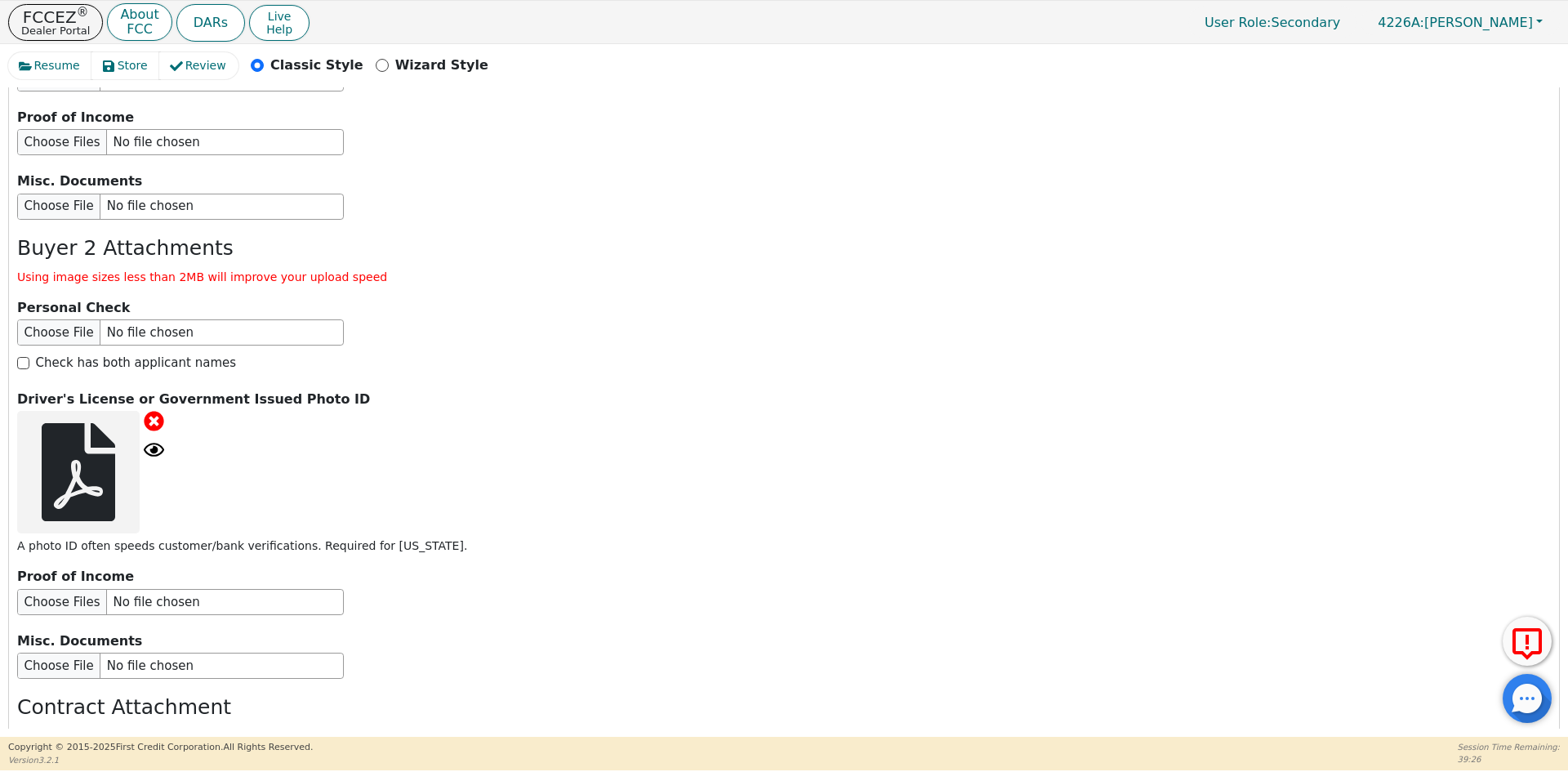
scroll to position [2981, 0]
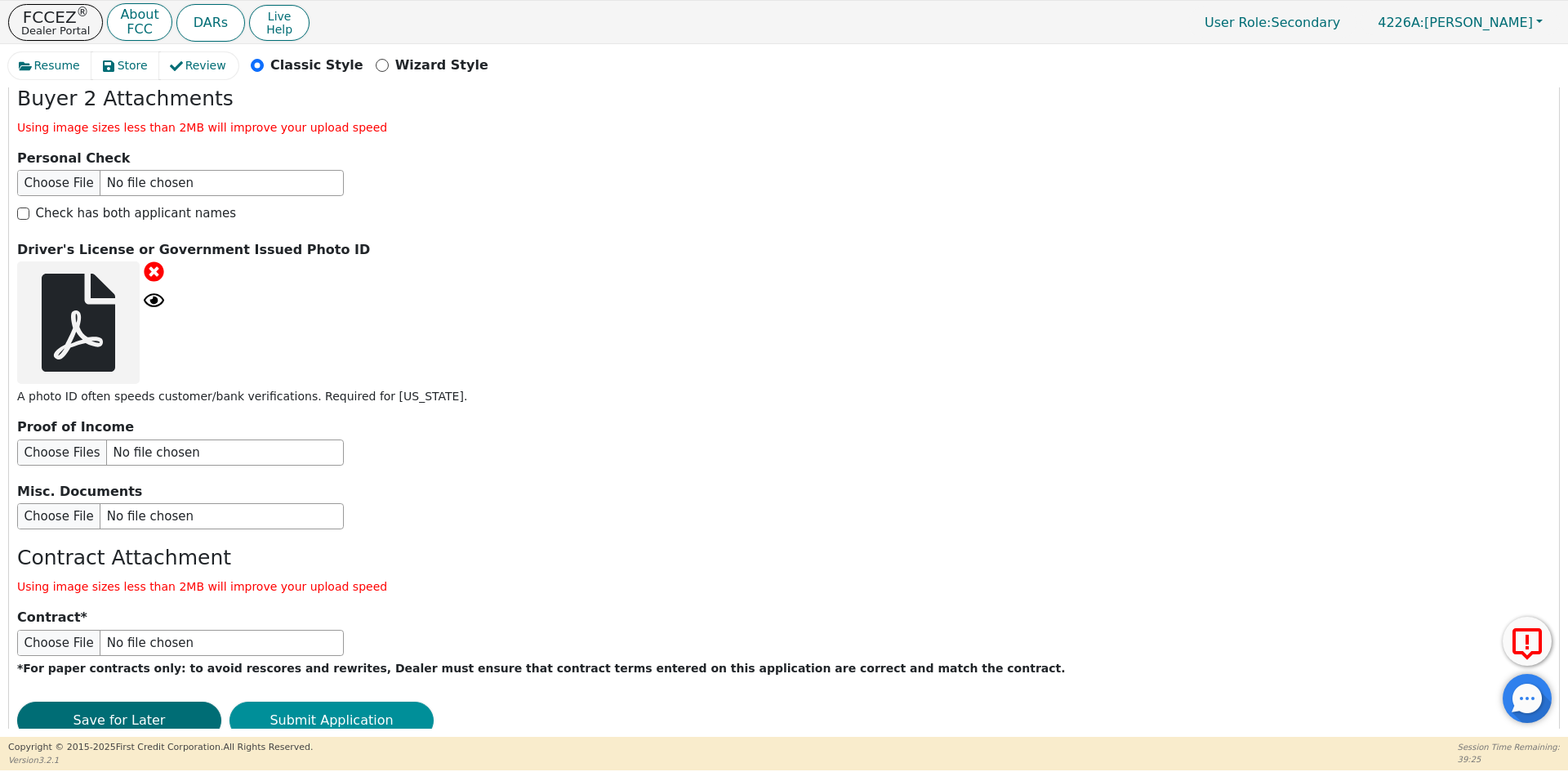
click at [293, 702] on button "Submit Application" at bounding box center [331, 720] width 204 height 37
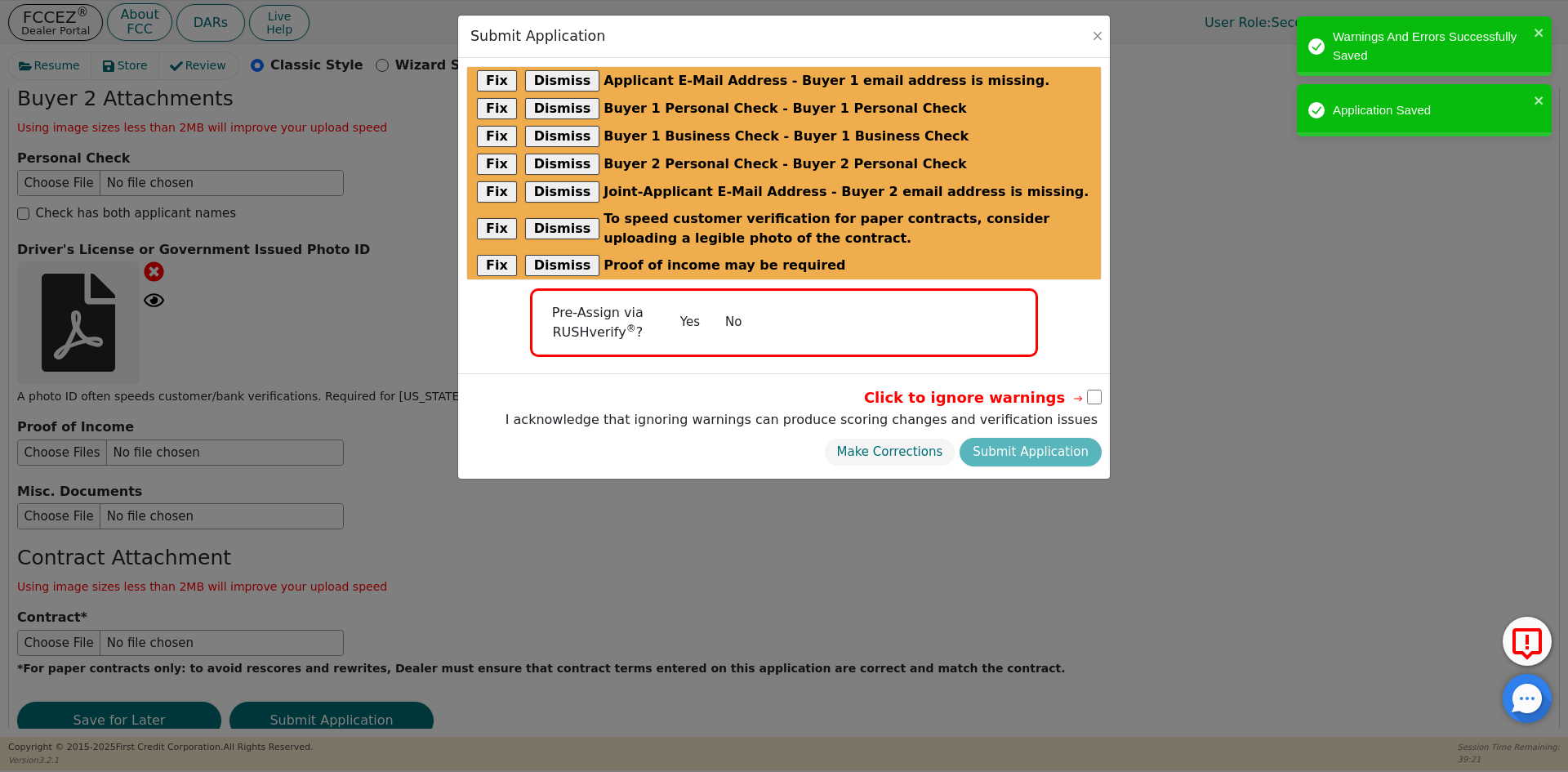
click at [722, 324] on button "No" at bounding box center [734, 322] width 43 height 29
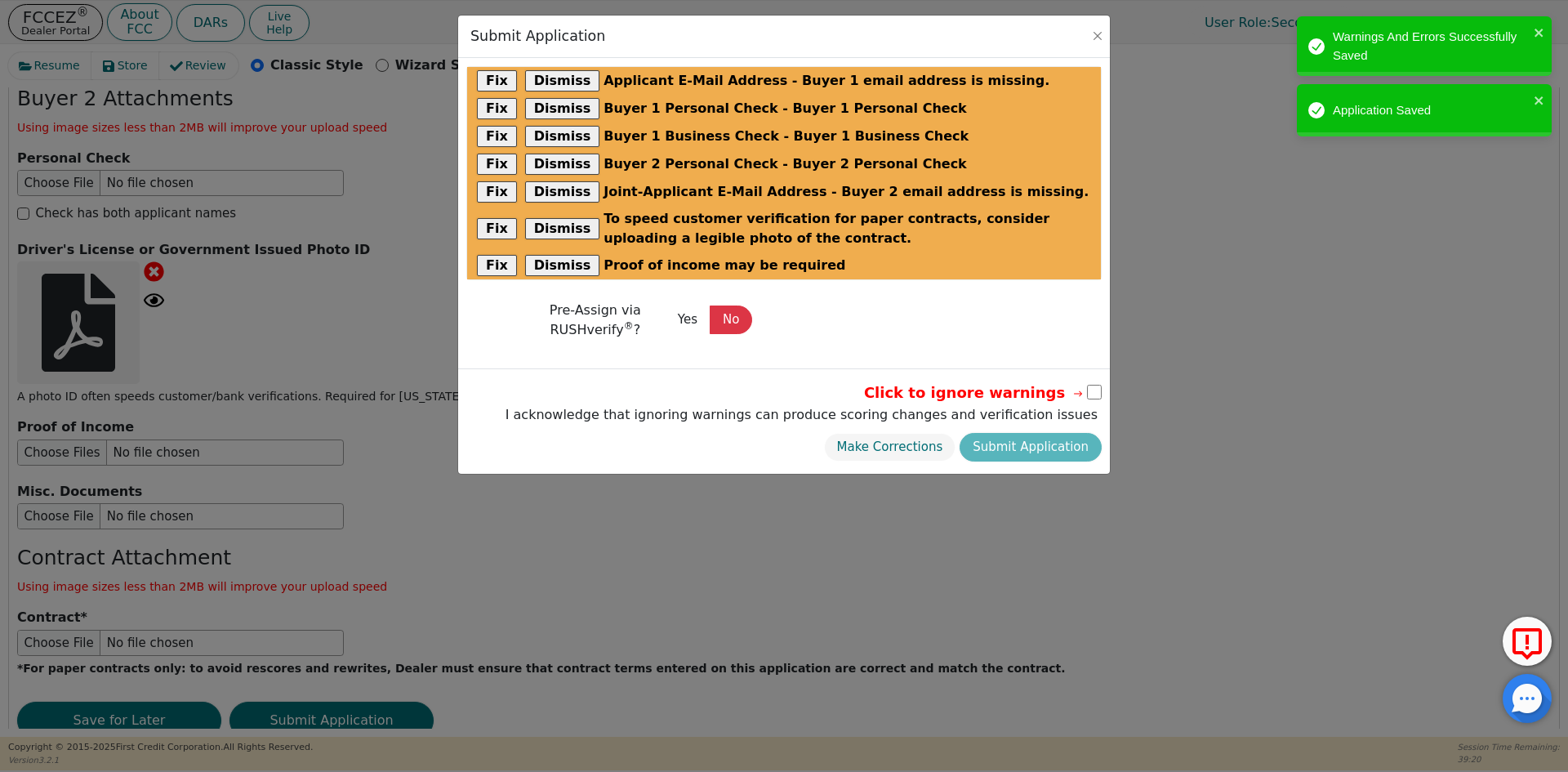
click at [1093, 393] on input "checkbox" at bounding box center [1094, 391] width 14 height 14
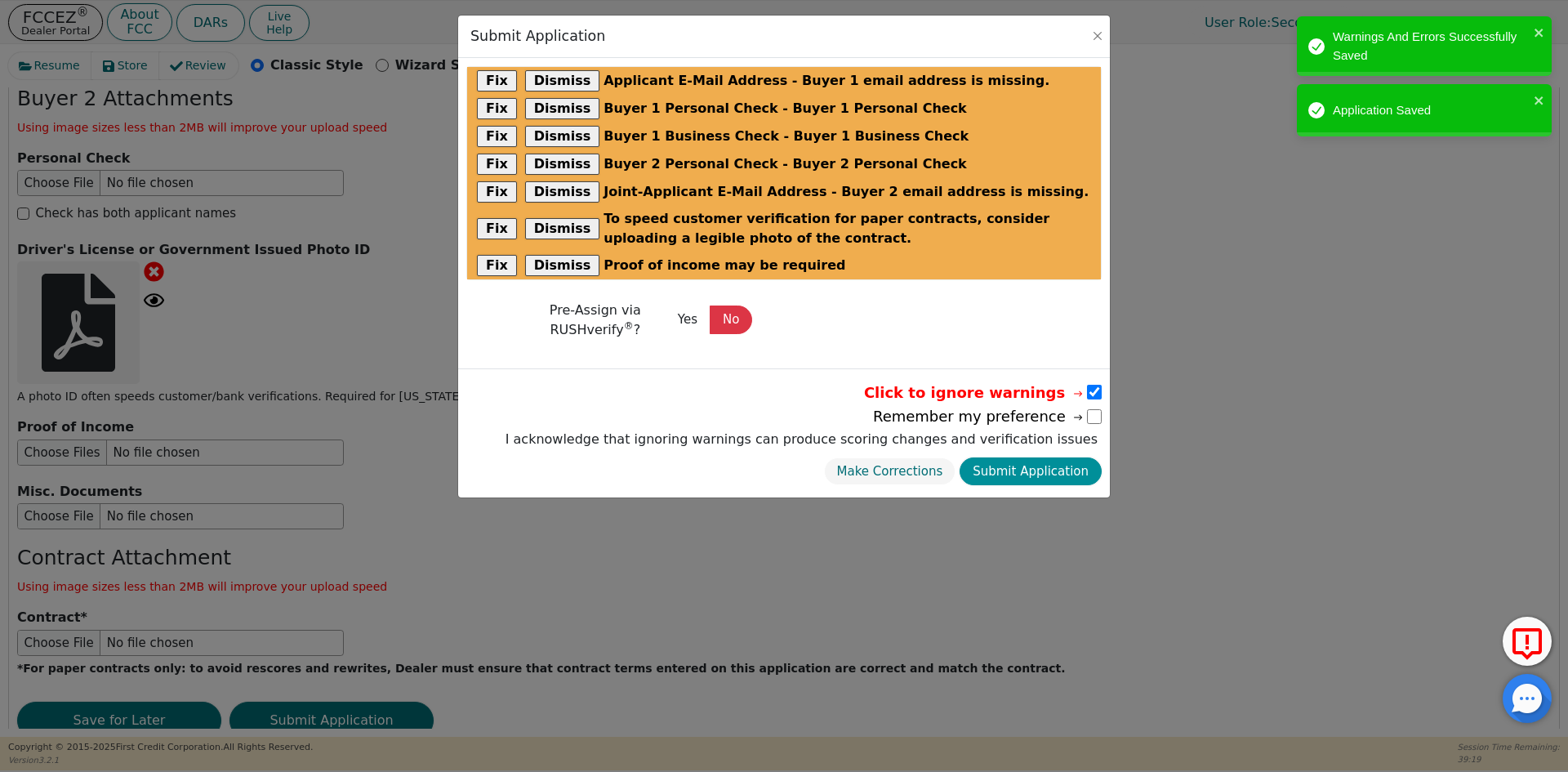
click at [1041, 466] on button "Submit Application" at bounding box center [1030, 472] width 142 height 29
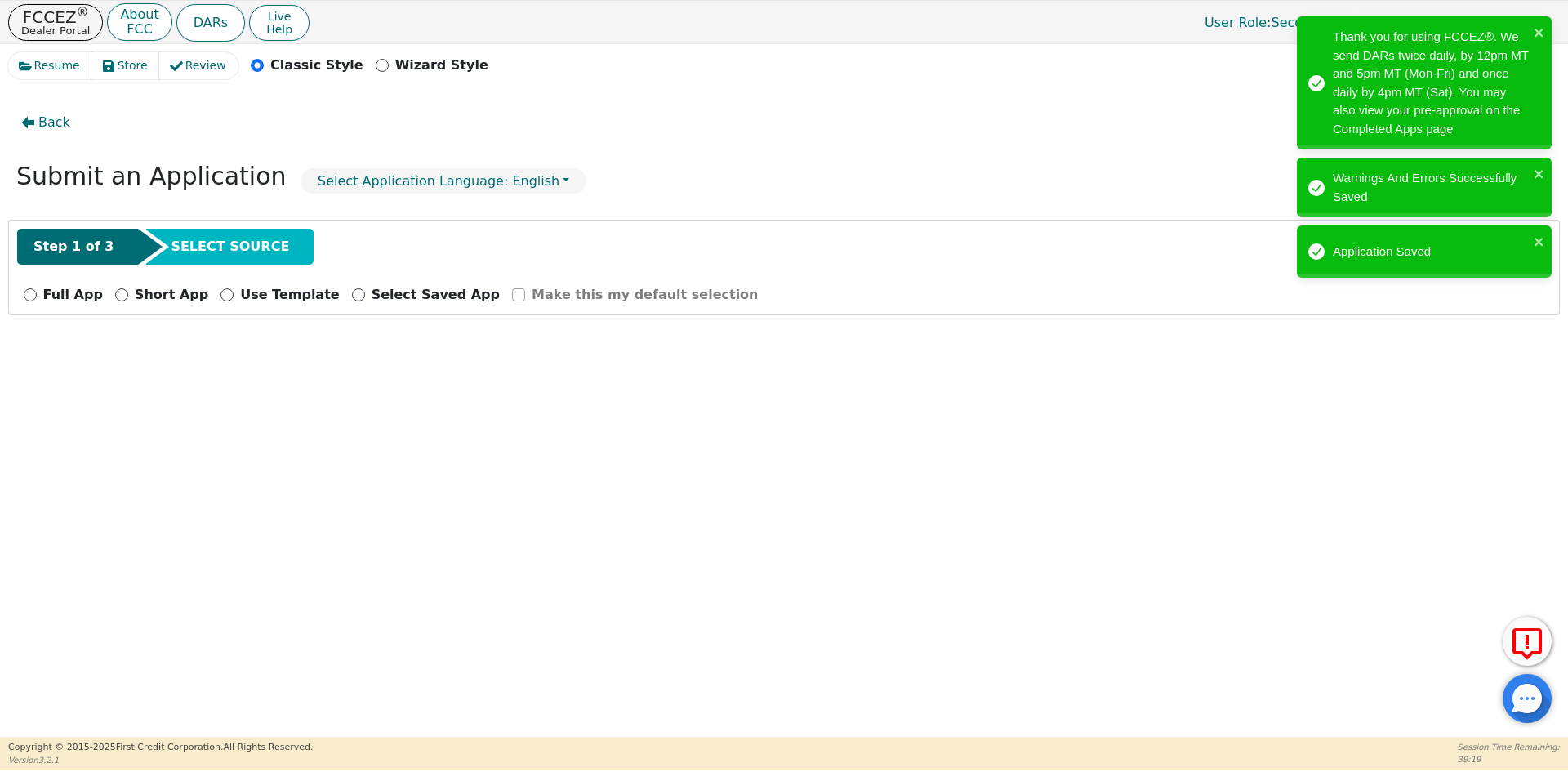
scroll to position [0, 0]
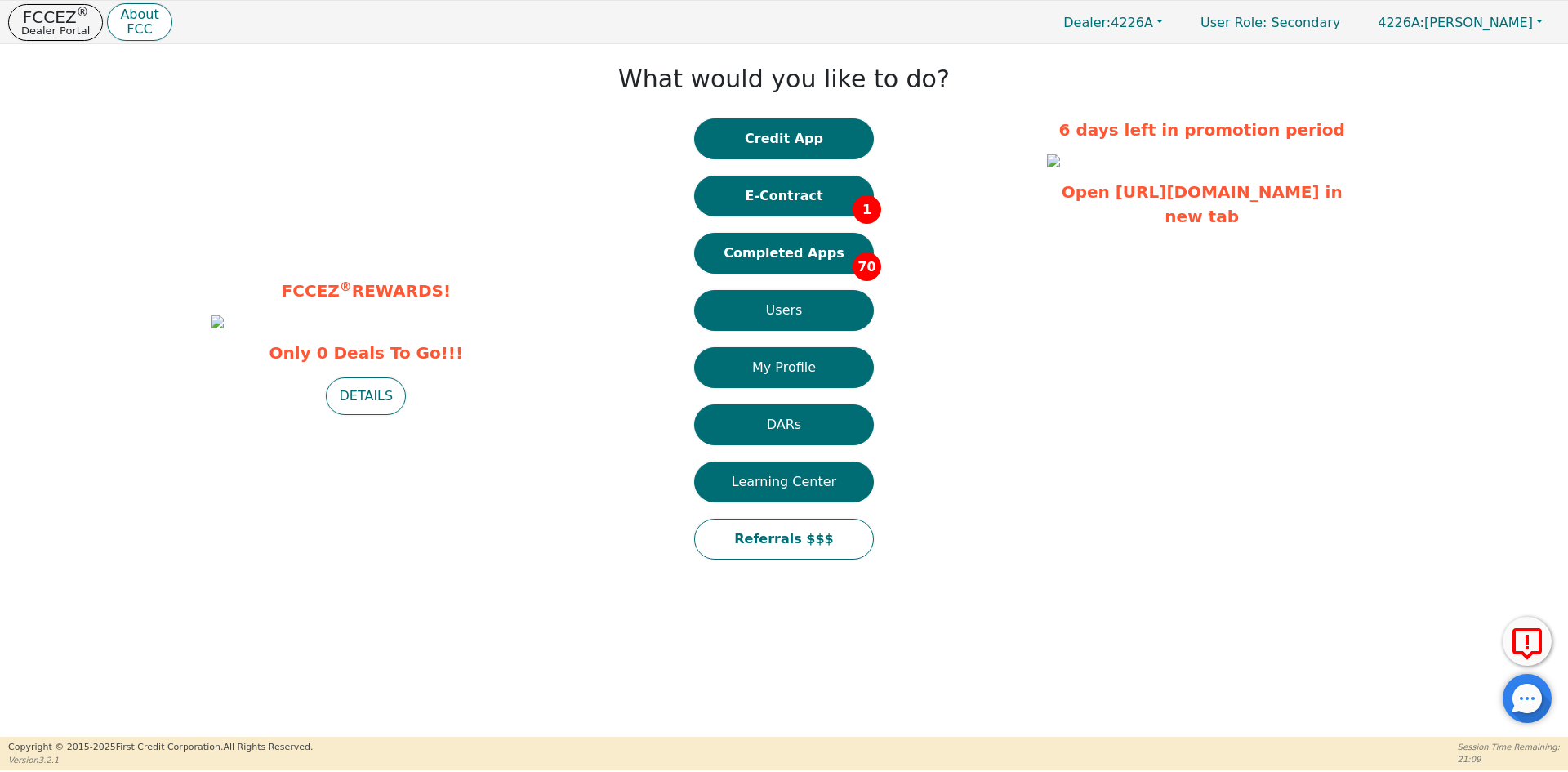
click at [829, 250] on button "Completed Apps 70" at bounding box center [784, 253] width 180 height 41
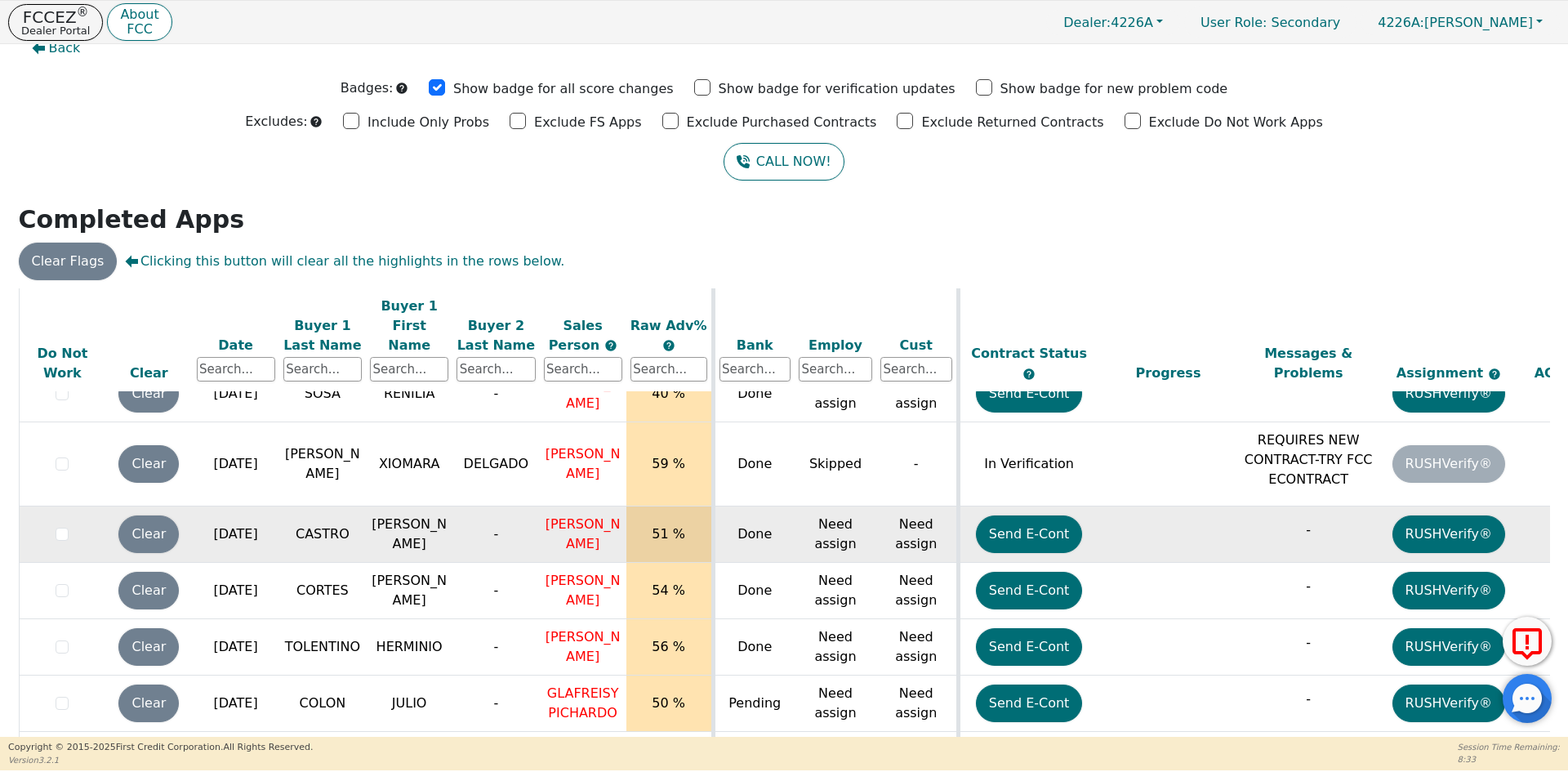
scroll to position [42, 0]
